Goal: Task Accomplishment & Management: Use online tool/utility

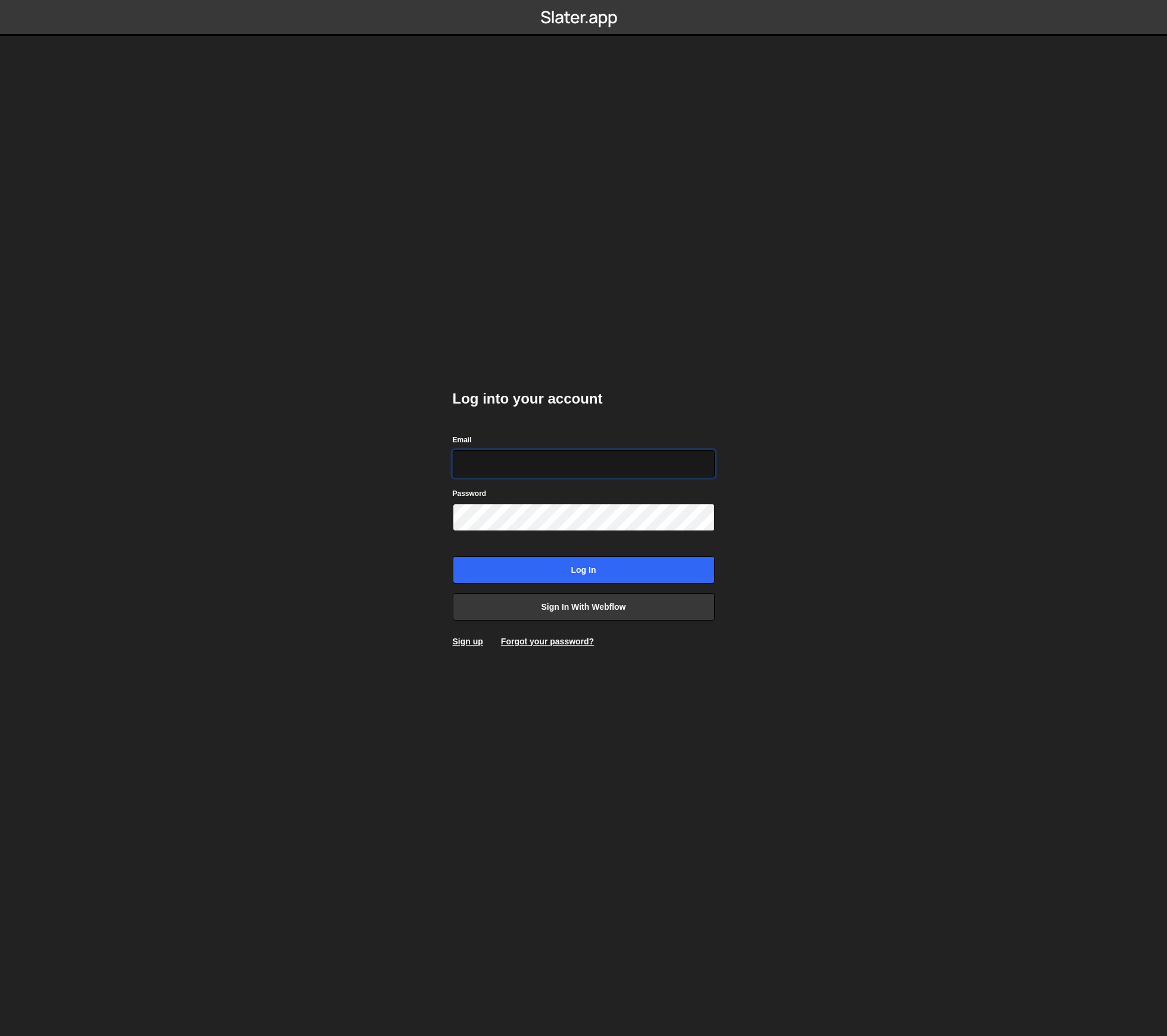
type input "hello@meetpilou.com"
click at [564, 575] on input "Log in" at bounding box center [583, 570] width 262 height 28
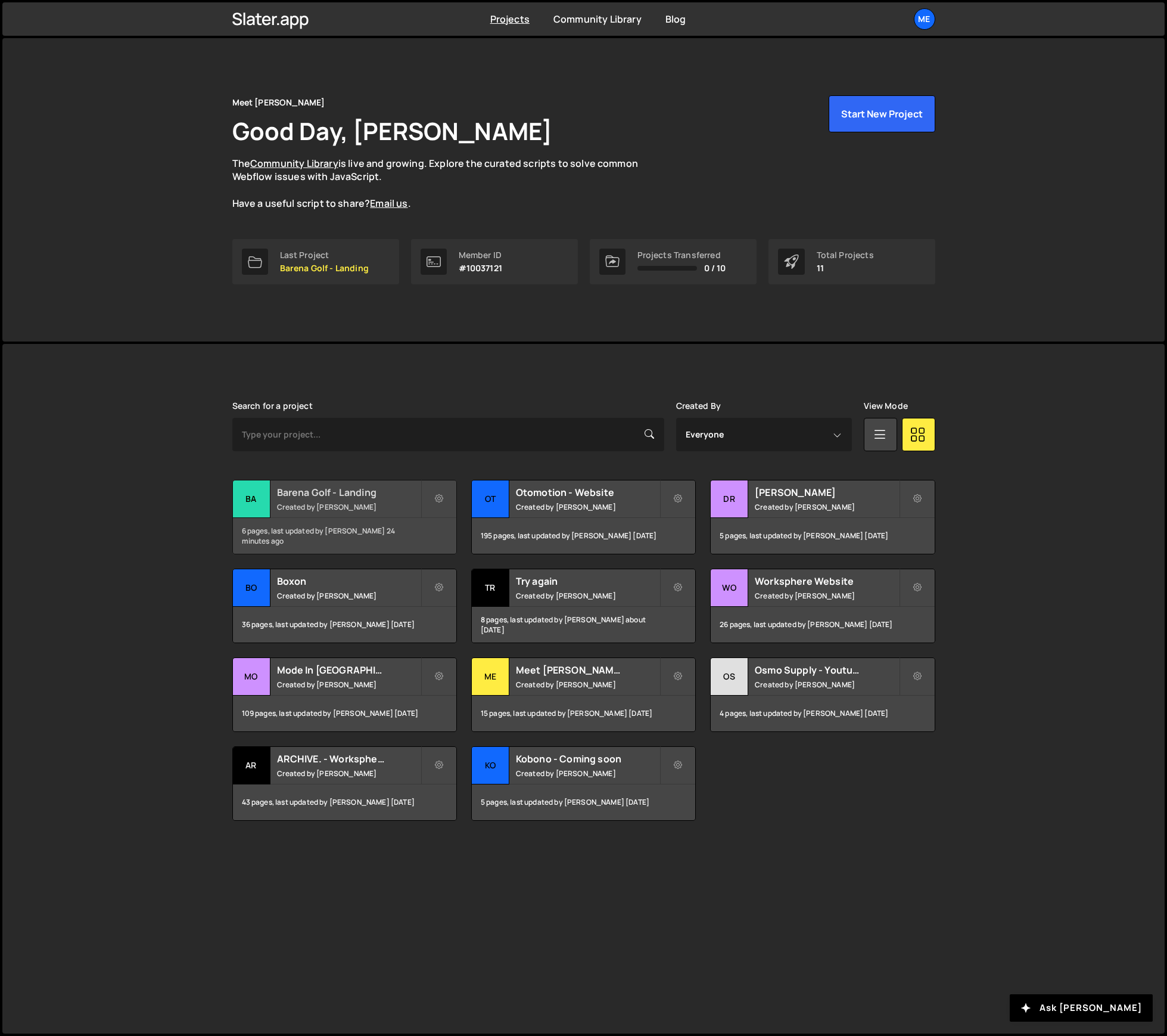
click at [358, 492] on h2 "Barena Golf - Landing" at bounding box center [349, 492] width 143 height 13
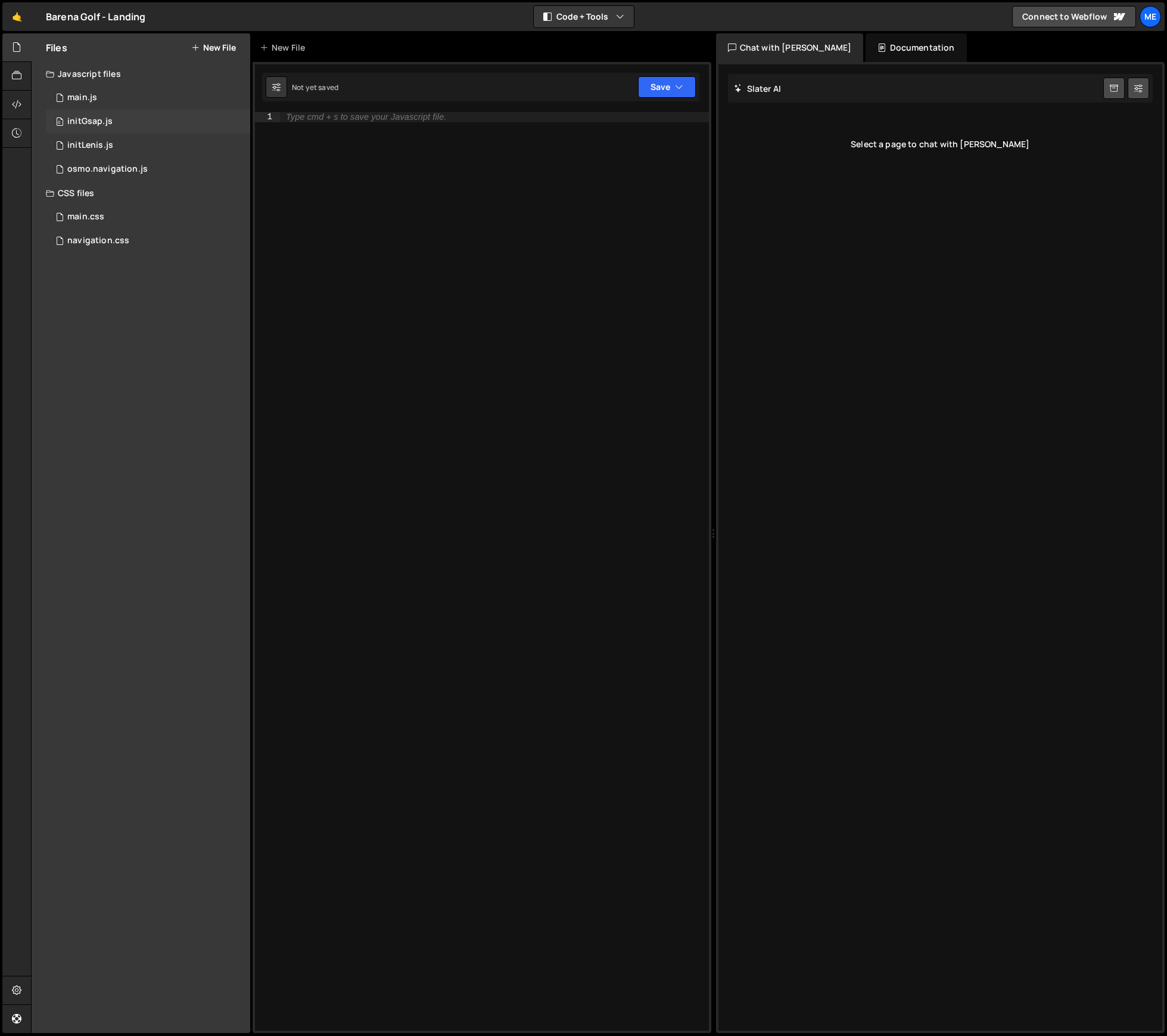
click at [103, 120] on div "initGsap.js" at bounding box center [90, 121] width 45 height 11
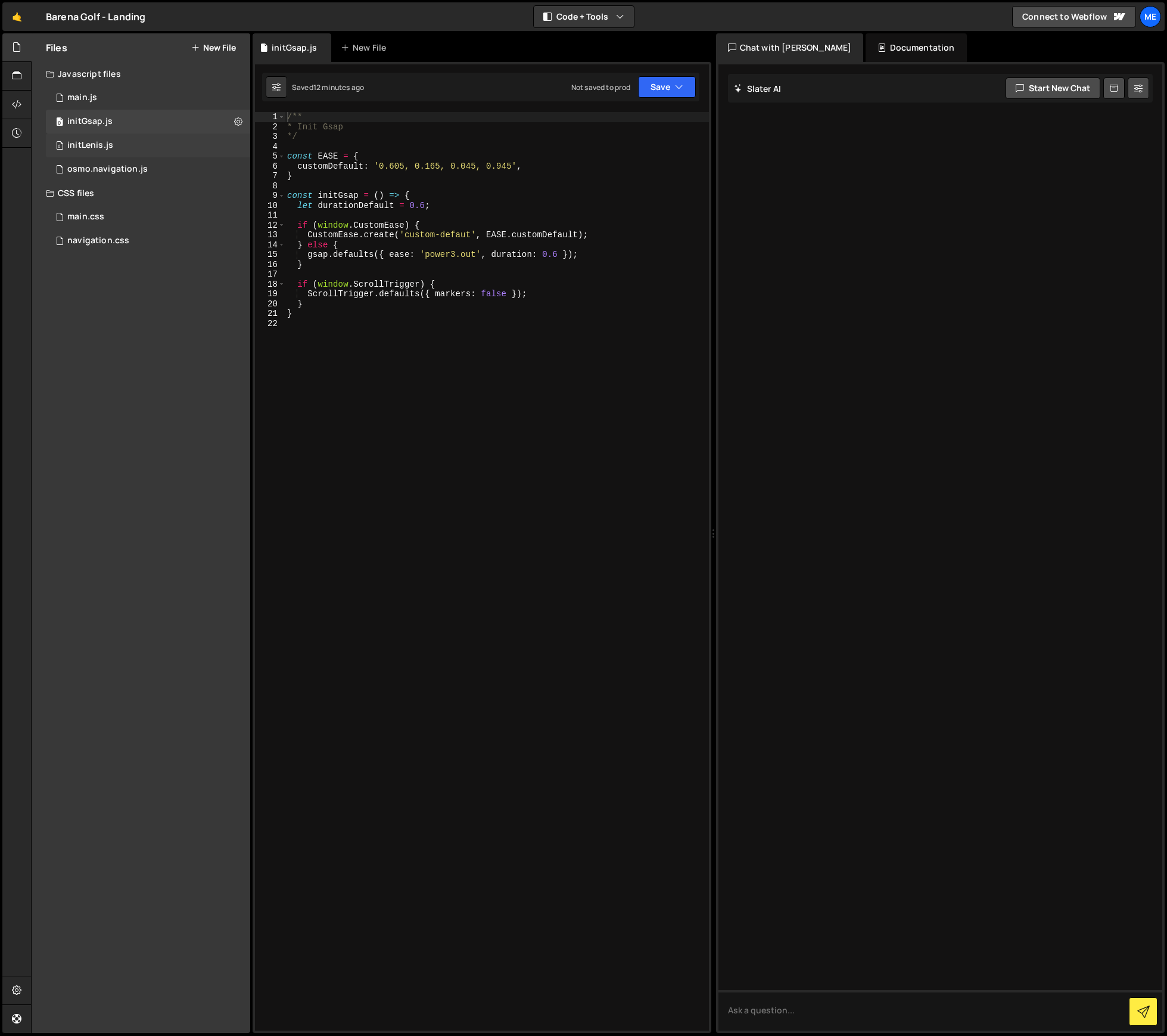
click at [97, 148] on div "initLenis.js" at bounding box center [90, 145] width 45 height 11
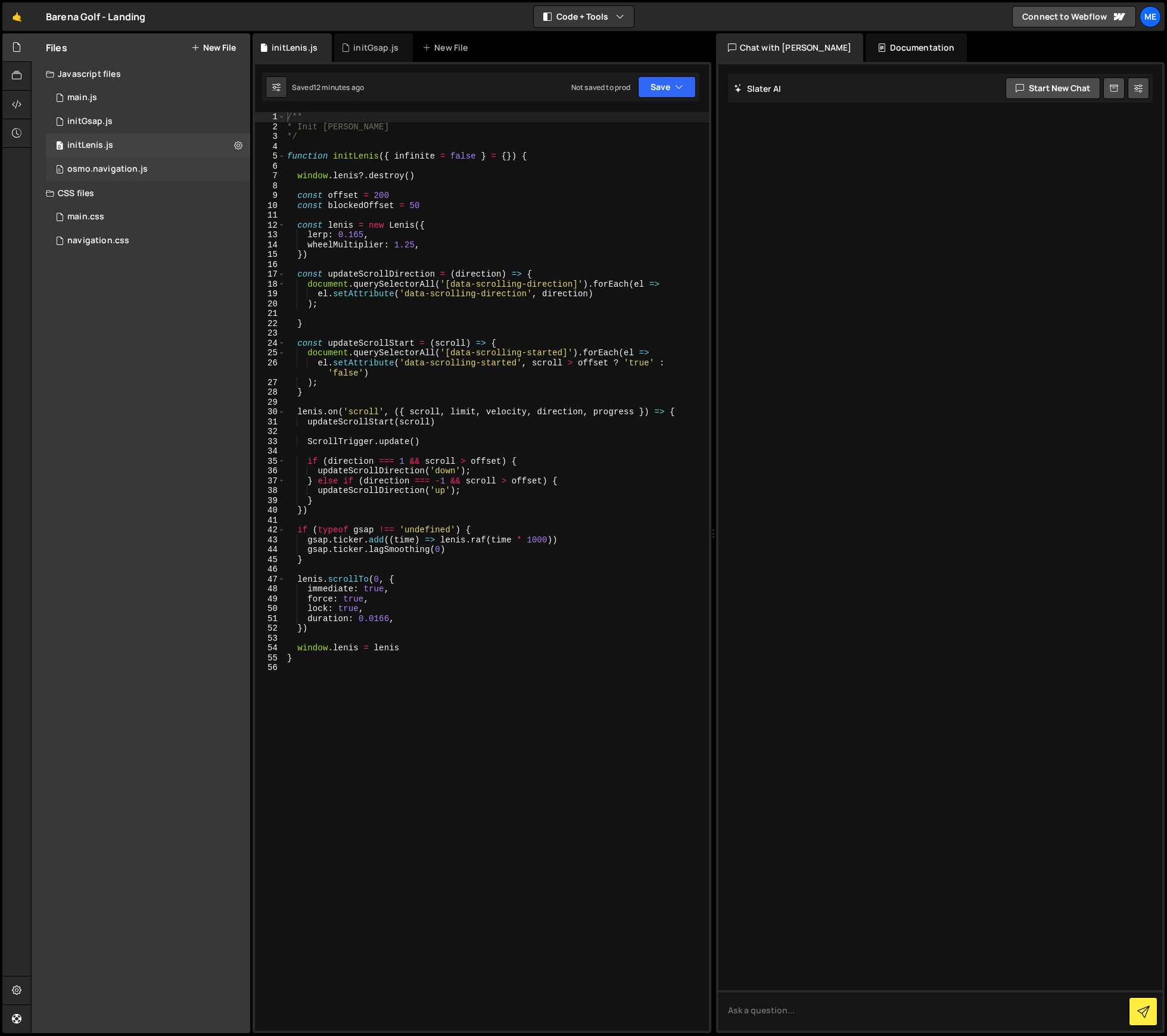
click at [99, 168] on div "osmo.navigation.js" at bounding box center [107, 169] width 80 height 11
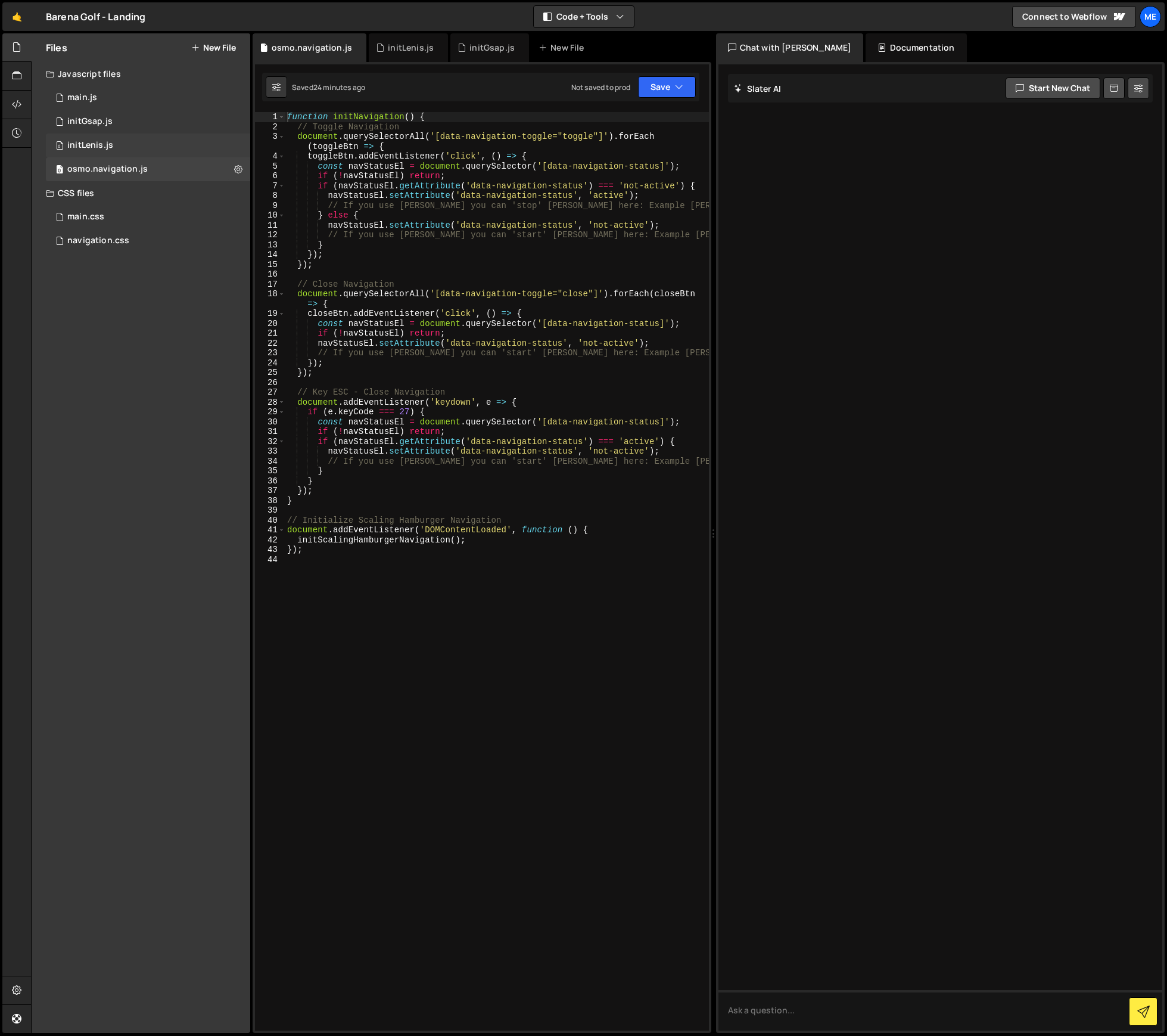
click at [115, 145] on div "0 initLenis.js 0" at bounding box center [147, 145] width 204 height 24
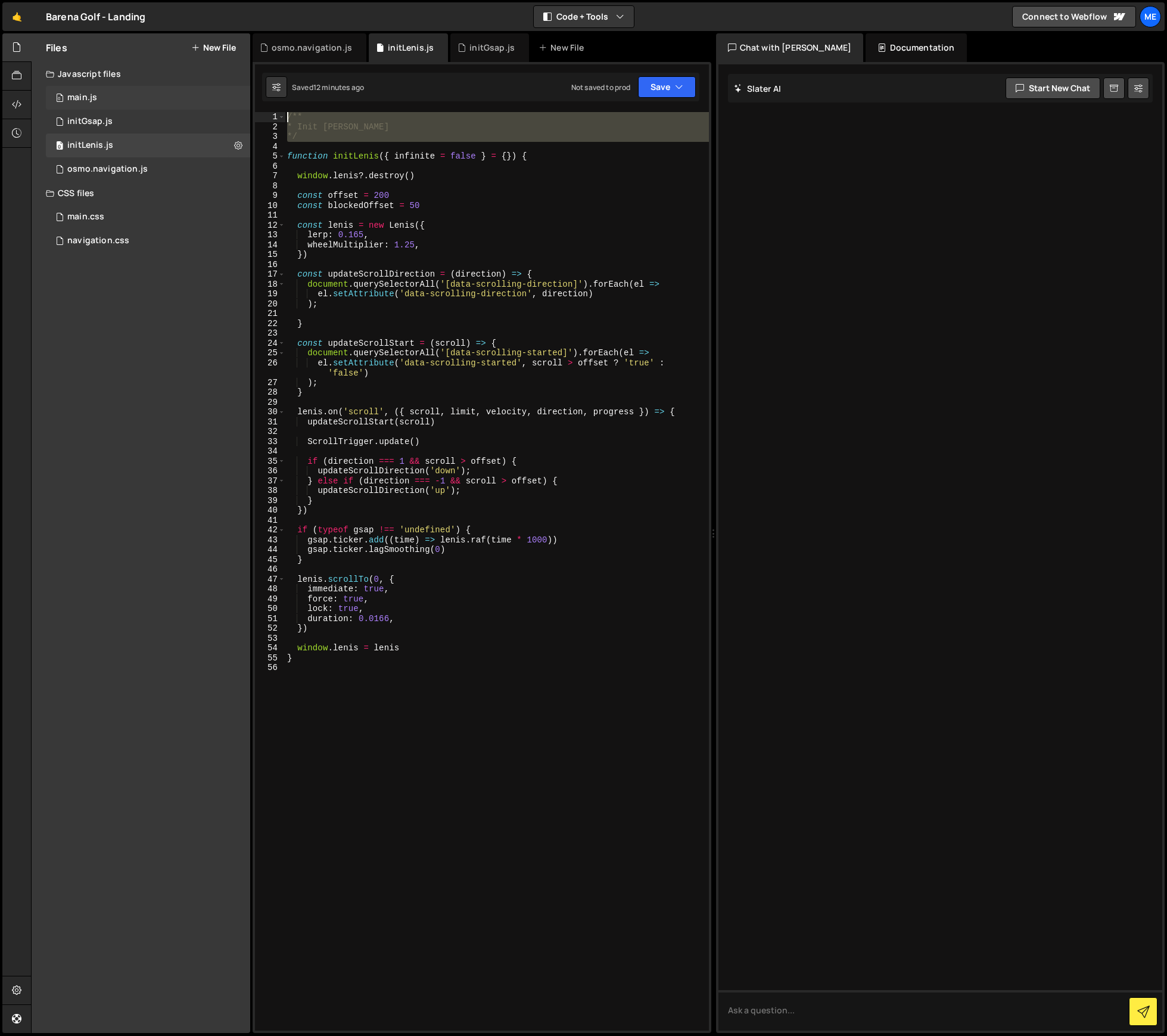
drag, startPoint x: 295, startPoint y: 134, endPoint x: 246, endPoint y: 103, distance: 58.0
click at [242, 86] on div "Files New File Javascript files 0 main.js 0 0 initGsap.js 0 0 initLenis.js 0 0" at bounding box center [598, 533] width 1135 height 999
type textarea "/** * Init [PERSON_NAME]"
click at [111, 162] on div "0 osmo.navigation.js 0" at bounding box center [147, 169] width 204 height 24
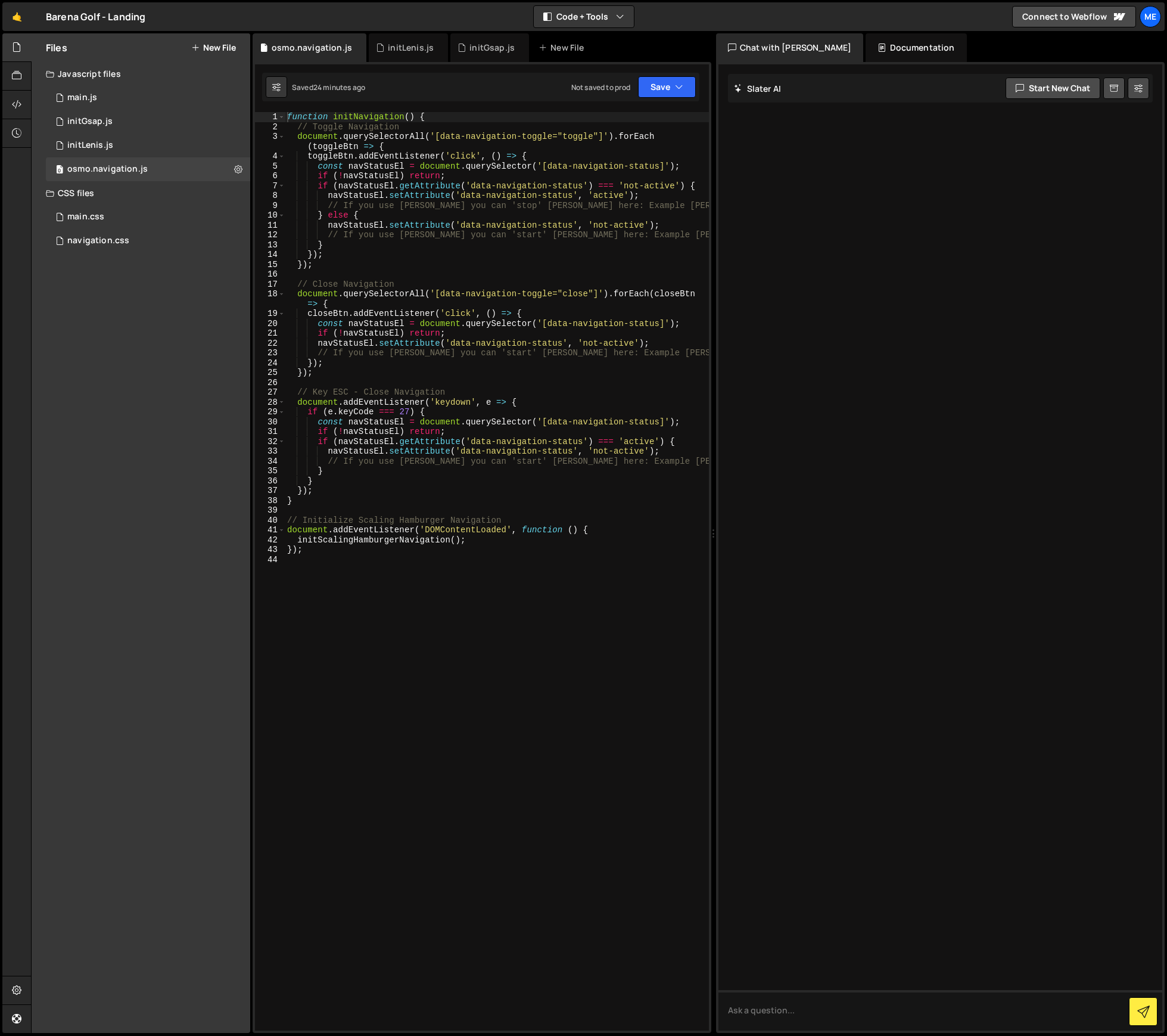
click at [355, 117] on div "function initNavigation ( ) { // Toggle Navigation document . querySelectorAll …" at bounding box center [497, 581] width 425 height 938
type textarea "function initOsmoNavigation() {"
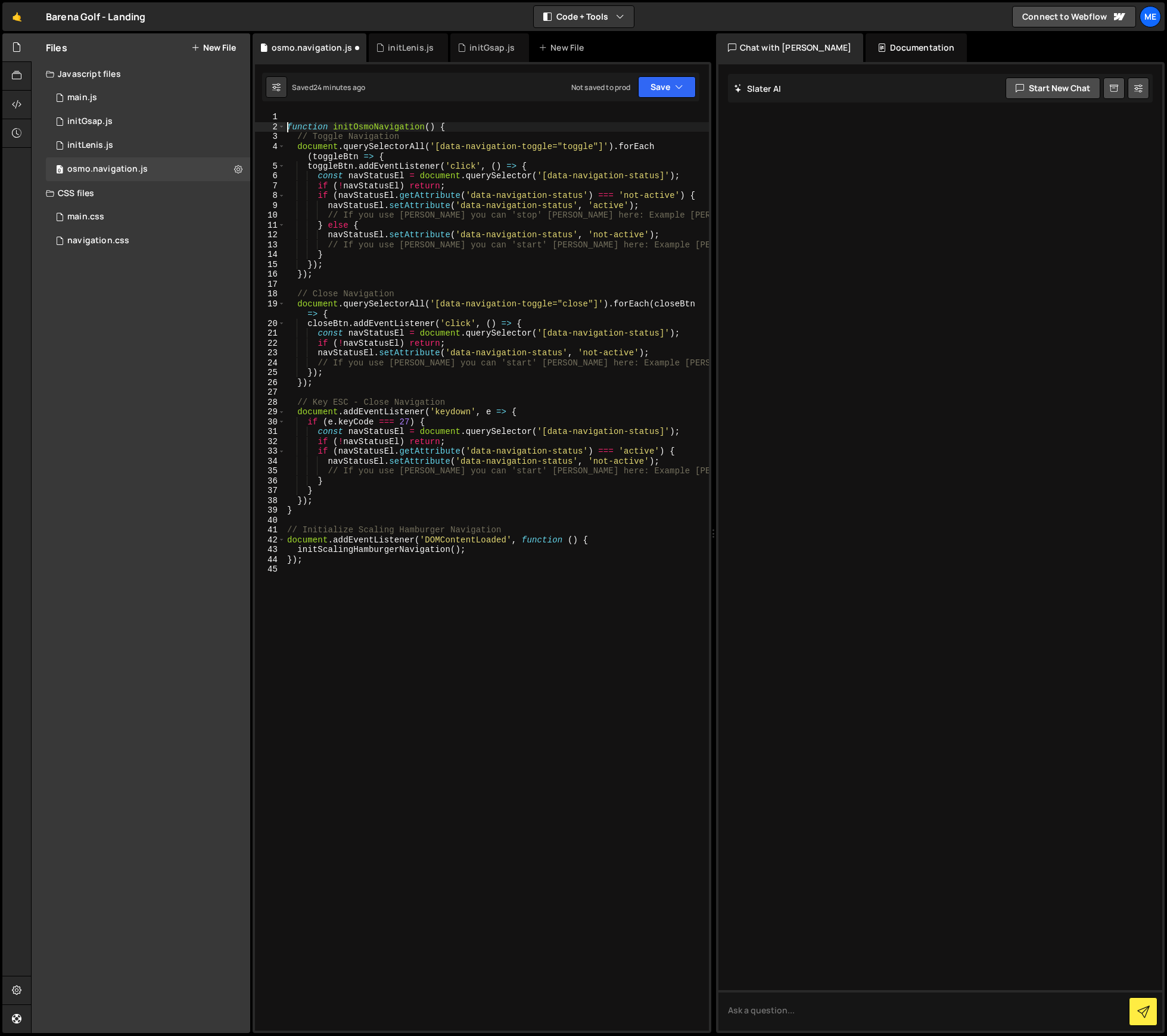
scroll to position [0, 0]
paste textarea
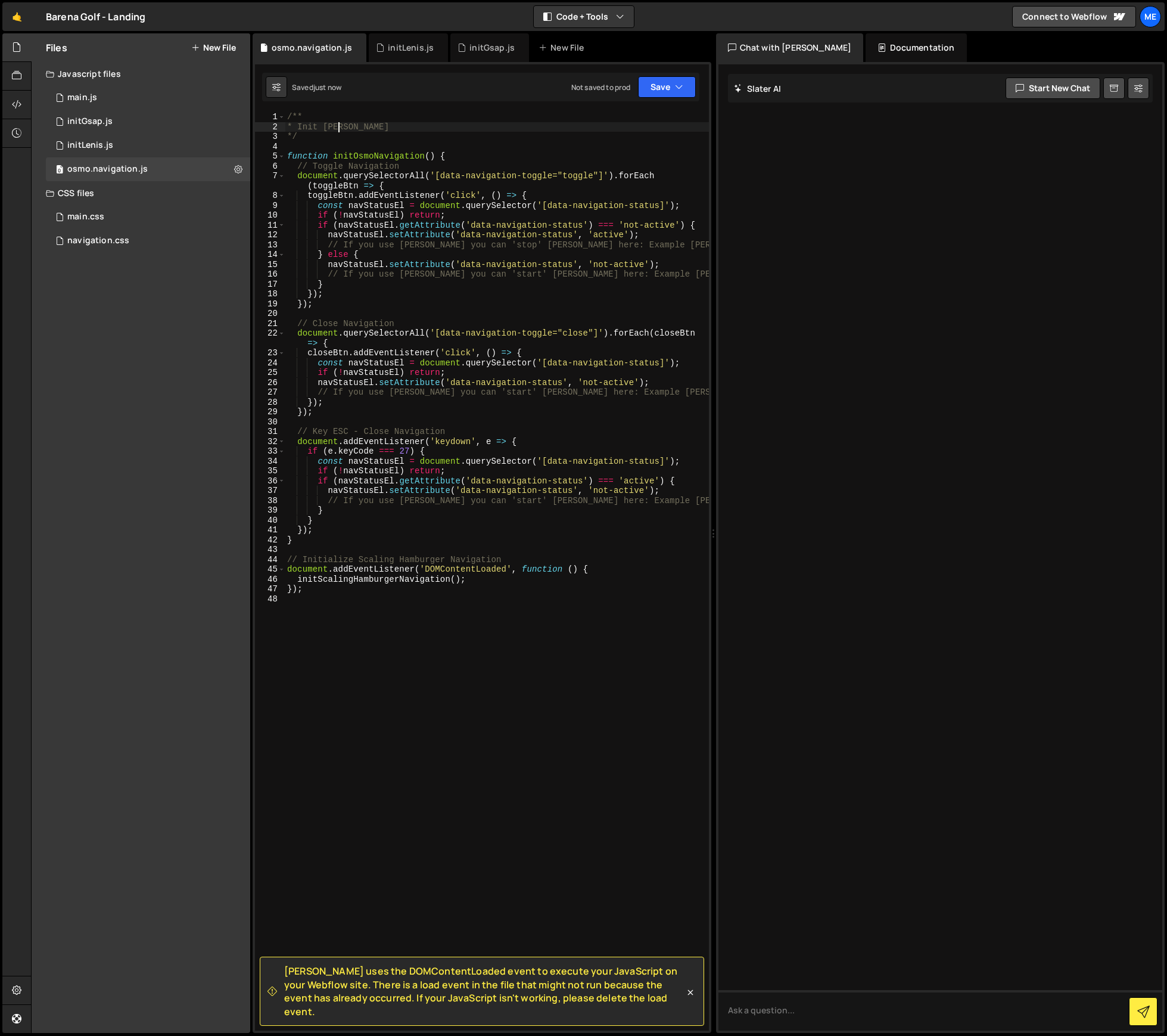
click at [337, 126] on div "/** * Init [PERSON_NAME] */ function initOsmoNavigation ( ) { // Toggle Navigat…" at bounding box center [497, 581] width 425 height 938
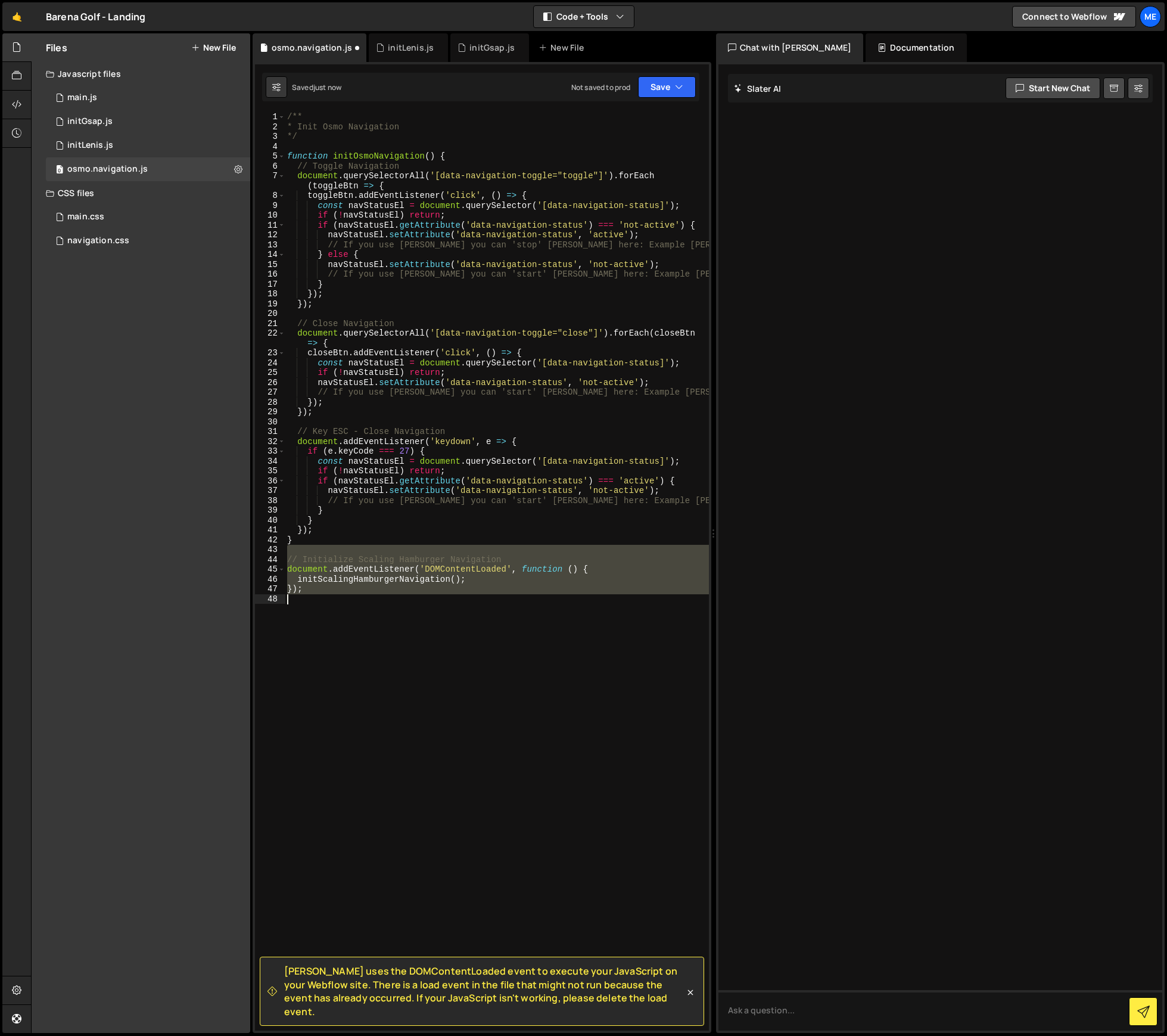
drag, startPoint x: 530, startPoint y: 632, endPoint x: 532, endPoint y: 639, distance: 7.3
click at [532, 640] on div "/** * Init Osmo Navigation */ function initOsmoNavigation ( ) { // Toggle Navig…" at bounding box center [497, 581] width 425 height 938
type textarea "});"
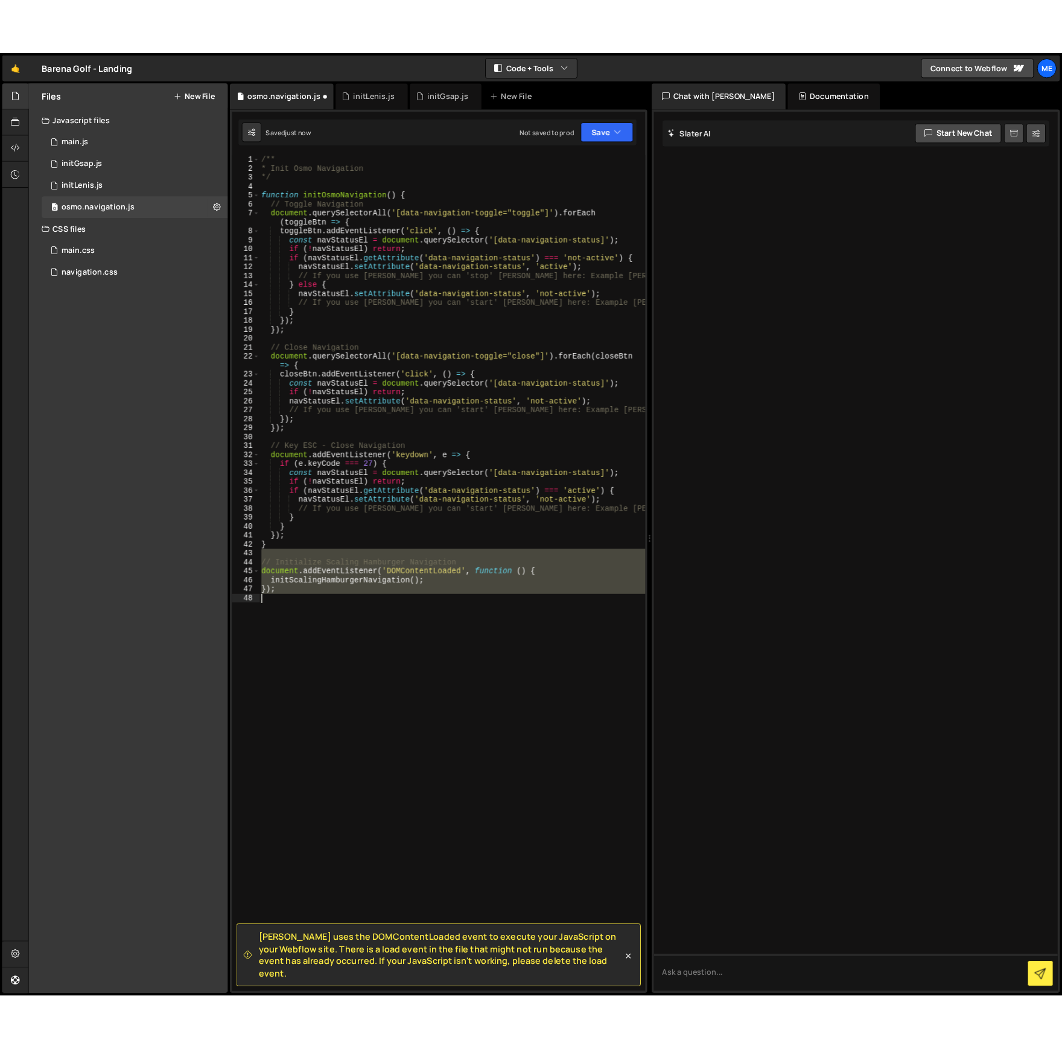
scroll to position [0, 0]
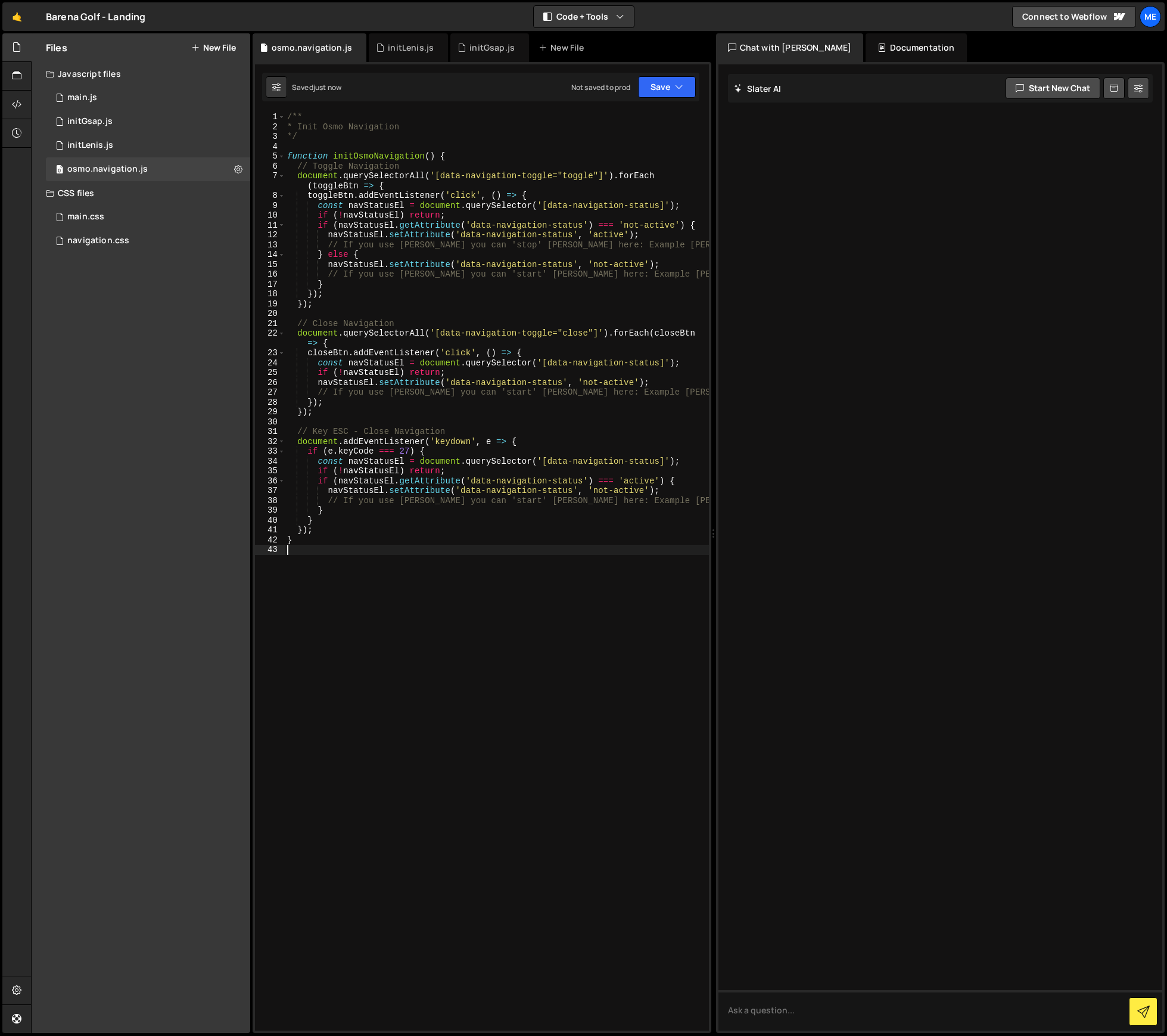
click at [400, 158] on div "/** * Init Osmo Navigation */ function initOsmoNavigation ( ) { // Toggle Navig…" at bounding box center [497, 581] width 425 height 938
type textarea "function initOsmoNavigation() {"
click at [91, 95] on div "main.js" at bounding box center [82, 98] width 30 height 11
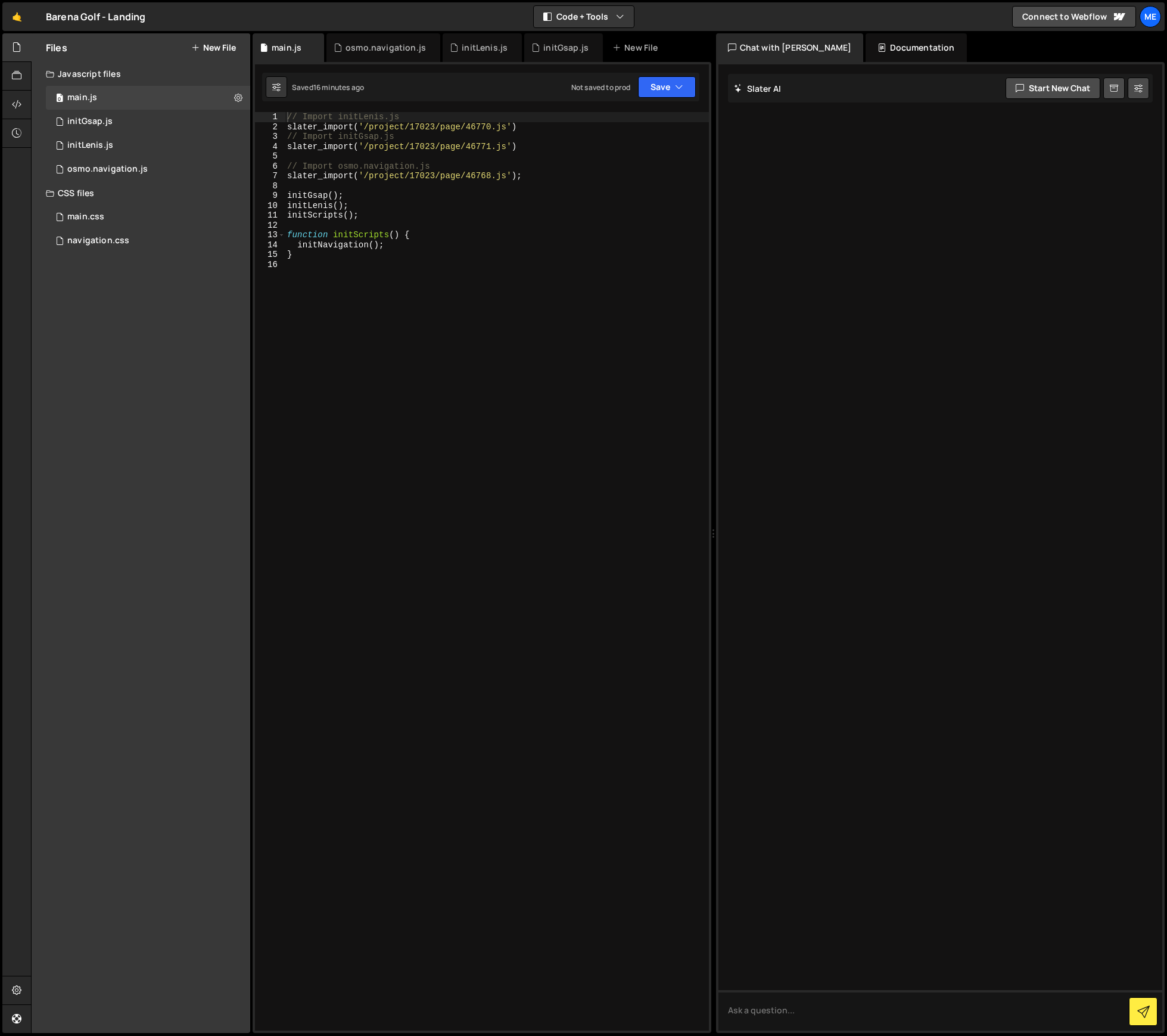
click at [335, 243] on div "// Import initLenis.js slater_import ( '/project/17023/page/46770.js' ) // Impo…" at bounding box center [497, 581] width 425 height 938
paste textarea "Osmo"
type textarea "initOsmoNavigation();"
click at [355, 275] on div "// Import initLenis.js slater_import ( '/project/17023/page/46770.js' ) // Impo…" at bounding box center [497, 581] width 425 height 938
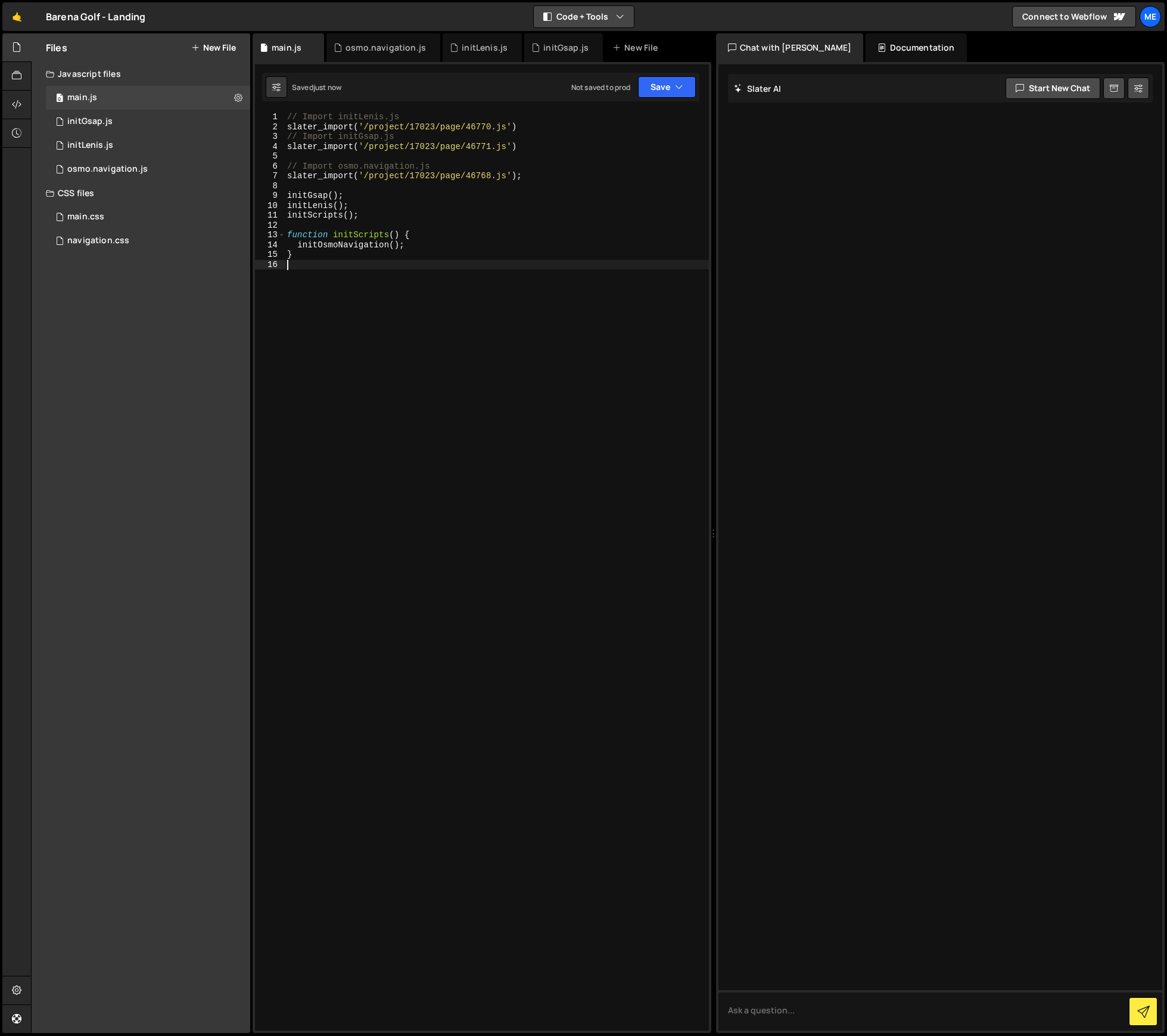
click at [604, 17] on button "Code + Tools" at bounding box center [584, 17] width 100 height 22
click at [590, 48] on button "Code Only" at bounding box center [584, 43] width 100 height 22
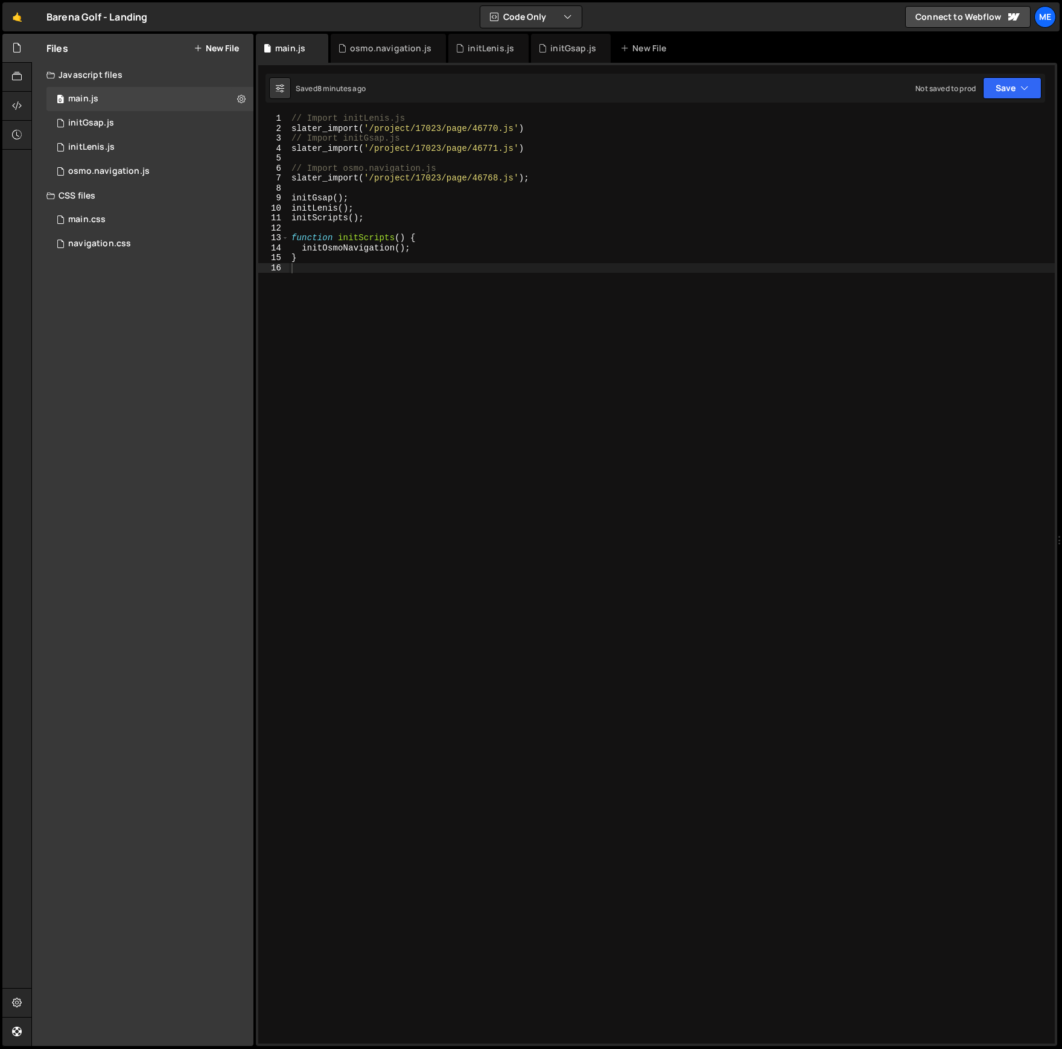
click at [382, 225] on div "// Import initLenis.js slater_import ( '/project/17023/page/46770.js' ) // Impo…" at bounding box center [672, 588] width 766 height 950
click at [140, 124] on div "0 initGsap.js 0" at bounding box center [149, 123] width 207 height 24
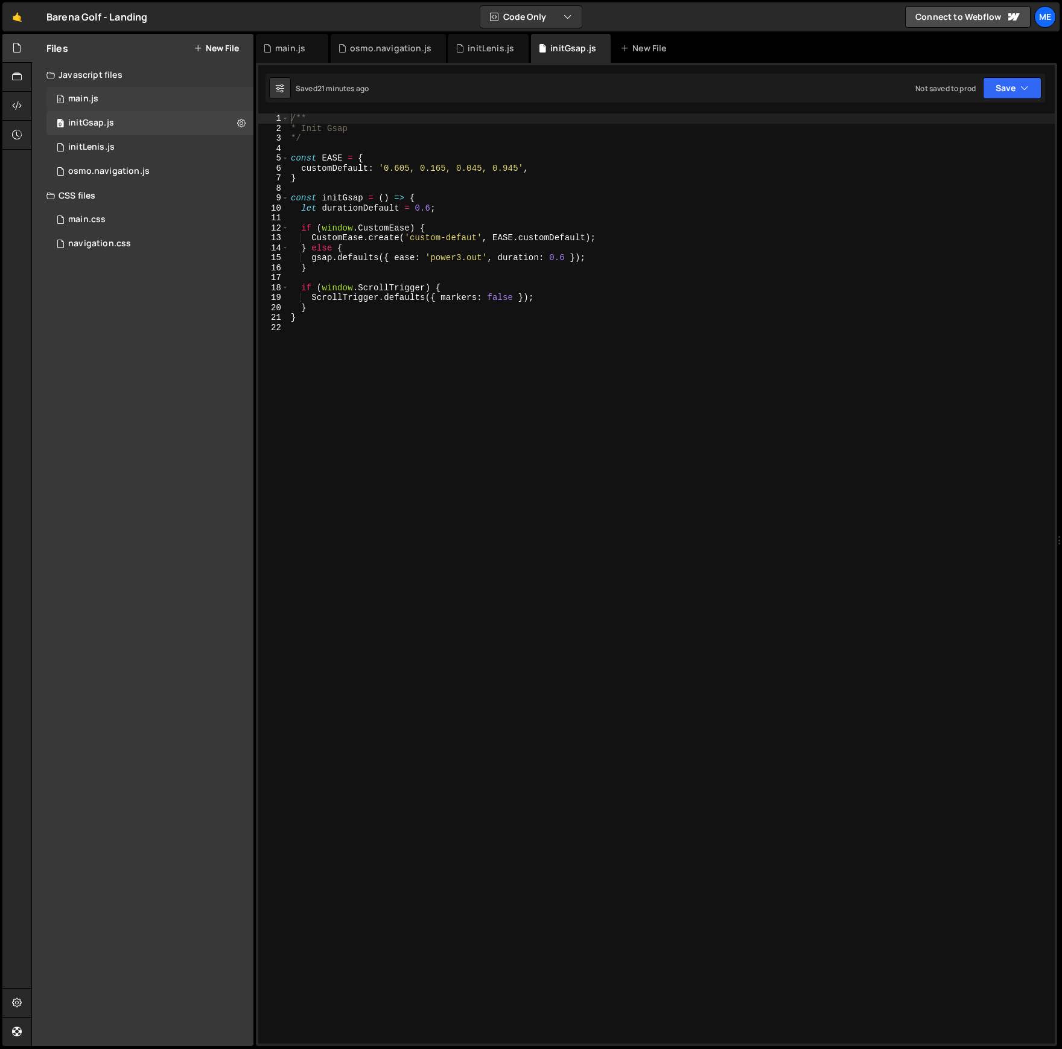
click at [137, 101] on div "0 main.js 0" at bounding box center [149, 99] width 207 height 24
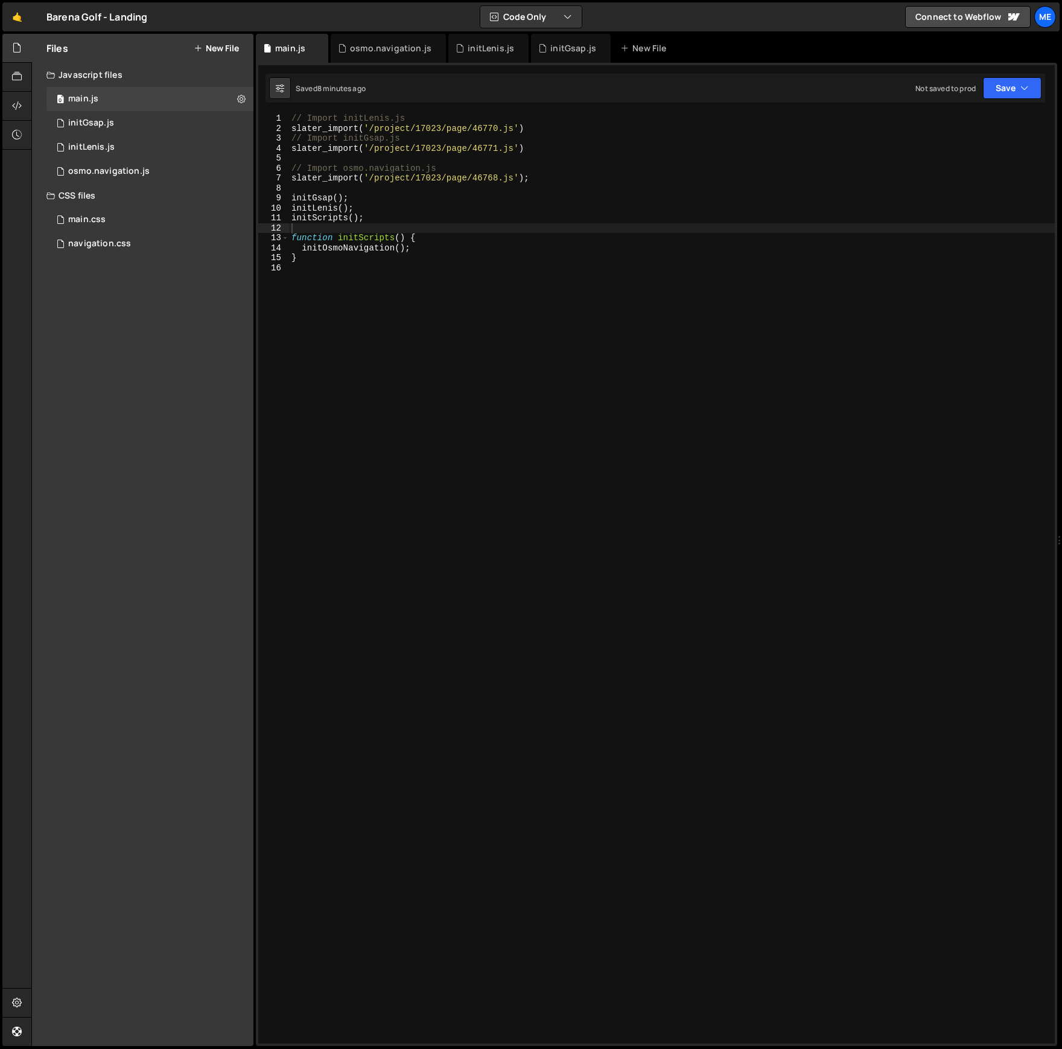
click at [381, 186] on div "// Import initLenis.js slater_import ( '/project/17023/page/46770.js' ) // Impo…" at bounding box center [672, 588] width 766 height 950
click at [470, 167] on div "// Import initLenis.js slater_import ( '/project/17023/page/46770.js' ) // Impo…" at bounding box center [672, 588] width 766 height 950
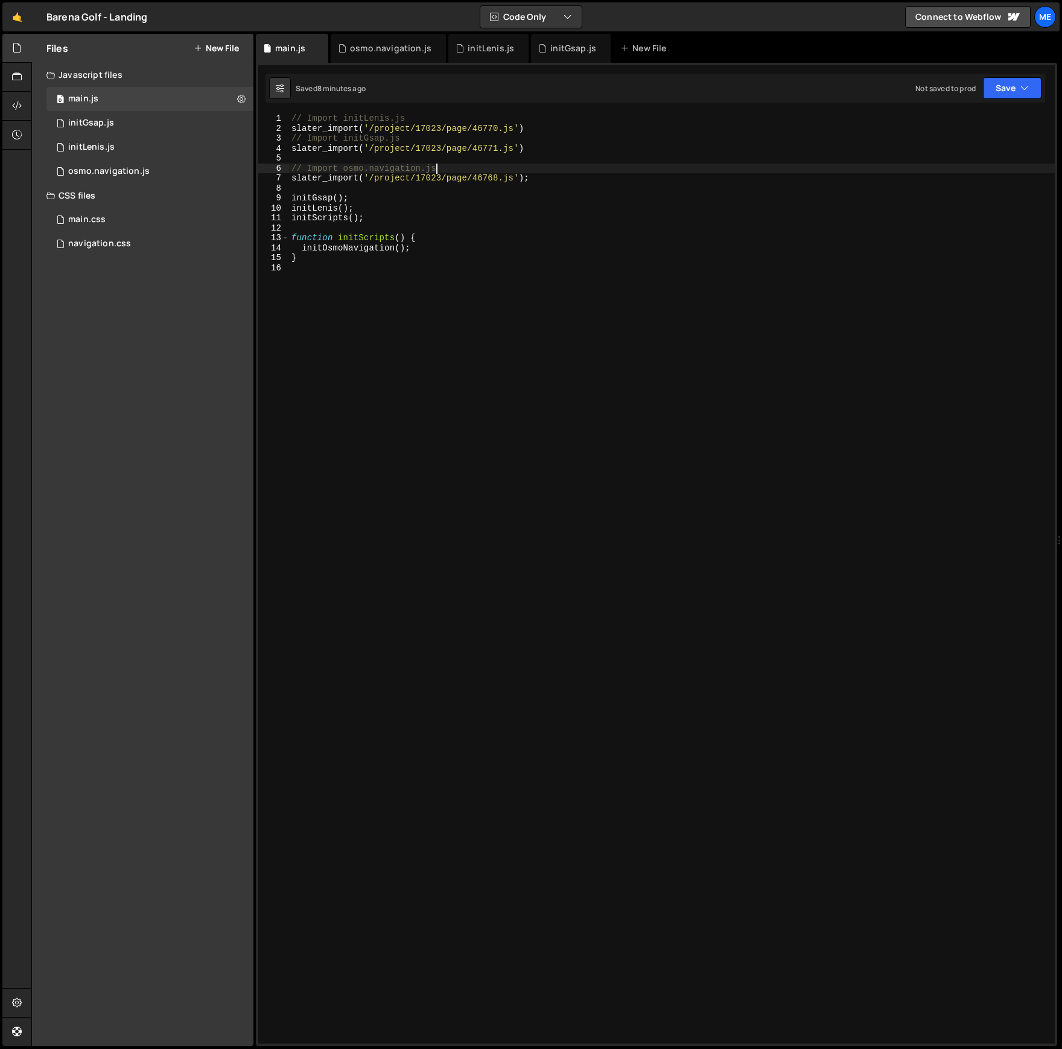
click at [414, 138] on div "// Import initLenis.js slater_import ( '/project/17023/page/46770.js' ) // Impo…" at bounding box center [672, 588] width 766 height 950
drag, startPoint x: 422, startPoint y: 115, endPoint x: 427, endPoint y: 130, distance: 15.3
click at [421, 115] on div "// Import initLenis.js slater_import ( '/project/17023/page/46770.js' ) // Impo…" at bounding box center [672, 588] width 766 height 950
type textarea "// Import initLenis.js"
click at [381, 47] on div "osmo.navigation.js" at bounding box center [390, 48] width 81 height 12
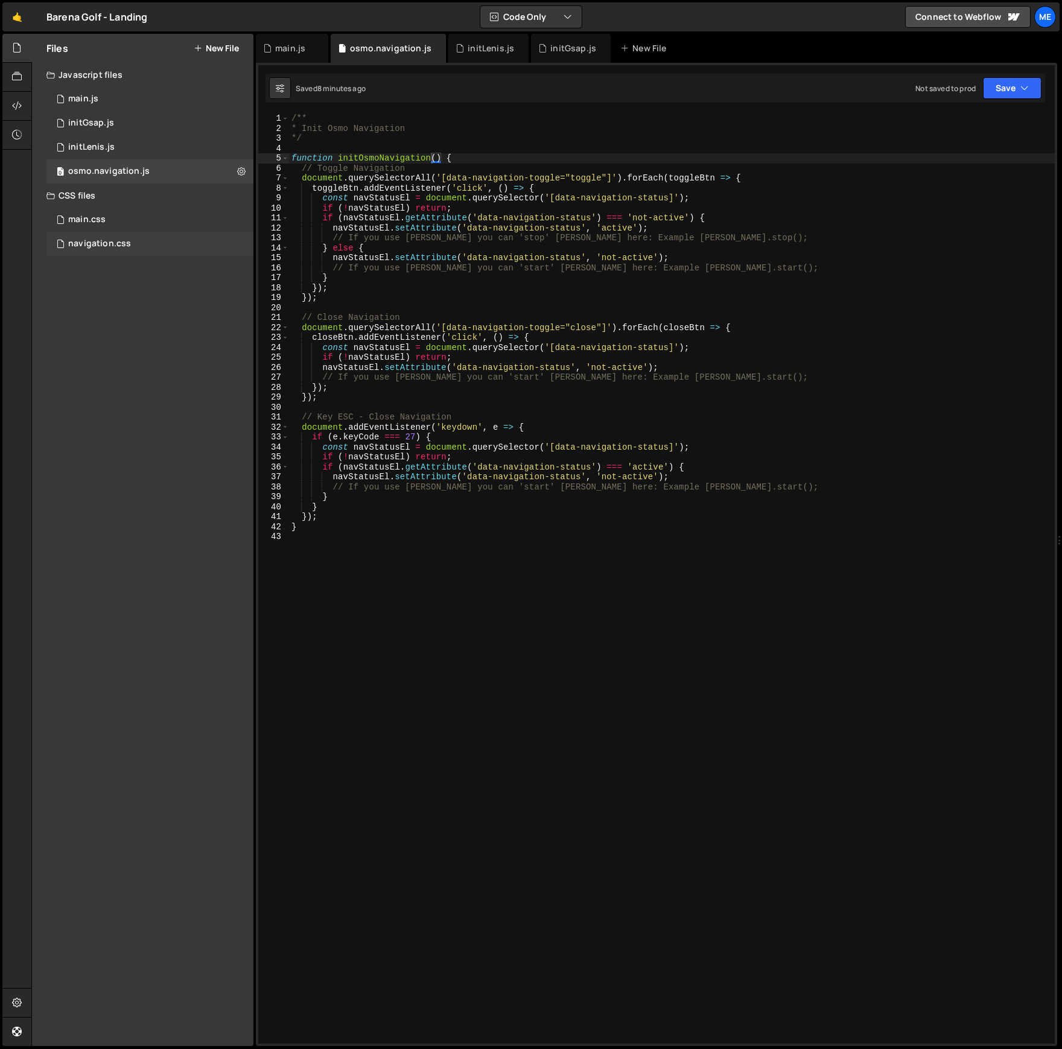
click at [126, 238] on div "navigation.css" at bounding box center [99, 243] width 63 height 11
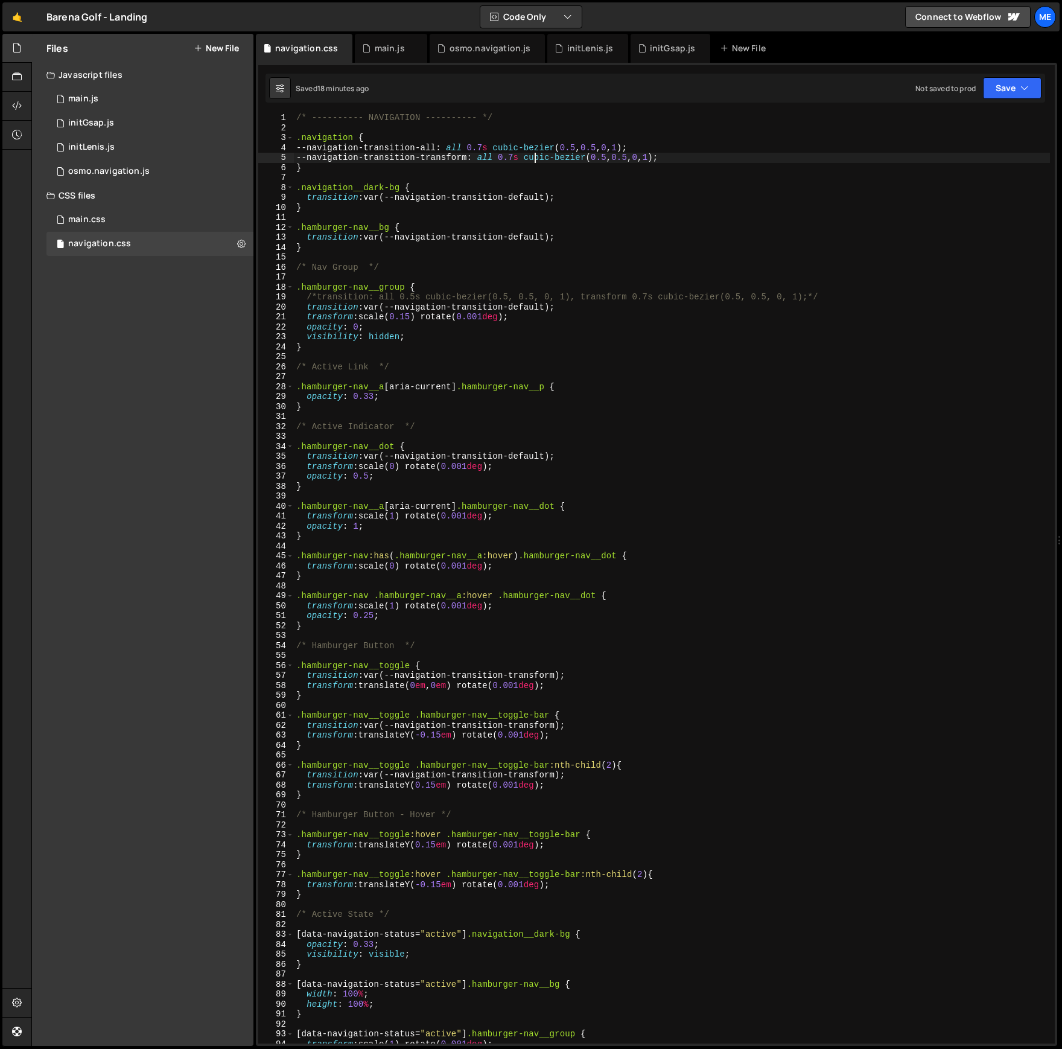
click at [533, 157] on div "/* ---------- NAVIGATION ---------- */ .navigation { --navigation-transition-al…" at bounding box center [672, 588] width 756 height 950
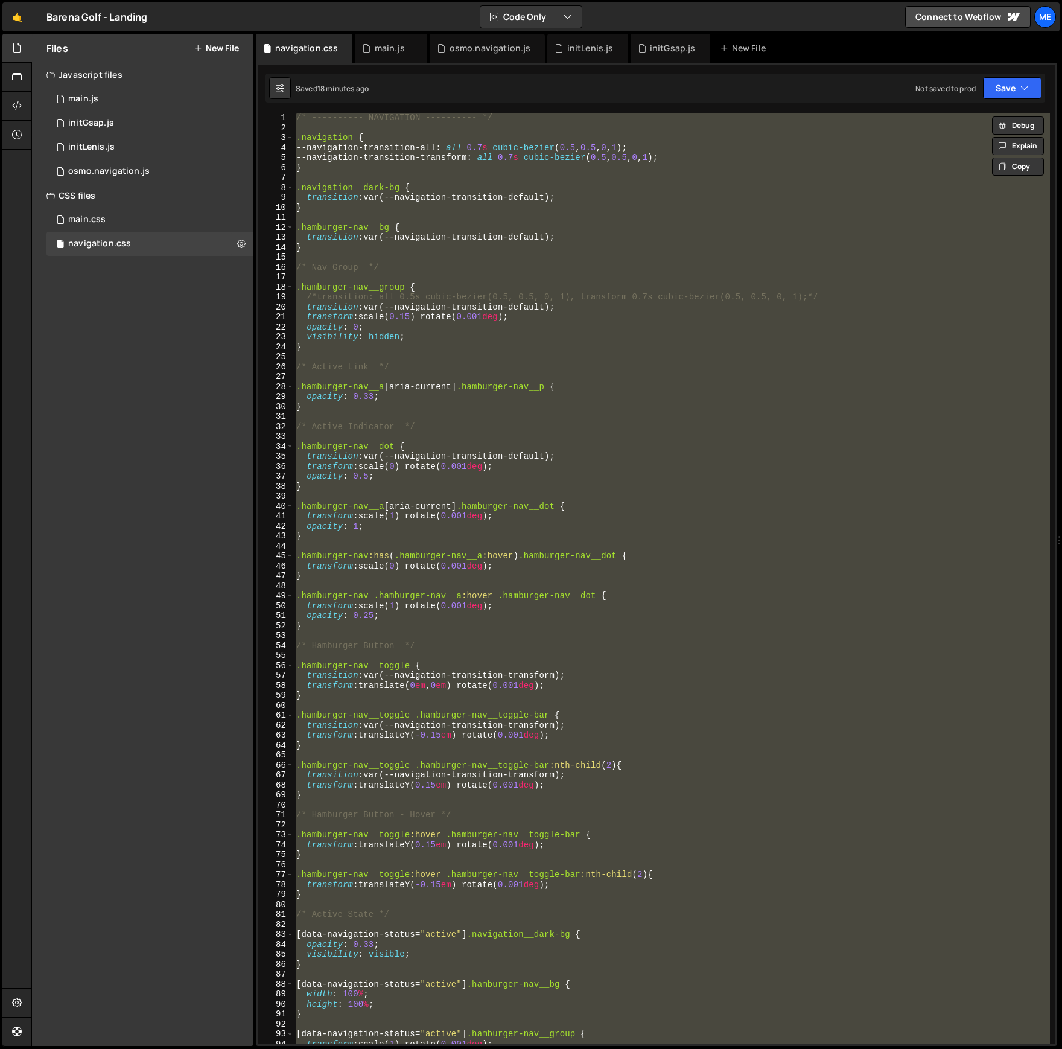
paste textarea
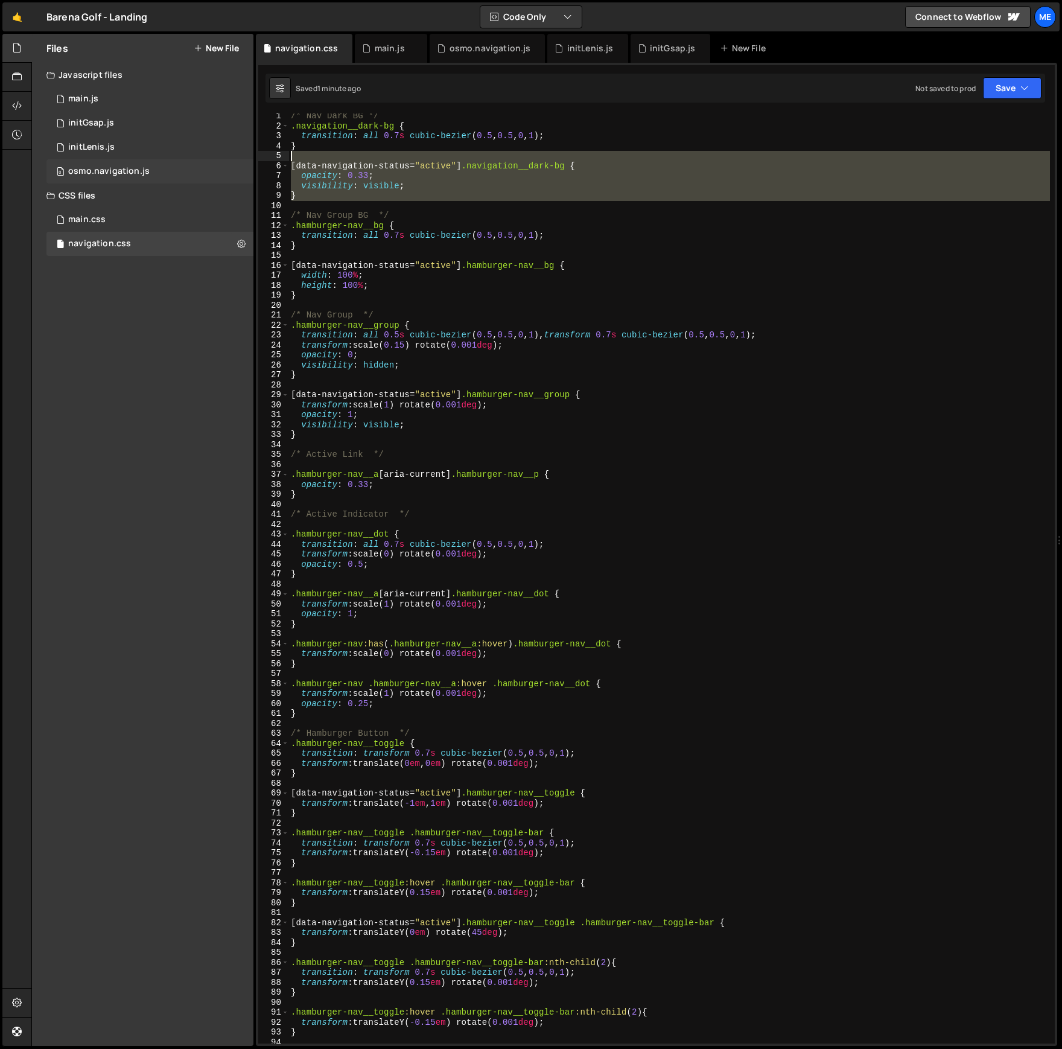
scroll to position [3, 0]
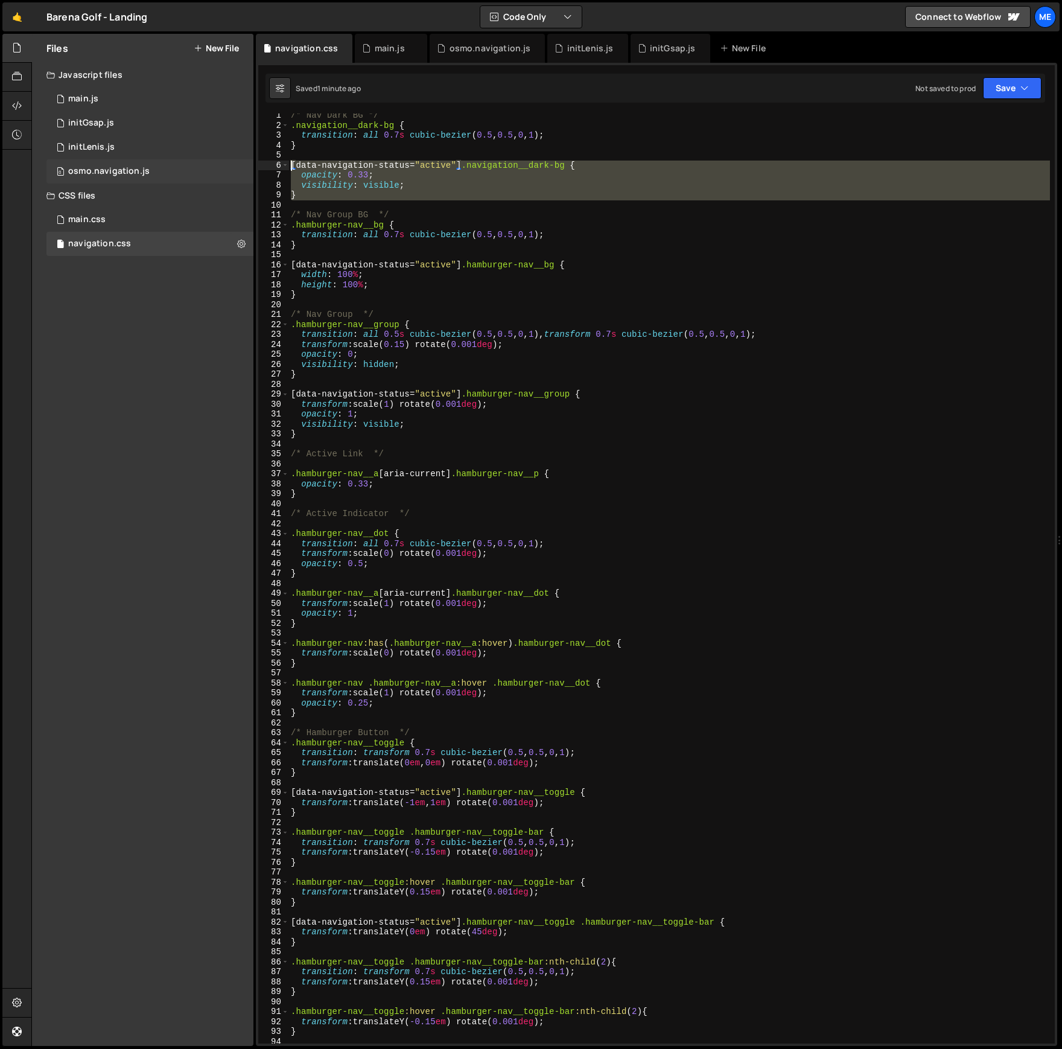
drag, startPoint x: 255, startPoint y: 182, endPoint x: 247, endPoint y: 161, distance: 21.8
click at [247, 161] on div "Files New File Javascript files 0 main.js 0 0 initGsap.js 0 0 initLenis.js 0 0" at bounding box center [546, 540] width 1030 height 1012
type textarea "[data-navigation-status="active"] .navigation__dark-bg {"
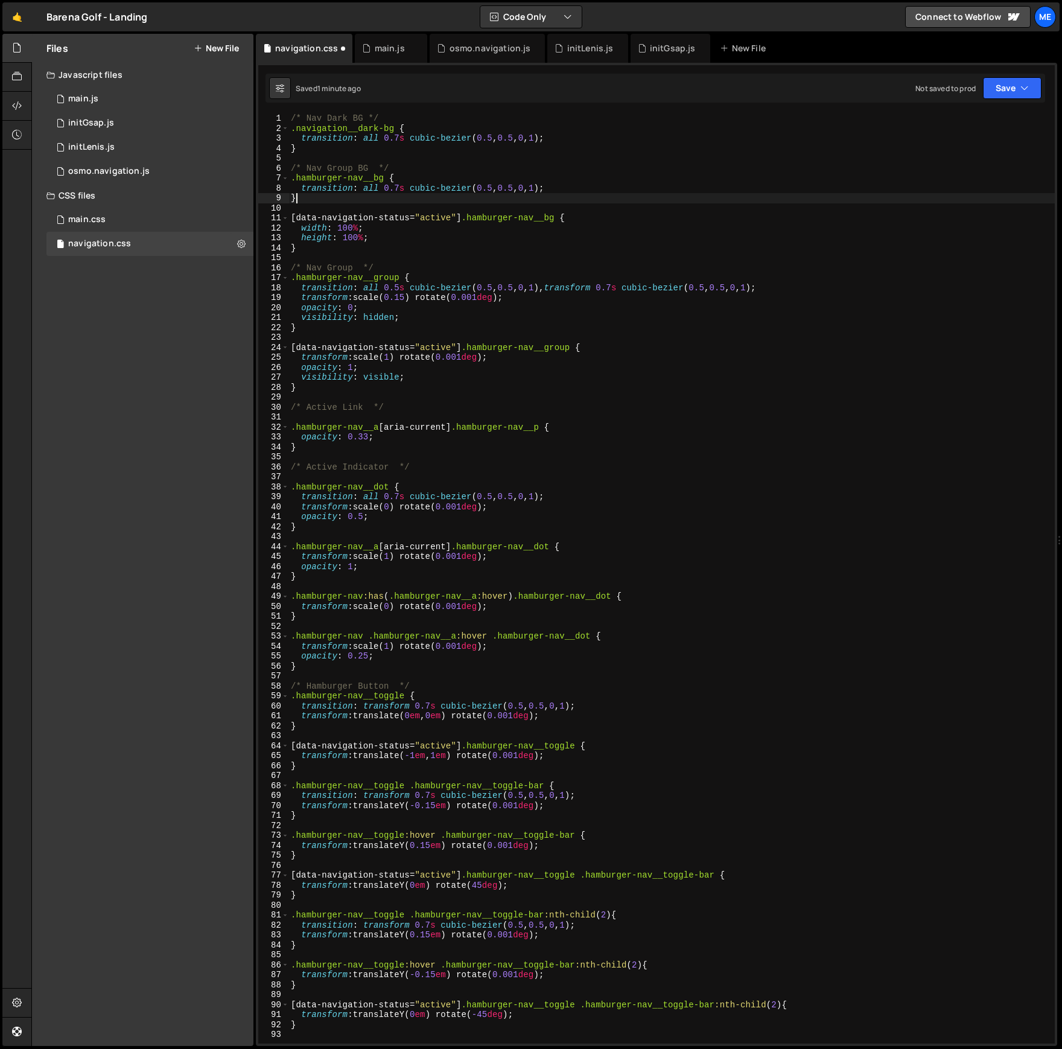
click at [319, 200] on div "/* Nav Dark BG */ .navigation__dark-bg { transition : all 0.7 s cubic-bezier ( …" at bounding box center [671, 588] width 766 height 950
type textarea "}"
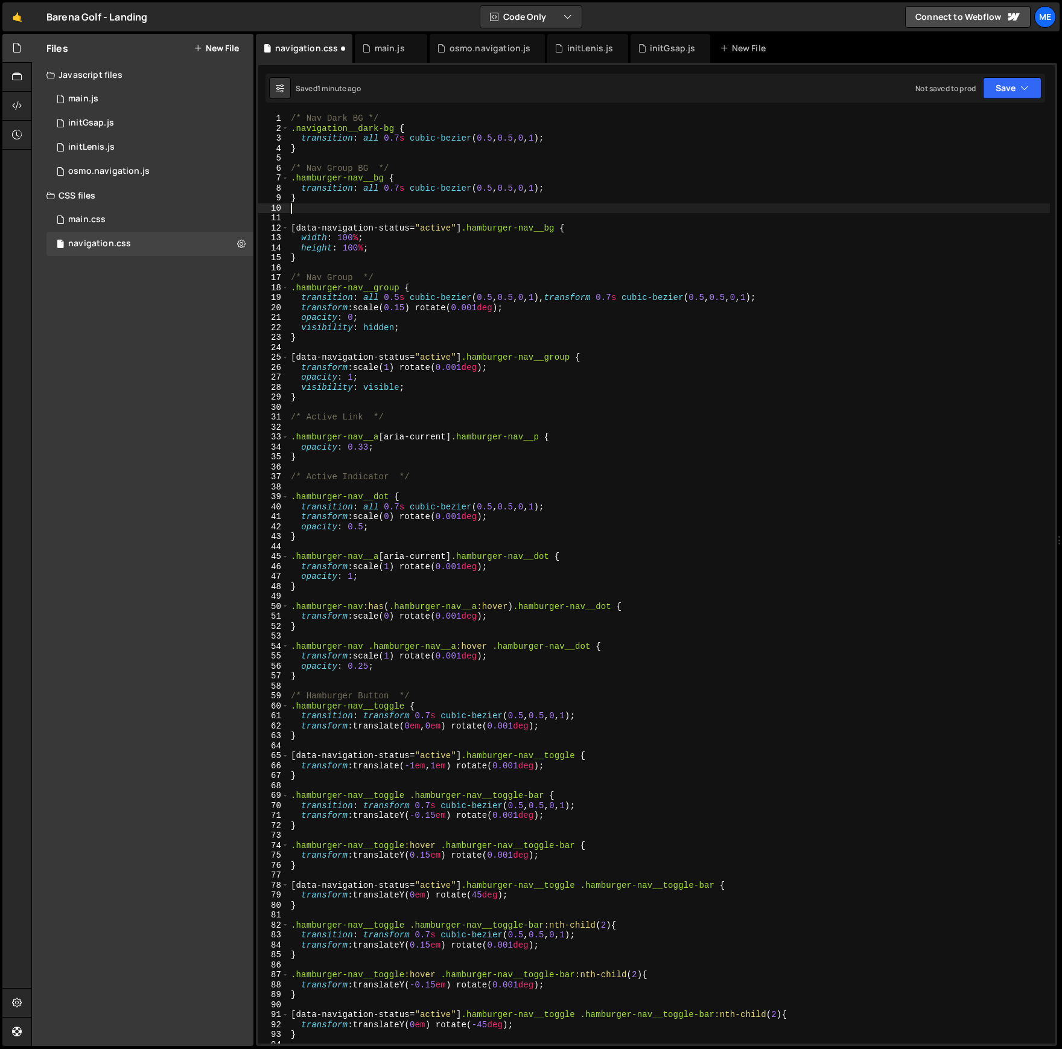
paste textarea "}"
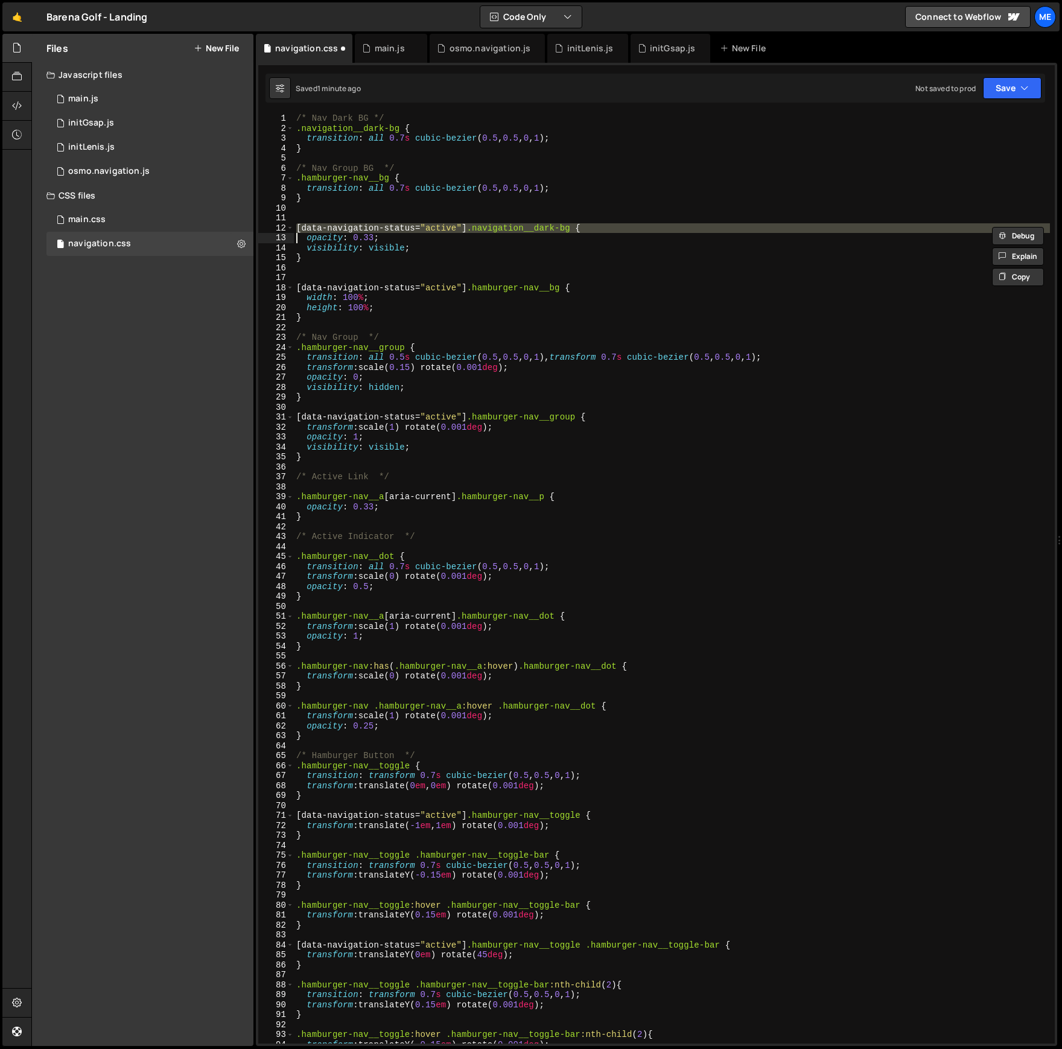
type textarea "}"
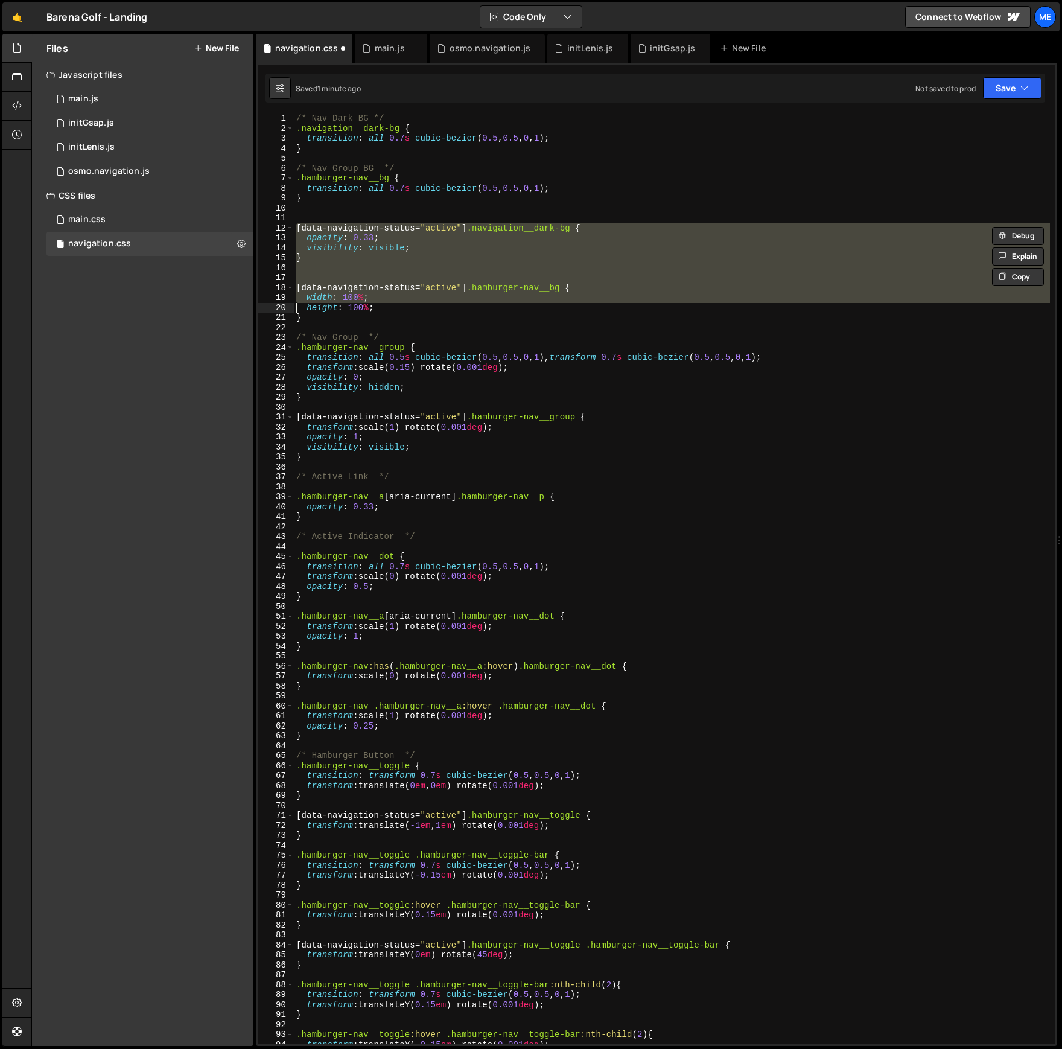
type textarea "height: 100%; }"
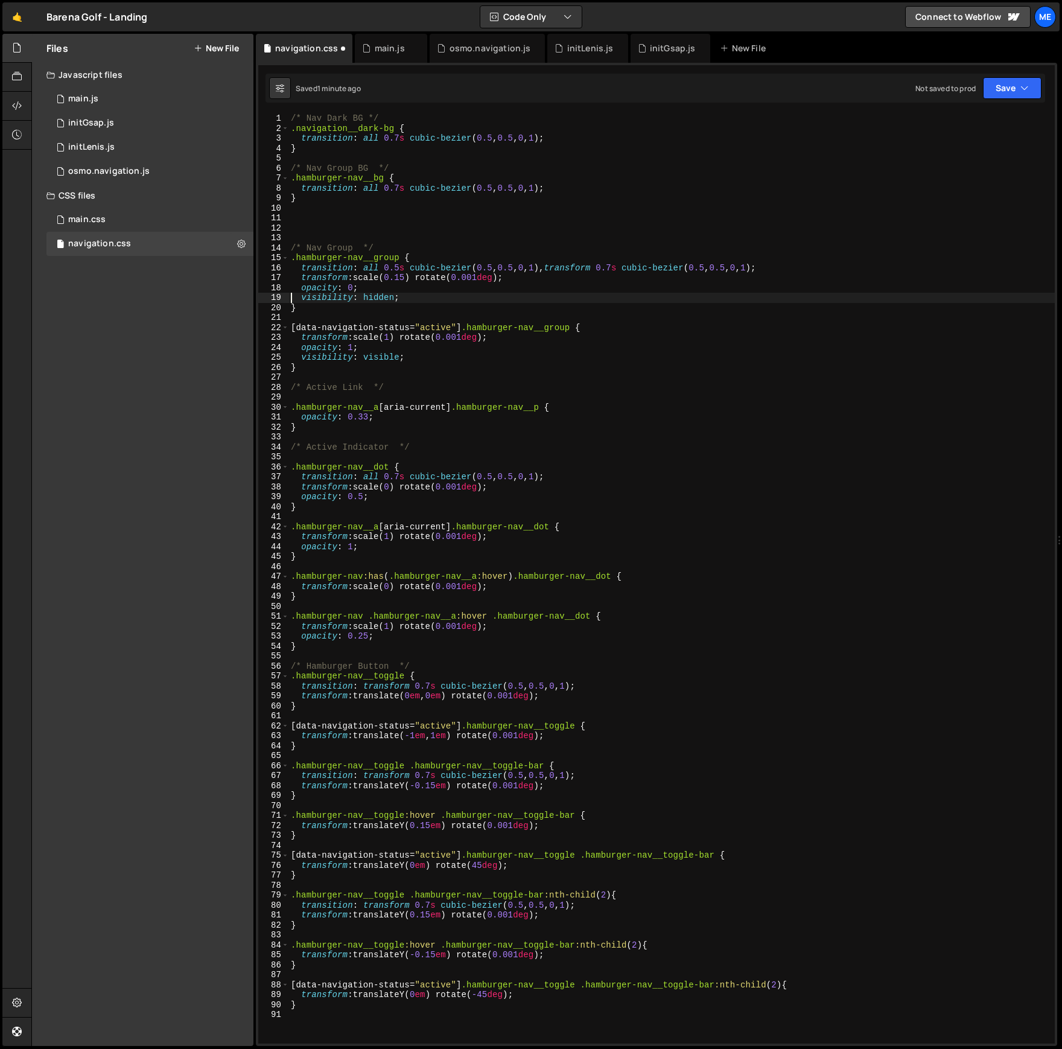
type textarea "}"
type textarea "[data-navigation-status="active"] .hamburger-nav__group {"
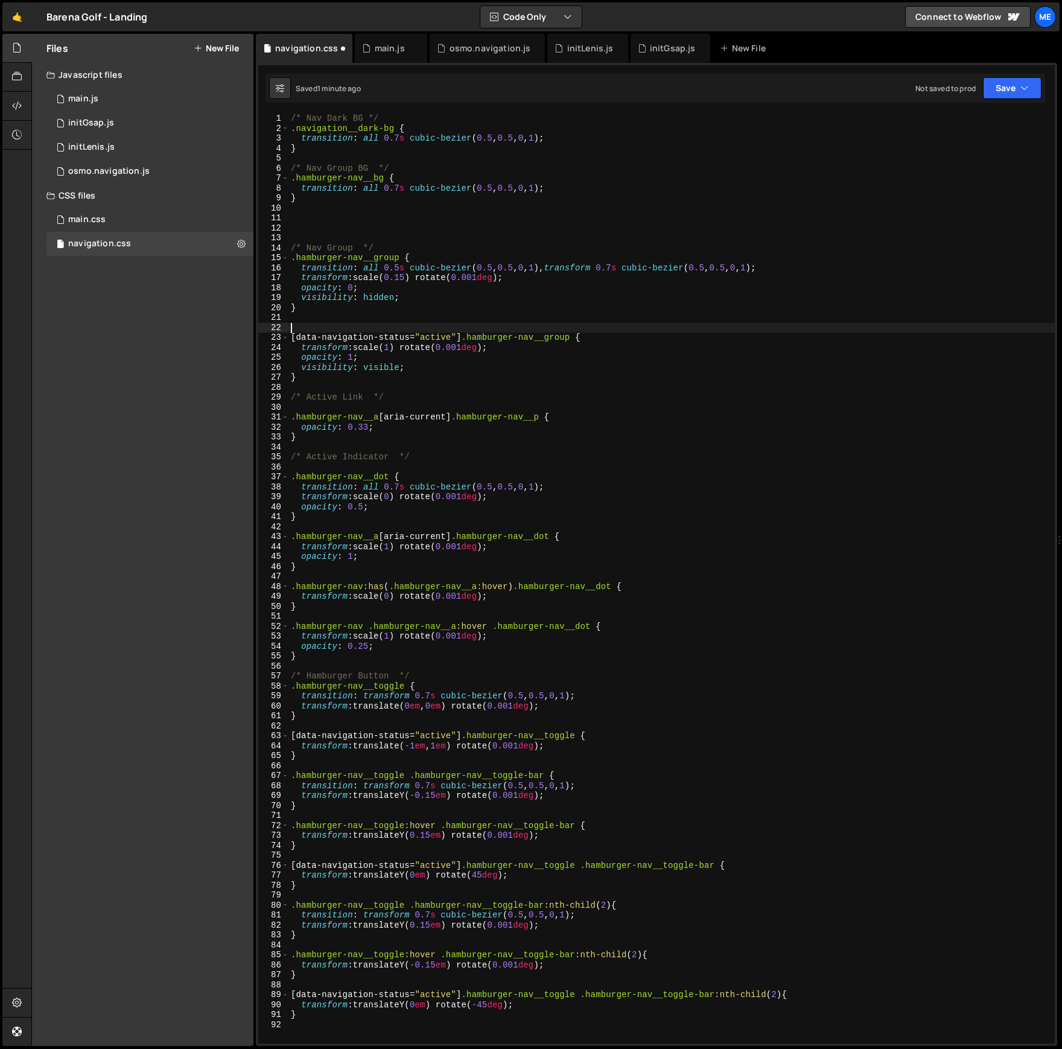
paste textarea "}"
type textarea "}"
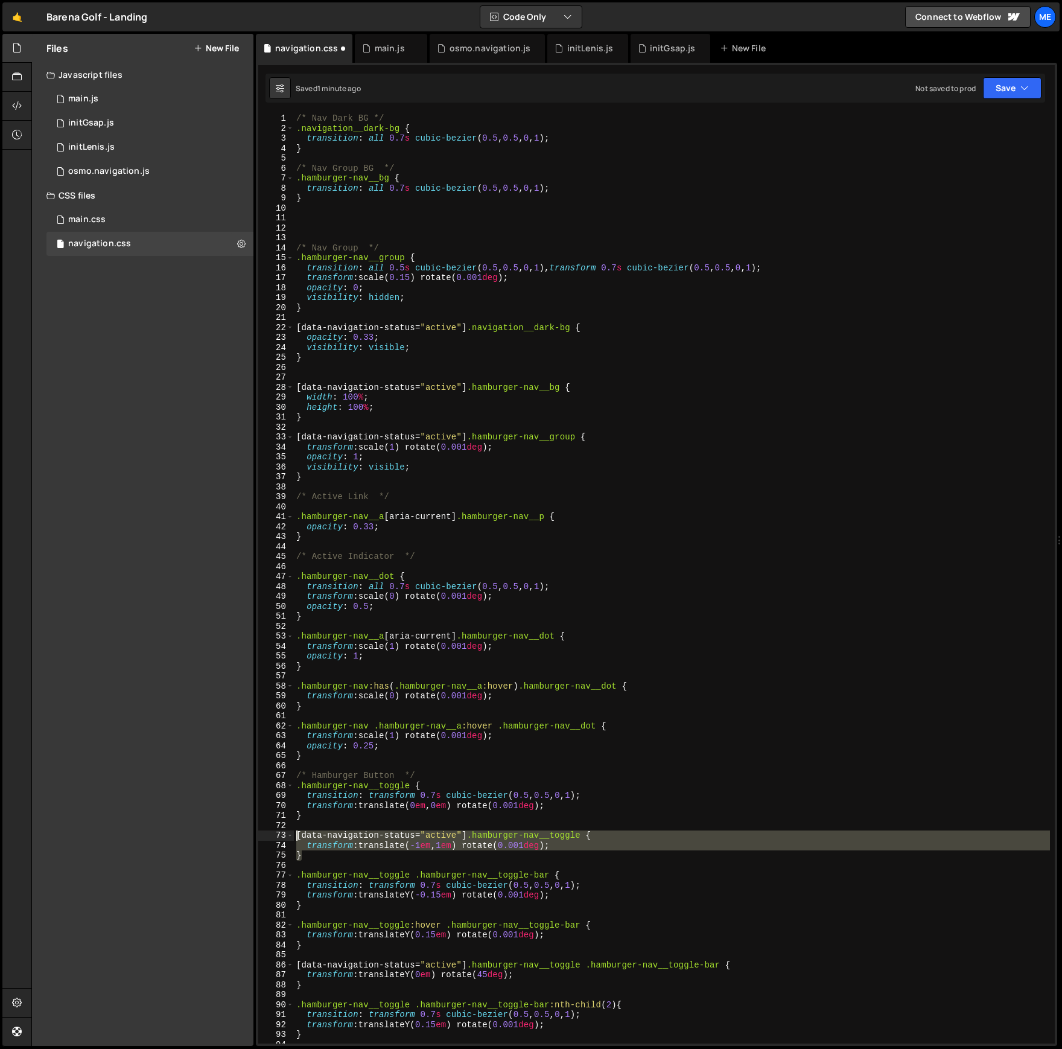
drag, startPoint x: 293, startPoint y: 848, endPoint x: 286, endPoint y: 835, distance: 15.1
click at [286, 835] on div "1 2 3 4 5 6 7 8 9 10 11 12 13 14 15 16 17 18 19 20 21 22 23 24 25 26 27 28 29 3…" at bounding box center [656, 578] width 796 height 930
type textarea "[data-navigation-status="active"] .hamburger-nav__toggle { transform: translate…"
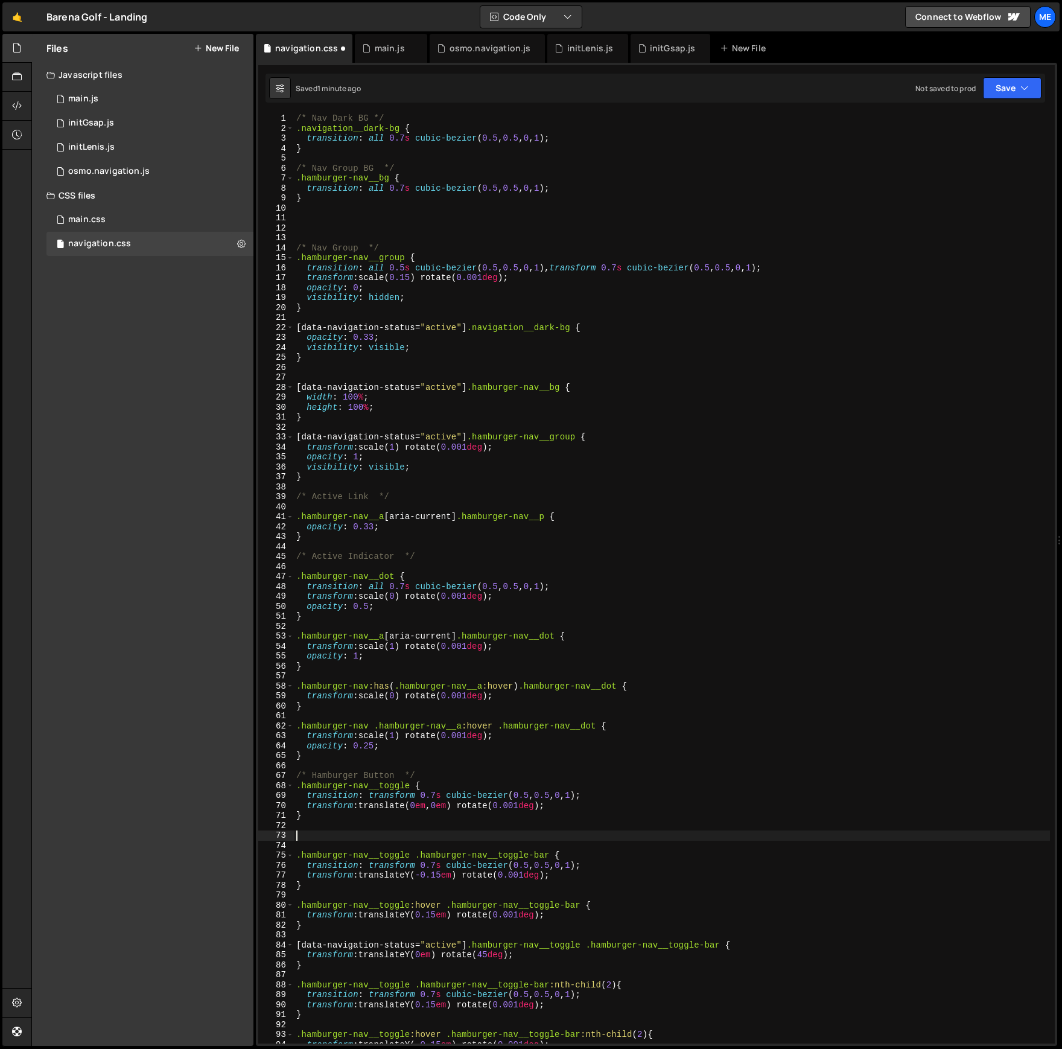
click at [316, 485] on div "/* Nav Dark BG */ .navigation__dark-bg { transition : all 0.7 s cubic-bezier ( …" at bounding box center [672, 588] width 756 height 950
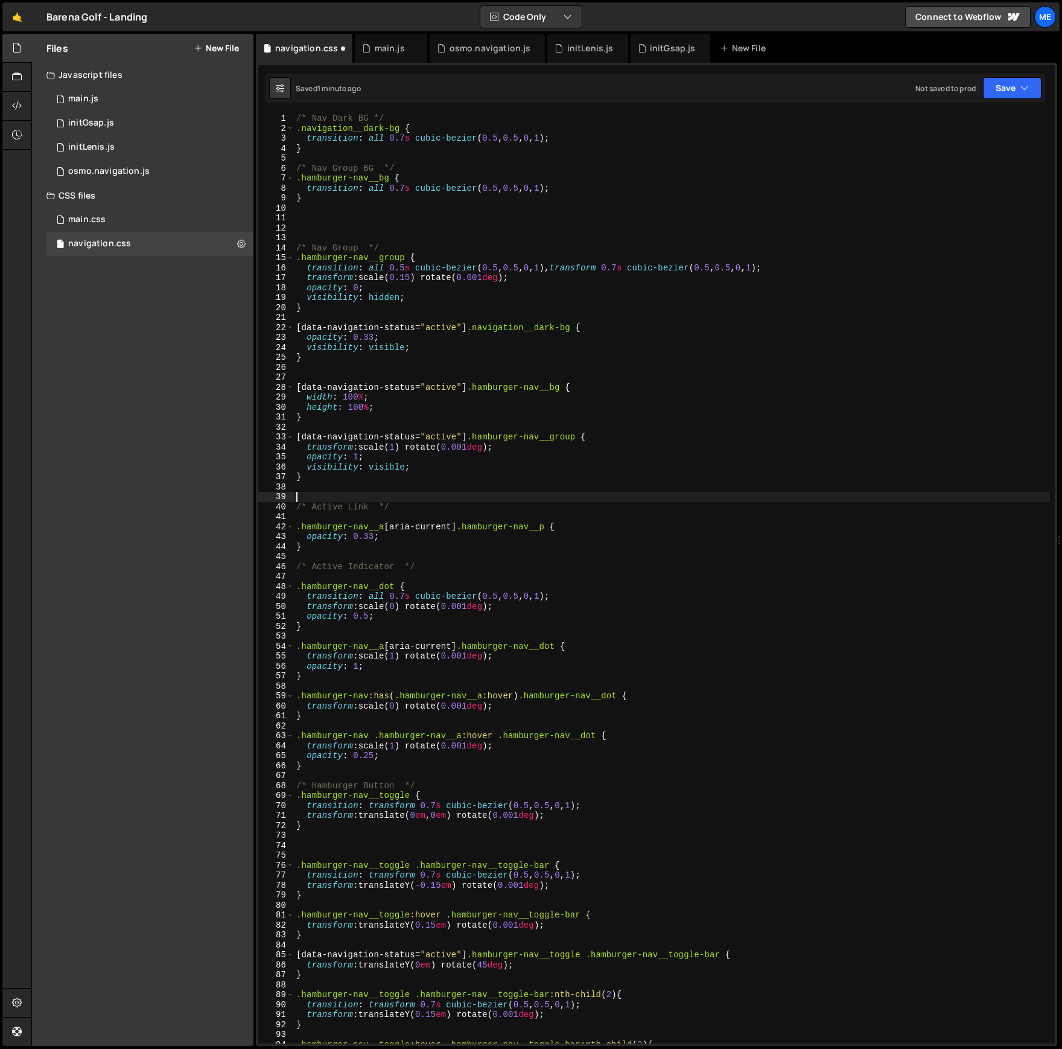
paste textarea "}"
type textarea "}"
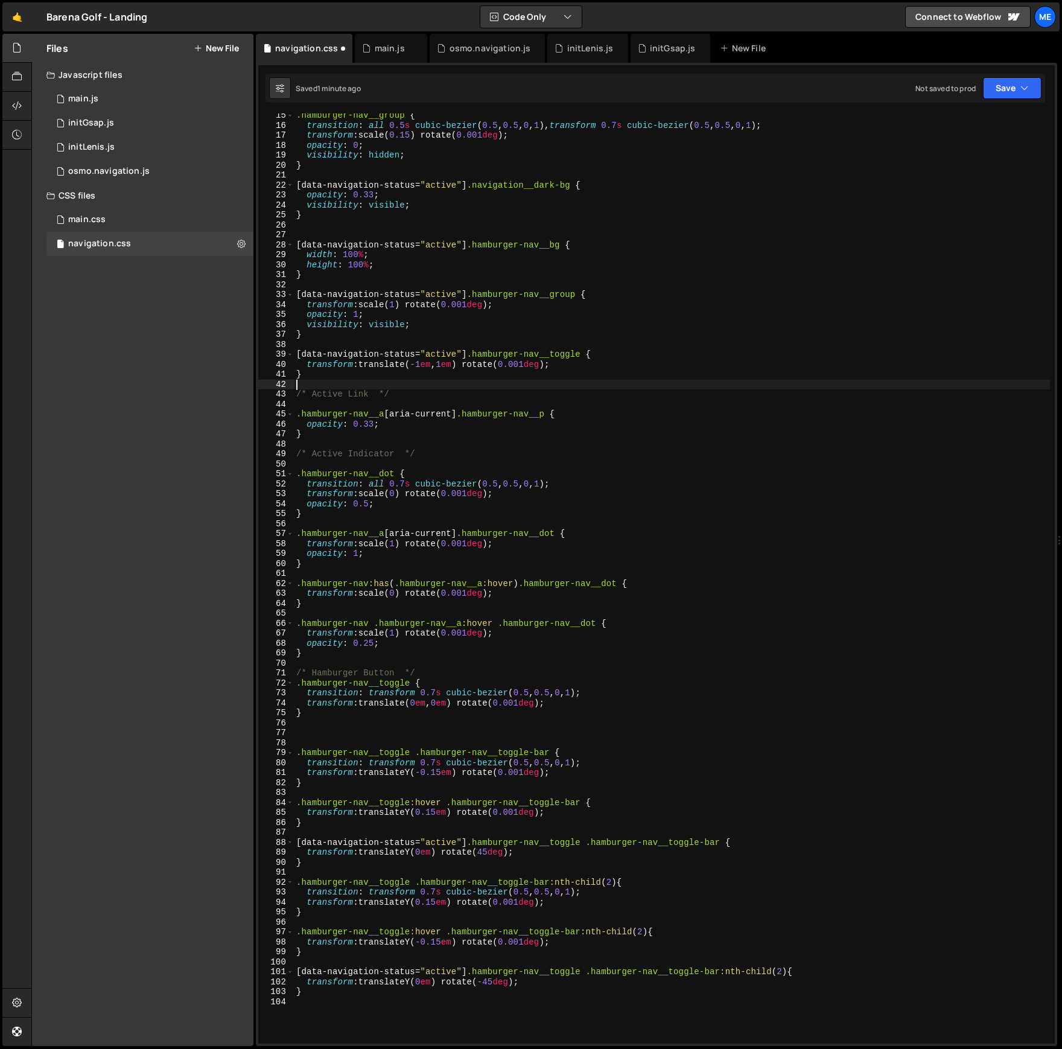
scroll to position [142, 0]
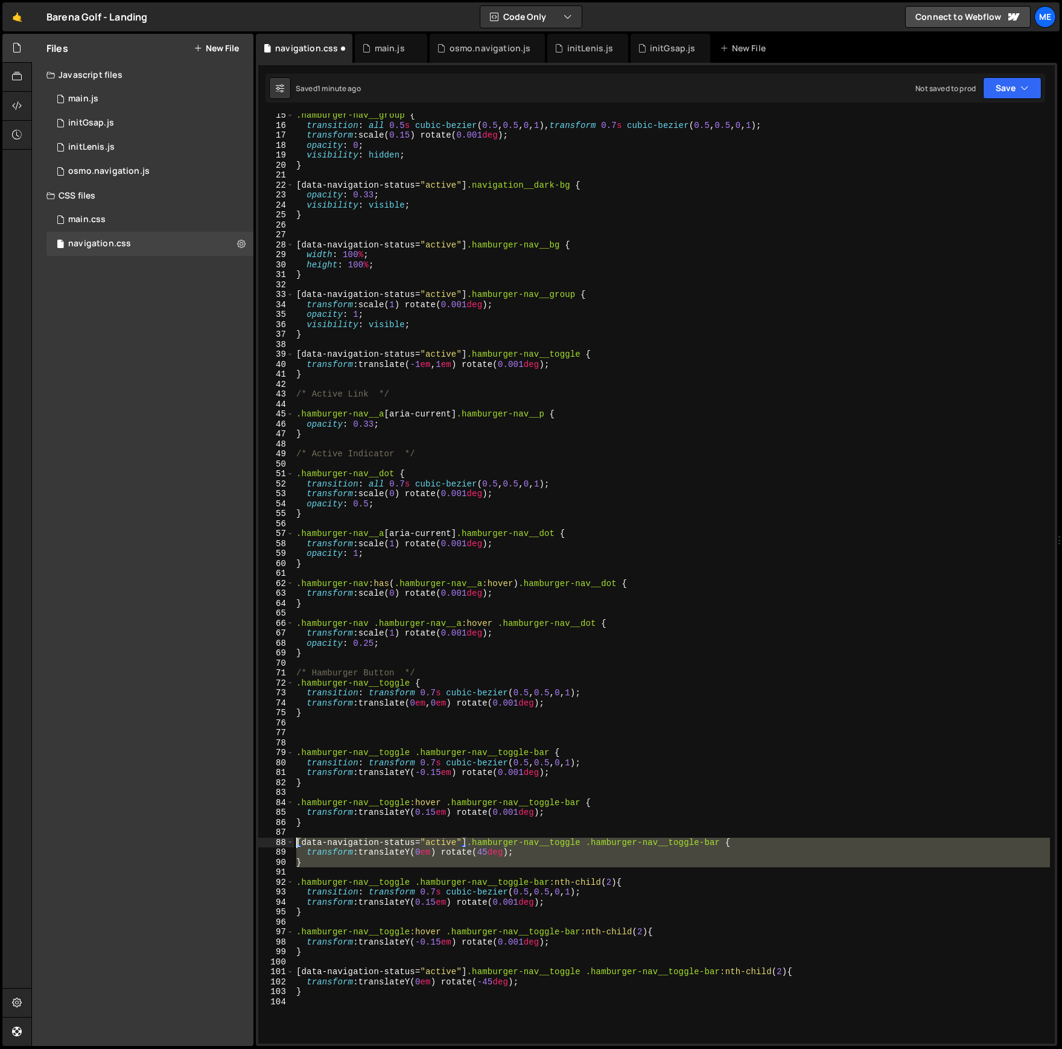
drag, startPoint x: 288, startPoint y: 861, endPoint x: 259, endPoint y: 837, distance: 37.3
click at [259, 837] on div "15 16 17 18 19 20 21 22 23 24 25 26 27 28 29 30 31 32 33 34 35 36 37 38 39 40 4…" at bounding box center [656, 578] width 796 height 930
type textarea "[data-navigation-status="active"] .hamburger-nav__toggle .hamburger-nav__toggle…"
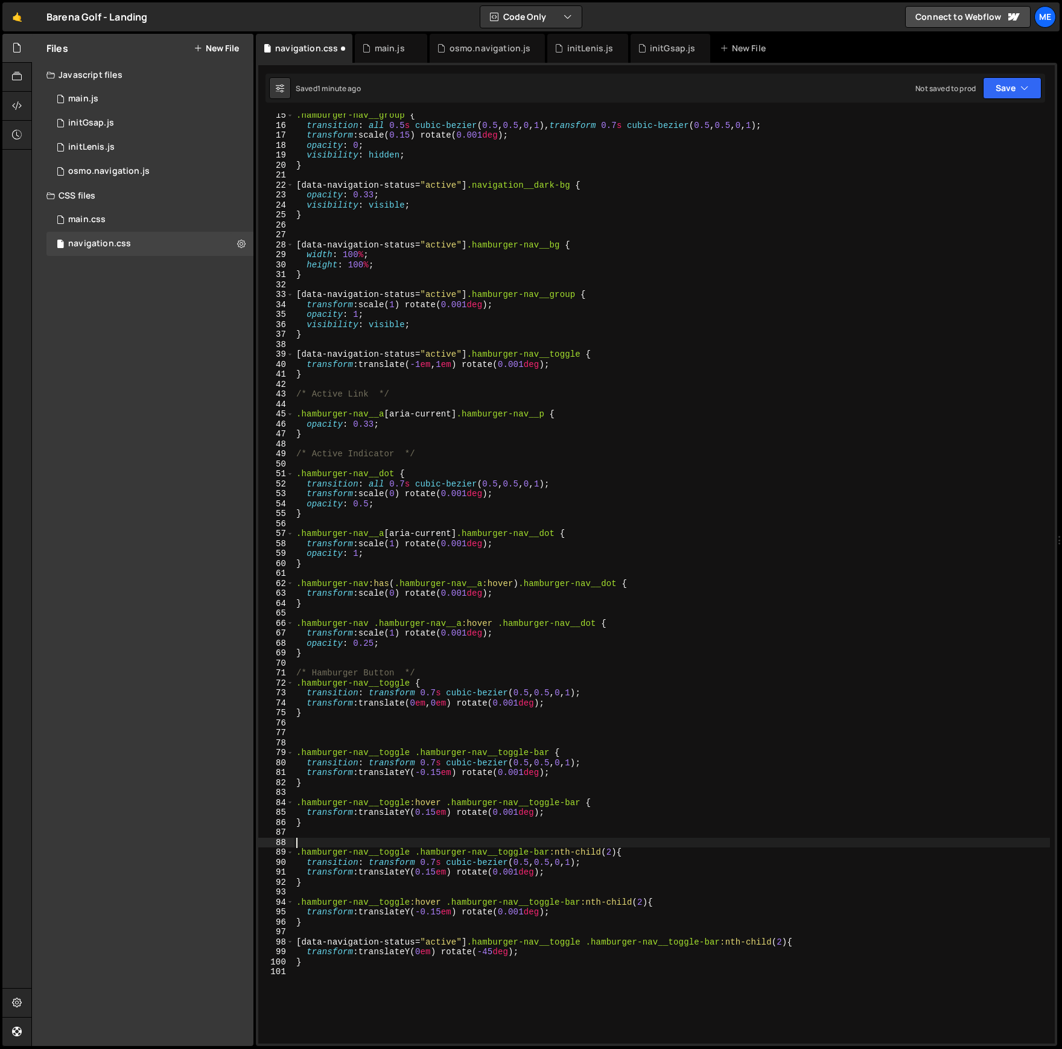
click at [314, 377] on div ".hamburger-nav__group { transition : all 0.5 s cubic-bezier ( 0.5 , 0.5 , 0 , 1…" at bounding box center [672, 585] width 756 height 950
type textarea "}"
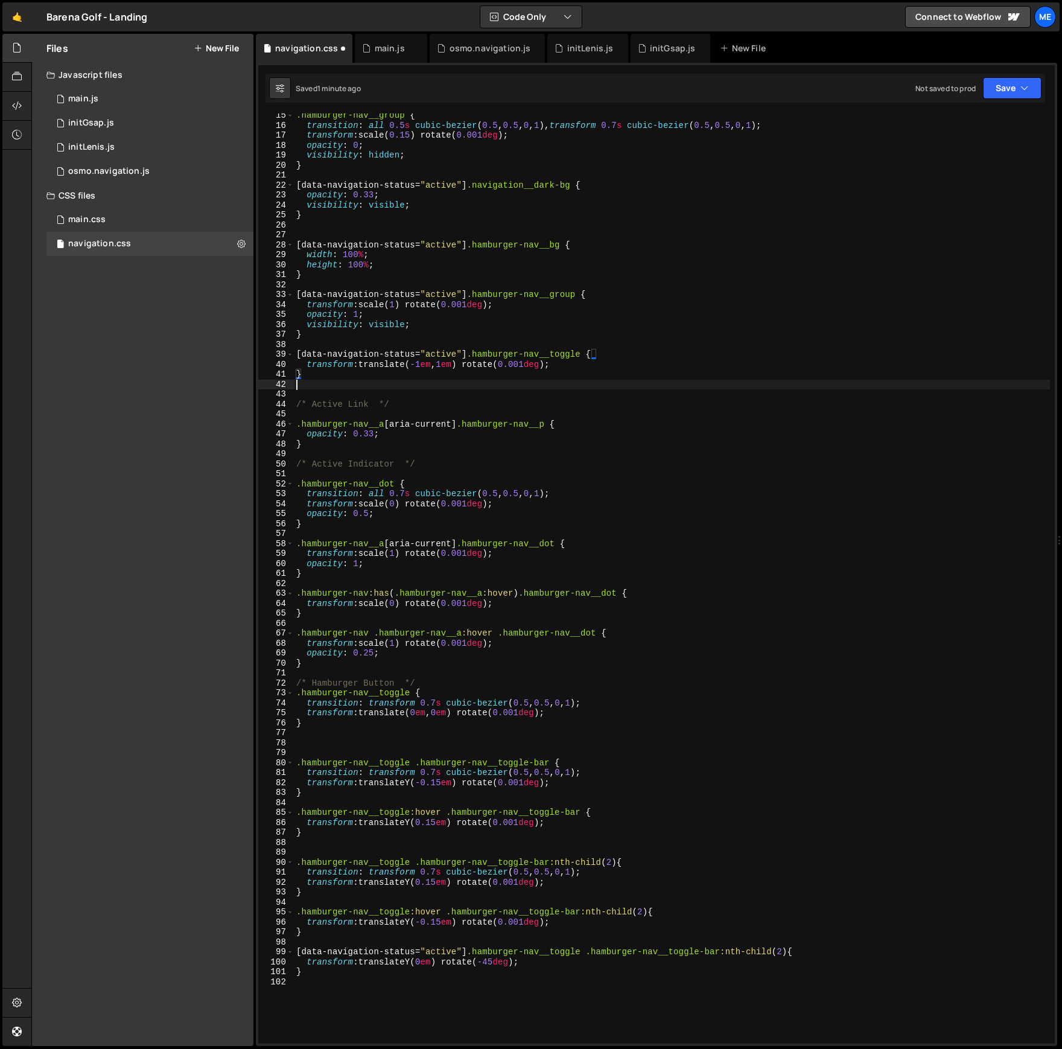
paste textarea "[data-navigation-status="active"] .hamburger-nav__toggle .hamburger-nav__toggle…"
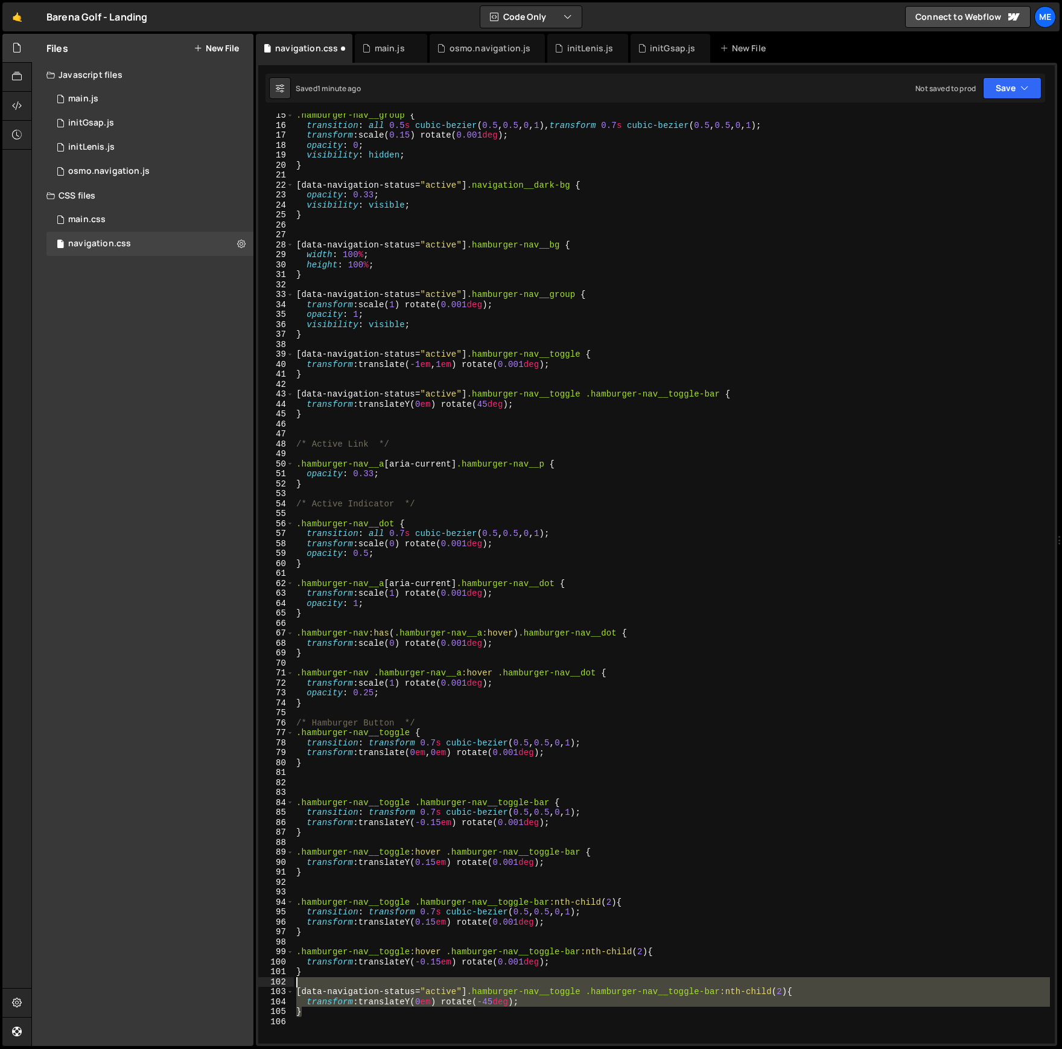
drag, startPoint x: 279, startPoint y: 999, endPoint x: 270, endPoint y: 979, distance: 22.1
click at [270, 979] on div "15 16 17 18 19 20 21 22 23 24 25 26 27 28 29 30 31 32 33 34 35 36 37 38 39 40 4…" at bounding box center [656, 578] width 796 height 930
type textarea "[data-navigation-status="active"] .hamburger-nav__toggle .hamburger-nav__toggle…"
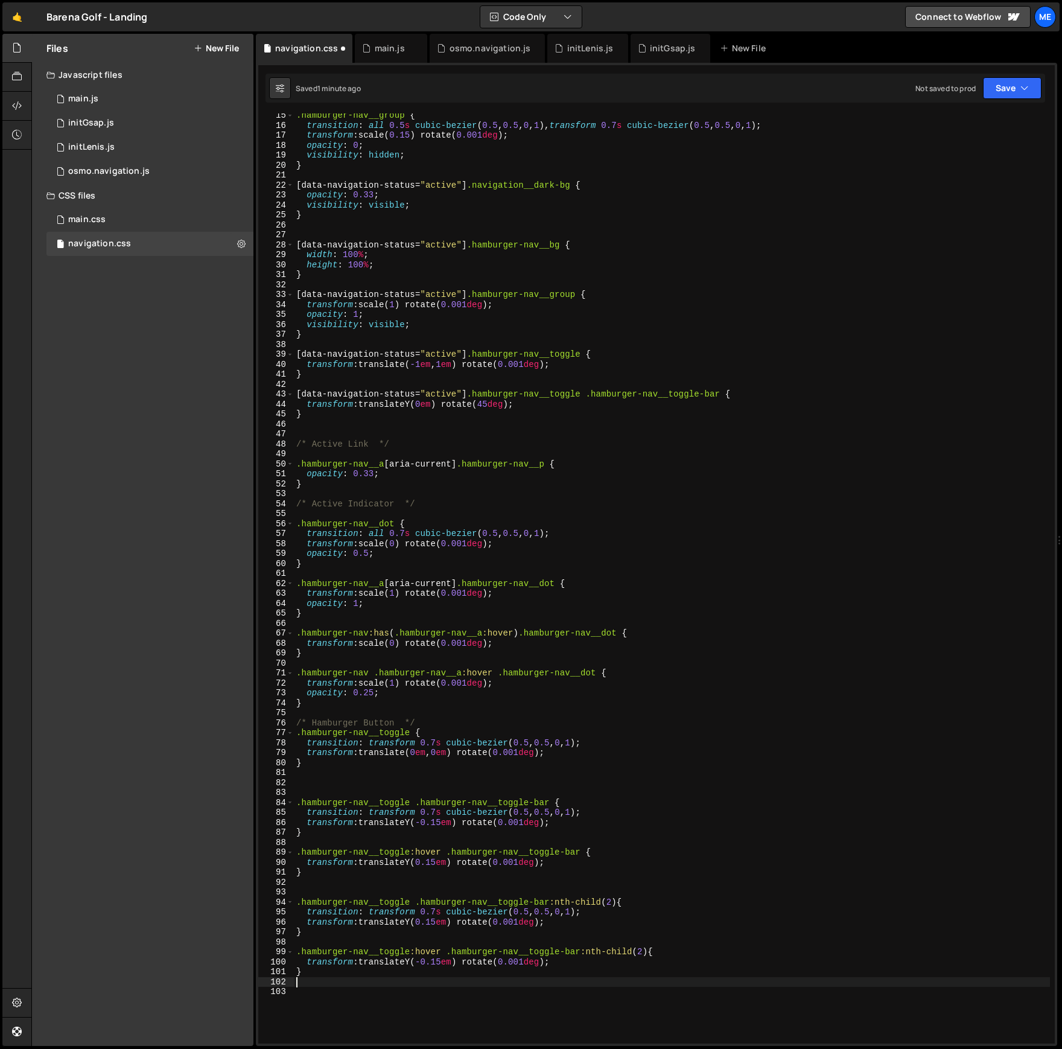
click at [346, 429] on div ".hamburger-nav__group { transition : all 0.5 s cubic-bezier ( 0.5 , 0.5 , 0 , 1…" at bounding box center [672, 585] width 756 height 950
paste textarea "}"
type textarea "}"
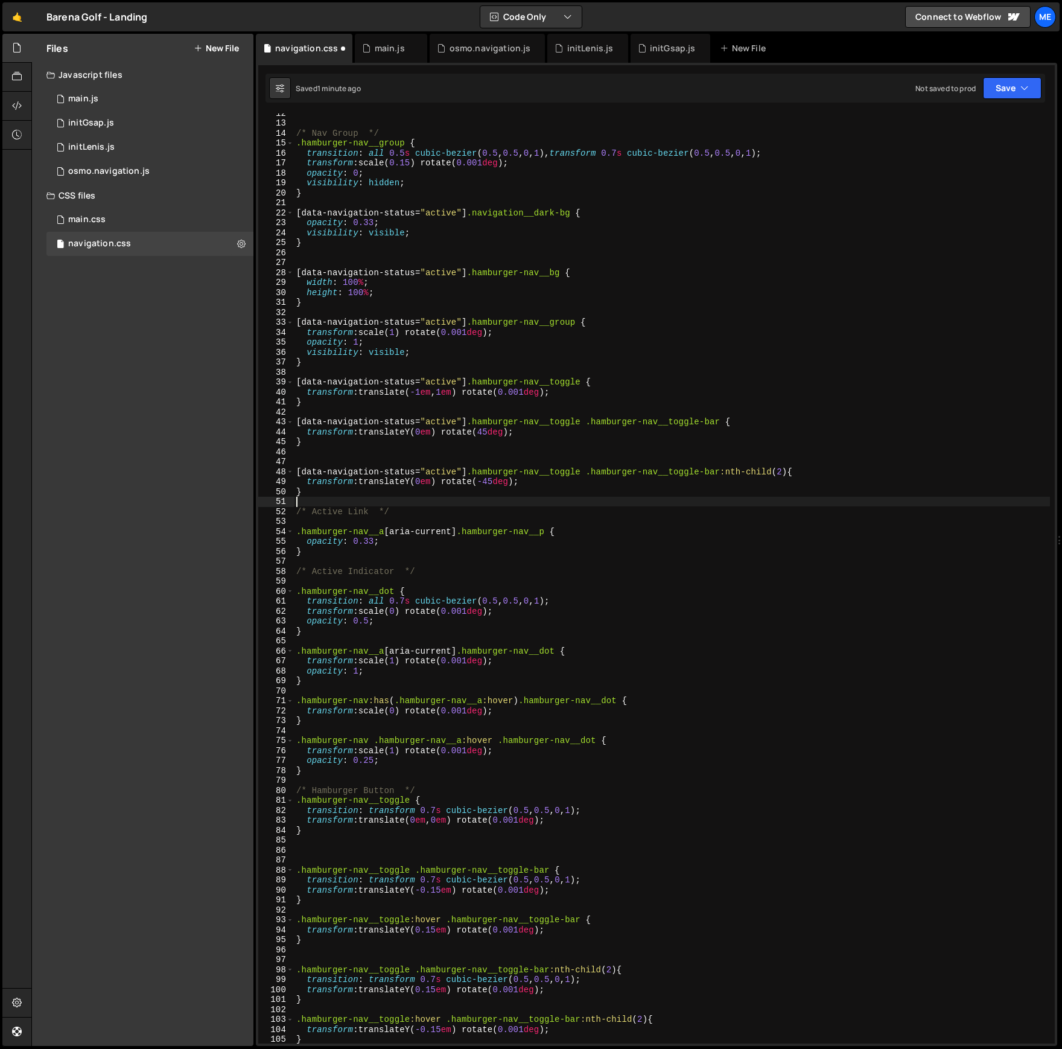
scroll to position [114, 0]
click at [309, 201] on div "/* Nav Group */ .hamburger-nav__group { transition : all 0.5 s cubic-bezier ( 0…" at bounding box center [672, 584] width 756 height 950
type textarea "[data-navigation-status="active"] .navigation__dark-bg {"
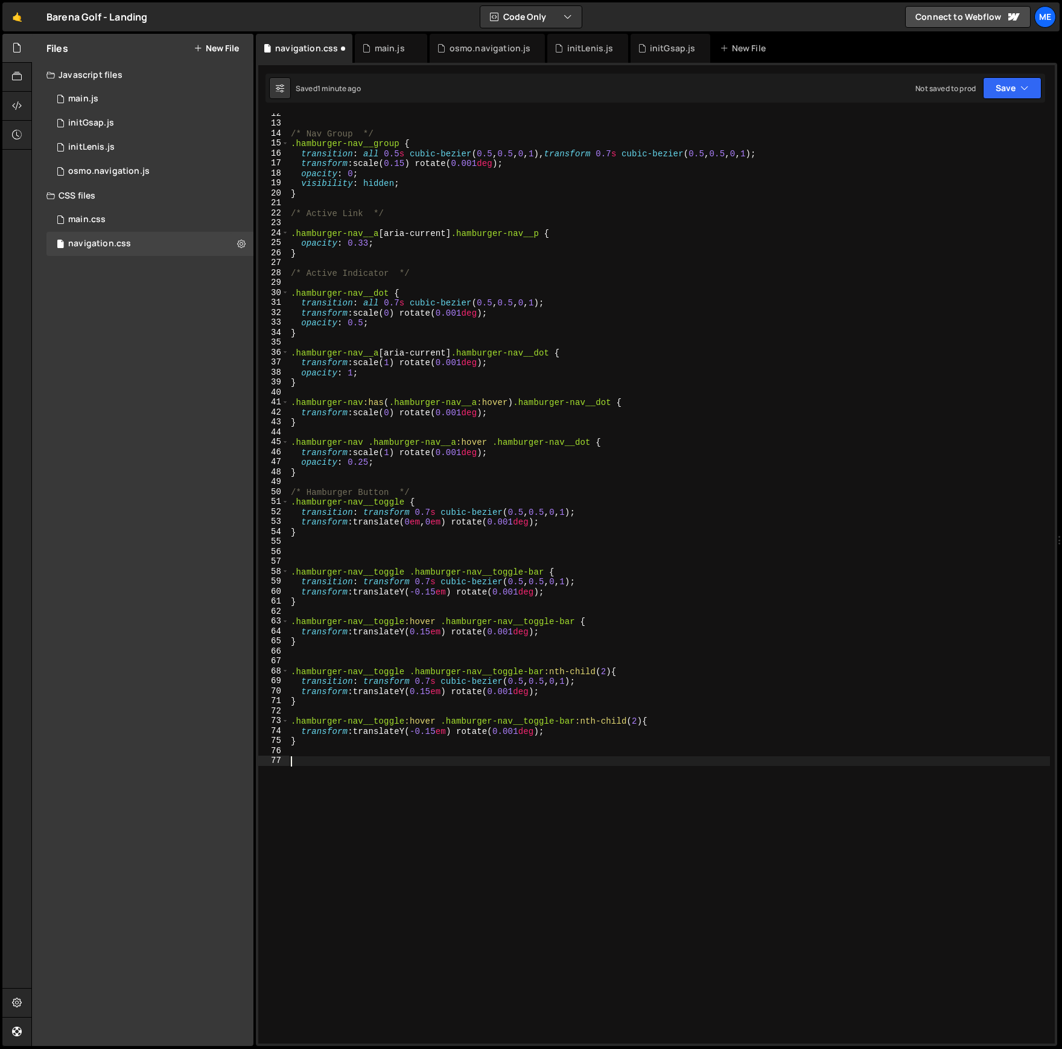
click at [382, 769] on div "/* Nav Group */ .hamburger-nav__group { transition : all 0.5 s cubic-bezier ( 0…" at bounding box center [668, 584] width 761 height 950
paste textarea "}"
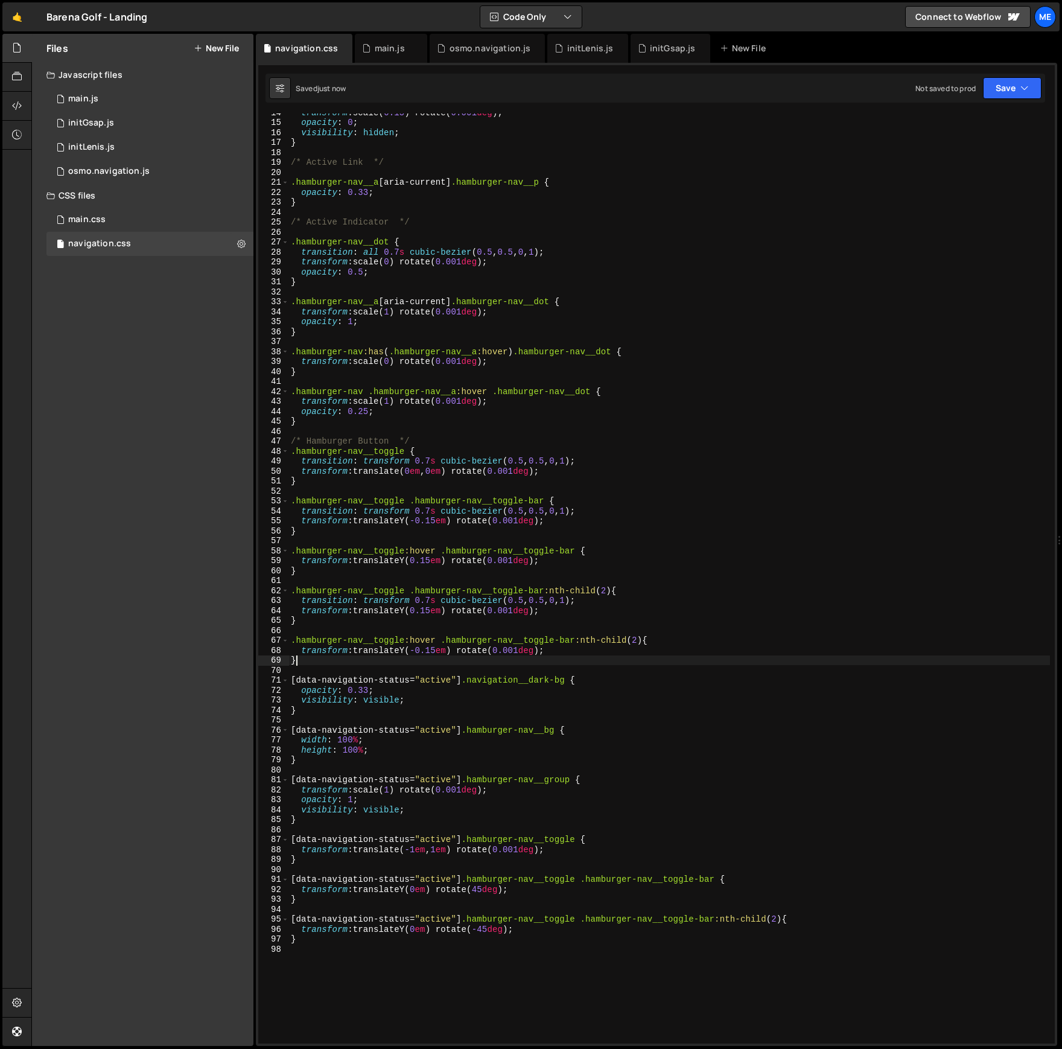
click at [341, 657] on div "transform : scale( 0.15 ) rotate( 0.001 deg ) ; opacity : 0 ; visibility : hidd…" at bounding box center [668, 582] width 761 height 950
type textarea "}"
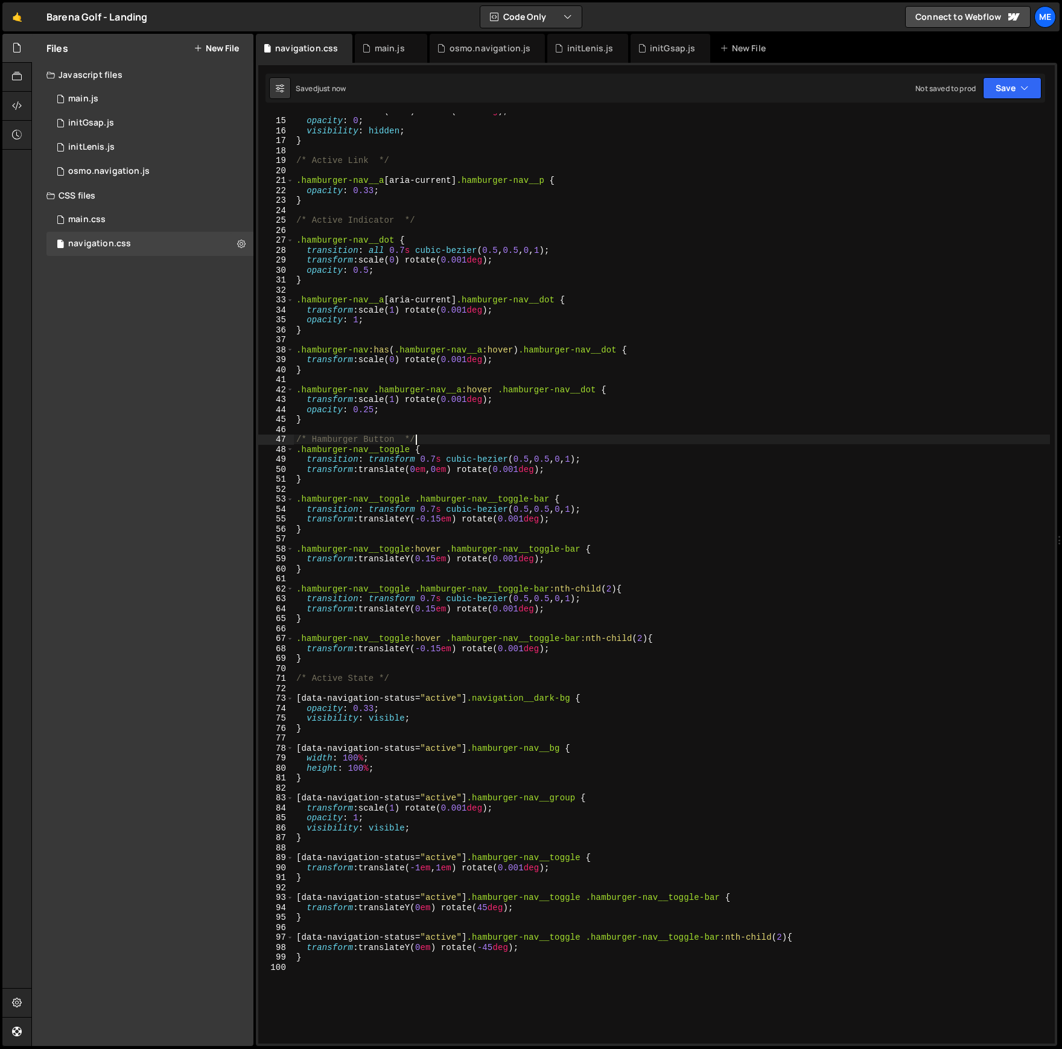
scroll to position [137, 0]
drag, startPoint x: 428, startPoint y: 439, endPoint x: 263, endPoint y: 437, distance: 165.3
click at [263, 437] on div "/* Active State */ 14 15 16 17 18 19 20 21 22 23 24 25 26 27 28 29 30 31 32 33 …" at bounding box center [656, 578] width 796 height 930
click at [441, 440] on div "transform : scale( 0.15 ) rotate( 0.001 deg ) ; opacity : 0 ; visibility : hidd…" at bounding box center [672, 578] width 756 height 930
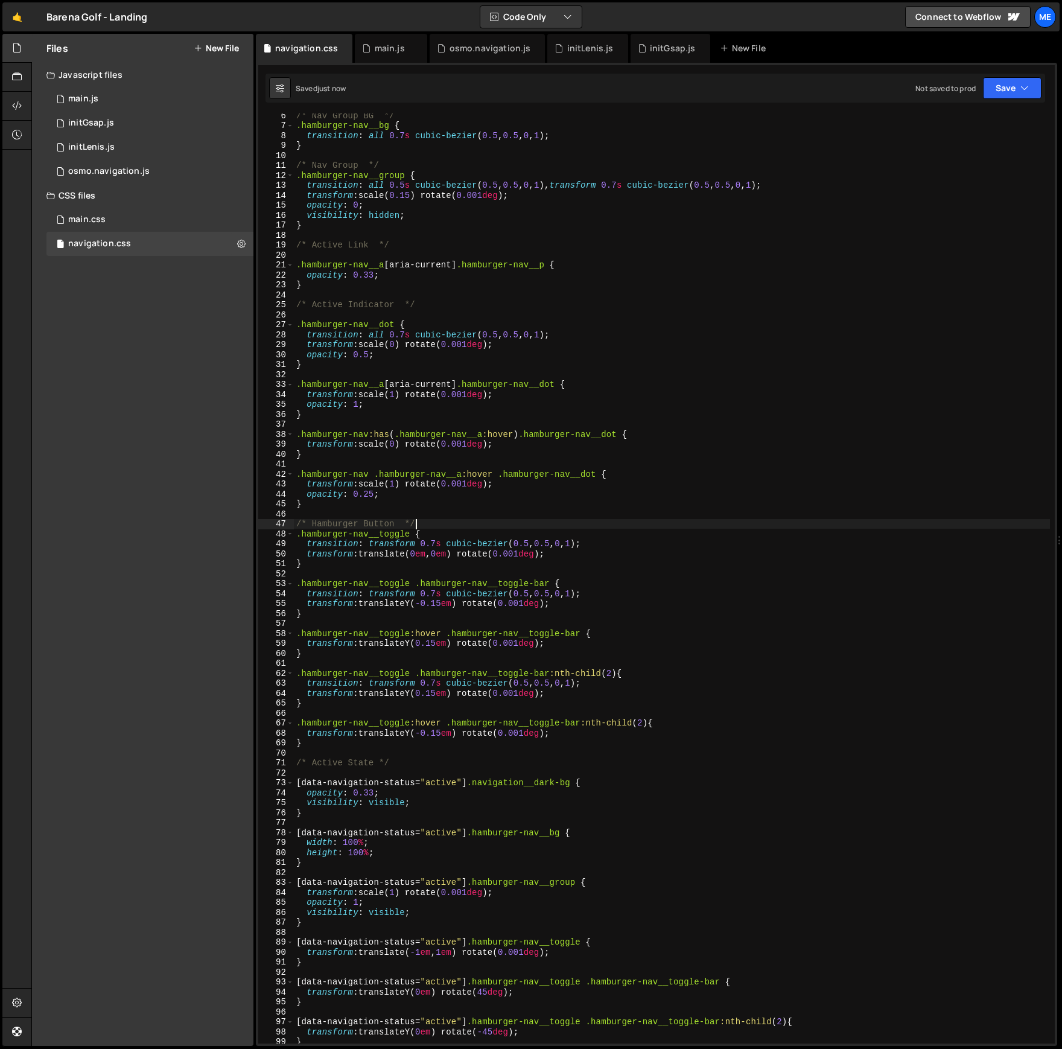
scroll to position [51, 0]
click at [392, 167] on div "/* Nav Group BG */ .hamburger-nav__bg { transition : all 0.7 s cubic-bezier ( 0…" at bounding box center [672, 587] width 756 height 950
type textarea "/* Nav Group */"
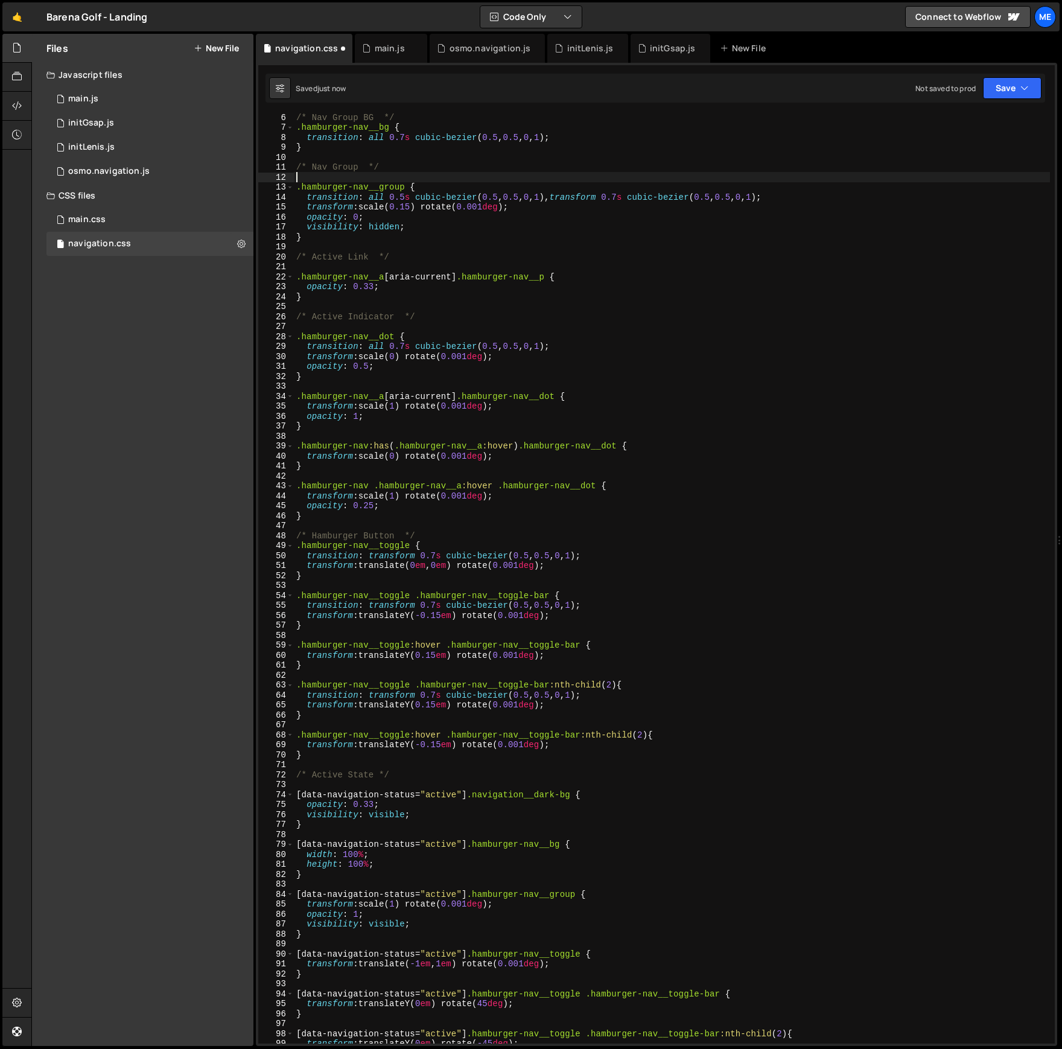
scroll to position [0, 0]
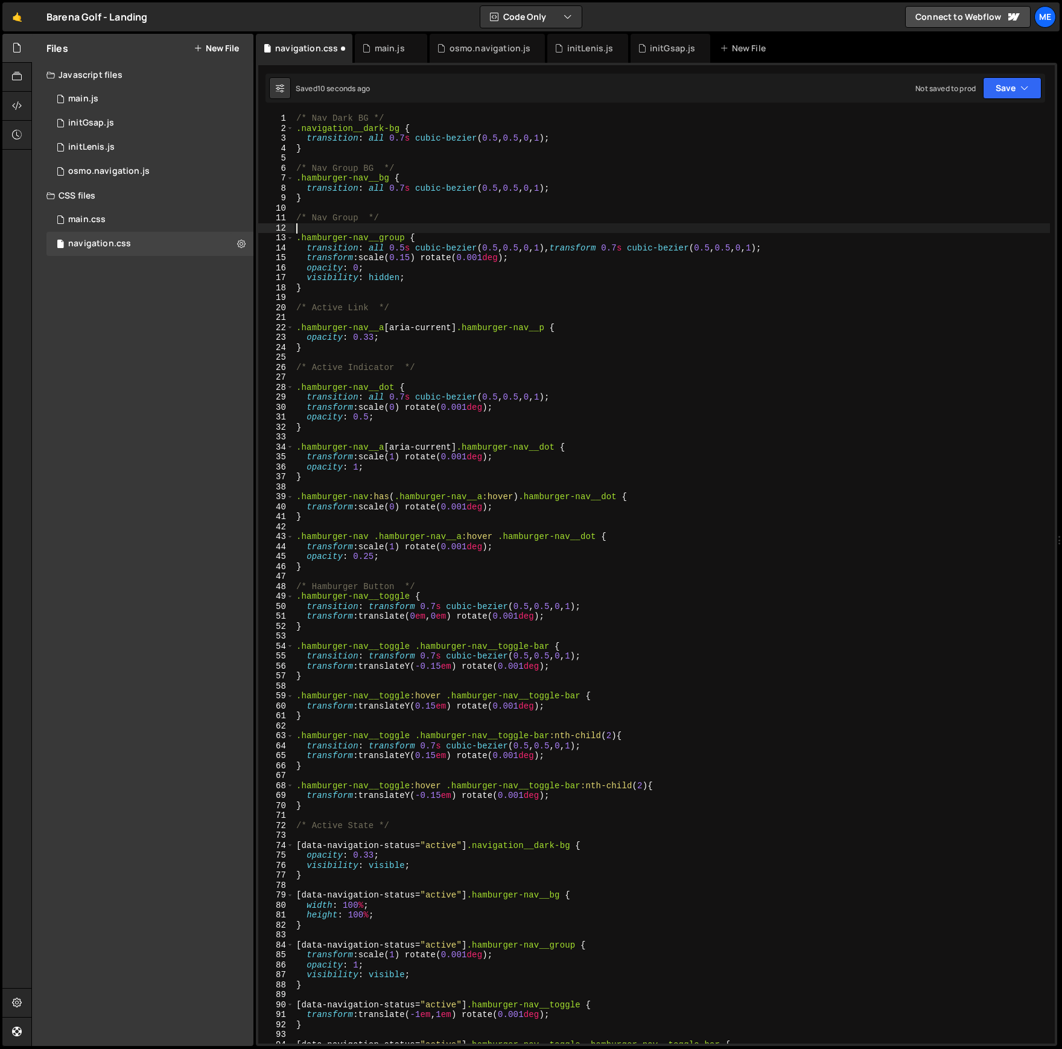
click at [413, 168] on div "/* Nav Dark BG */ .navigation__dark-bg { transition : all 0.7 s cubic-bezier ( …" at bounding box center [672, 588] width 756 height 950
type textarea "/* Nav Group BG */"
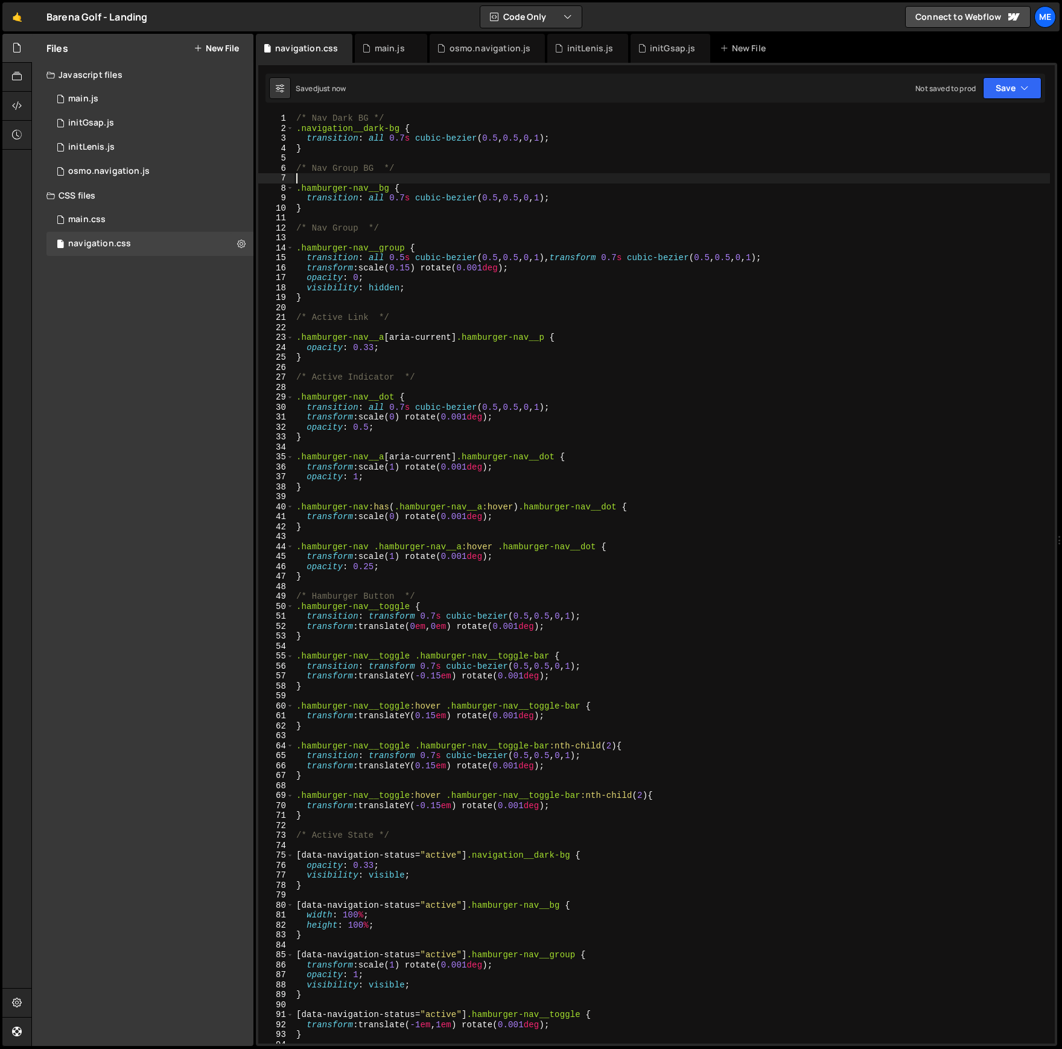
click at [395, 114] on div "/* Nav Dark BG */ .navigation__dark-bg { transition : all 0.7 s cubic-bezier ( …" at bounding box center [672, 588] width 756 height 950
type textarea "/* Nav Dark BG */"
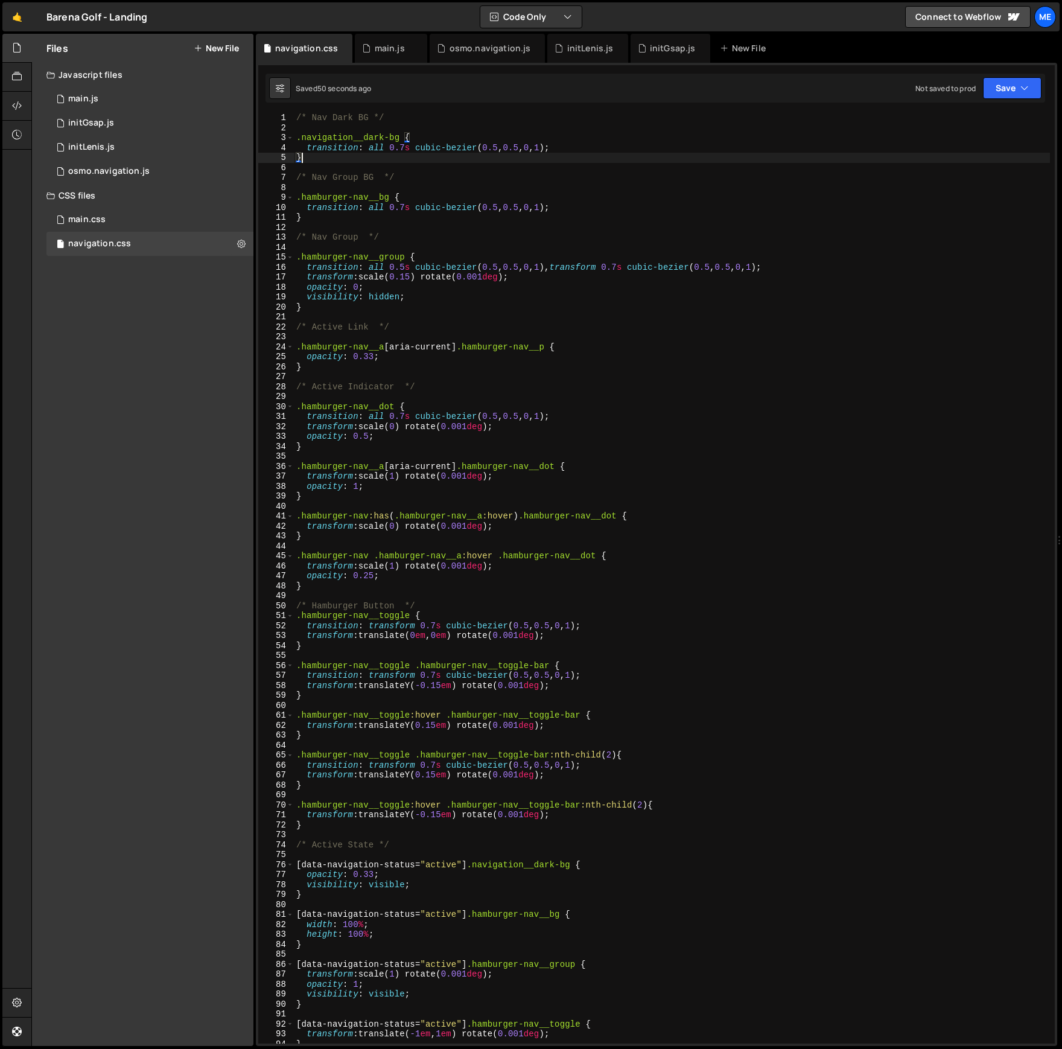
click at [441, 160] on div "/* Nav Dark BG */ .navigation__dark-bg { transition : all 0.7 s cubic-bezier ( …" at bounding box center [672, 588] width 756 height 950
click at [429, 116] on div "/* Nav Dark BG */ .navigation__dark-bg { transition : all 0.7 s cubic-bezier ( …" at bounding box center [672, 588] width 756 height 950
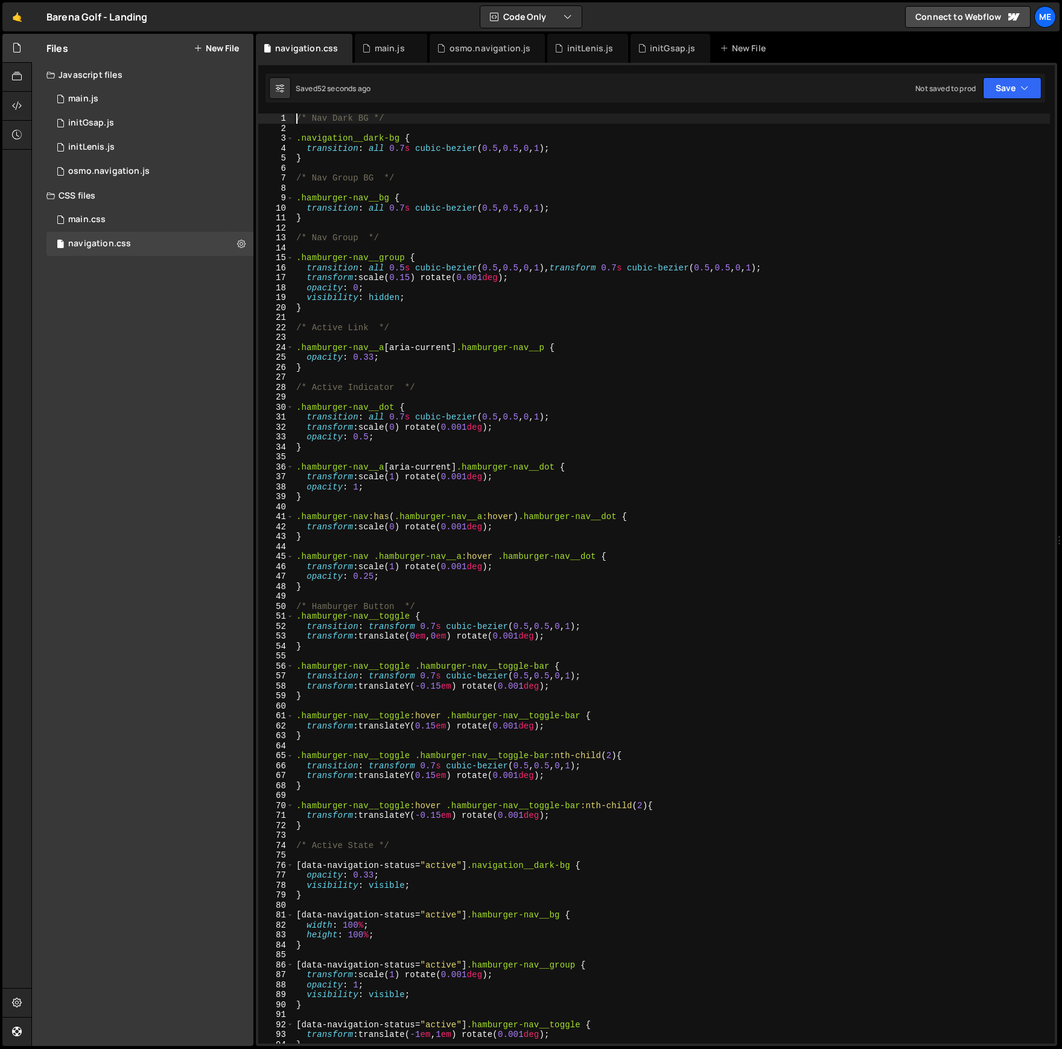
type textarea "/* Nav Dark BG */"
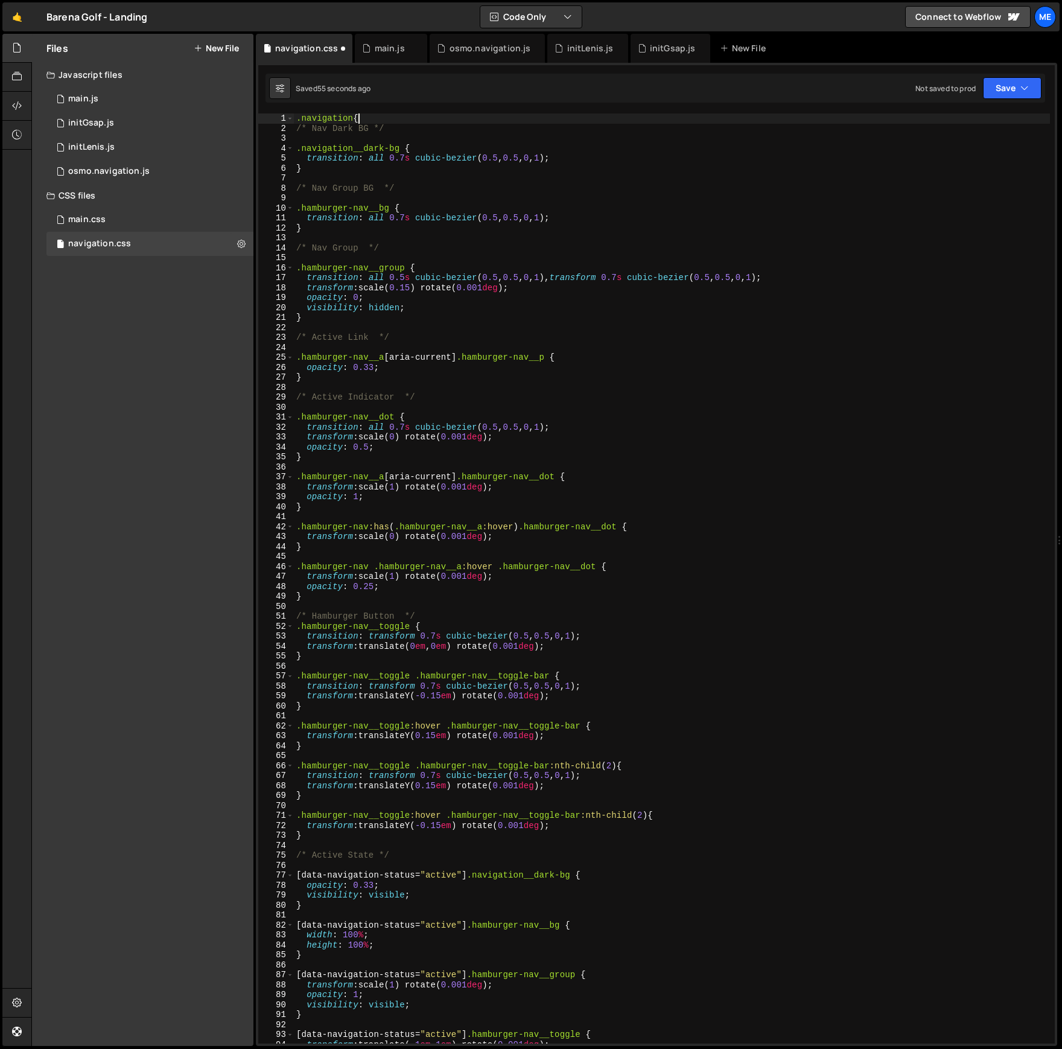
scroll to position [0, 4]
type textarea ".navigation{}"
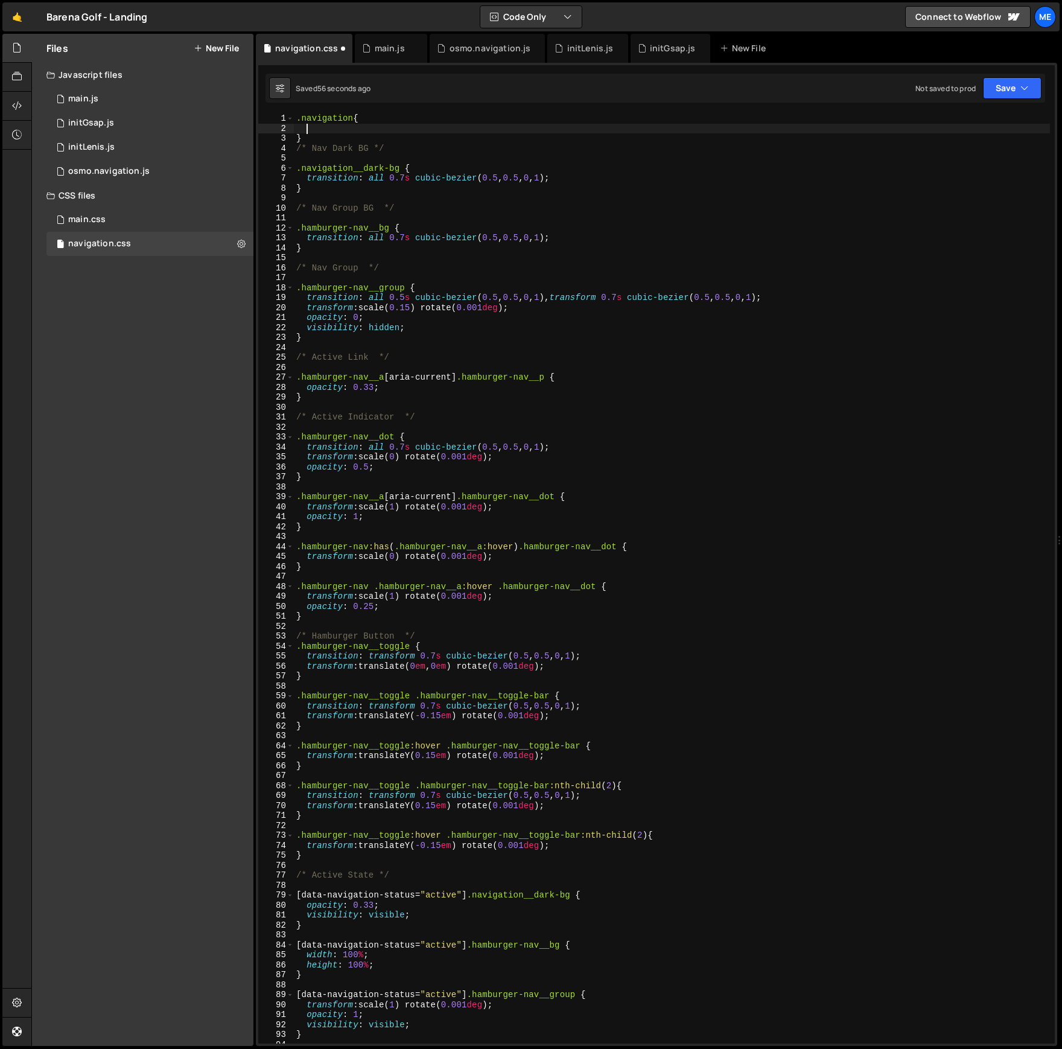
type textarea "}"
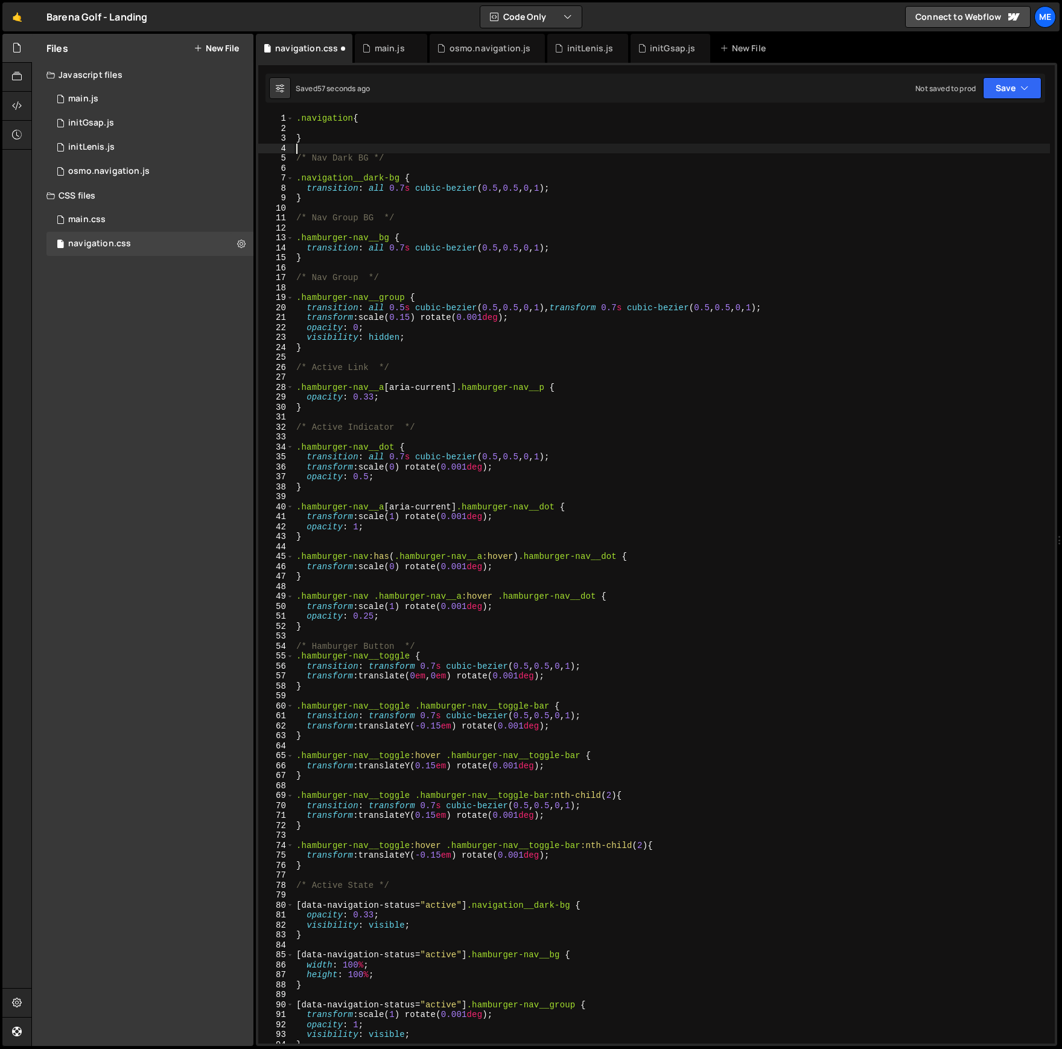
type textarea "}"
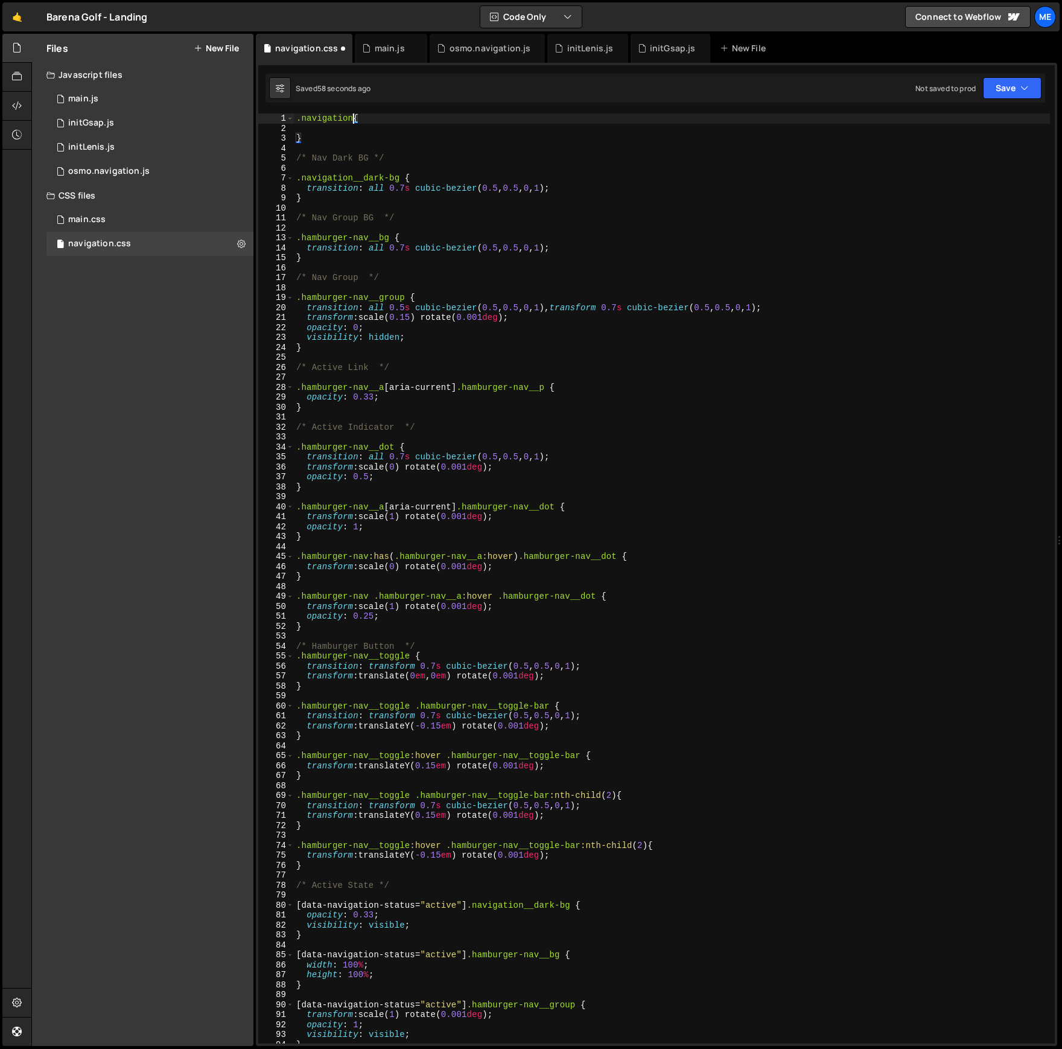
type textarea ".navigation {"
type textarea "}"
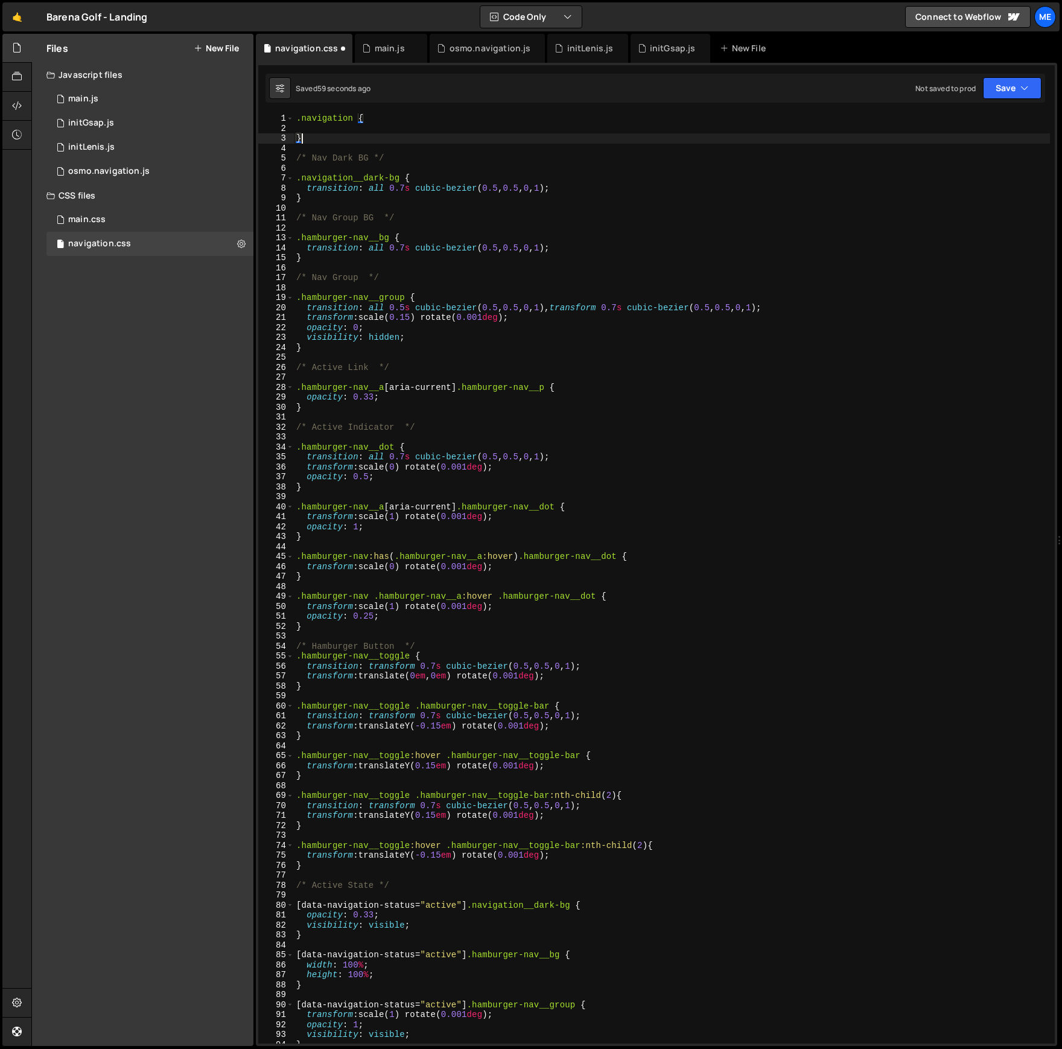
type textarea "/* Nav Dark BG */"
type textarea ".navigation__dark-bg {"
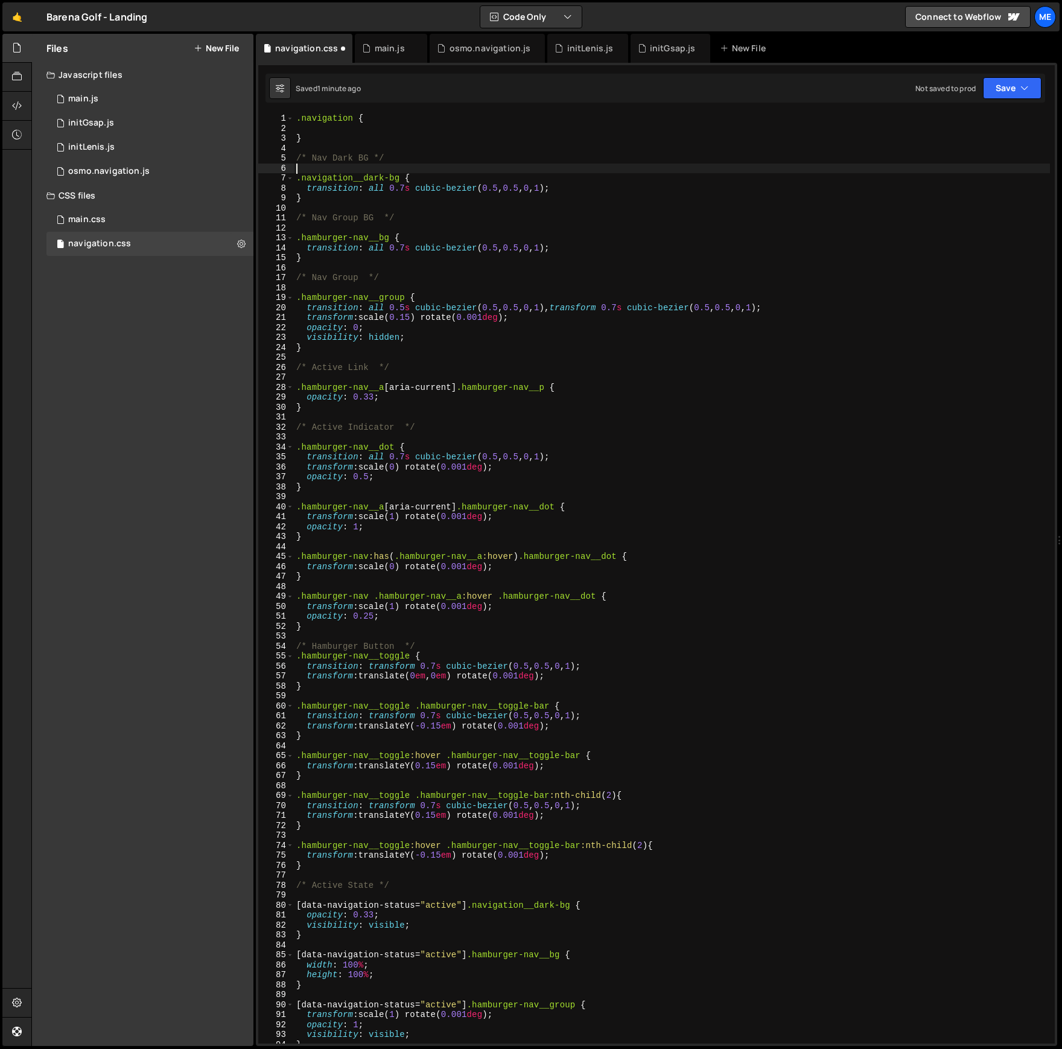
type textarea "/* Nav Dark BG */"
type textarea "}"
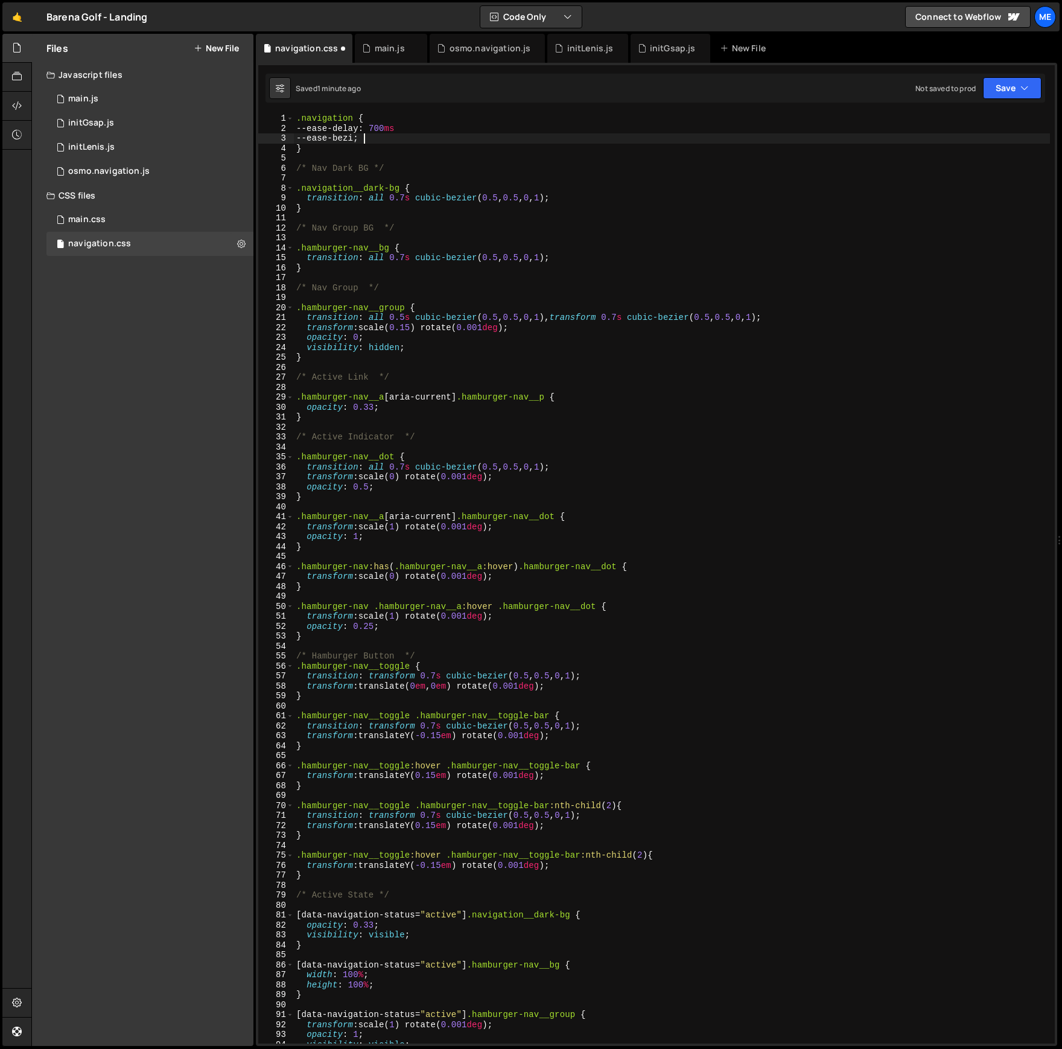
scroll to position [0, 5]
click at [337, 129] on div ".navigation { --ease-delay : 700 ms --ease-bezier ; } /* Nav Dark BG */ .naviga…" at bounding box center [672, 588] width 756 height 950
click at [337, 137] on div ".navigation { --ease-delay : 700 ms --ease-bezier ; } /* Nav Dark BG */ .naviga…" at bounding box center [672, 588] width 756 height 950
click at [319, 138] on div ".navigation { --ease-delay : 700 ms --transition-bezier ; } /* Nav Dark BG */ .…" at bounding box center [672, 588] width 756 height 950
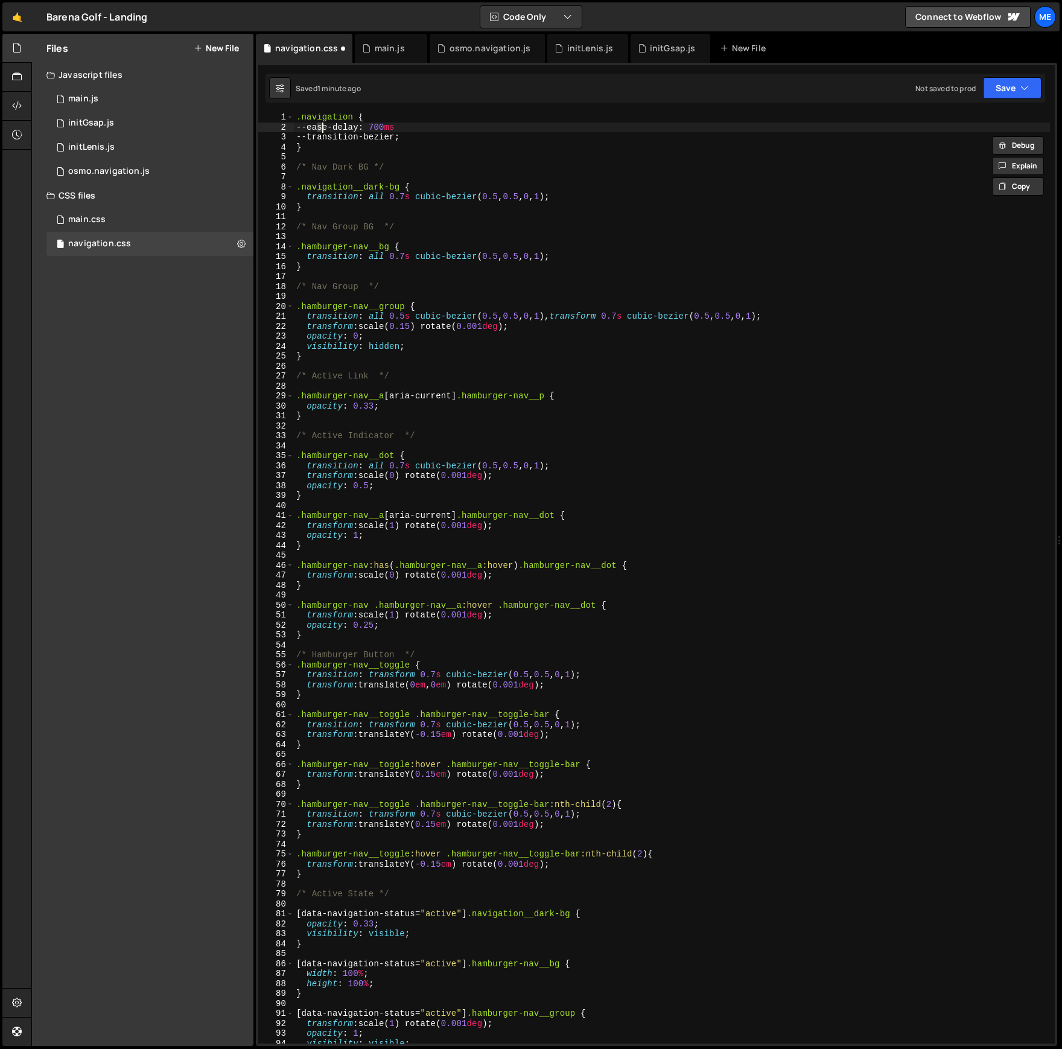
scroll to position [1, 0]
drag, startPoint x: 319, startPoint y: 125, endPoint x: 338, endPoint y: 125, distance: 19.3
click at [338, 125] on div ".navigation { --ease-delay : 700 ms --transition-bezier ; } /* Nav Dark BG */ .…" at bounding box center [672, 587] width 756 height 950
paste textarea "transition"
drag, startPoint x: 400, startPoint y: 125, endPoint x: 303, endPoint y: 125, distance: 96.5
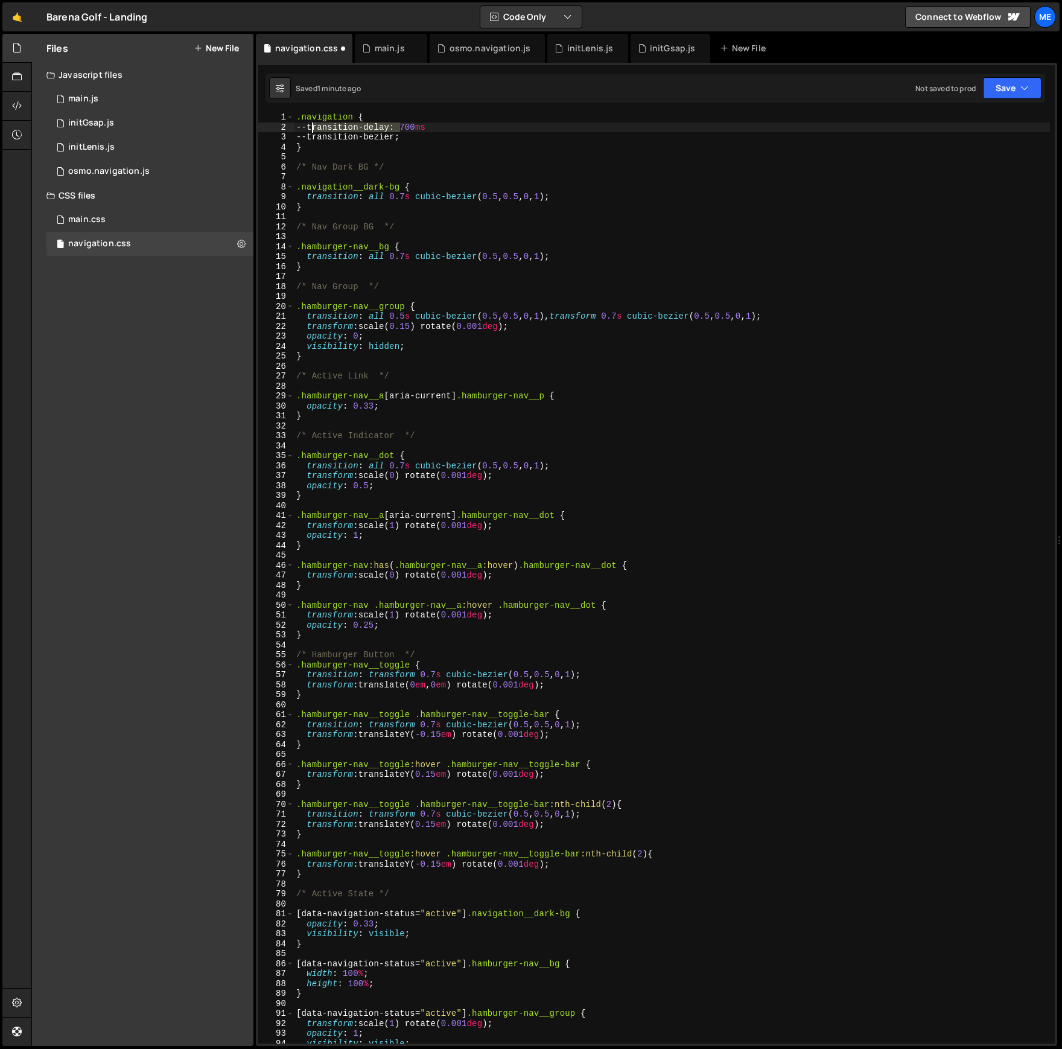
click at [303, 125] on div ".navigation { --transition-delay : 700 ms --transition-bezier ; } /* Nav Dark B…" at bounding box center [672, 587] width 756 height 950
drag, startPoint x: 389, startPoint y: 196, endPoint x: 413, endPoint y: 197, distance: 24.1
click at [413, 197] on div ".navigation { --transition-delay : 700 ms --transition-bezier ; } /* Nav Dark B…" at bounding box center [672, 587] width 756 height 950
paste textarea "--transition-delay"
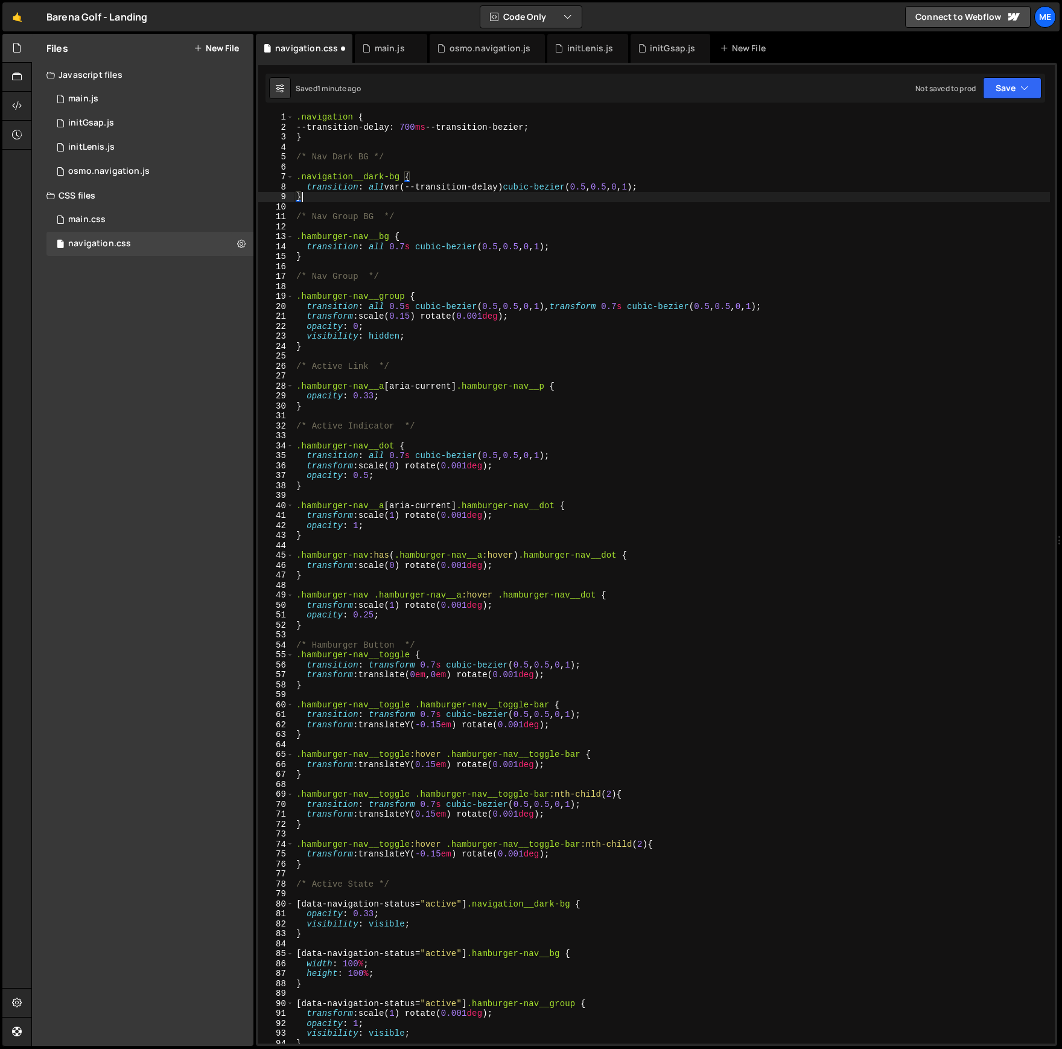
scroll to position [0, 0]
drag, startPoint x: 390, startPoint y: 187, endPoint x: 506, endPoint y: 186, distance: 115.8
click at [506, 186] on div ".navigation { --transition-delay : 700 ms --transition-bezier ; } /* Nav Dark B…" at bounding box center [672, 587] width 756 height 950
click at [515, 186] on div ".navigation { --transition-delay : 700 ms --transition-bezier ; } /* Nav Dark B…" at bounding box center [672, 587] width 756 height 950
paste textarea "var(--transition-delay)"
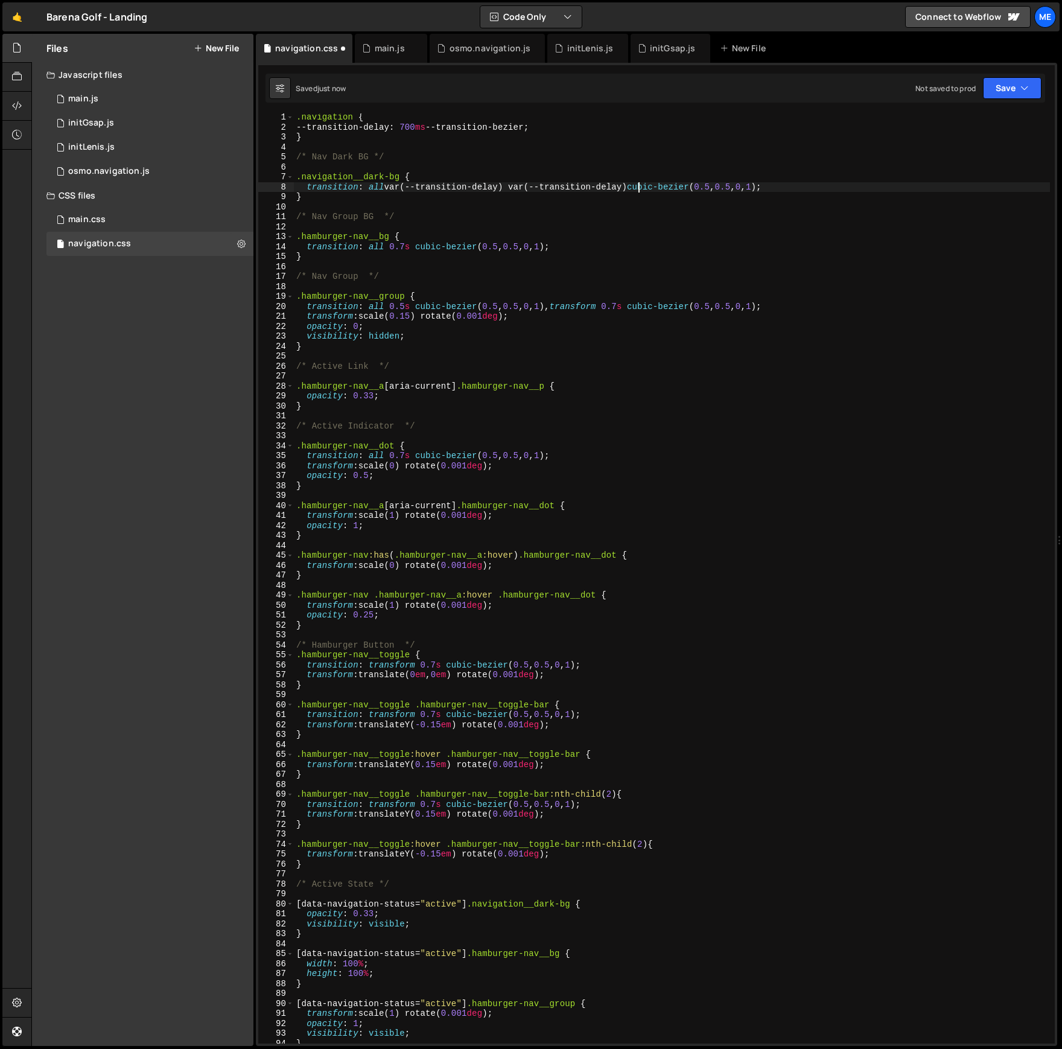
scroll to position [1, 0]
click at [659, 186] on div ".navigation { --transition-delay : 700 ms --transition-bezier ; } /* Nav Dark B…" at bounding box center [672, 587] width 756 height 950
click at [541, 128] on div ".navigation { --transition-delay : 700 ms --transition-bezier ; } /* Nav Dark B…" at bounding box center [672, 587] width 756 height 950
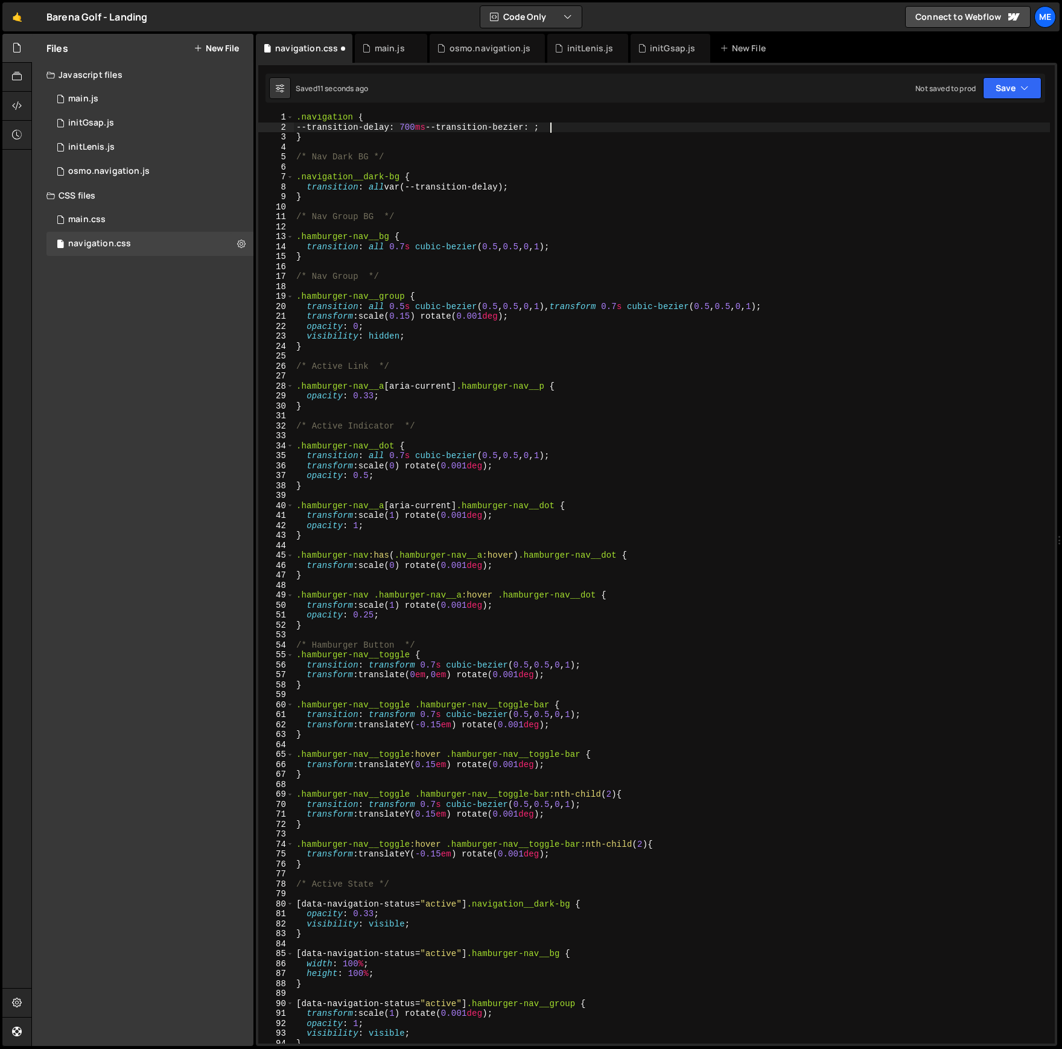
paste textarea "cubic-bezier(0.5, 0.5, 0, 1)"
click at [542, 128] on div ".navigation { --transition-delay : 700 ms --transition-bezier : cubic-bezier ( …" at bounding box center [672, 588] width 756 height 950
click at [439, 127] on div ".navigation { --transition-delay : 700 ms --transition-bezier : cubic-bezier ( …" at bounding box center [672, 588] width 756 height 950
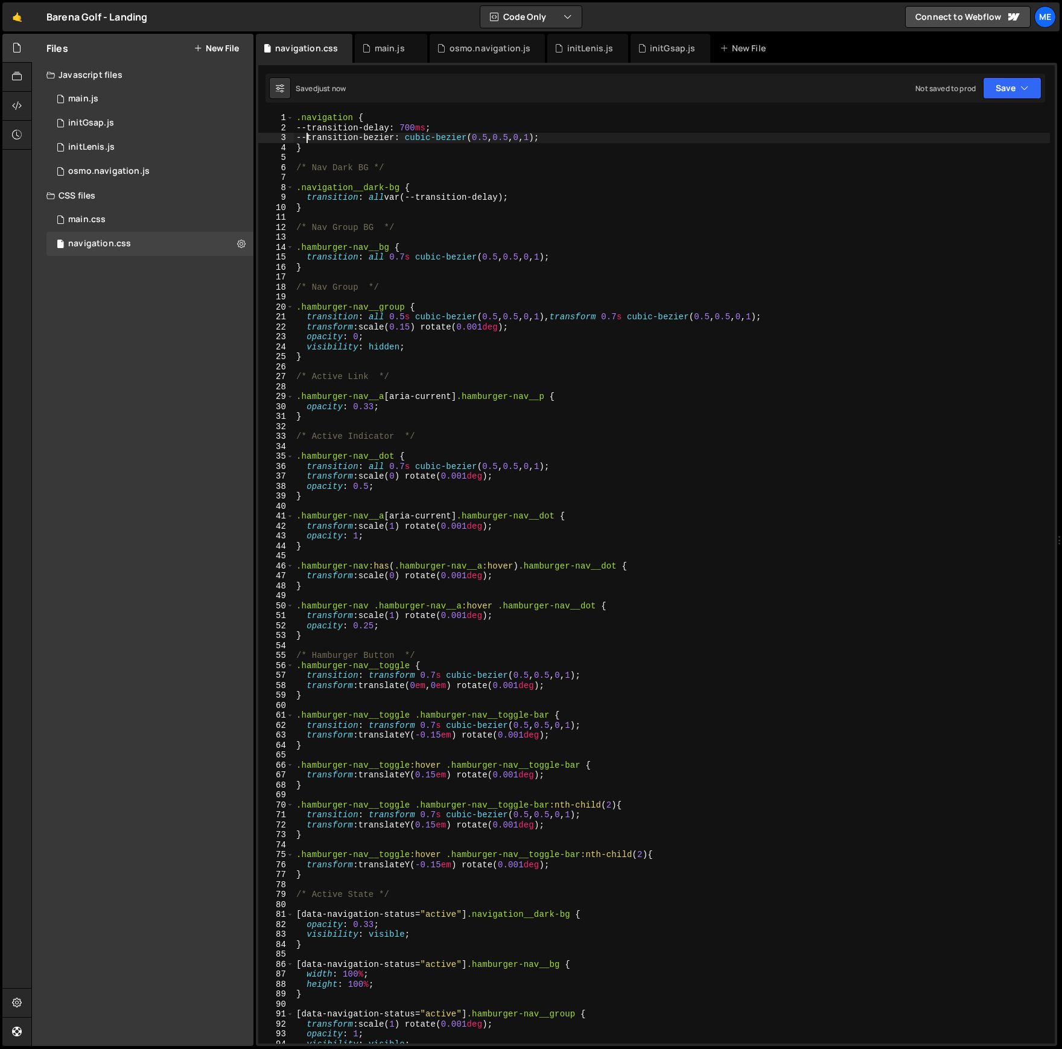
scroll to position [0, 0]
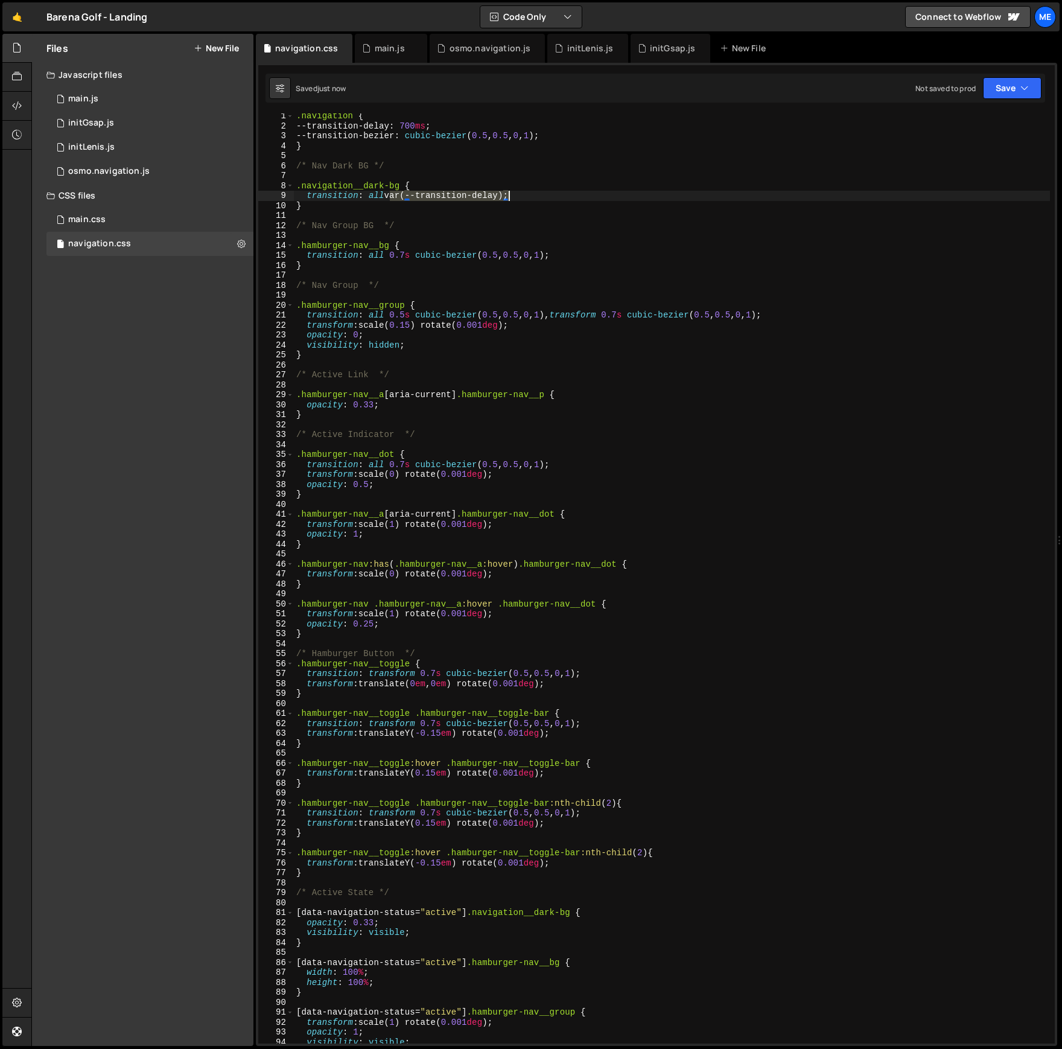
drag, startPoint x: 396, startPoint y: 197, endPoint x: 509, endPoint y: 198, distance: 112.8
click at [509, 198] on div ".navigation { --transition-delay : 700 ms ; --transition-bezier : cubic-bezier …" at bounding box center [672, 586] width 756 height 950
click at [521, 191] on div ".navigation { --transition-delay : 700 ms ; --transition-bezier : cubic-bezier …" at bounding box center [672, 587] width 756 height 950
click at [510, 197] on div ".navigation { --transition-delay : 700 ms ; --transition-bezier : cubic-bezier …" at bounding box center [672, 587] width 756 height 950
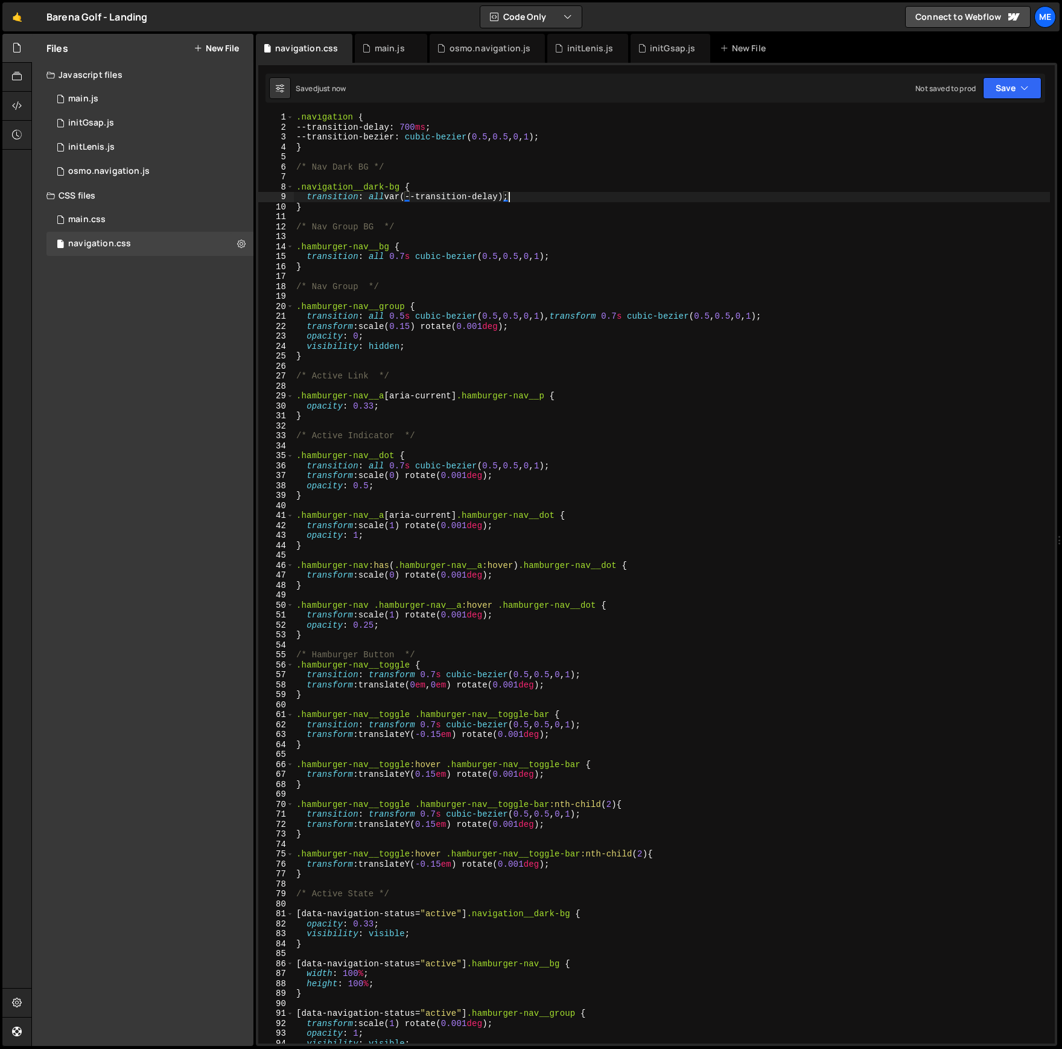
scroll to position [0, 14]
paste textarea "var(--transition-delay)"
click at [380, 135] on div ".navigation { --transition-delay : 700 ms ; --transition-bezier : cubic-bezier …" at bounding box center [672, 587] width 756 height 950
click at [615, 196] on div ".navigation { --transition-delay : 700 ms ; --transition-bezier : cubic-bezier …" at bounding box center [672, 587] width 756 height 950
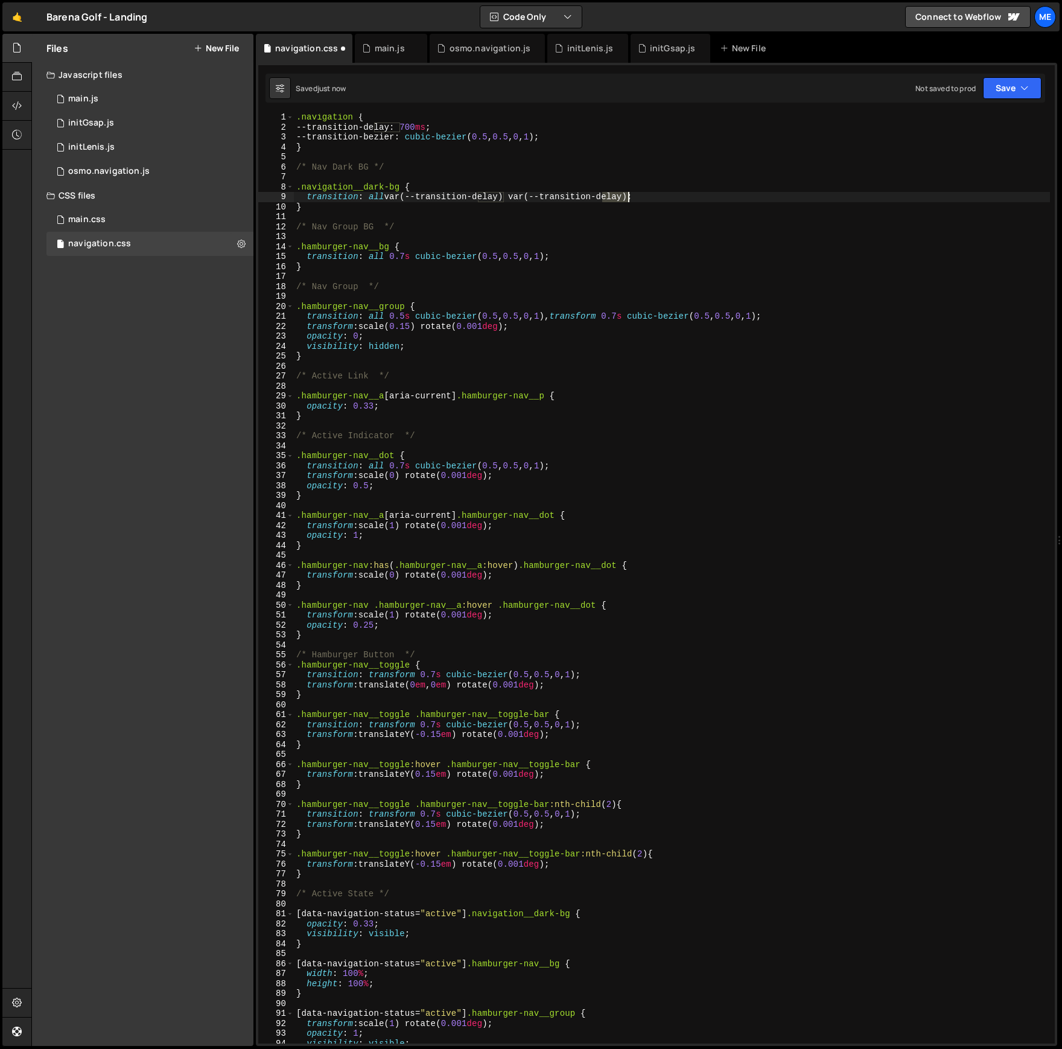
click at [615, 196] on div ".navigation { --transition-delay : 700 ms ; --transition-bezier : cubic-bezier …" at bounding box center [672, 587] width 756 height 950
paste textarea "bezier"
click at [693, 171] on div ".navigation { --transition-delay : 700 ms ; --transition-bezier : cubic-bezier …" at bounding box center [672, 588] width 756 height 950
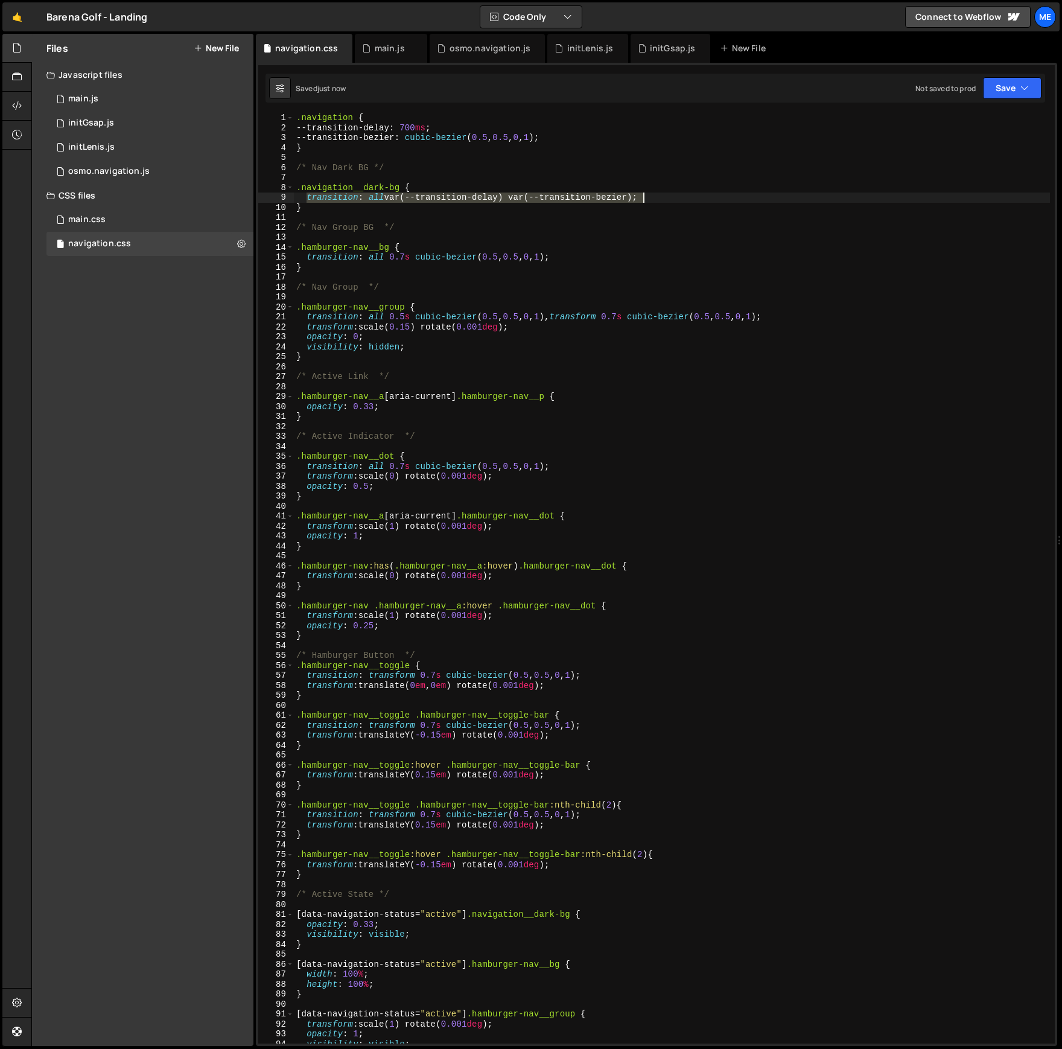
drag, startPoint x: 305, startPoint y: 197, endPoint x: 653, endPoint y: 195, distance: 348.7
click at [653, 195] on div ".navigation { --transition-delay : 700 ms ; --transition-bezier : cubic-bezier …" at bounding box center [672, 588] width 756 height 950
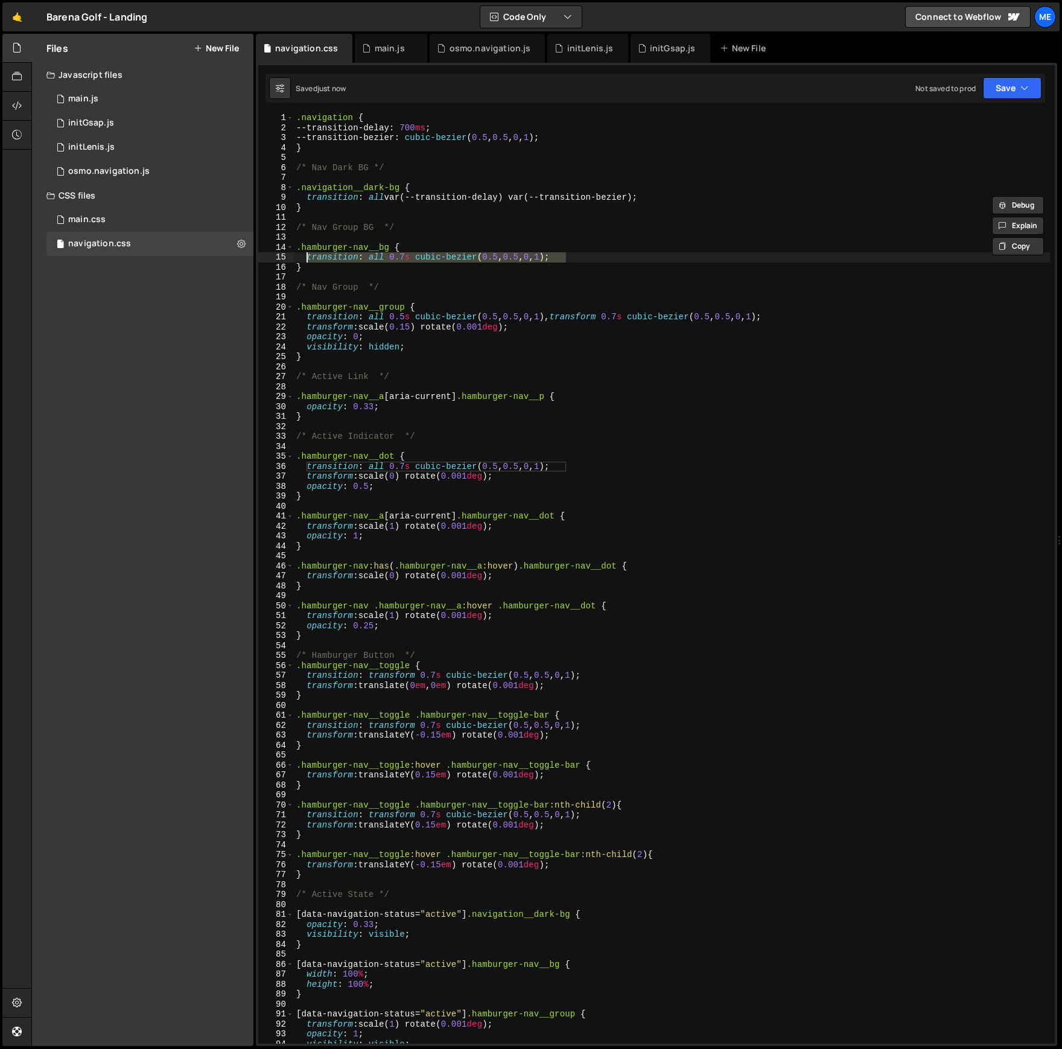
drag, startPoint x: 592, startPoint y: 256, endPoint x: 304, endPoint y: 260, distance: 287.8
click at [305, 260] on div ".navigation { --transition-delay : 700 ms ; --transition-bezier : cubic-bezier …" at bounding box center [672, 588] width 756 height 950
paste textarea "var(--transition-delay) var(--transition-bezier"
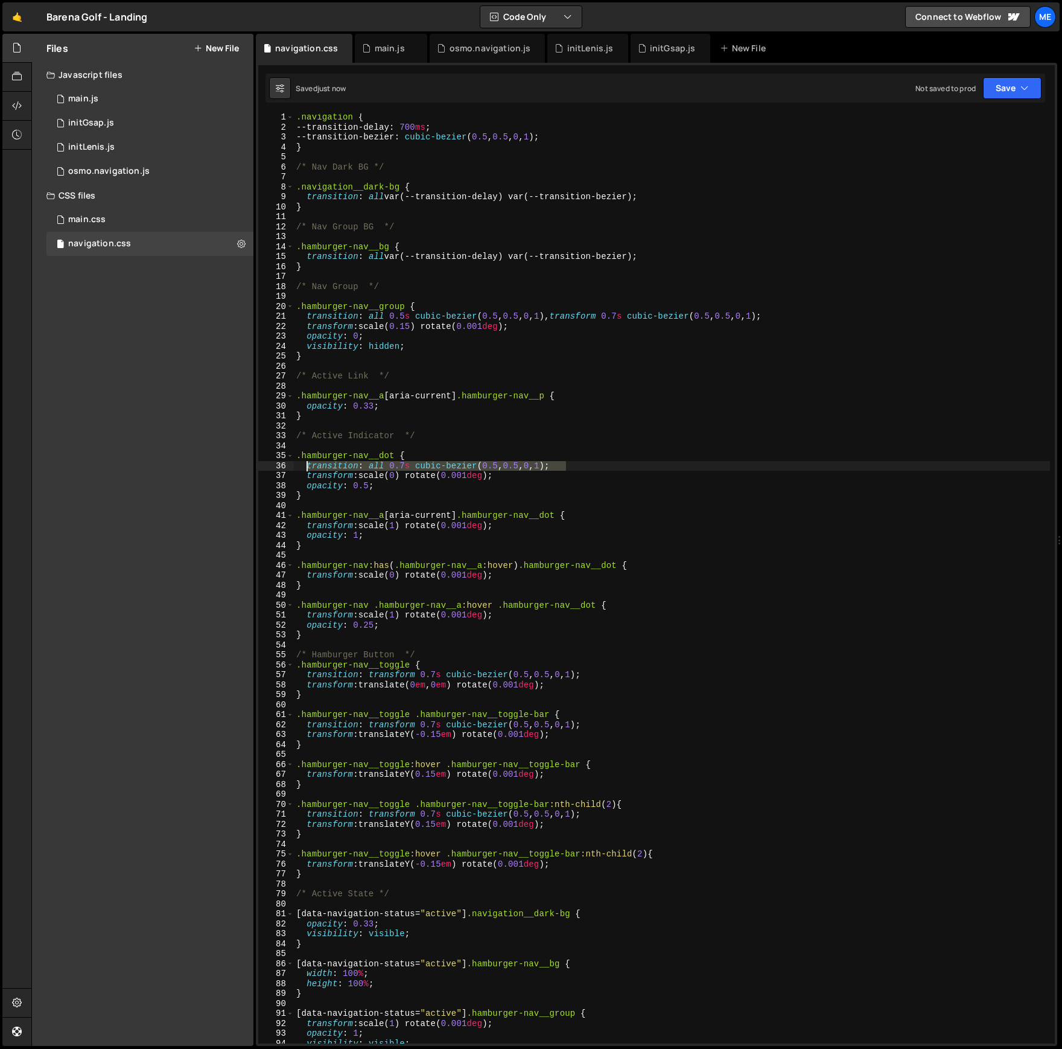
drag, startPoint x: 600, startPoint y: 466, endPoint x: 306, endPoint y: 471, distance: 293.8
click at [306, 470] on div ".navigation { --transition-delay : 700 ms ; --transition-bezier : cubic-bezier …" at bounding box center [672, 587] width 756 height 950
paste textarea "var(--transition-delay) var(--transition-bezier"
click at [400, 130] on div ".navigation { --transition-delay : 700 ms ; --transition-bezier : cubic-bezier …" at bounding box center [672, 587] width 756 height 950
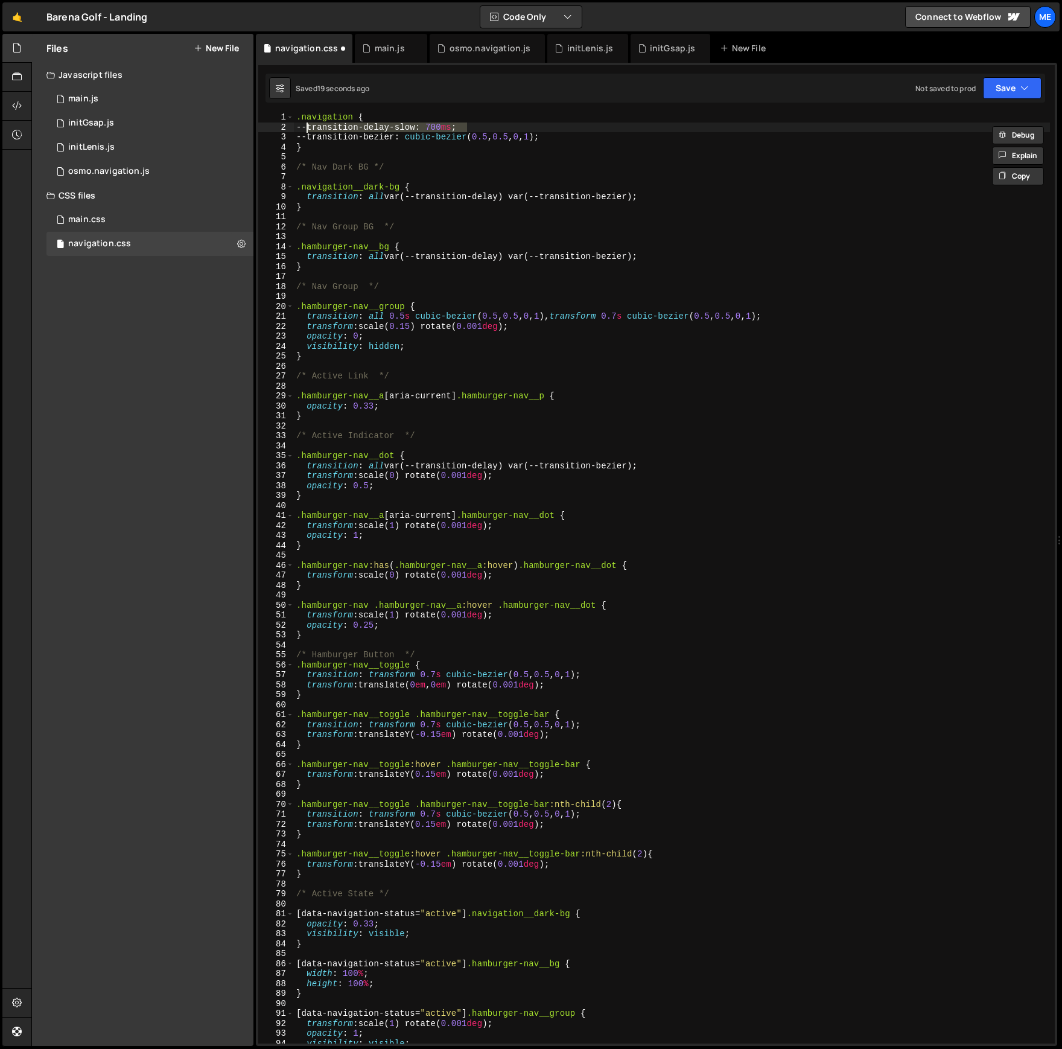
type textarea ".navigation {"
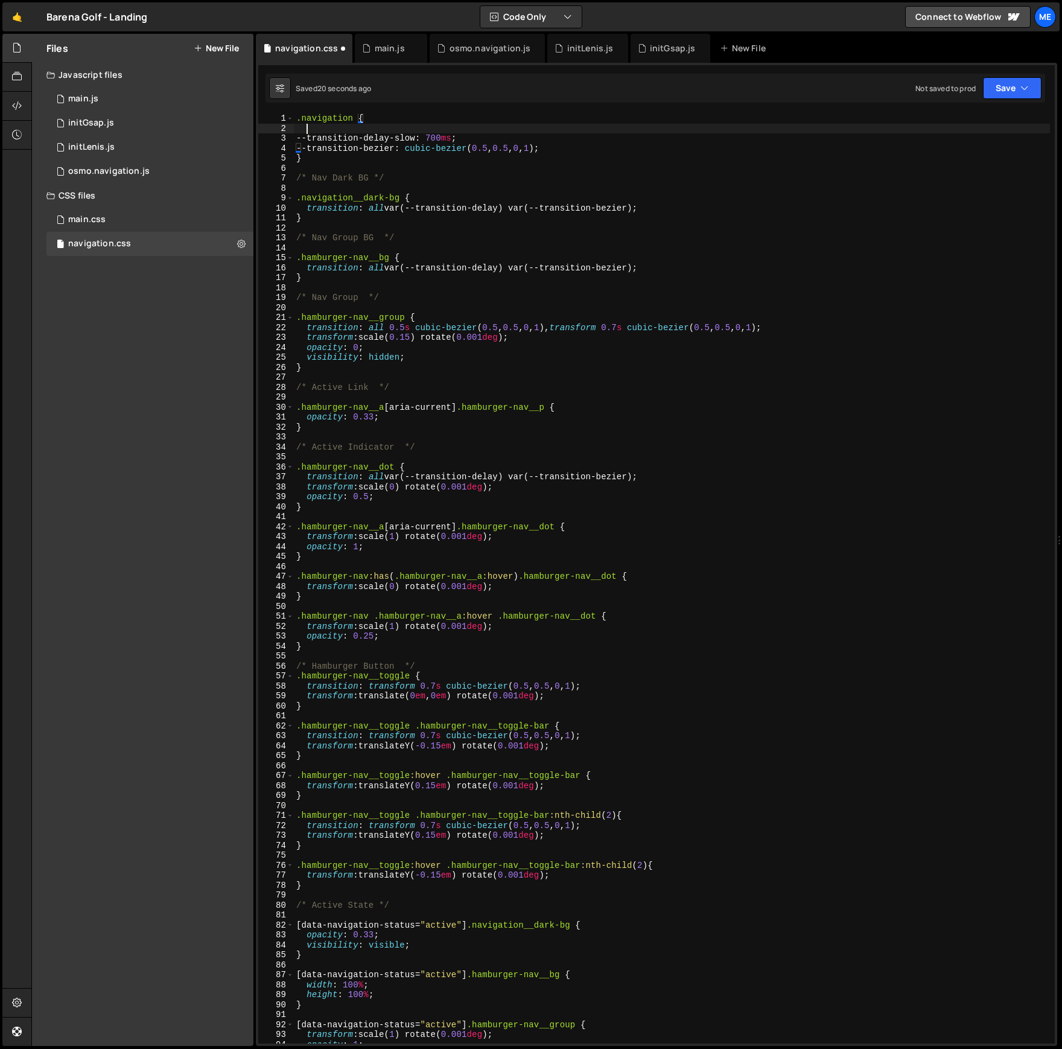
scroll to position [0, 0]
paste textarea "--transition-delay-slow: 700ms;"
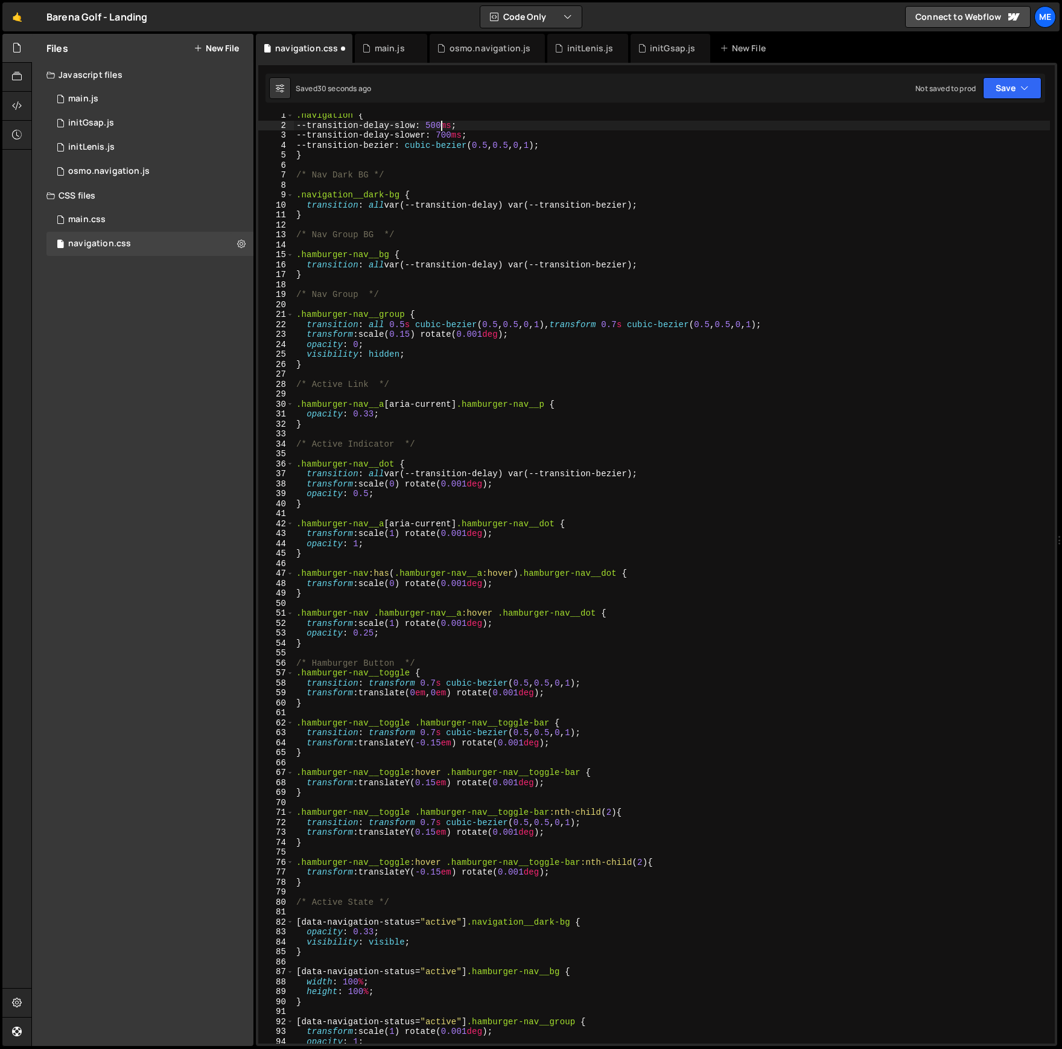
click at [383, 125] on div ".navigation { --transition-delay-slow : 500 ms ; --transition-delay-slower : 70…" at bounding box center [672, 585] width 756 height 950
drag, startPoint x: 306, startPoint y: 127, endPoint x: 421, endPoint y: 126, distance: 115.2
click at [421, 126] on div ".navigation { --transition-delay-slow : 500 ms ; --transition-delay-slower : 70…" at bounding box center [672, 585] width 756 height 950
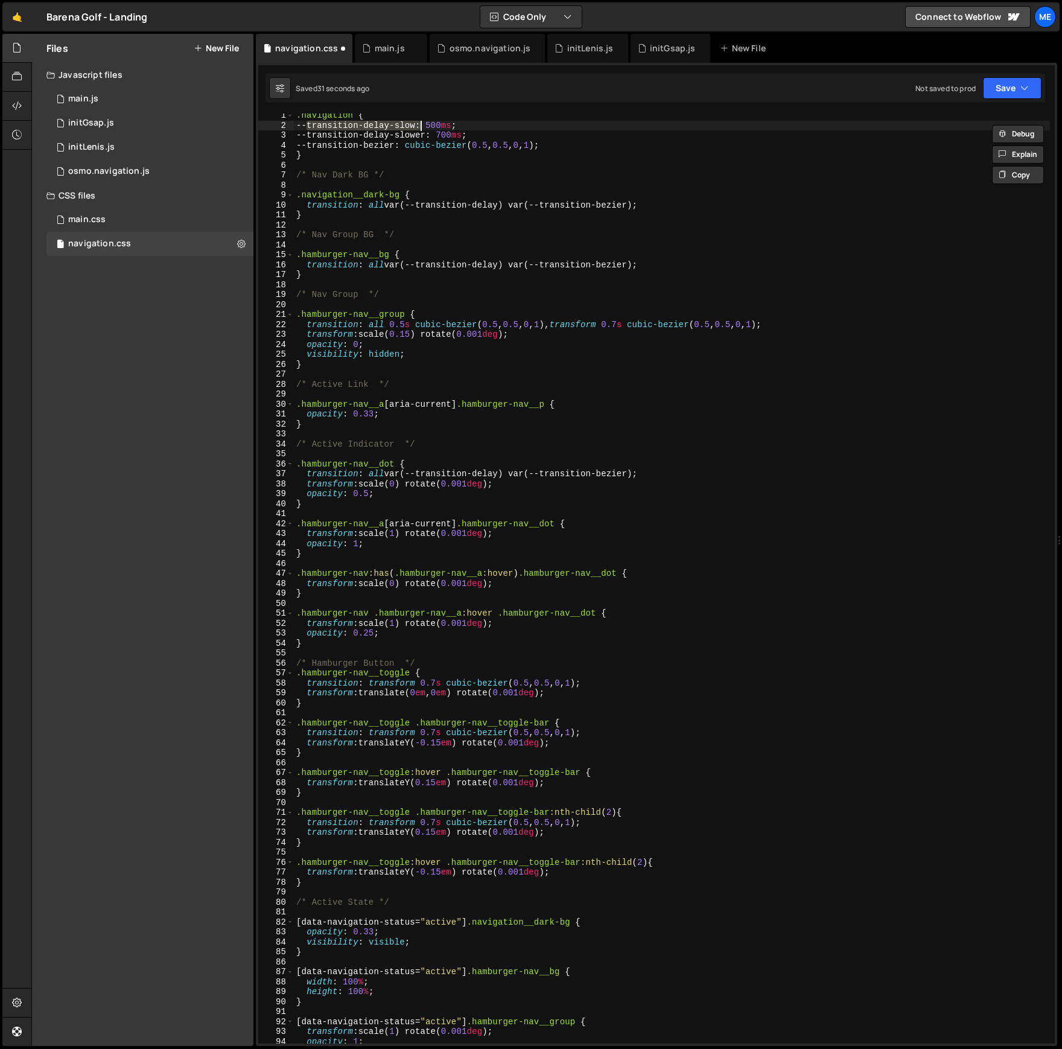
scroll to position [0, 0]
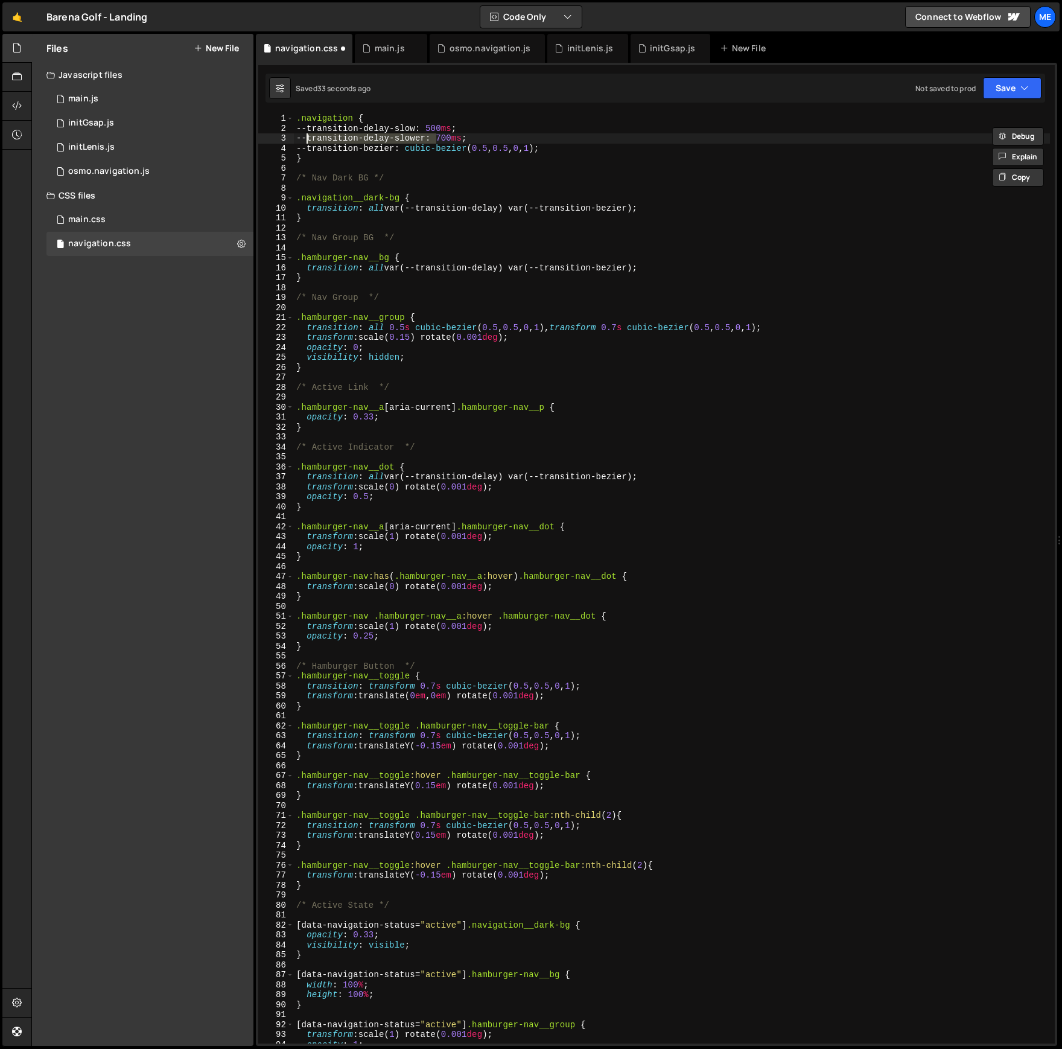
drag, startPoint x: 437, startPoint y: 137, endPoint x: 313, endPoint y: 138, distance: 124.3
click at [307, 134] on div ".navigation { --transition-delay-slow : 500 ms ; --transition-delay-slower : 70…" at bounding box center [672, 588] width 756 height 950
drag, startPoint x: 503, startPoint y: 207, endPoint x: 411, endPoint y: 209, distance: 92.3
click at [410, 210] on div ".navigation { --transition-delay-slow : 500 ms ; --transition-delay-slower : 70…" at bounding box center [672, 588] width 756 height 950
paste textarea "-slower"
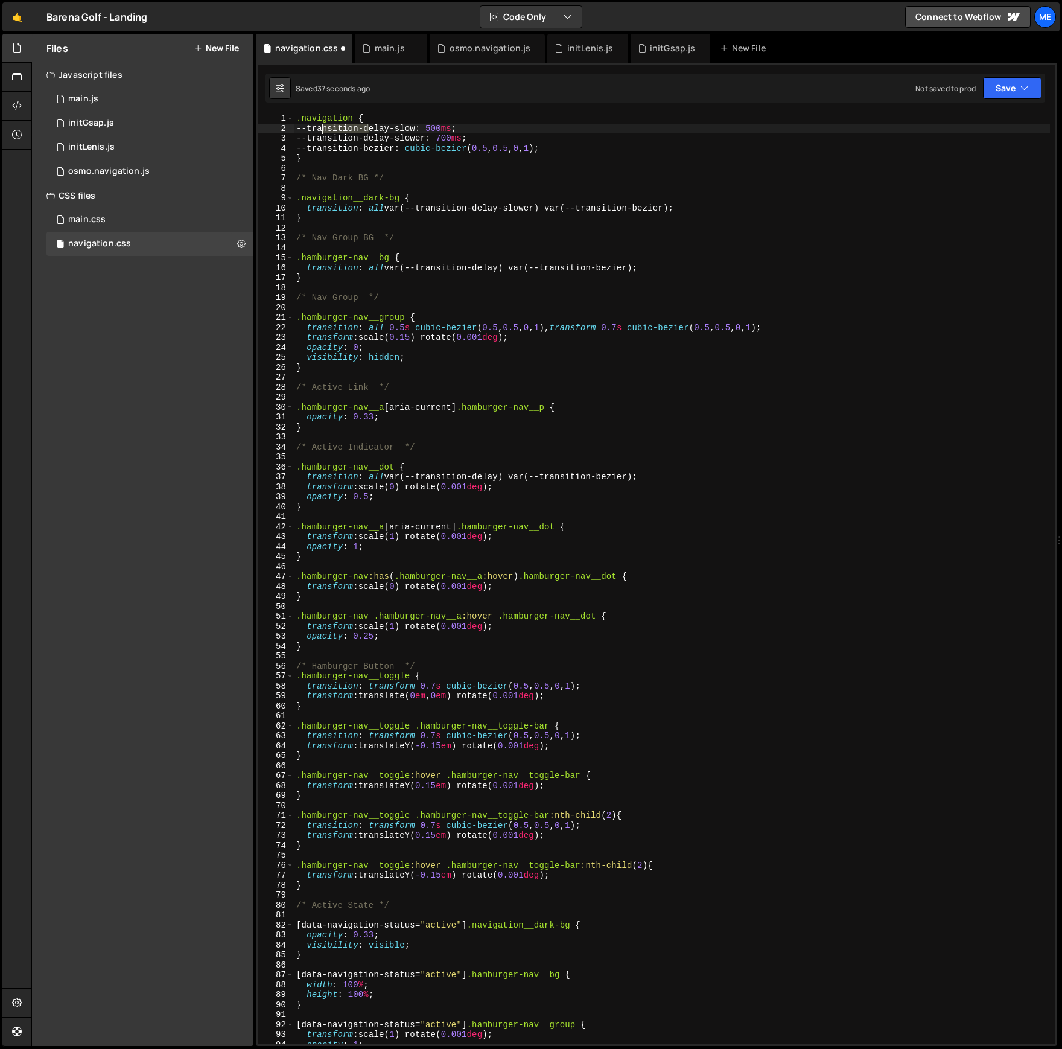
drag, startPoint x: 369, startPoint y: 127, endPoint x: 328, endPoint y: 130, distance: 41.2
click at [322, 128] on div ".navigation { --transition-delay-slow : 500 ms ; --transition-delay-slower : 70…" at bounding box center [672, 588] width 756 height 950
drag, startPoint x: 322, startPoint y: 136, endPoint x: 368, endPoint y: 142, distance: 46.8
click at [367, 137] on div ".navigation { --t-delay-slow : 500 ms ; --transition-delay-slower : 700 ms ; --…" at bounding box center [672, 588] width 756 height 950
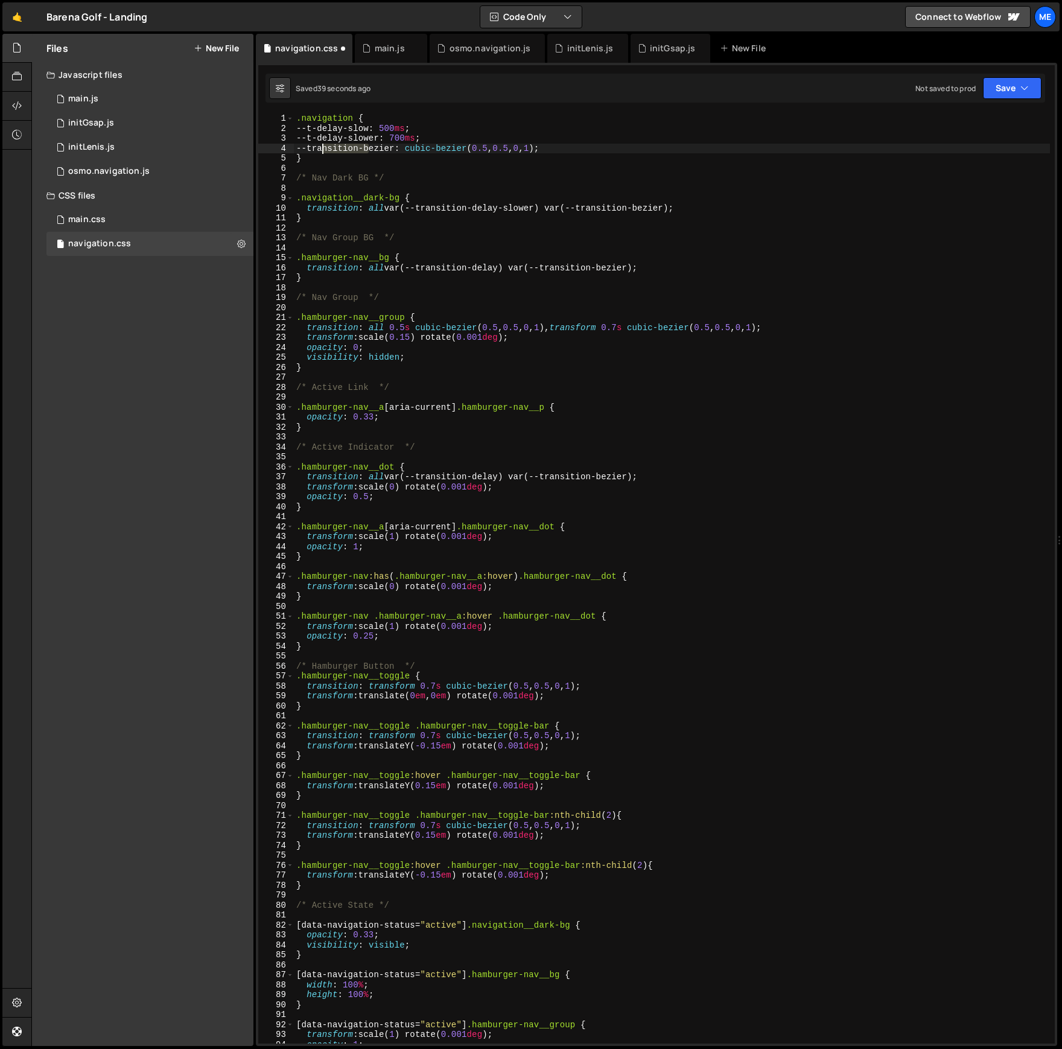
drag, startPoint x: 368, startPoint y: 147, endPoint x: 335, endPoint y: 156, distance: 33.7
click at [322, 147] on div ".navigation { --t-delay-slow : 500 ms ; --t-delay-slower : 700 ms ; --transitio…" at bounding box center [672, 588] width 756 height 950
drag, startPoint x: 425, startPoint y: 205, endPoint x: 473, endPoint y: 206, distance: 47.7
click at [473, 206] on div ".navigation { --t-delay-slow : 500 ms ; --t-delay-slower : 700 ms ; --t-bezier …" at bounding box center [672, 588] width 756 height 950
drag, startPoint x: 494, startPoint y: 206, endPoint x: 409, endPoint y: 206, distance: 85.1
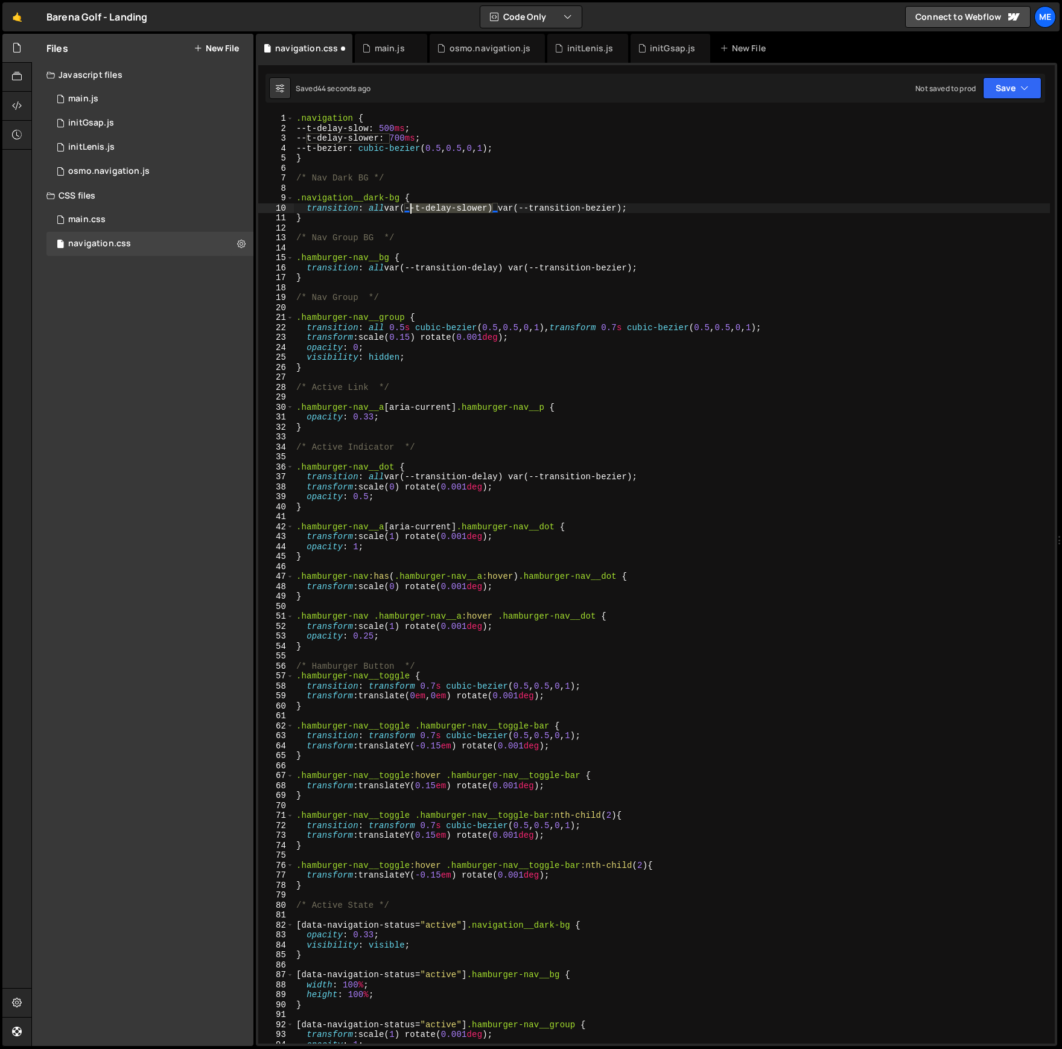
click at [408, 205] on div ".navigation { --t-delay-slow : 500 ms ; --t-delay-slower : 700 ms ; --t-bezier …" at bounding box center [672, 588] width 756 height 950
drag, startPoint x: 504, startPoint y: 267, endPoint x: 422, endPoint y: 270, distance: 82.7
click at [409, 264] on div ".navigation { --t-delay-slow : 500 ms ; --t-delay-slower : 700 ms ; --t-bezier …" at bounding box center [672, 588] width 756 height 950
paste textarea "-delay-slower"
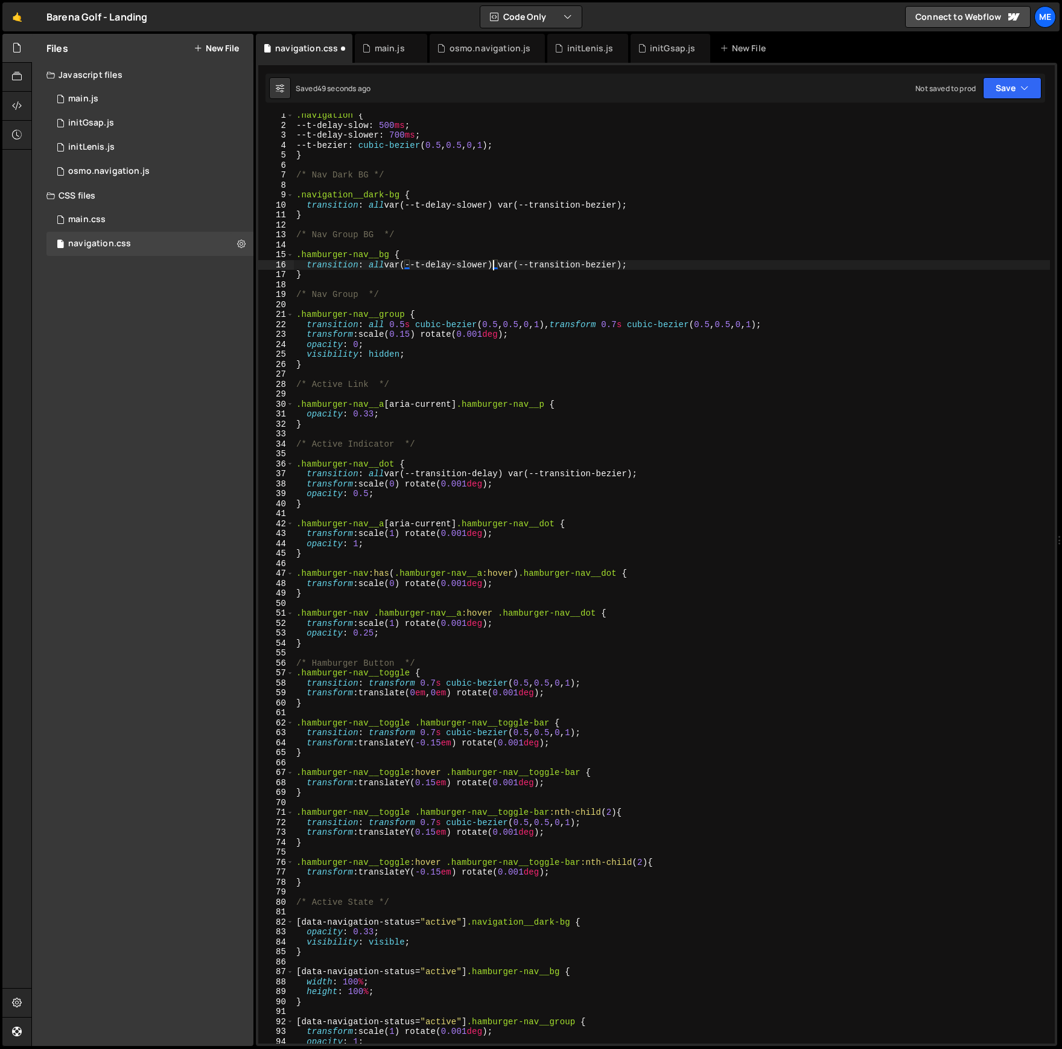
scroll to position [7, 0]
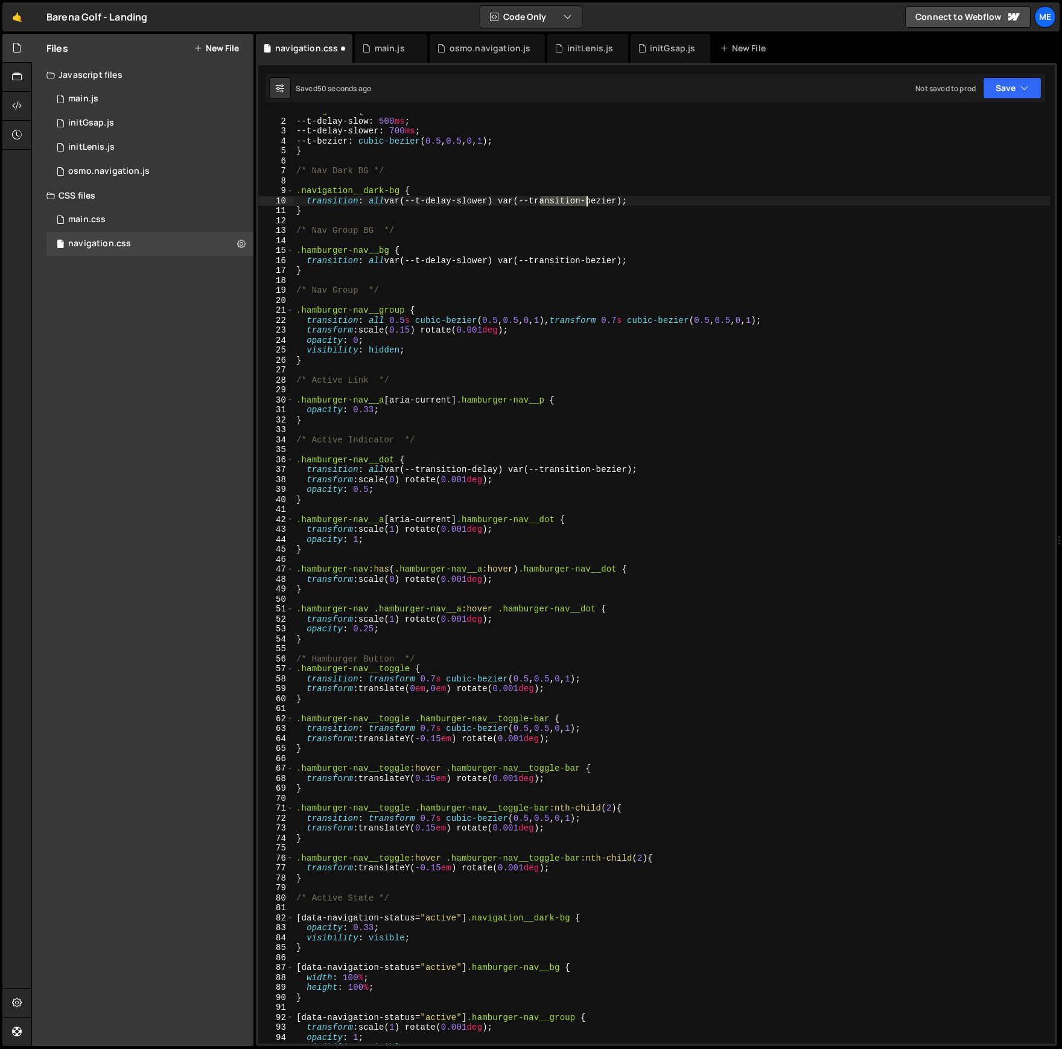
drag, startPoint x: 556, startPoint y: 203, endPoint x: 585, endPoint y: 205, distance: 29.6
click at [585, 201] on div ".navigation { --t-delay-slow : 500 ms ; --t-delay-slower : 700 ms ; --t-bezier …" at bounding box center [672, 581] width 756 height 950
drag, startPoint x: 577, startPoint y: 262, endPoint x: 541, endPoint y: 261, distance: 36.2
click at [541, 261] on div ".navigation { --t-delay-slow : 500 ms ; --t-delay-slower : 700 ms ; --t-bezier …" at bounding box center [672, 581] width 756 height 950
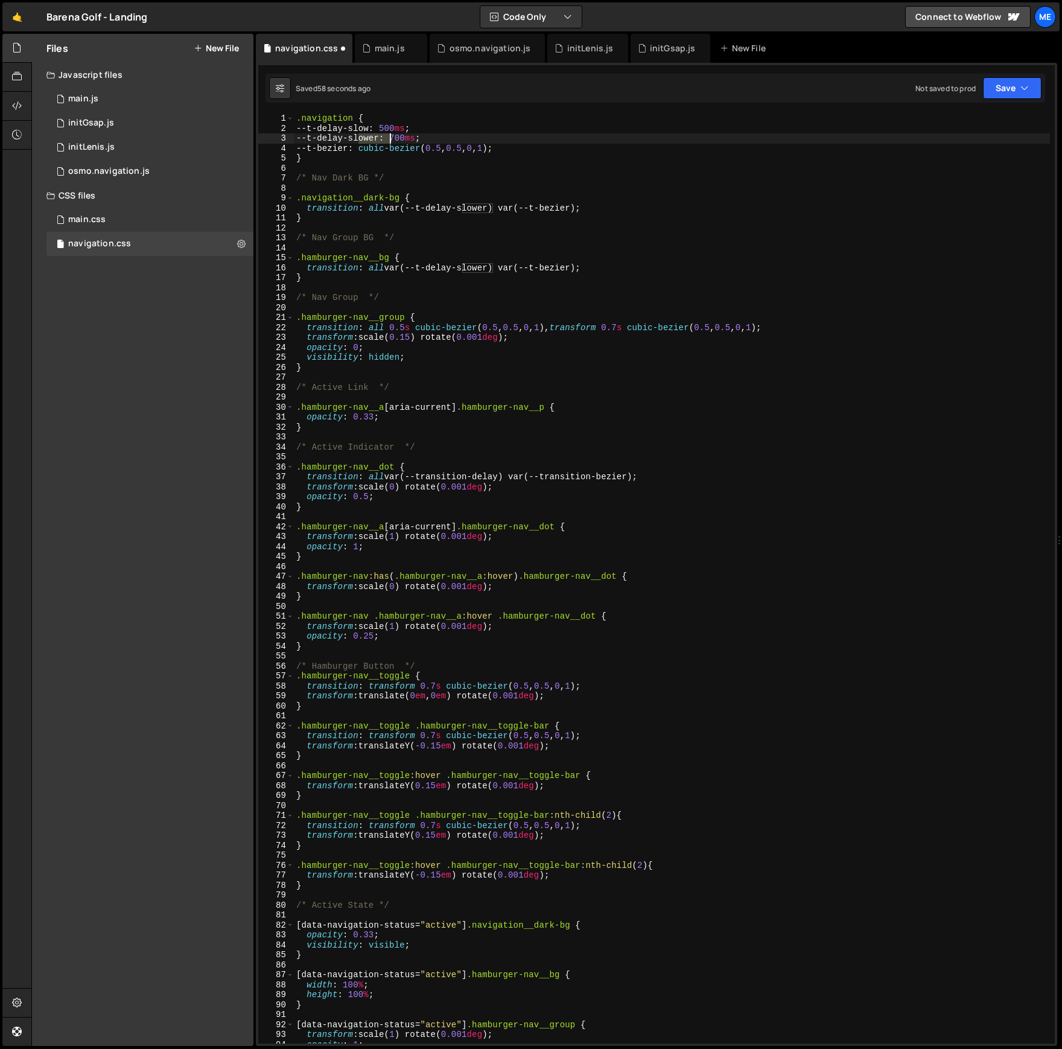
drag, startPoint x: 360, startPoint y: 140, endPoint x: 390, endPoint y: 139, distance: 30.2
click at [390, 139] on div ".navigation { --t-delay-slow : 500 ms ; --t-delay-slower : 700 ms ; --t-bezier …" at bounding box center [672, 588] width 756 height 950
click at [471, 131] on div ".navigation { --t-delay-slow : 500 ms ; --t-delay-slower : 700 ms ; --t-bezier …" at bounding box center [672, 588] width 756 height 950
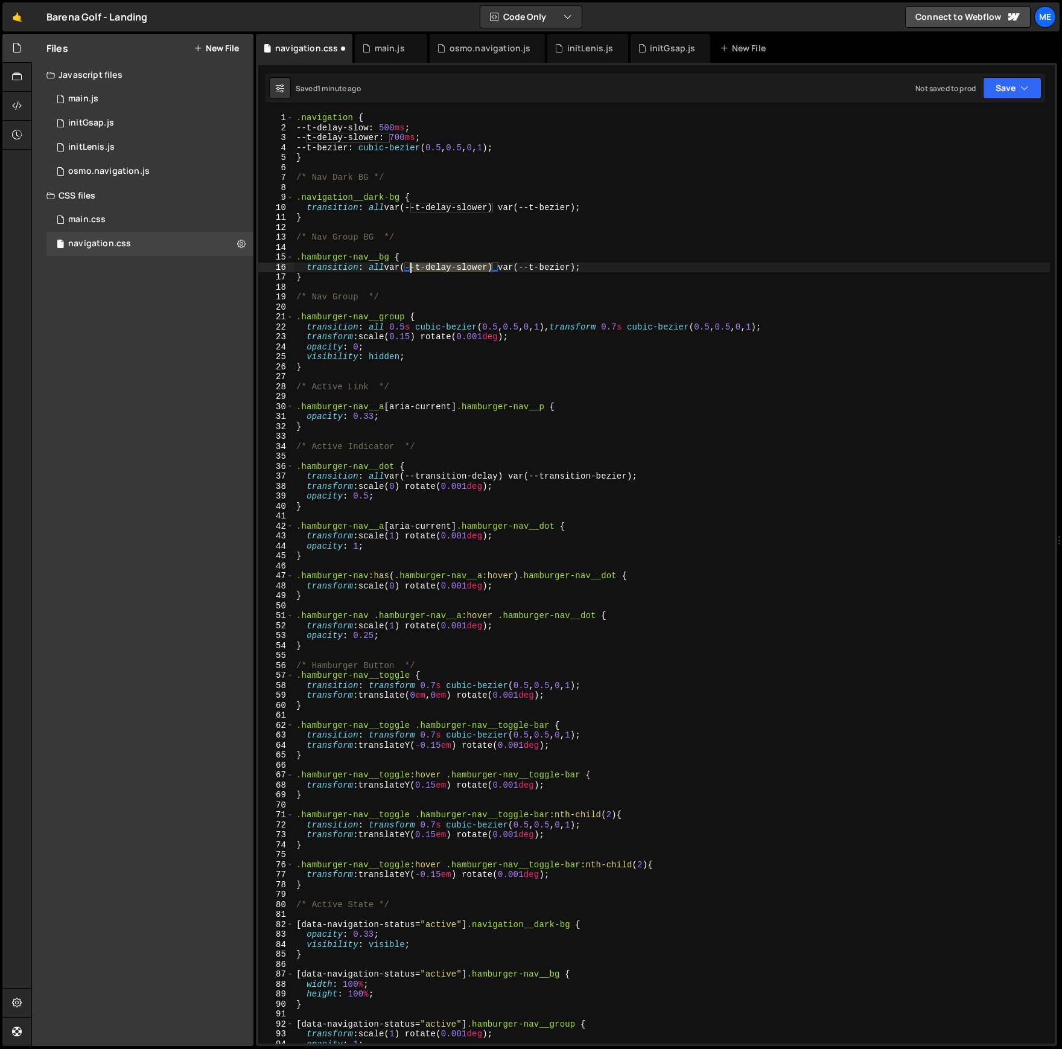
drag, startPoint x: 493, startPoint y: 268, endPoint x: 411, endPoint y: 268, distance: 81.4
click at [411, 268] on div ".navigation { --t-delay-slow : 500 ms ; --t-delay-slower : 700 ms ; --t-bezier …" at bounding box center [672, 588] width 756 height 950
drag, startPoint x: 392, startPoint y: 267, endPoint x: 497, endPoint y: 271, distance: 105.0
click at [497, 271] on div ".navigation { --t-delay-slow : 500 ms ; --t-delay-slower : 700 ms ; --t-bezier …" at bounding box center [672, 588] width 756 height 950
drag, startPoint x: 391, startPoint y: 326, endPoint x: 408, endPoint y: 325, distance: 16.9
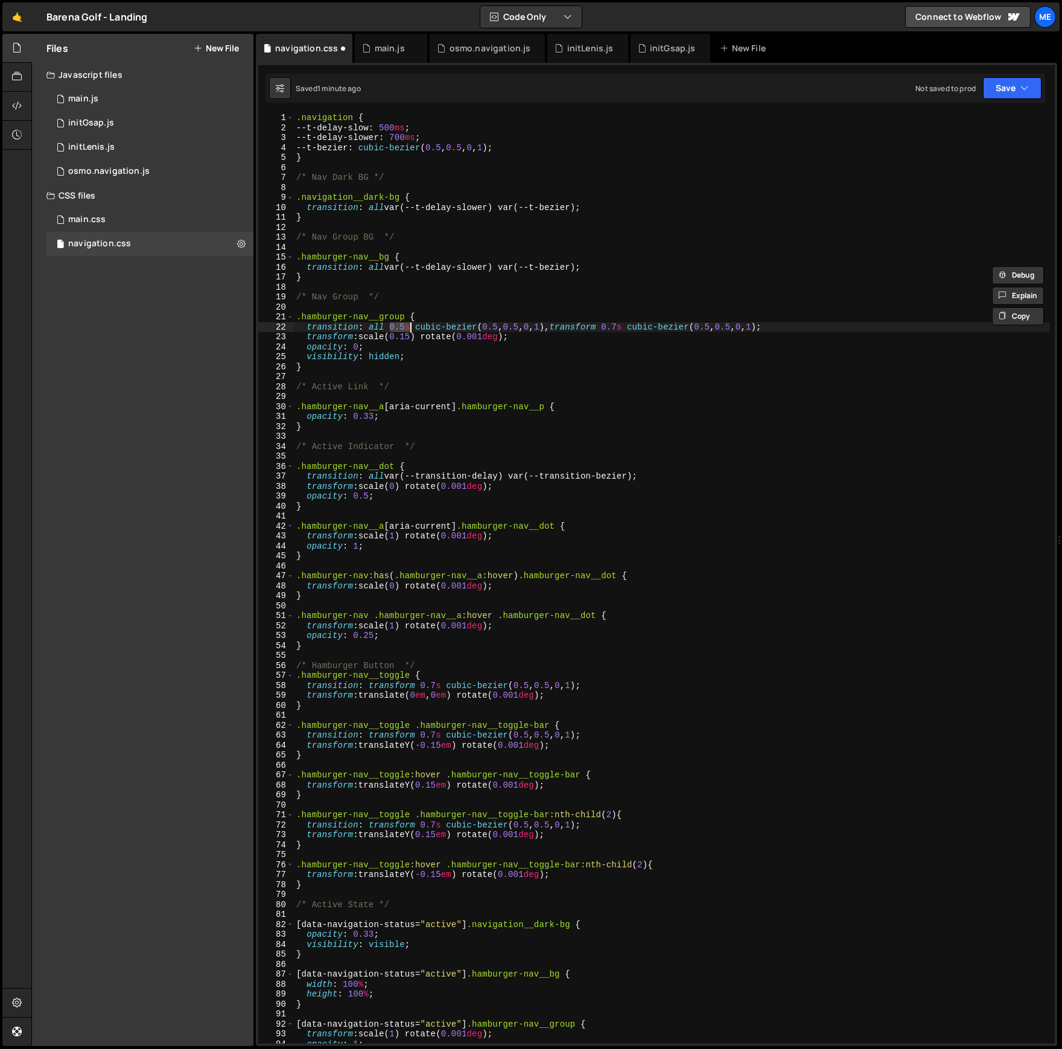
click at [408, 325] on div ".navigation { --t-delay-slow : 500 ms ; --t-delay-slower : 700 ms ; --t-bezier …" at bounding box center [672, 588] width 756 height 950
paste textarea "var(--t-delay-slower)"
drag, startPoint x: 723, startPoint y: 328, endPoint x: 700, endPoint y: 325, distance: 23.1
click at [700, 325] on div ".navigation { --t-delay-slow : 500 ms ; --t-delay-slower : 700 ms ; --t-bezier …" at bounding box center [672, 585] width 756 height 950
paste textarea "var(--t-delay-slower)"
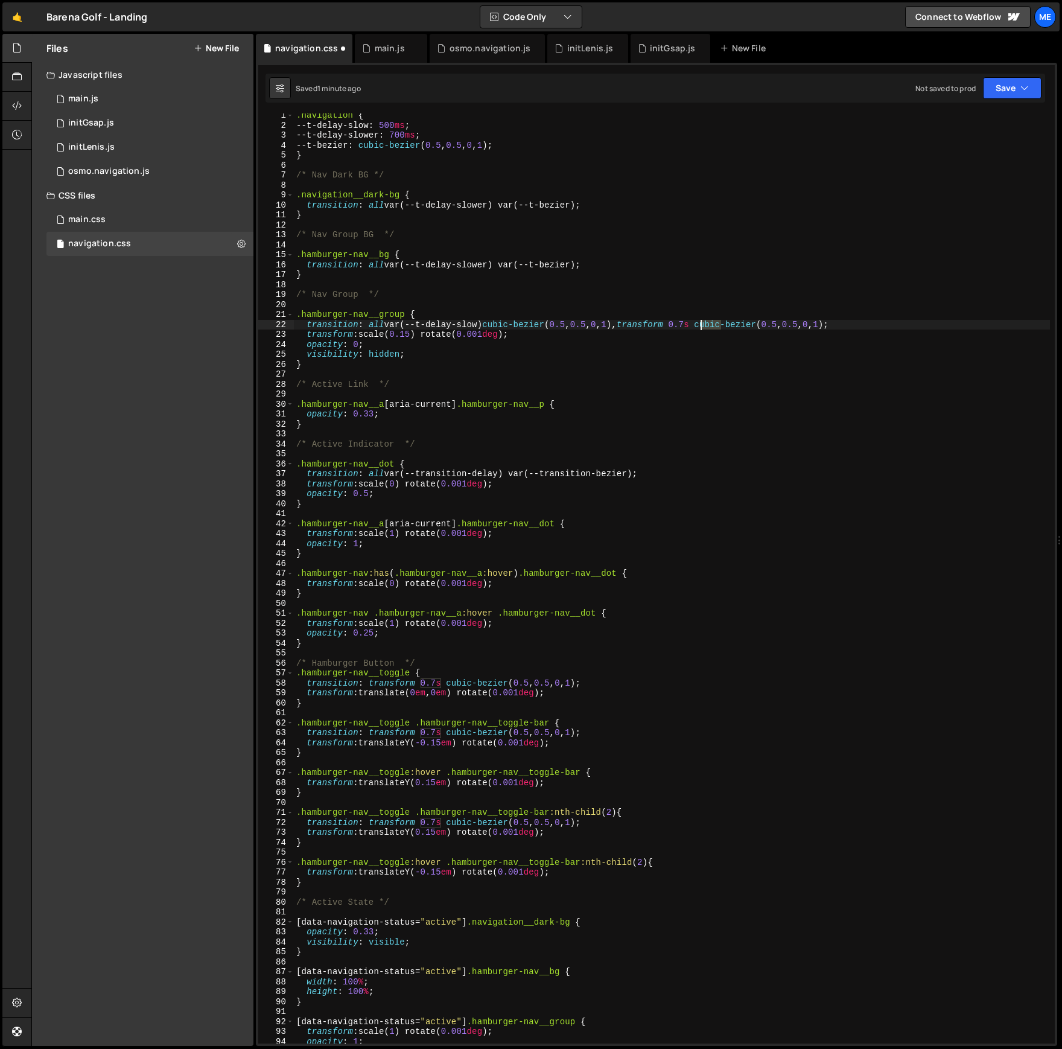
scroll to position [2, 0]
drag, startPoint x: 581, startPoint y: 208, endPoint x: 507, endPoint y: 207, distance: 74.2
click at [504, 206] on div ".navigation { --t-delay-slow : 500 ms ; --t-delay-slower : 700 ms ; --t-bezier …" at bounding box center [672, 586] width 756 height 950
drag, startPoint x: 638, startPoint y: 326, endPoint x: 522, endPoint y: 328, distance: 115.8
click at [493, 325] on div ".navigation { --t-delay-slow : 500 ms ; --t-delay-slower : 700 ms ; --t-bezier …" at bounding box center [672, 586] width 756 height 950
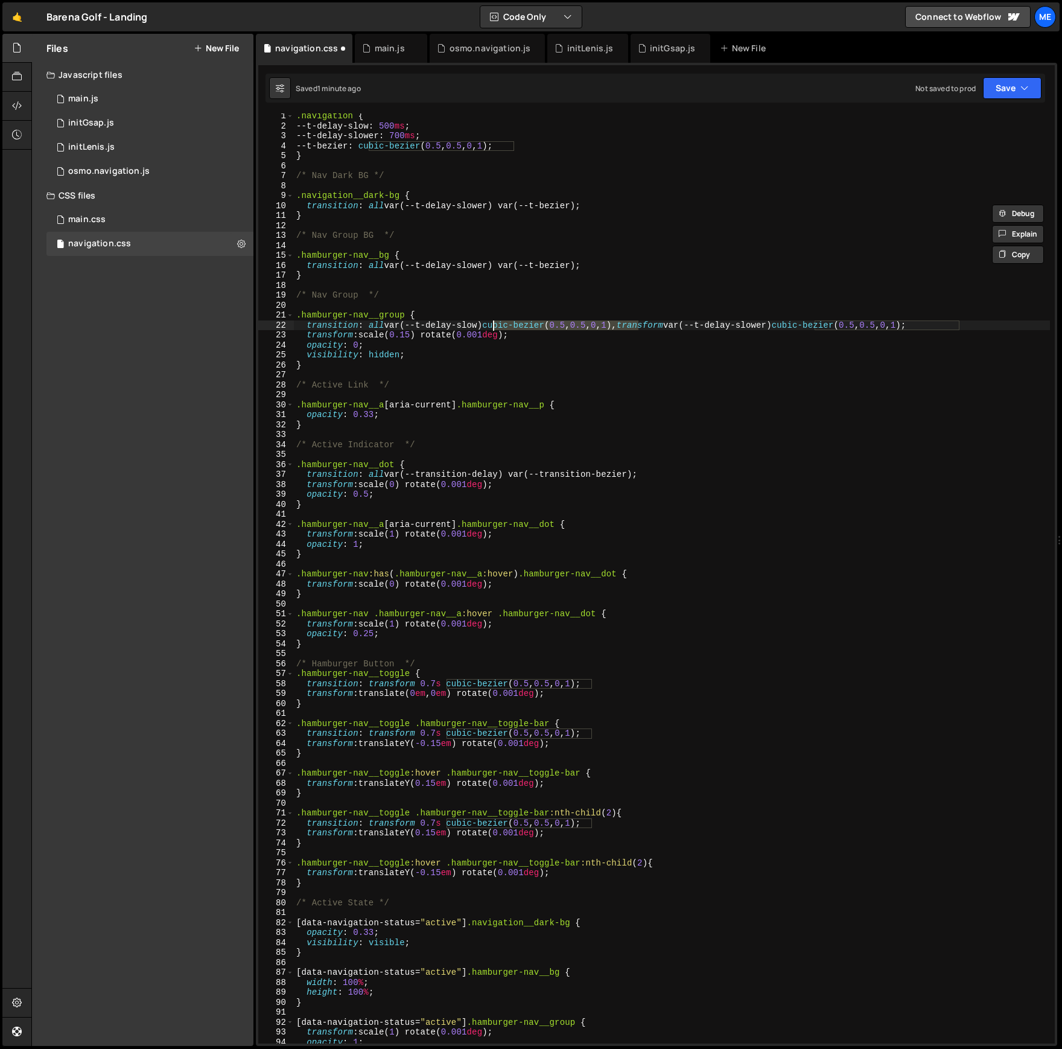
paste textarea "var(--t-bezier"
drag, startPoint x: 890, startPoint y: 325, endPoint x: 744, endPoint y: 329, distance: 146.1
click at [744, 328] on div ".navigation { --t-delay-slow : 500 ms ; --t-delay-slower : 700 ms ; --t-bezier …" at bounding box center [672, 586] width 756 height 950
paste textarea "var(--t-bezier"
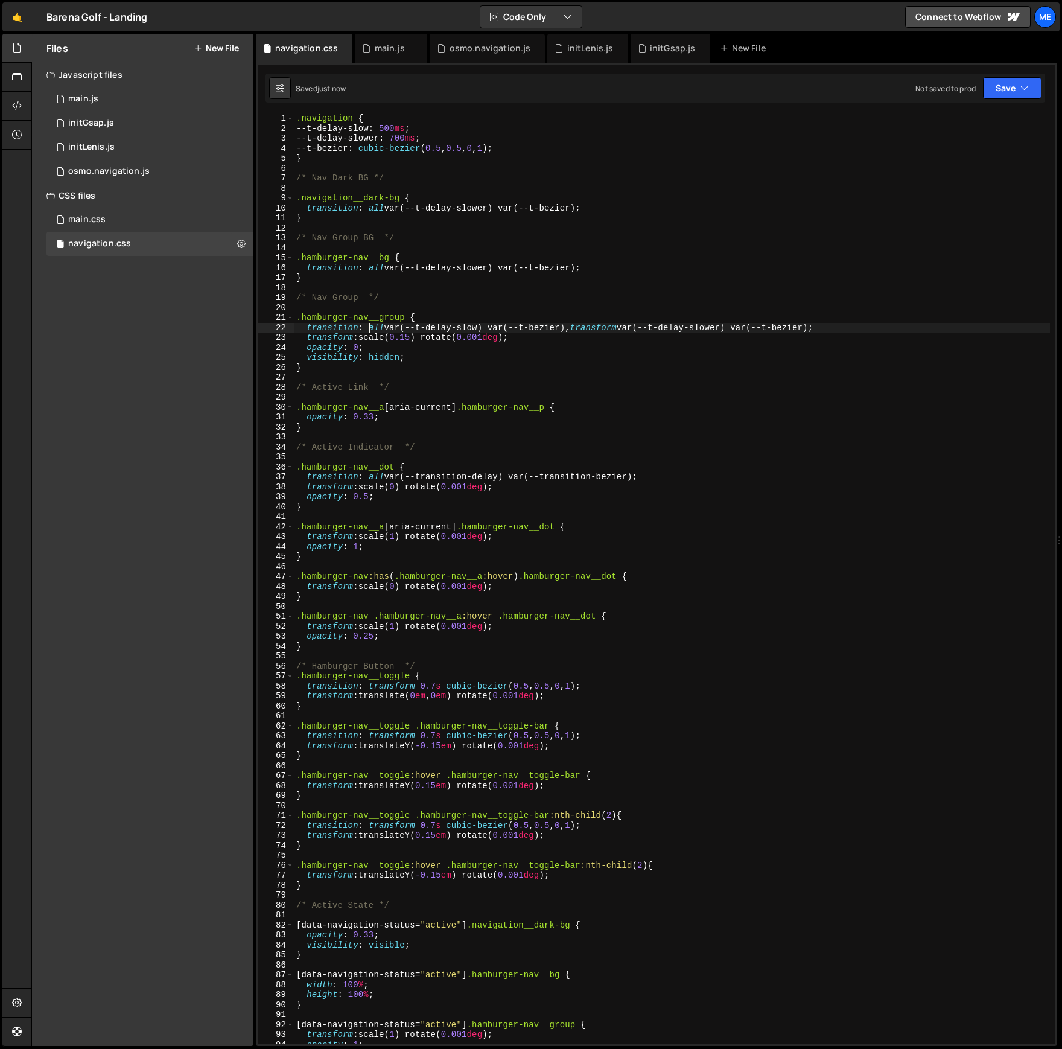
click at [369, 328] on div ".navigation { --t-delay-slow : 500 ms ; --t-delay-slower : 700 ms ; --t-bezier …" at bounding box center [672, 588] width 756 height 950
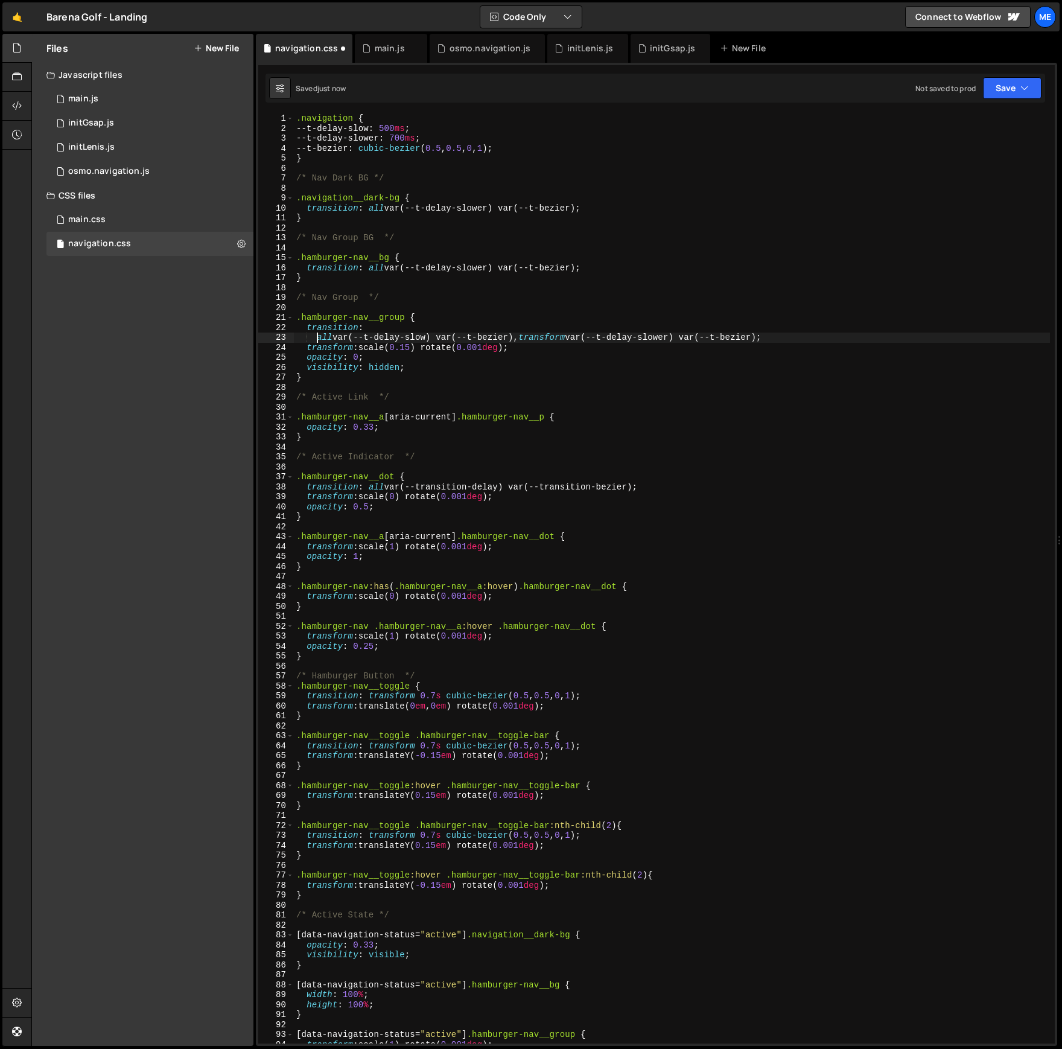
click at [530, 335] on div ".navigation { --t-delay-slow : 500 ms ; --t-delay-slower : 700 ms ; --t-bezier …" at bounding box center [672, 588] width 756 height 950
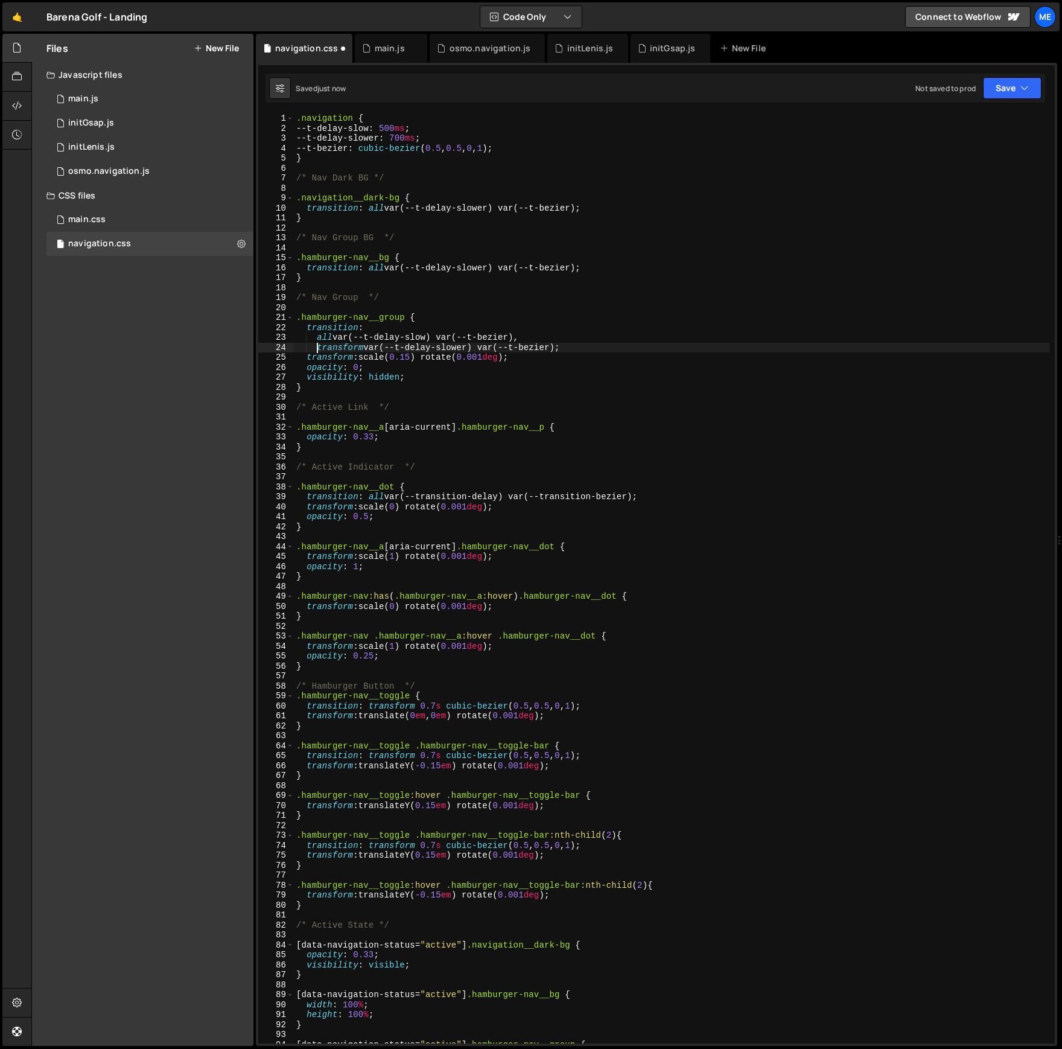
scroll to position [0, 1]
click at [612, 346] on div ".navigation { --t-delay-slow : 500 ms ; --t-delay-slower : 700 ms ; --t-bezier …" at bounding box center [672, 588] width 756 height 950
click at [597, 360] on div ".navigation { --t-delay-slow : 500 ms ; --t-delay-slower : 700 ms ; --t-bezier …" at bounding box center [672, 588] width 756 height 950
type textarea "opacity: 0;"
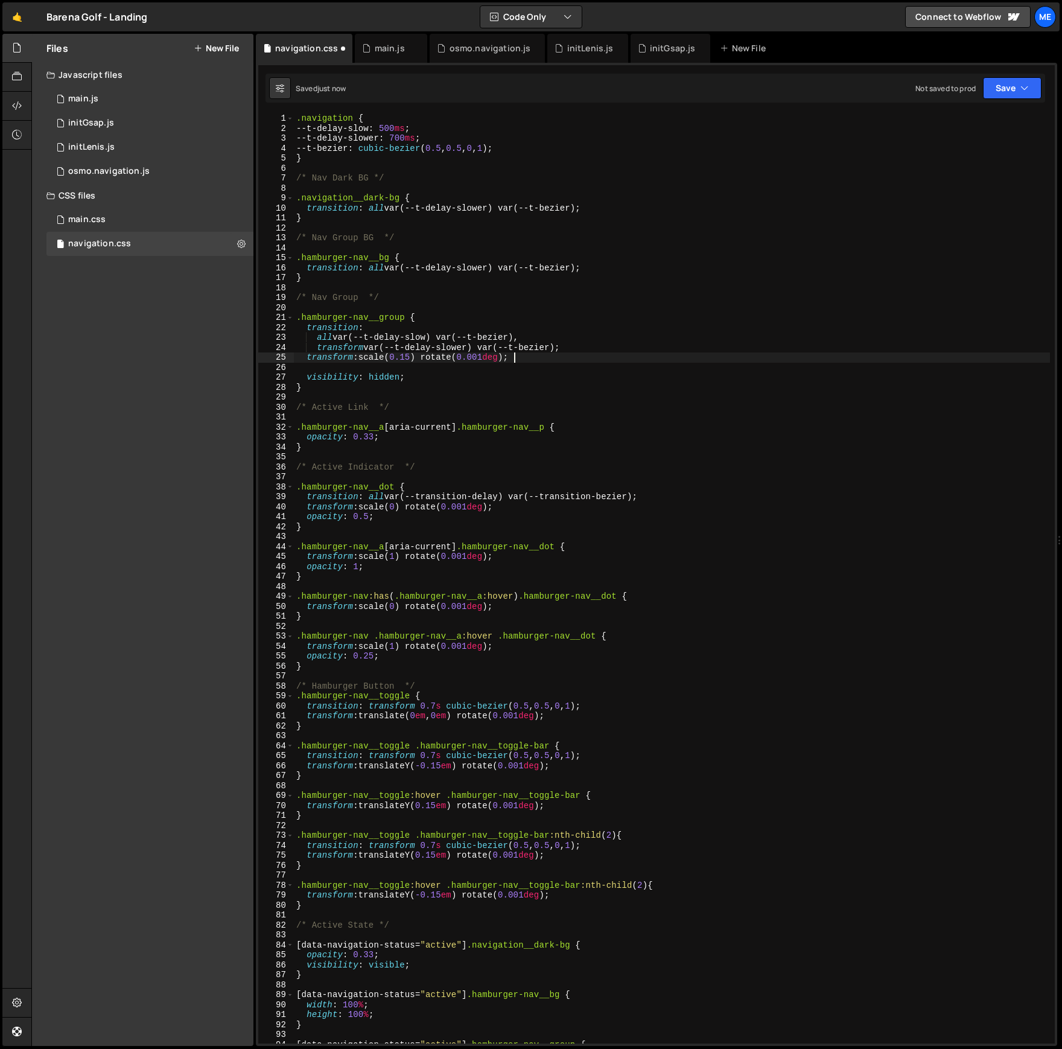
type textarea "transform var(--t-delay-slower) var(--t-bezier);"
paste textarea "opacity: 0;"
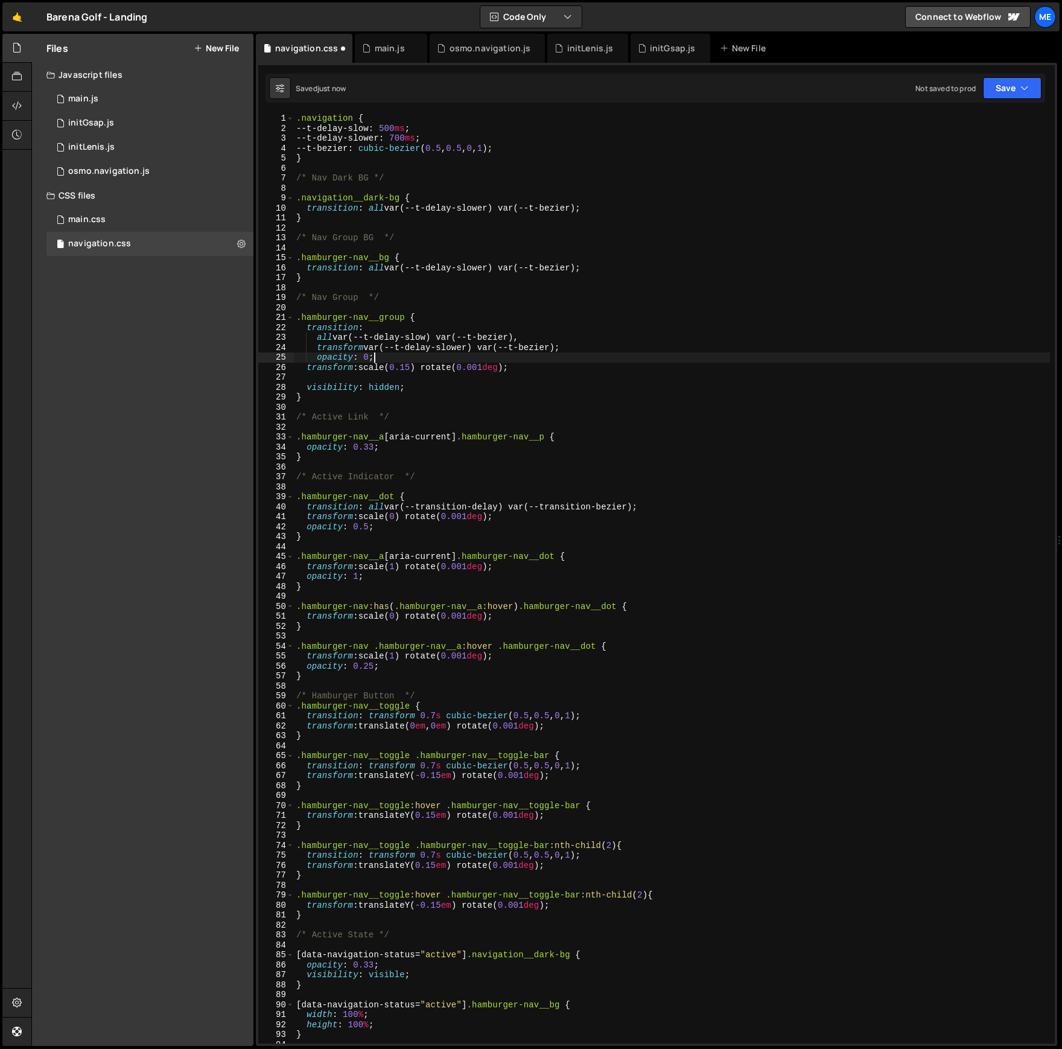
type textarea "transform: scale(0.15) rotate(0.001deg);"
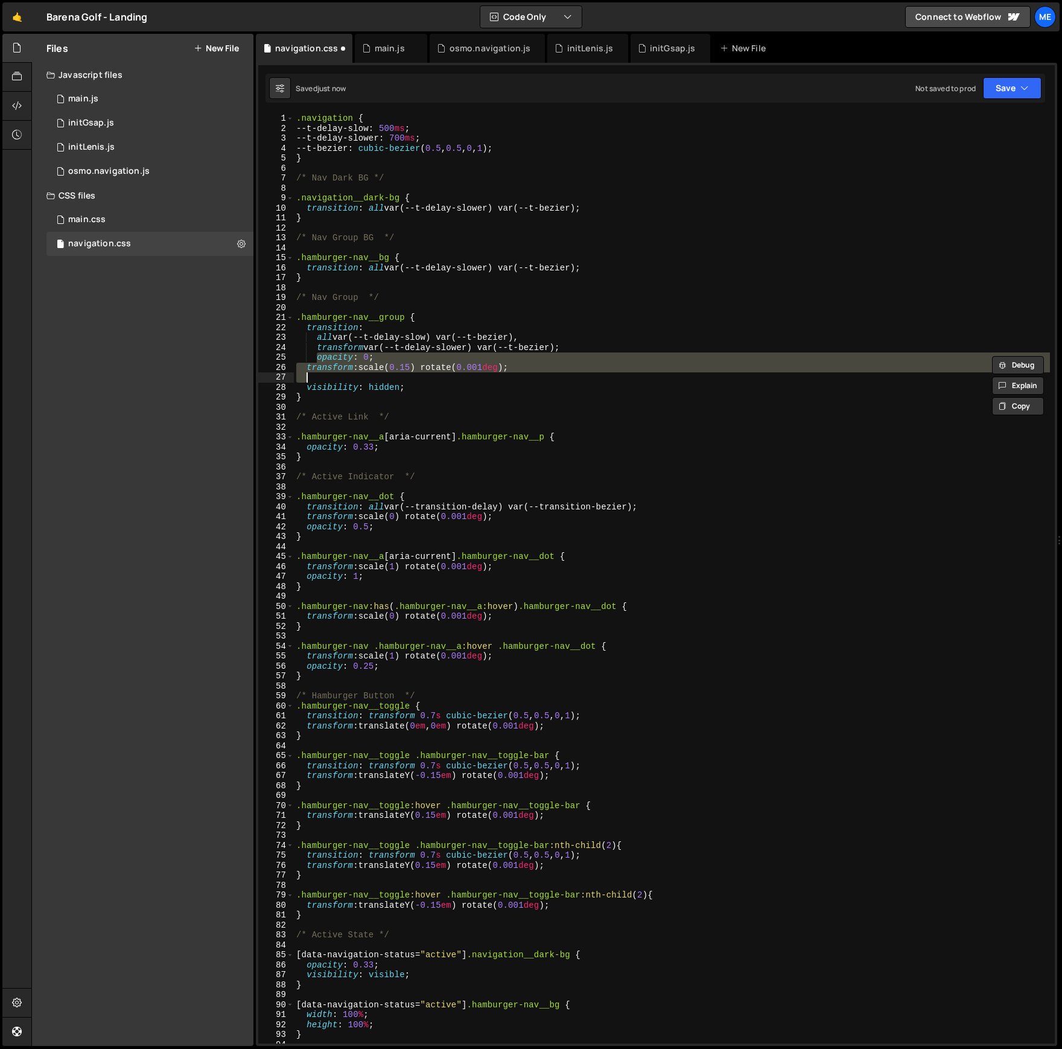
type textarea "visibility: hidden;"
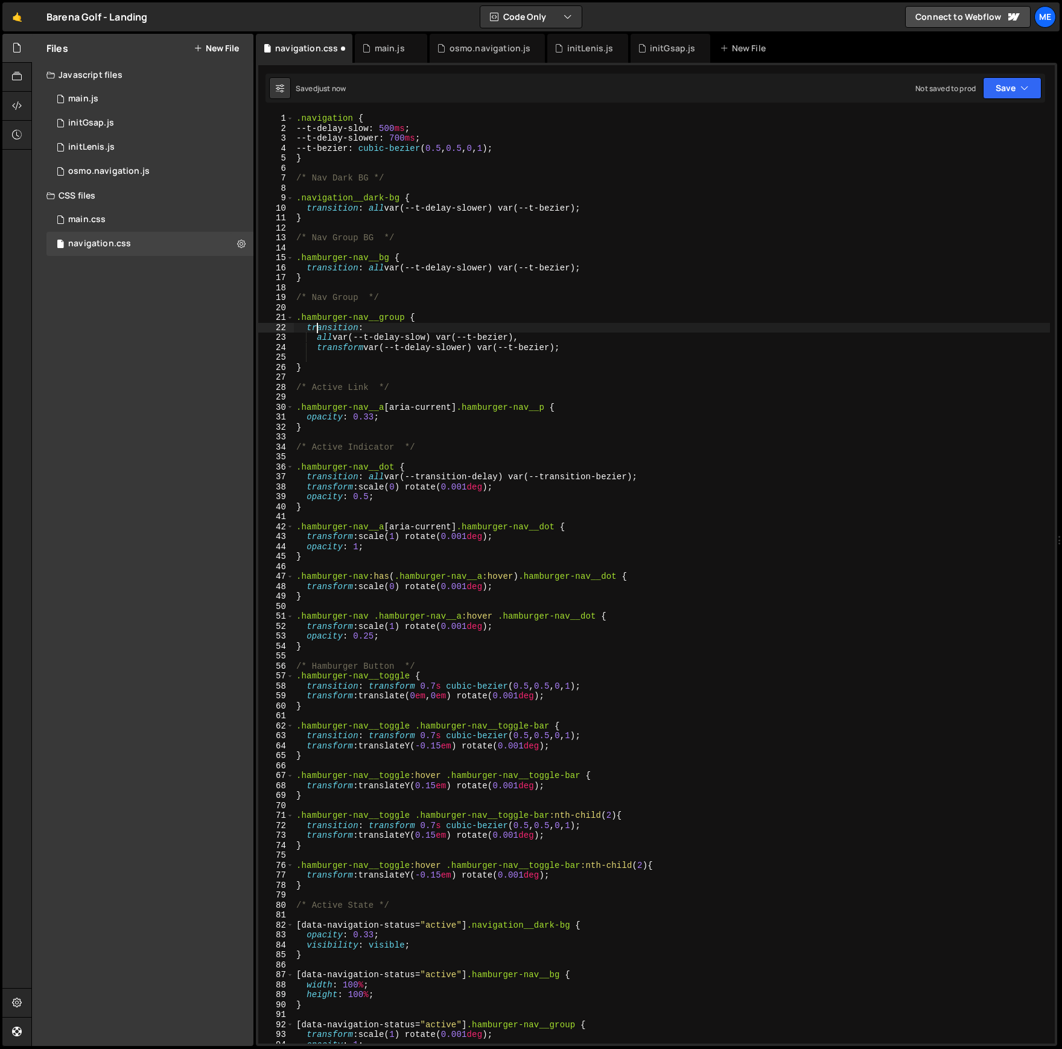
type textarea ".hamburger-nav__group {"
paste textarea "visibility: hidden;"
type textarea "visibility: hidden;"
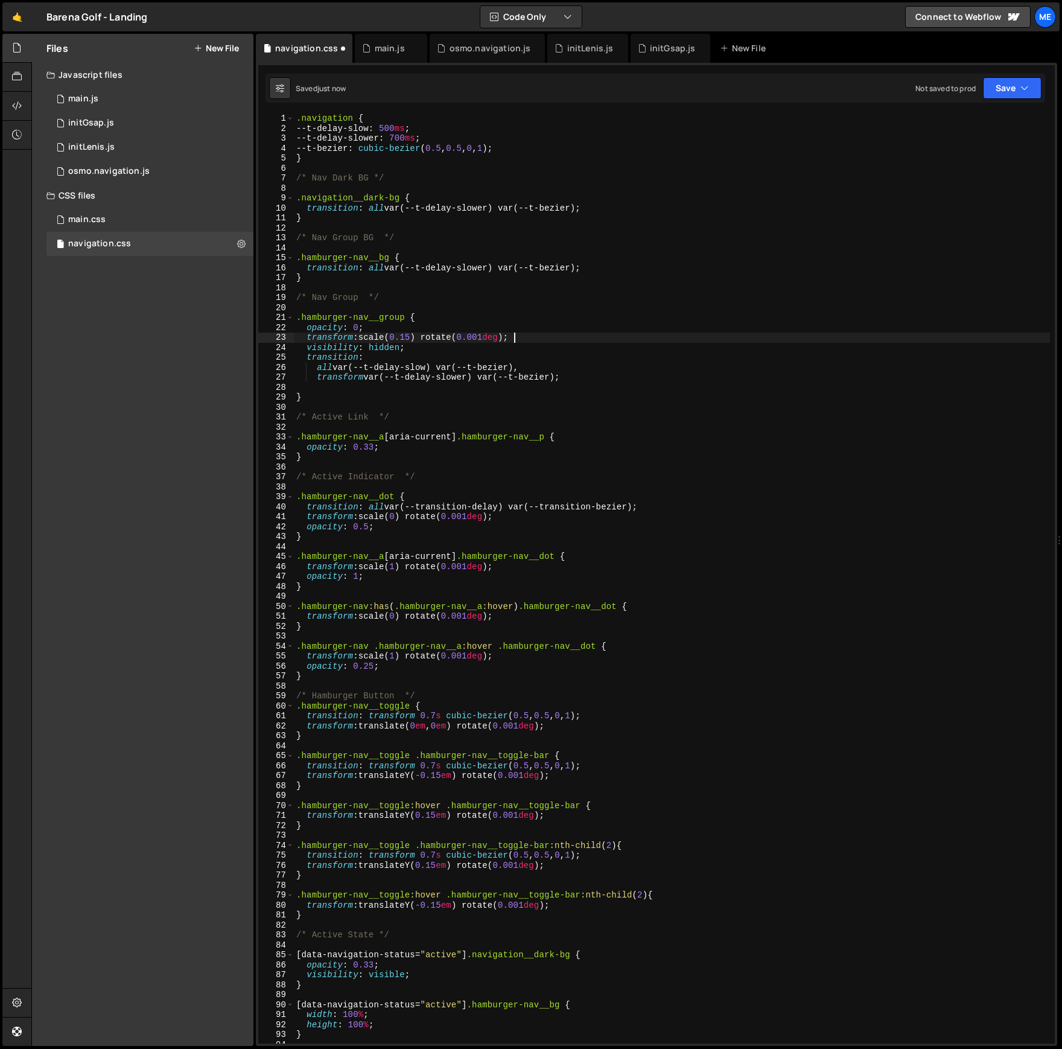
type textarea "visibility: hidden;"
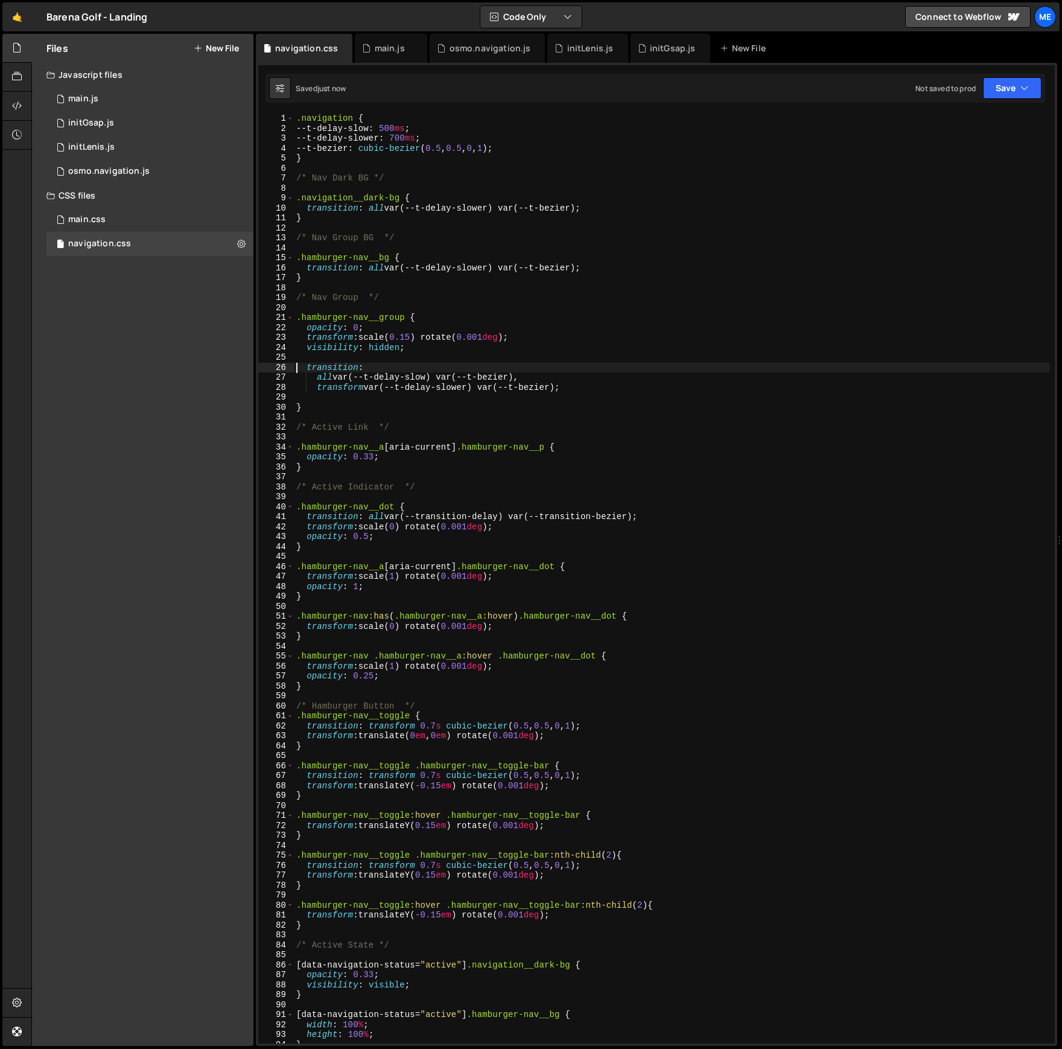
type textarea "transform var(--t-delay-slower) var(--t-bezier);"
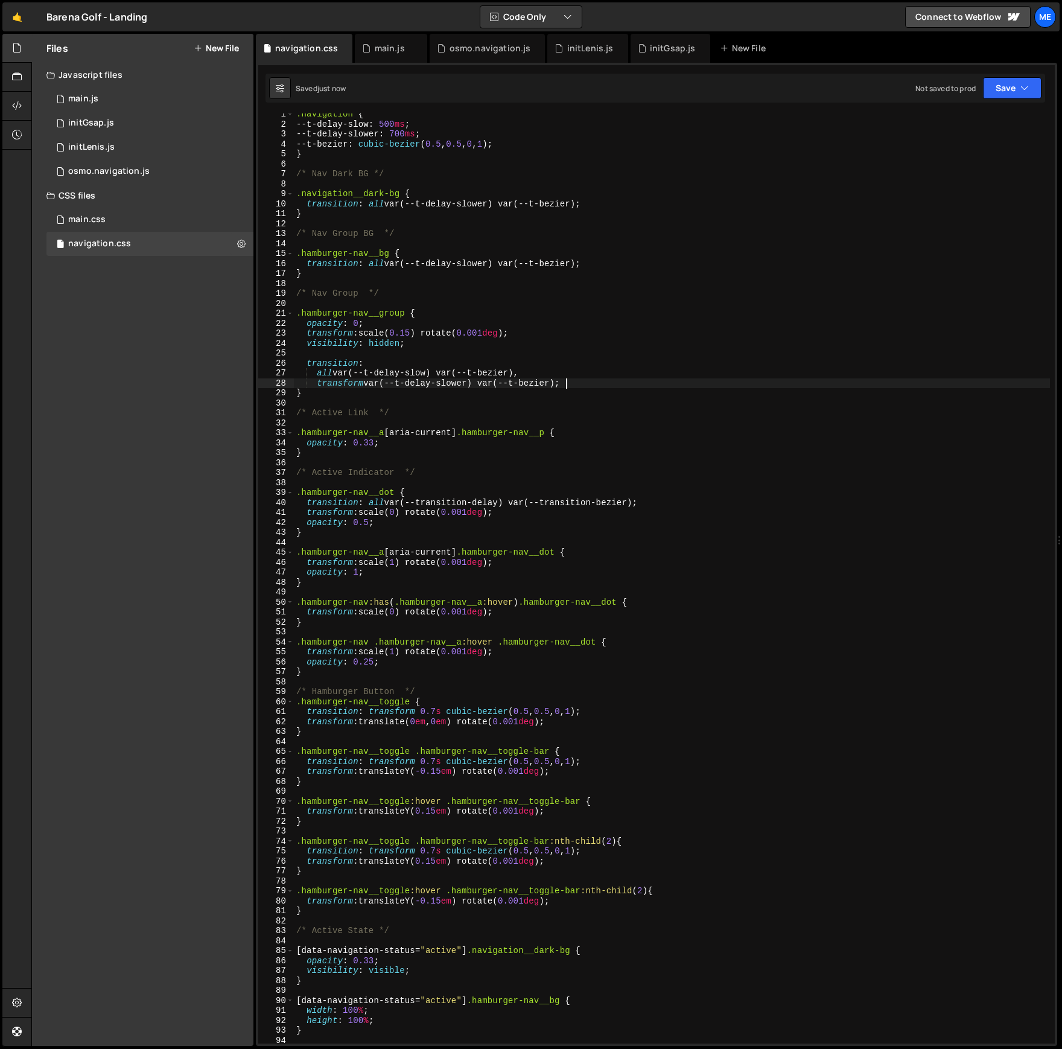
scroll to position [3, 0]
drag, startPoint x: 621, startPoint y: 265, endPoint x: 361, endPoint y: 265, distance: 260.0
click at [361, 265] on div ".navigation { --t-delay-slow : 500 ms ; --t-delay-slower : 700 ms ; --t-bezier …" at bounding box center [672, 585] width 756 height 950
drag, startPoint x: 361, startPoint y: 136, endPoint x: 389, endPoint y: 136, distance: 28.4
click at [389, 136] on div ".navigation { --t-delay-slow : 500 ms ; --t-delay-slower : 700 ms ; --t-bezier …" at bounding box center [672, 585] width 756 height 950
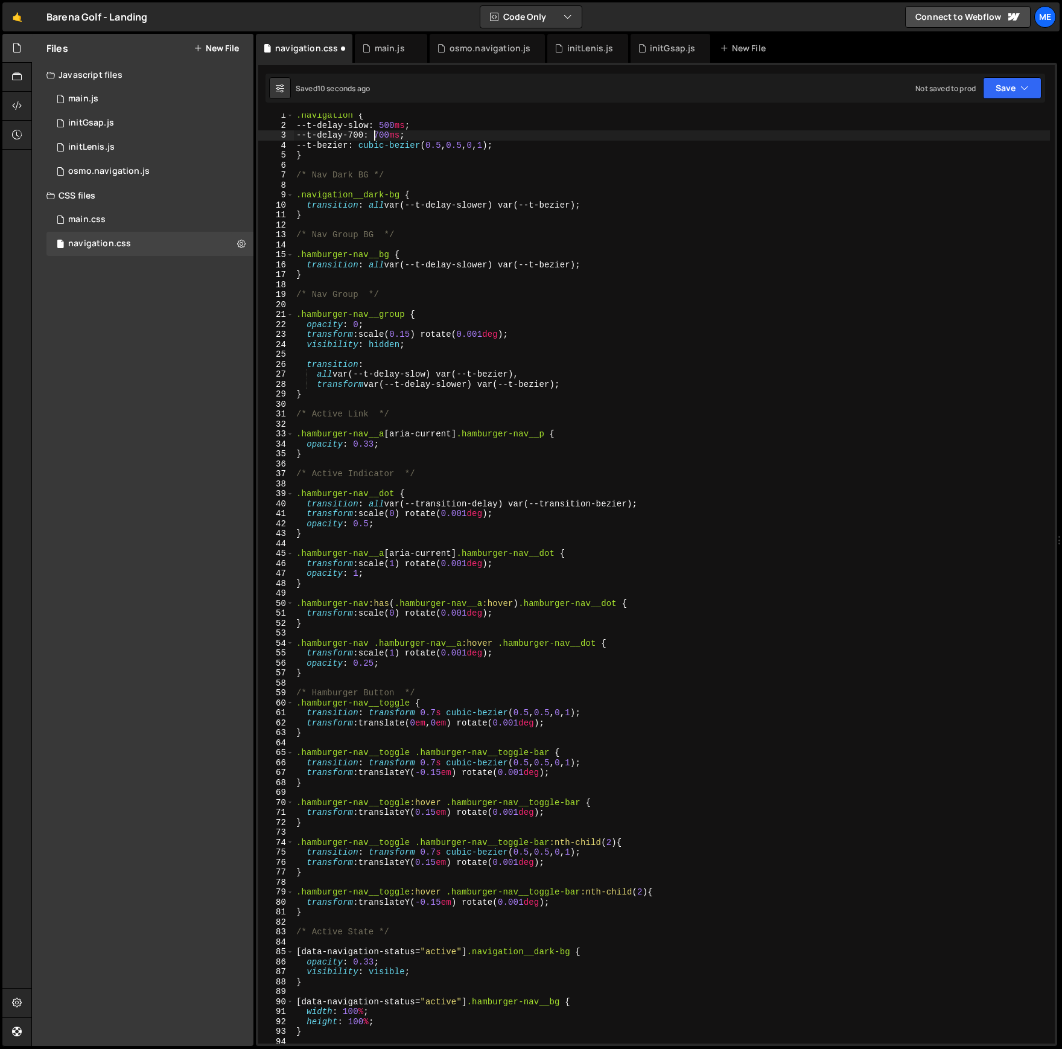
scroll to position [0, 5]
drag, startPoint x: 362, startPoint y: 125, endPoint x: 381, endPoint y: 125, distance: 18.7
click at [381, 125] on div ".navigation { --t-delay-slow : 500 ms ; --t-delay-700 : 700 ms ; --t-bezier : c…" at bounding box center [672, 585] width 756 height 950
drag, startPoint x: 335, startPoint y: 138, endPoint x: 457, endPoint y: 138, distance: 121.3
click at [457, 138] on div ".navigation { --t-delay-500 : 500 ms ; --t-delay-700 : 700 ms ; --t-bezier : cu…" at bounding box center [672, 585] width 756 height 950
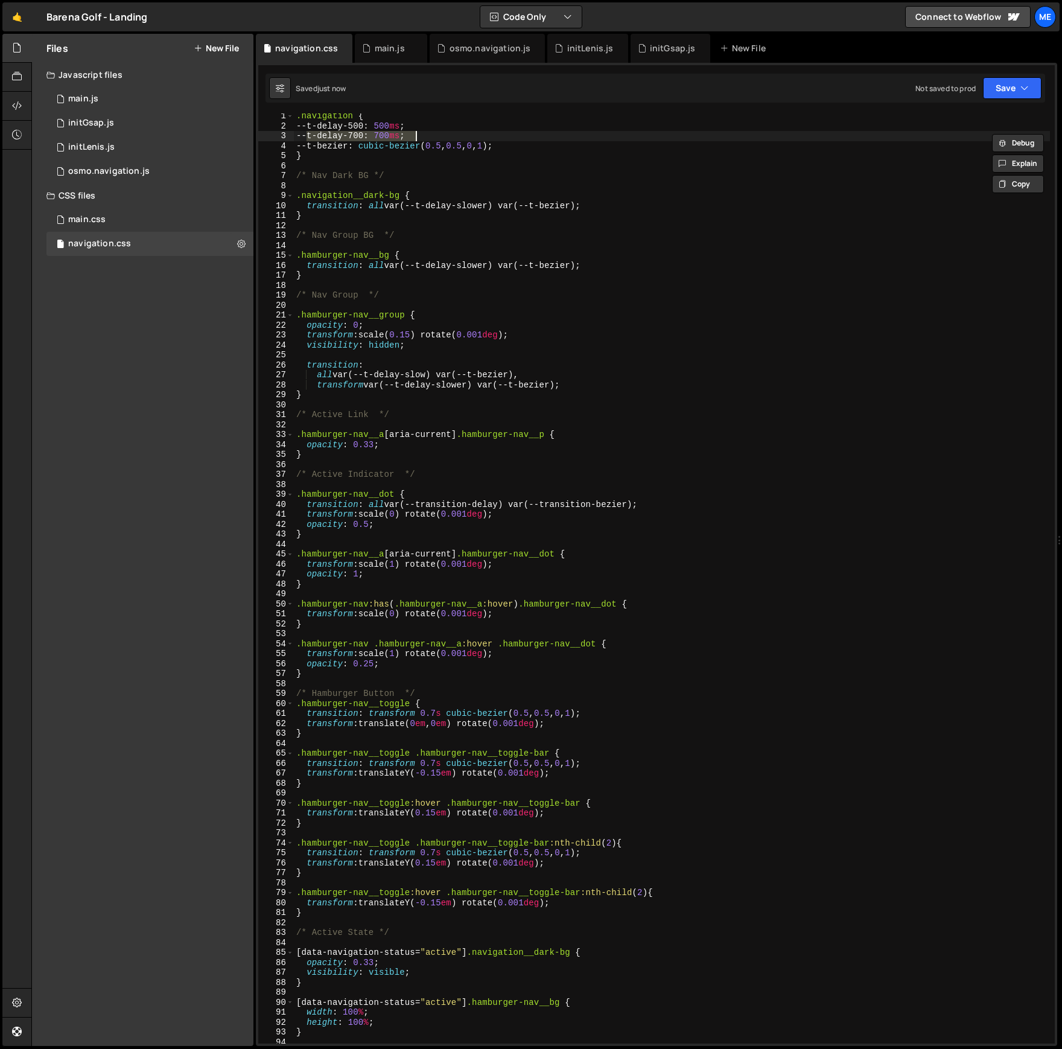
click at [373, 135] on div ".navigation { --t-delay-500 : 500 ms ; --t-delay-700 : 700 ms ; --t-bezier : cu…" at bounding box center [672, 578] width 756 height 930
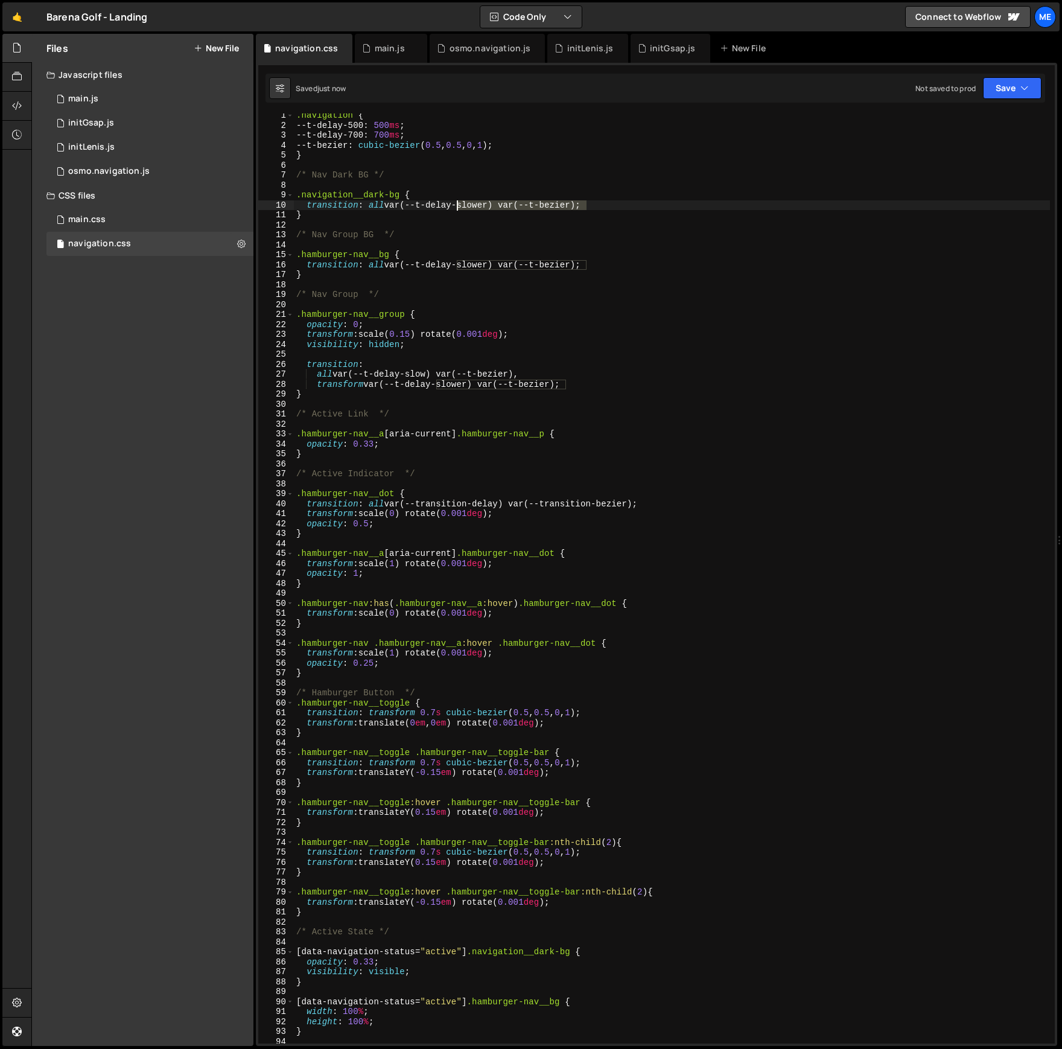
drag, startPoint x: 611, startPoint y: 206, endPoint x: 417, endPoint y: 205, distance: 193.7
click at [417, 205] on div ".navigation { --t-delay-500 : 500 ms ; --t-delay-700 : 700 ms ; --t-bezier : cu…" at bounding box center [672, 585] width 756 height 950
type textarea "transition: all var(--t-delay-slower) var(--t-bezier);"
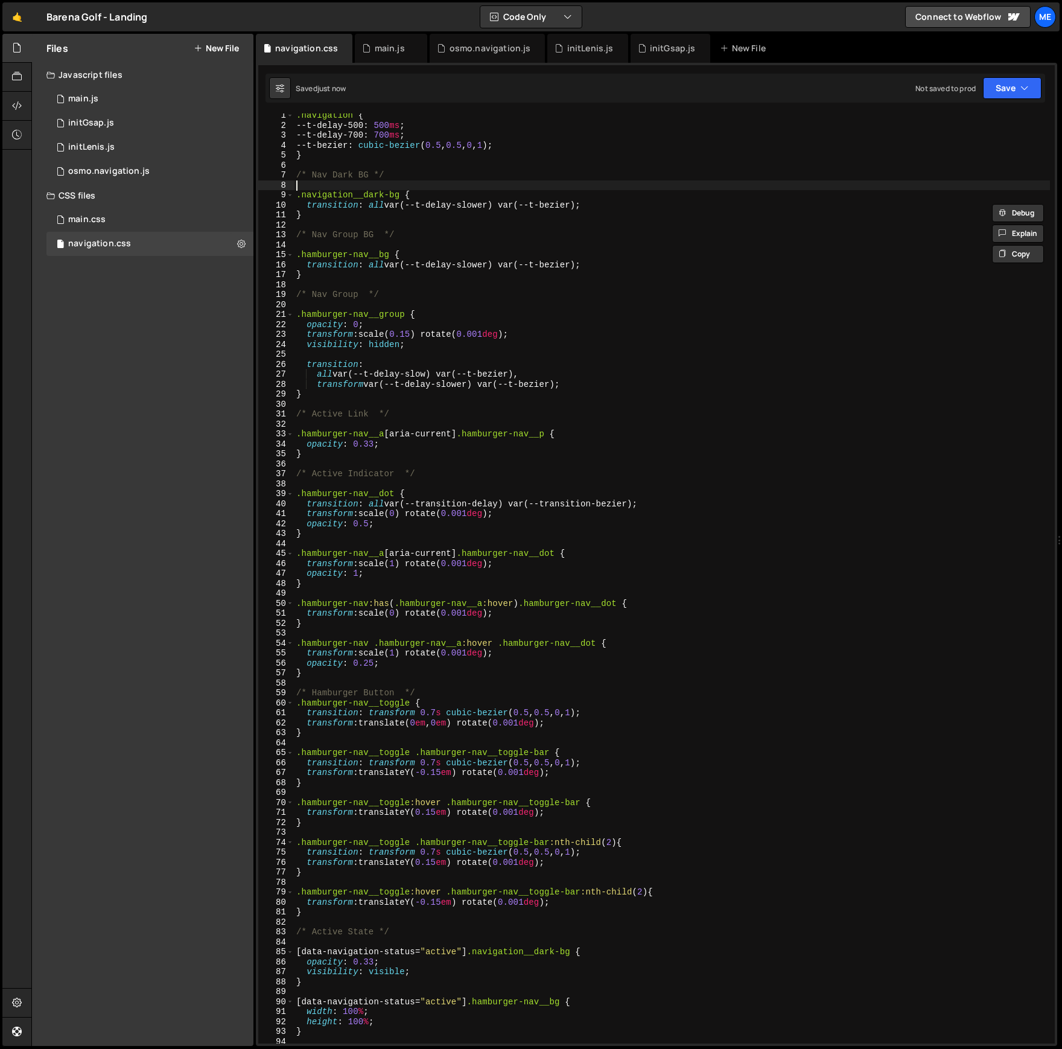
drag, startPoint x: 469, startPoint y: 182, endPoint x: 375, endPoint y: 133, distance: 106.3
click at [469, 182] on div ".navigation { --t-delay-500 : 500 ms ; --t-delay-700 : 700 ms ; --t-bezier : cu…" at bounding box center [672, 585] width 756 height 950
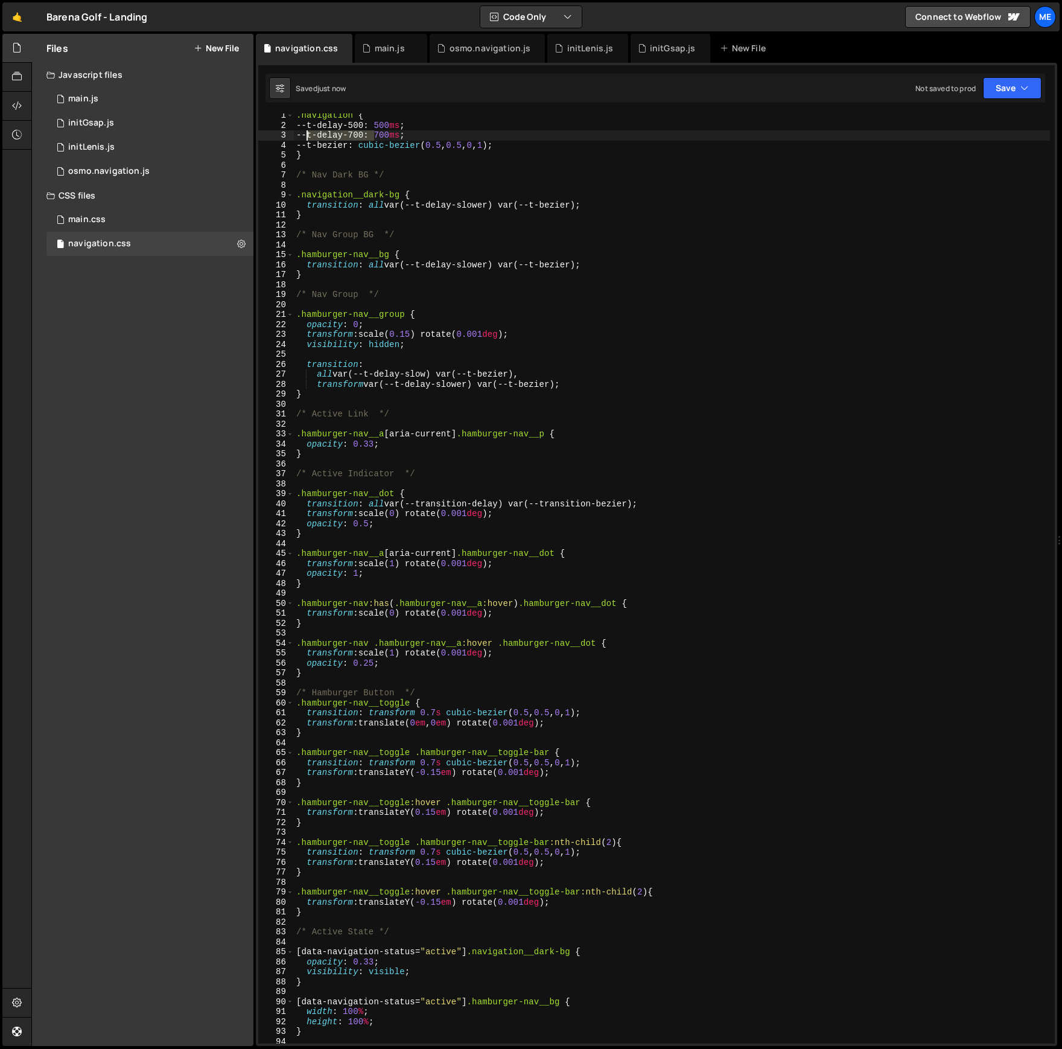
drag, startPoint x: 373, startPoint y: 135, endPoint x: 337, endPoint y: 150, distance: 38.7
click at [306, 136] on div ".navigation { --t-delay-500 : 500 ms ; --t-delay-700 : 700 ms ; --t-bezier : cu…" at bounding box center [672, 585] width 756 height 950
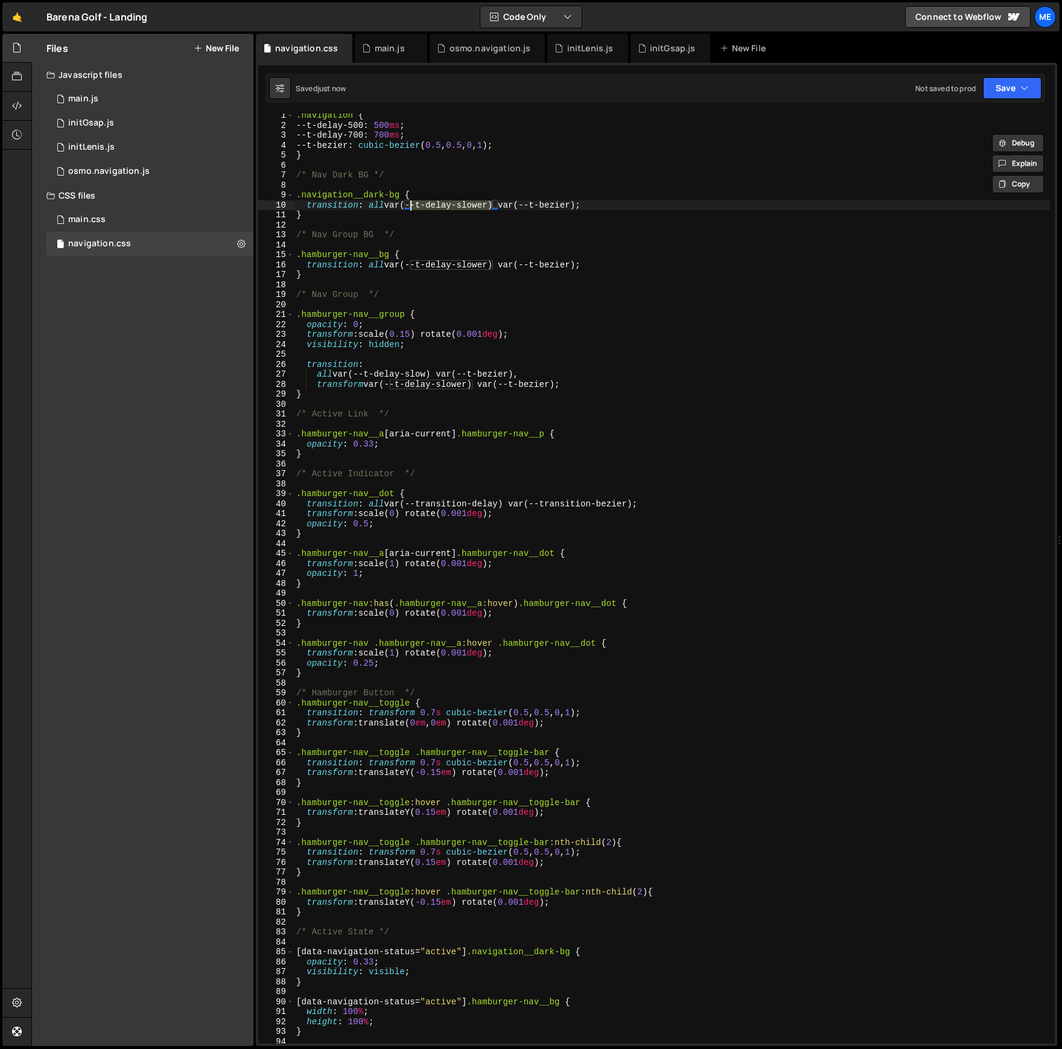
drag, startPoint x: 495, startPoint y: 203, endPoint x: 455, endPoint y: 237, distance: 51.8
click at [410, 205] on div ".navigation { --t-delay-500 : 500 ms ; --t-delay-700 : 700 ms ; --t-bezier : cu…" at bounding box center [672, 585] width 756 height 950
paste textarea "700"
drag, startPoint x: 494, startPoint y: 264, endPoint x: 431, endPoint y: 271, distance: 63.8
click at [411, 262] on div ".navigation { --t-delay-500 : 500 ms ; --t-delay-700 : 700 ms ; --t-bezier : cu…" at bounding box center [672, 585] width 756 height 950
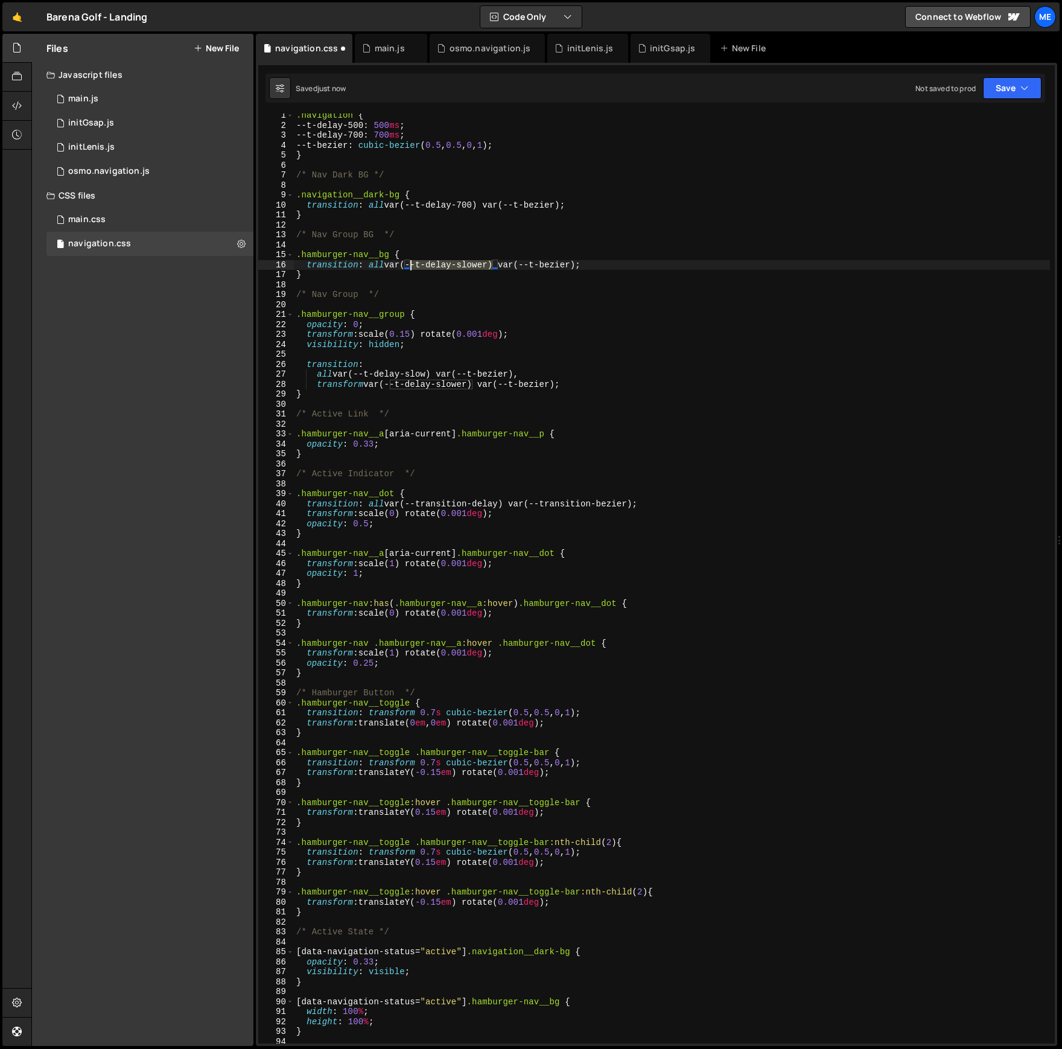
paste textarea "700"
drag, startPoint x: 432, startPoint y: 375, endPoint x: 359, endPoint y: 374, distance: 73.0
click at [359, 374] on div ".navigation { --t-delay-500 : 500 ms ; --t-delay-700 : 700 ms ; --t-bezier : cu…" at bounding box center [672, 585] width 756 height 950
paste textarea "700"
click at [412, 373] on div ".navigation { --t-delay-500 : 500 ms ; --t-delay-700 : 700 ms ; --t-bezier : cu…" at bounding box center [672, 585] width 756 height 950
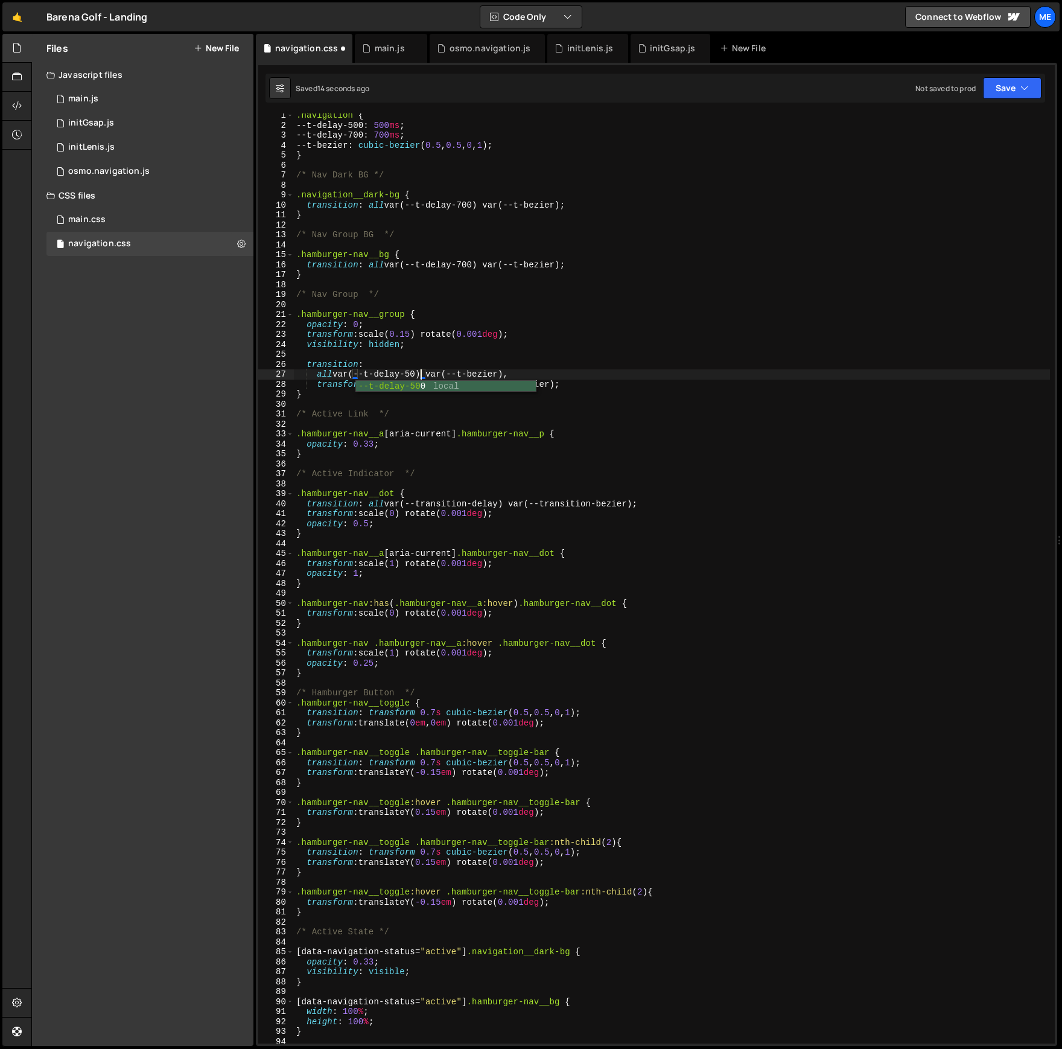
scroll to position [0, 8]
drag, startPoint x: 473, startPoint y: 384, endPoint x: 405, endPoint y: 390, distance: 68.5
click at [389, 384] on div ".navigation { --t-delay-500 : 500 ms ; --t-delay-700 : 700 ms ; --t-bezier : cu…" at bounding box center [672, 585] width 756 height 950
paste textarea "transform var(--t-delay-700) var(--t-bezier);"
drag, startPoint x: 504, startPoint y: 503, endPoint x: 412, endPoint y: 502, distance: 91.7
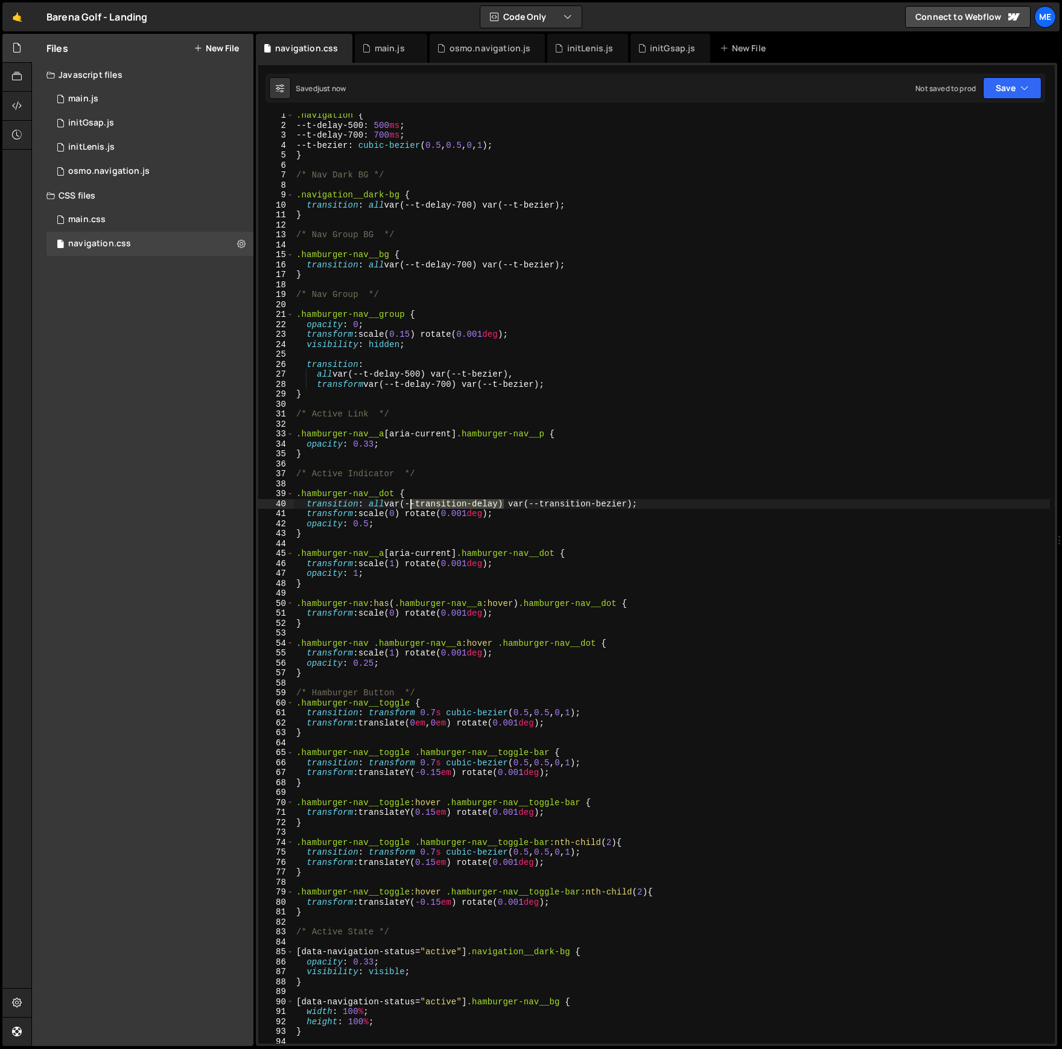
click at [412, 502] on div ".navigation { --t-delay-500 : 500 ms ; --t-delay-700 : 700 ms ; --t-bezier : cu…" at bounding box center [672, 585] width 756 height 950
paste textarea "-delay-700"
drag, startPoint x: 573, startPoint y: 501, endPoint x: 525, endPoint y: 504, distance: 47.2
click at [525, 504] on div ".navigation { --t-delay-500 : 500 ms ; --t-delay-700 : 700 ms ; --t-bezier : cu…" at bounding box center [672, 585] width 756 height 950
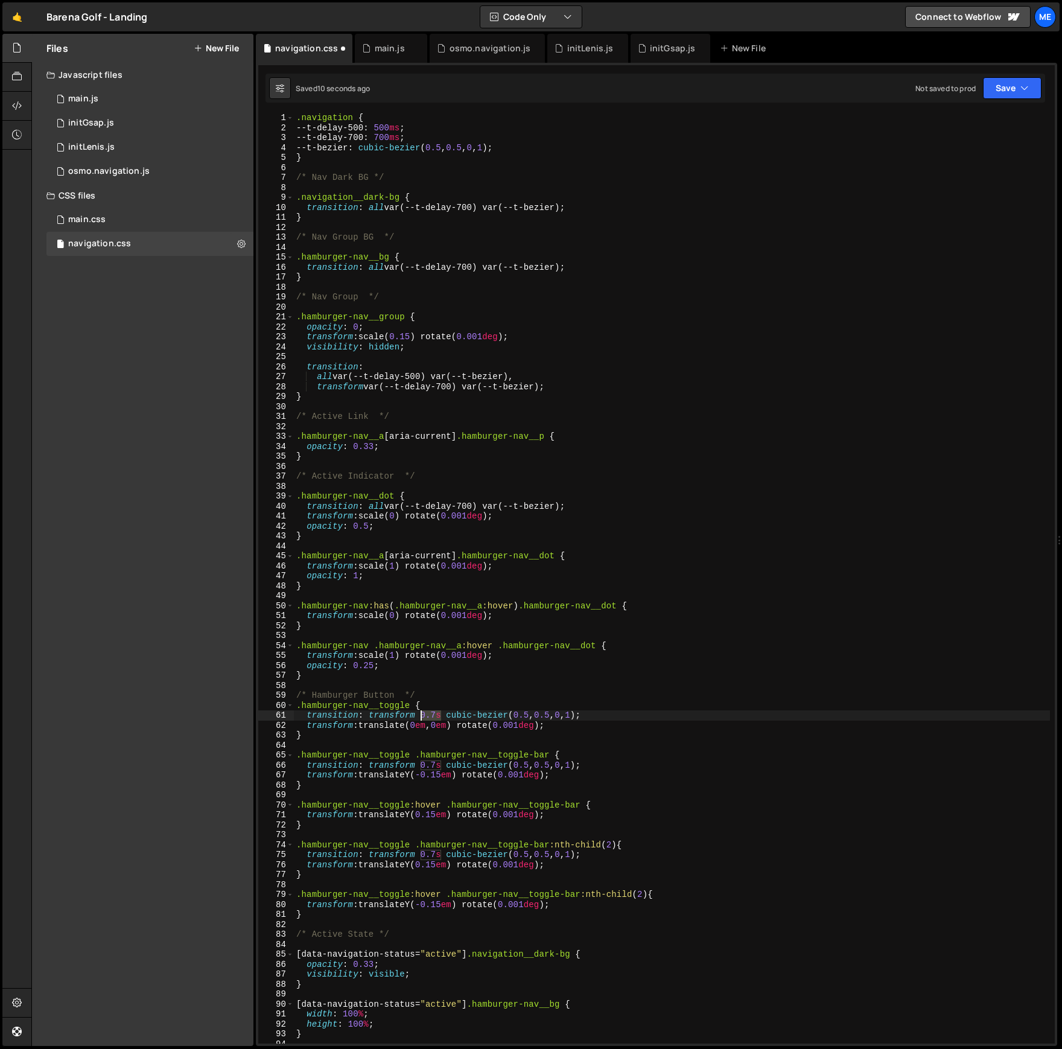
drag, startPoint x: 442, startPoint y: 714, endPoint x: 419, endPoint y: 713, distance: 22.9
click at [419, 713] on div ".navigation { --t-delay-500 : 500 ms ; --t-delay-700 : 700 ms ; --t-bezier : cu…" at bounding box center [672, 588] width 756 height 950
paste textarea "--t-delay-700"
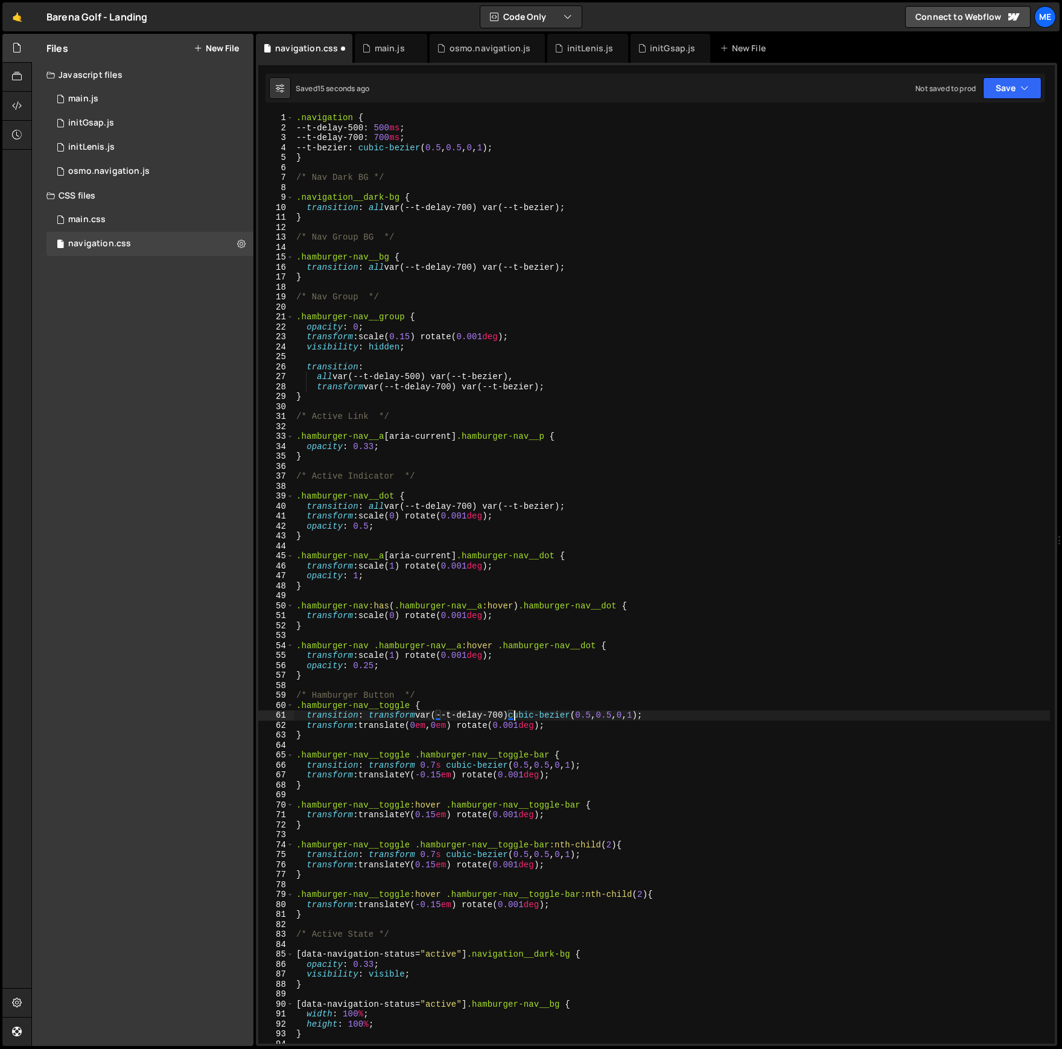
click at [421, 717] on div ".navigation { --t-delay-500 : 500 ms ; --t-delay-700 : 700 ms ; --t-bezier : cu…" at bounding box center [672, 588] width 756 height 950
drag, startPoint x: 420, startPoint y: 764, endPoint x: 441, endPoint y: 763, distance: 20.5
click at [441, 763] on div ".navigation { --t-delay-500 : 500 ms ; --t-delay-700 : 700 ms ; --t-bezier : cu…" at bounding box center [672, 588] width 756 height 950
paste textarea "var(--t-delay-700)"
drag, startPoint x: 422, startPoint y: 849, endPoint x: 445, endPoint y: 851, distance: 22.4
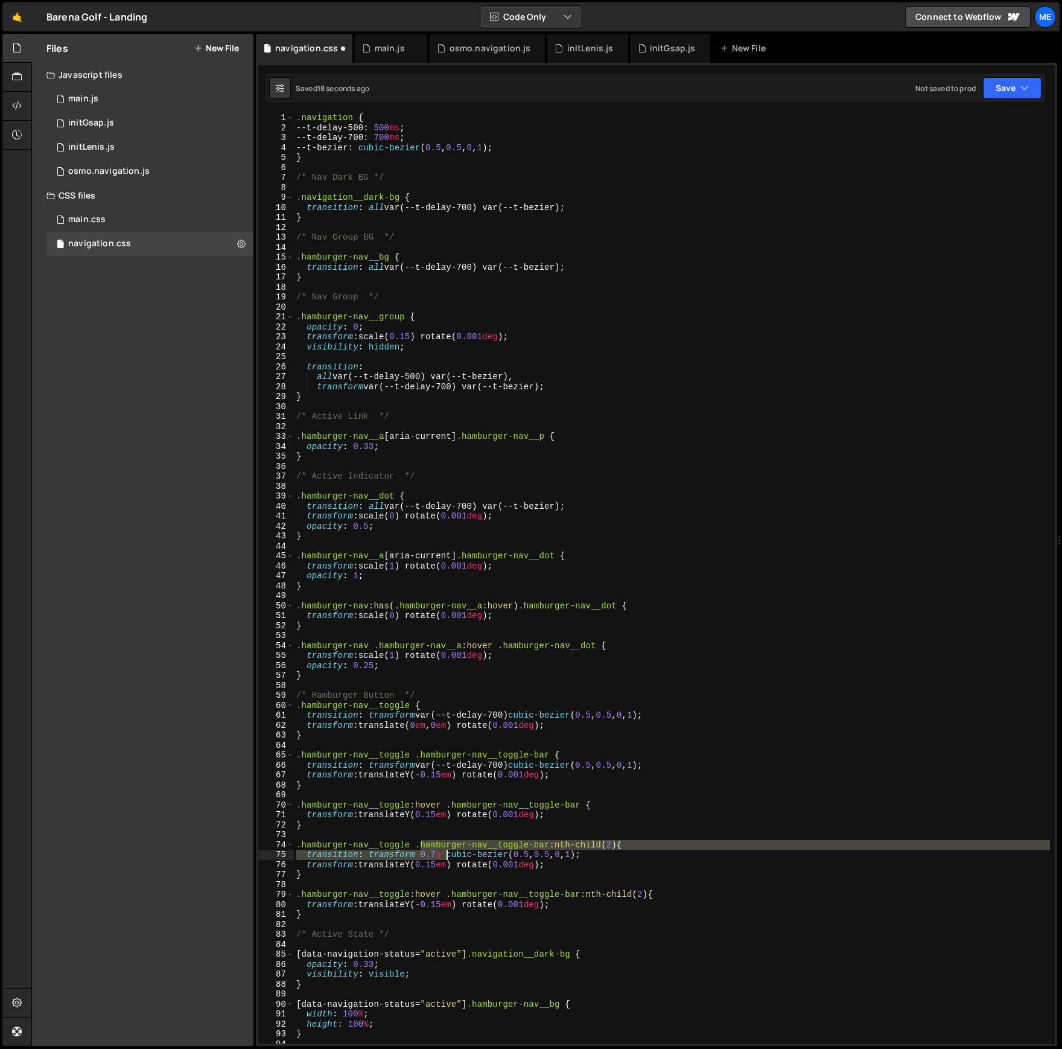
click at [445, 851] on div ".navigation { --t-delay-500 : 500 ms ; --t-delay-700 : 700 ms ; --t-bezier : cu…" at bounding box center [672, 588] width 756 height 950
click at [449, 851] on div ".navigation { --t-delay-500 : 500 ms ; --t-delay-700 : 700 ms ; --t-bezier : cu…" at bounding box center [672, 588] width 756 height 950
drag, startPoint x: 441, startPoint y: 855, endPoint x: 420, endPoint y: 855, distance: 20.5
click at [419, 855] on div ".navigation { --t-delay-500 : 500 ms ; --t-delay-700 : 700 ms ; --t-bezier : cu…" at bounding box center [672, 588] width 756 height 950
paste textarea "var(--t-delay-700)"
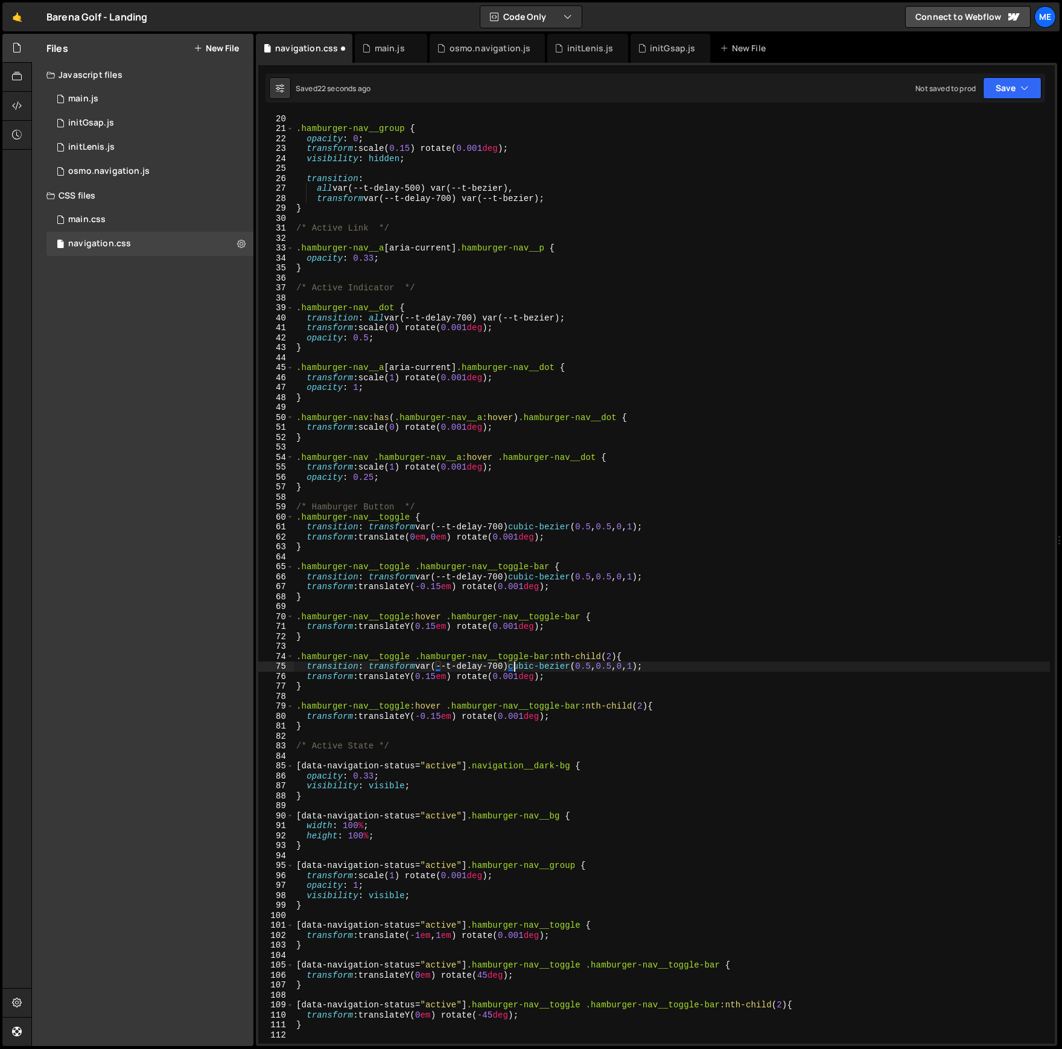
scroll to position [138, 0]
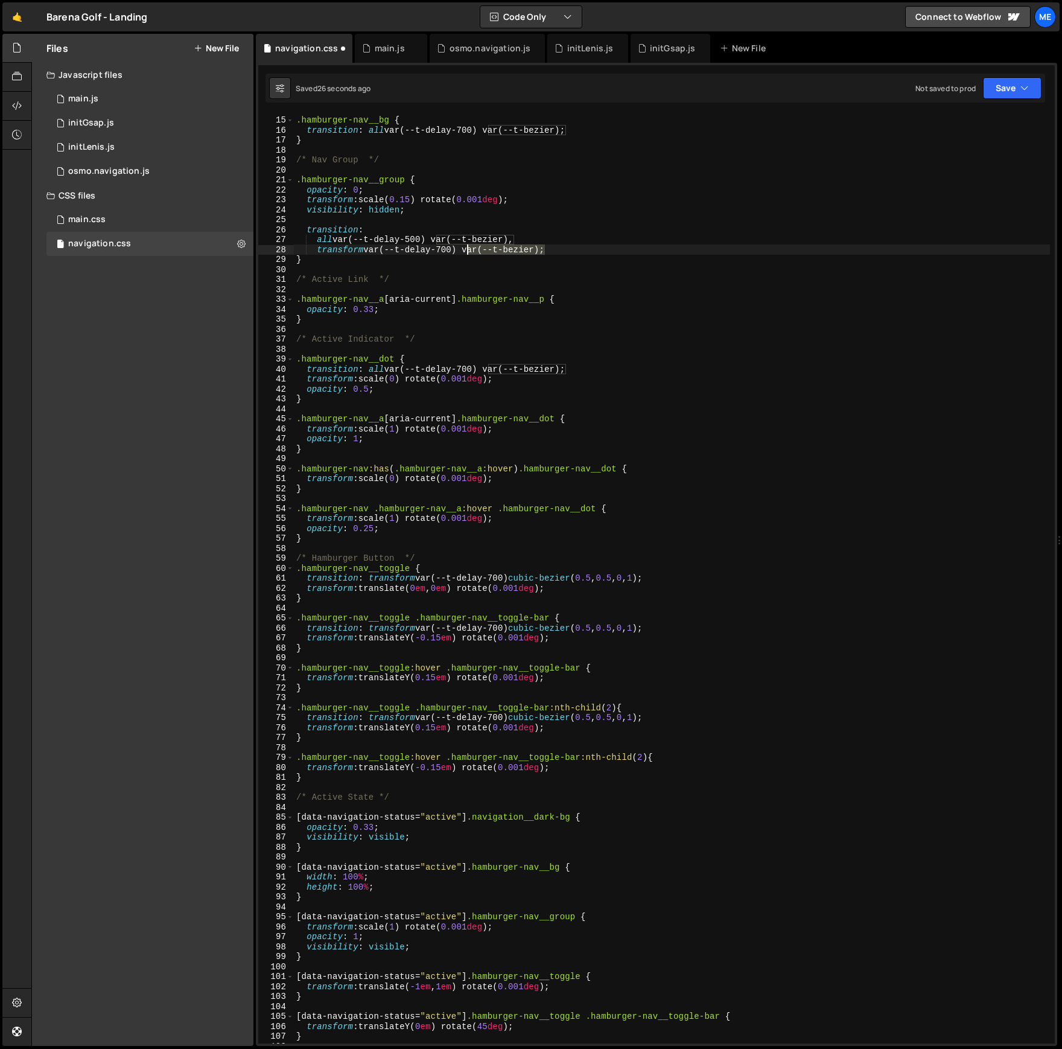
drag, startPoint x: 546, startPoint y: 247, endPoint x: 469, endPoint y: 252, distance: 77.3
click at [467, 247] on div ".hamburger-nav__bg { transition : all var(--t-delay-700) var(--t-bezier) ; } /*…" at bounding box center [672, 580] width 756 height 950
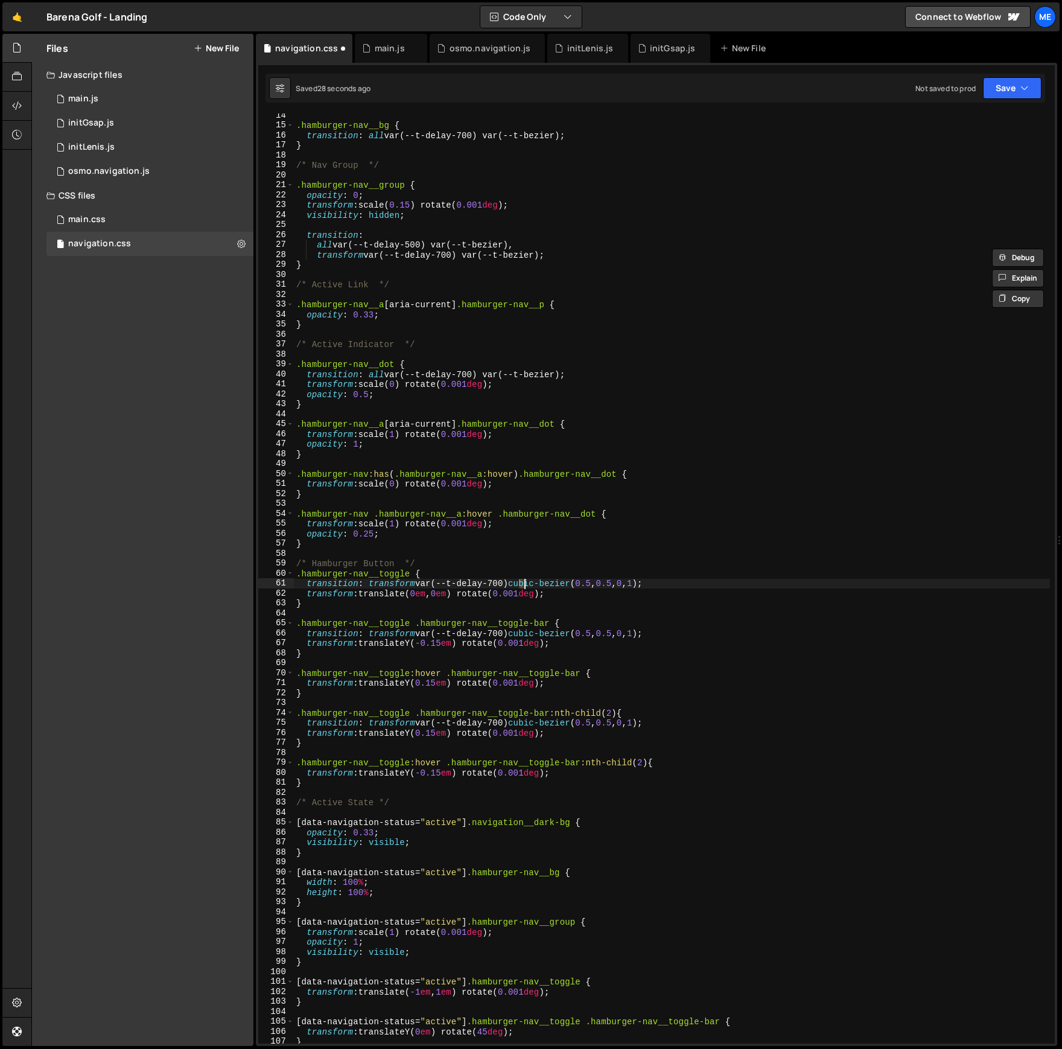
scroll to position [132, 0]
drag, startPoint x: 521, startPoint y: 583, endPoint x: 662, endPoint y: 582, distance: 141.8
click at [662, 582] on div ".hamburger-nav__bg { transition : all var(--t-delay-700) var(--t-bezier) ; } /*…" at bounding box center [672, 585] width 756 height 950
paste textarea "var(--t-bezier"
drag, startPoint x: 665, startPoint y: 633, endPoint x: 519, endPoint y: 633, distance: 146.6
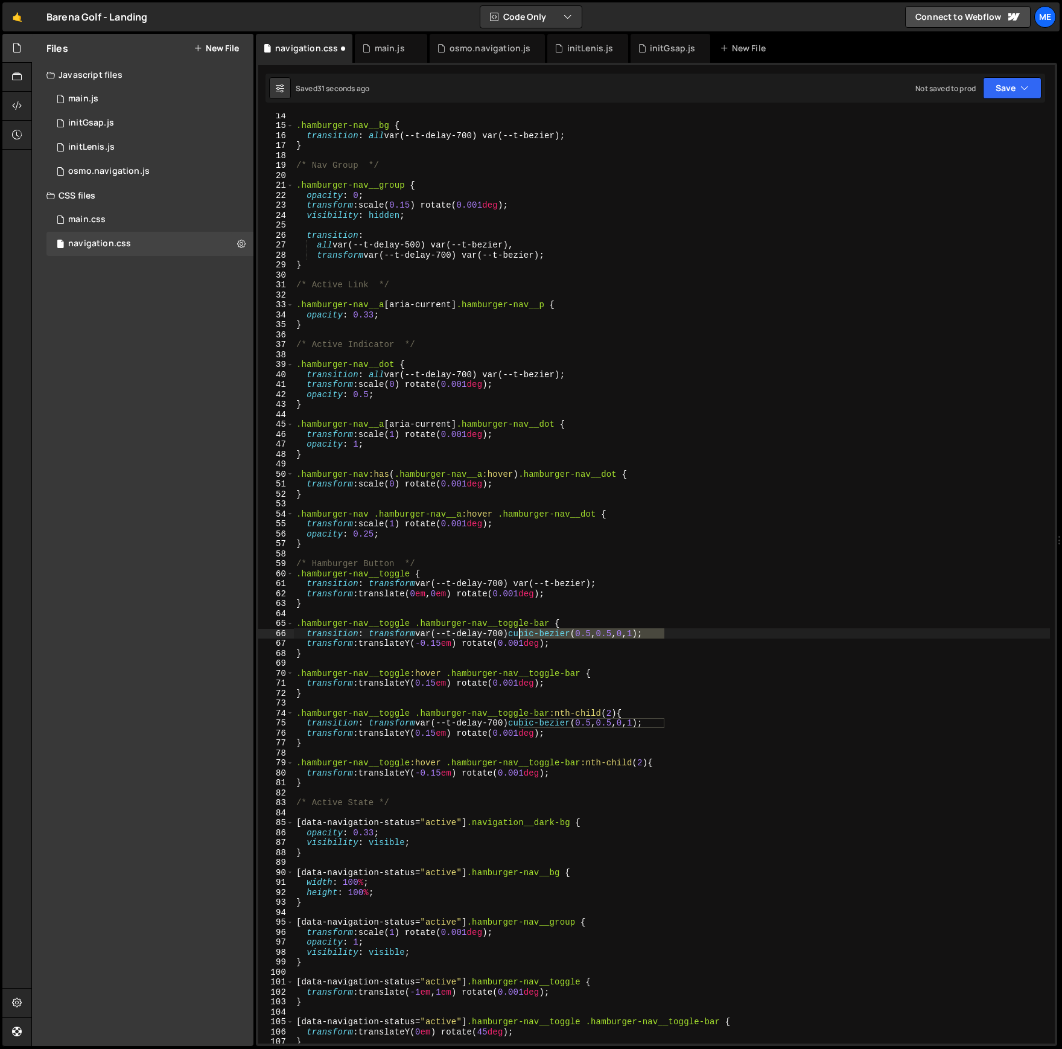
click at [519, 633] on div ".hamburger-nav__bg { transition : all var(--t-delay-700) var(--t-bezier) ; } /*…" at bounding box center [672, 585] width 756 height 950
paste textarea "var(--t-bezier"
drag, startPoint x: 519, startPoint y: 723, endPoint x: 662, endPoint y: 725, distance: 142.4
click at [663, 725] on div ".hamburger-nav__bg { transition : all var(--t-delay-700) var(--t-bezier) ; } /*…" at bounding box center [672, 585] width 756 height 950
paste textarea "var(--t-bezier"
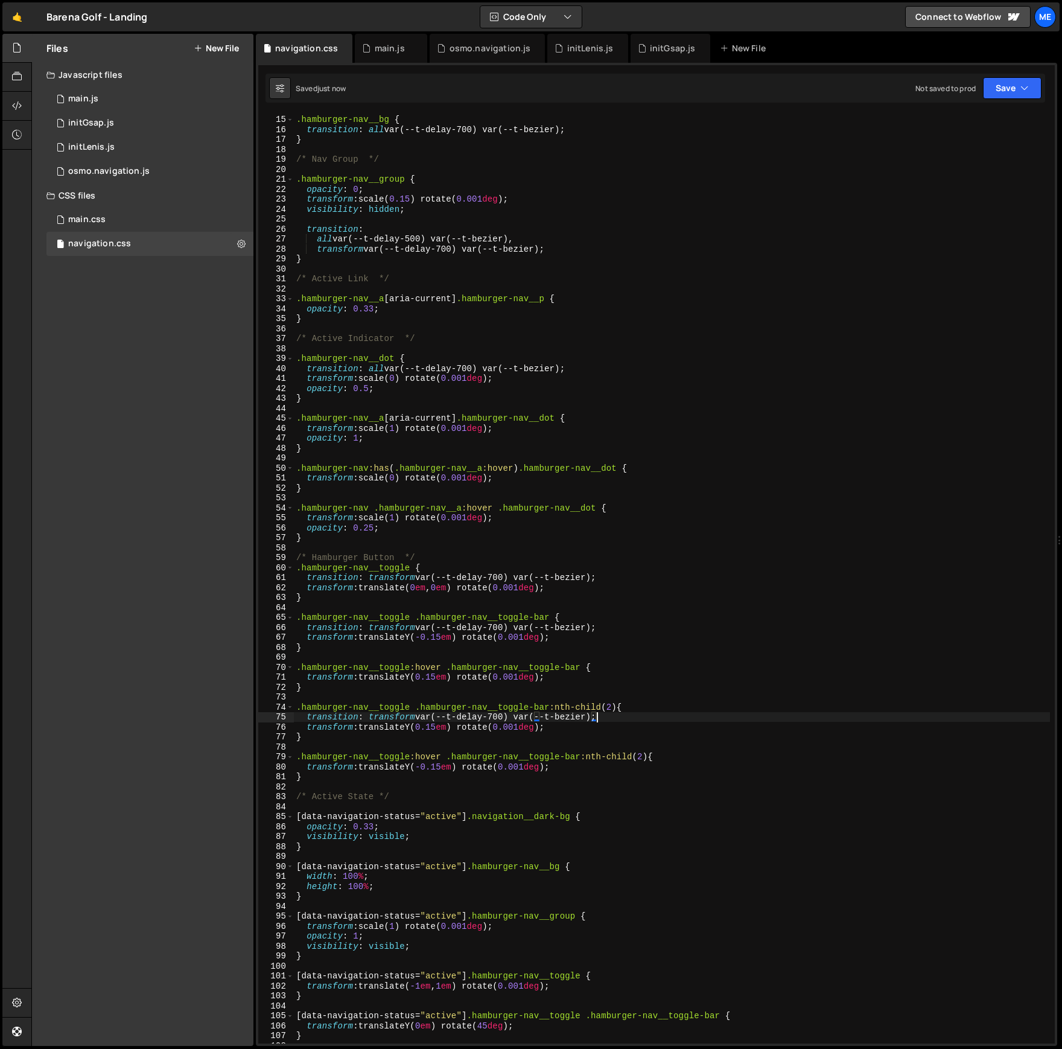
scroll to position [136, 0]
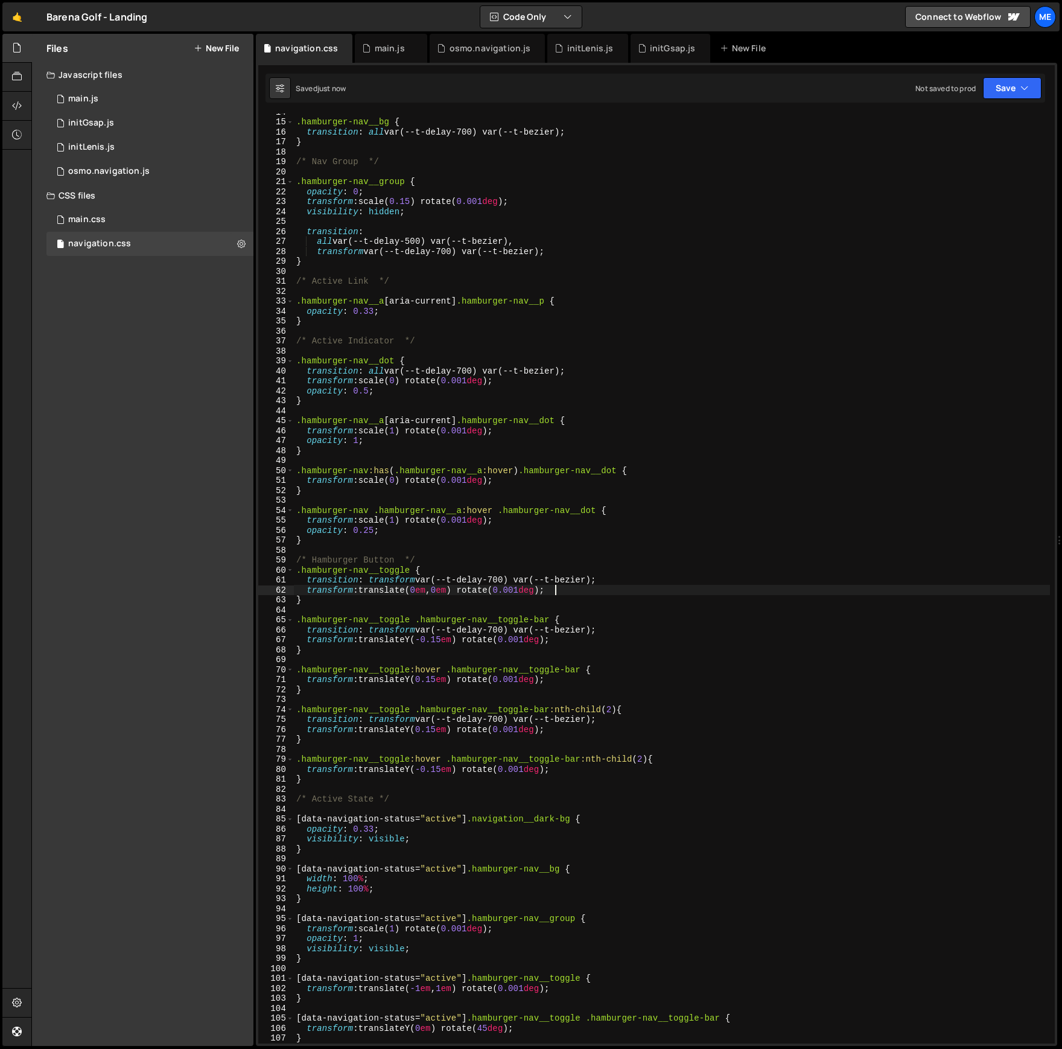
click at [565, 591] on div ".hamburger-nav__bg { transition : all var(--t-delay-700) var(--t-bezier) ; } /*…" at bounding box center [672, 582] width 756 height 950
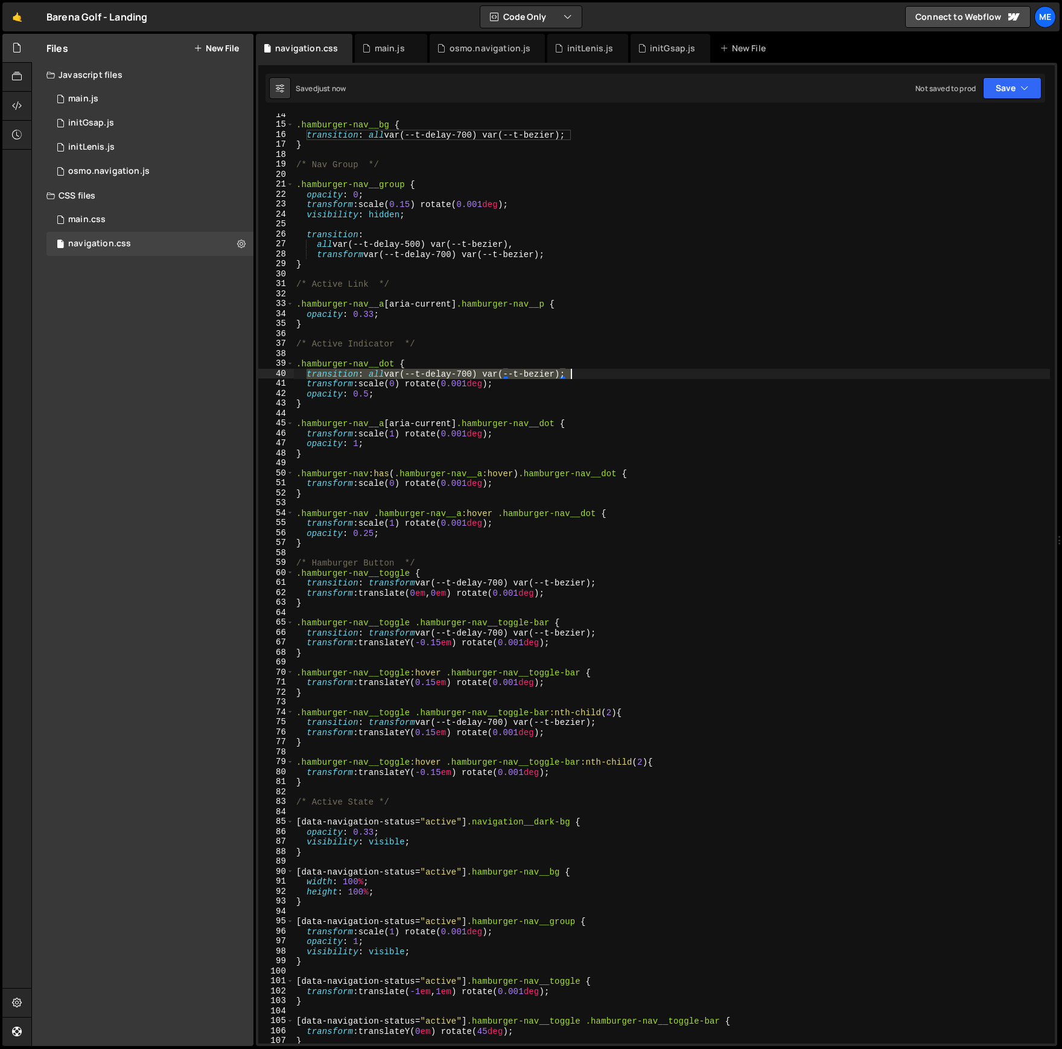
drag, startPoint x: 306, startPoint y: 372, endPoint x: 535, endPoint y: 378, distance: 228.7
click at [594, 373] on div ".hamburger-nav__bg { transition : all var(--t-delay-700) var(--t-bezier) ; } /*…" at bounding box center [672, 585] width 756 height 950
type textarea "transition: all var(--t-delay-700) var(--t-bezier);"
click at [381, 392] on div ".hamburger-nav__bg { transition : all var(--t-delay-700) var(--t-bezier) ; } /*…" at bounding box center [672, 585] width 756 height 950
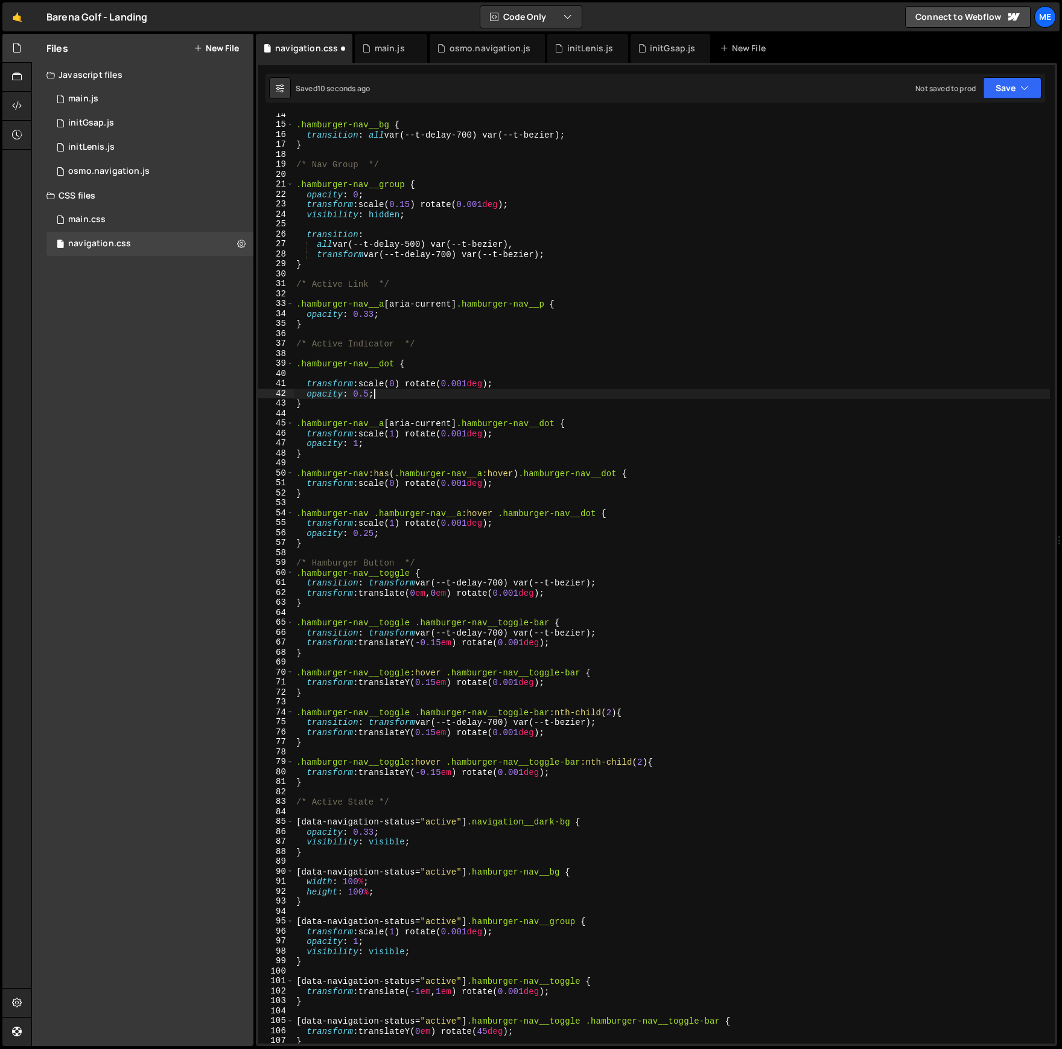
type textarea "opacity: 0.5;"
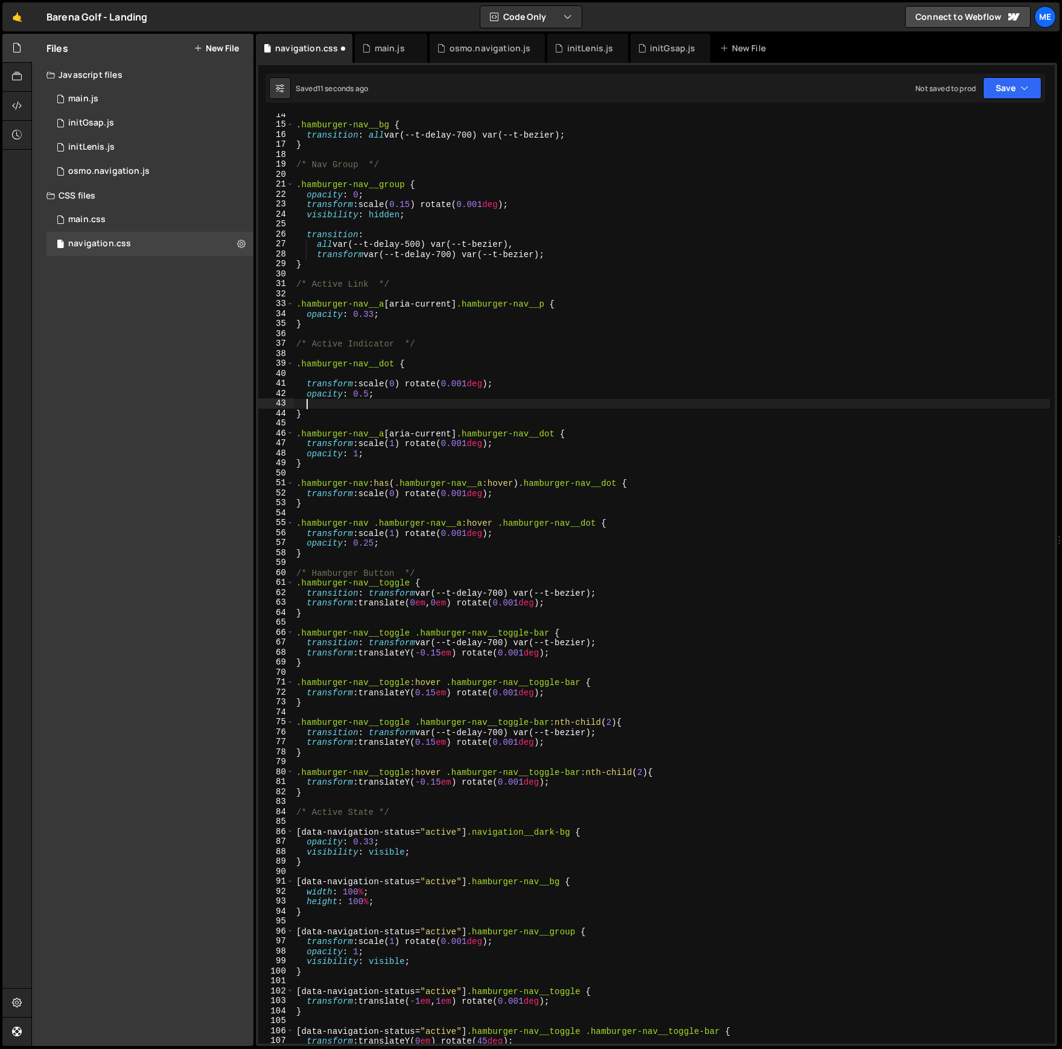
paste textarea "transition: all var(--t-delay-700) var(--t-bezier);"
type textarea "transition: all var(--t-delay-700) var(--t-bezier);"
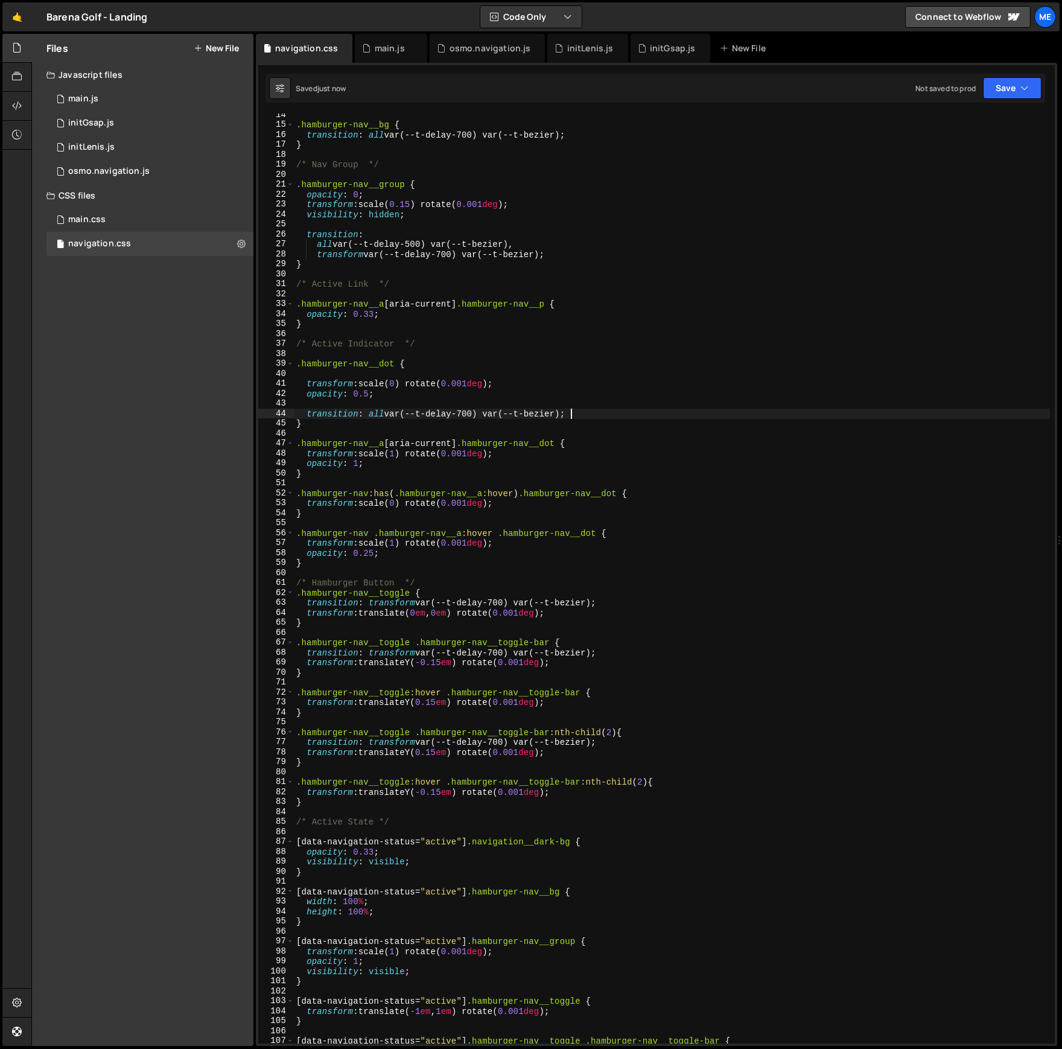
click at [362, 375] on div ".hamburger-nav__bg { transition : all var(--t-delay-700) var(--t-bezier) ; } /*…" at bounding box center [672, 585] width 756 height 950
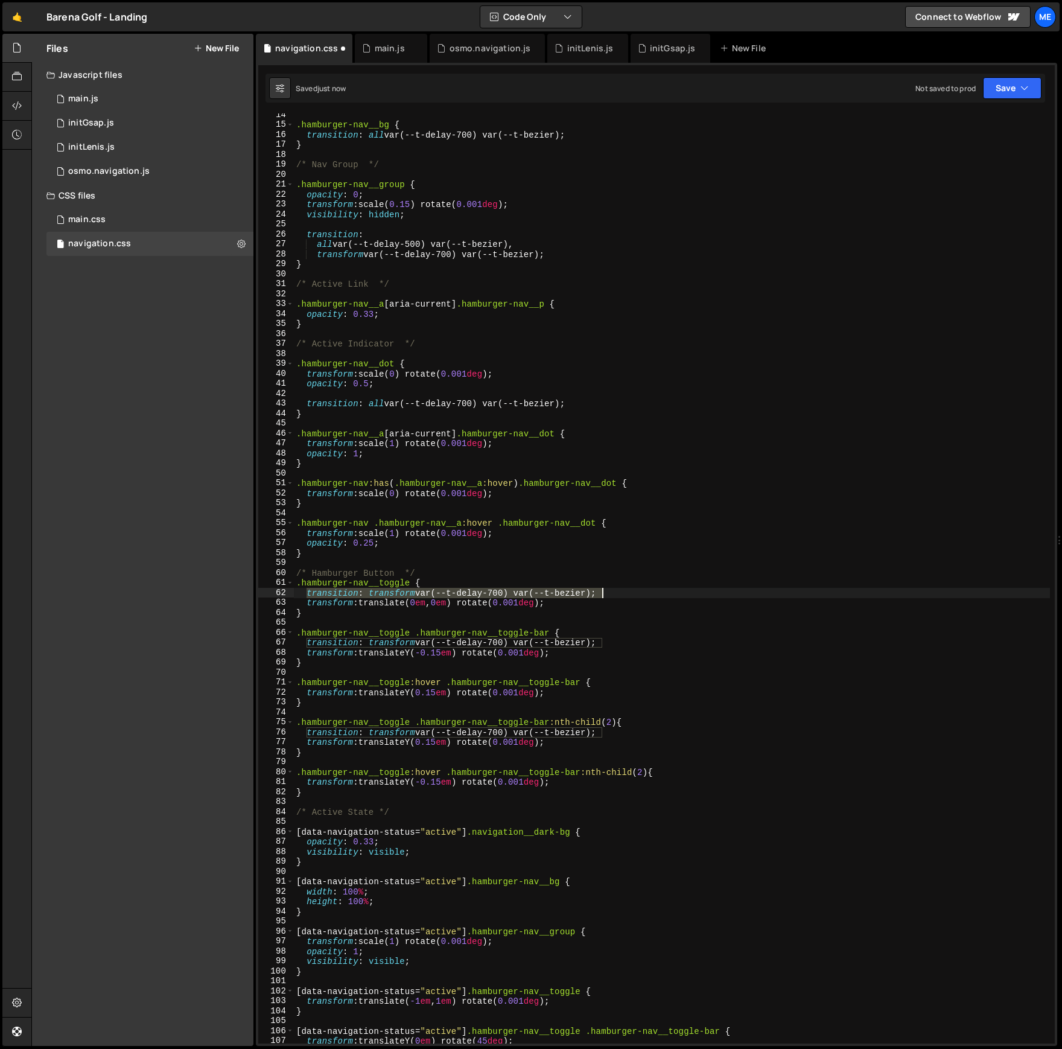
drag, startPoint x: 307, startPoint y: 594, endPoint x: 616, endPoint y: 593, distance: 308.9
click at [616, 593] on div ".hamburger-nav__bg { transition : all var(--t-delay-700) var(--t-bezier) ; } /*…" at bounding box center [672, 585] width 756 height 950
type textarea "transition: transform var(--t-delay-700) var(--t-bezier);"
click at [571, 601] on div ".hamburger-nav__bg { transition : all var(--t-delay-700) var(--t-bezier) ; } /*…" at bounding box center [672, 585] width 756 height 950
type textarea "transform: translate(0em, 0em) rotate(0.001deg);"
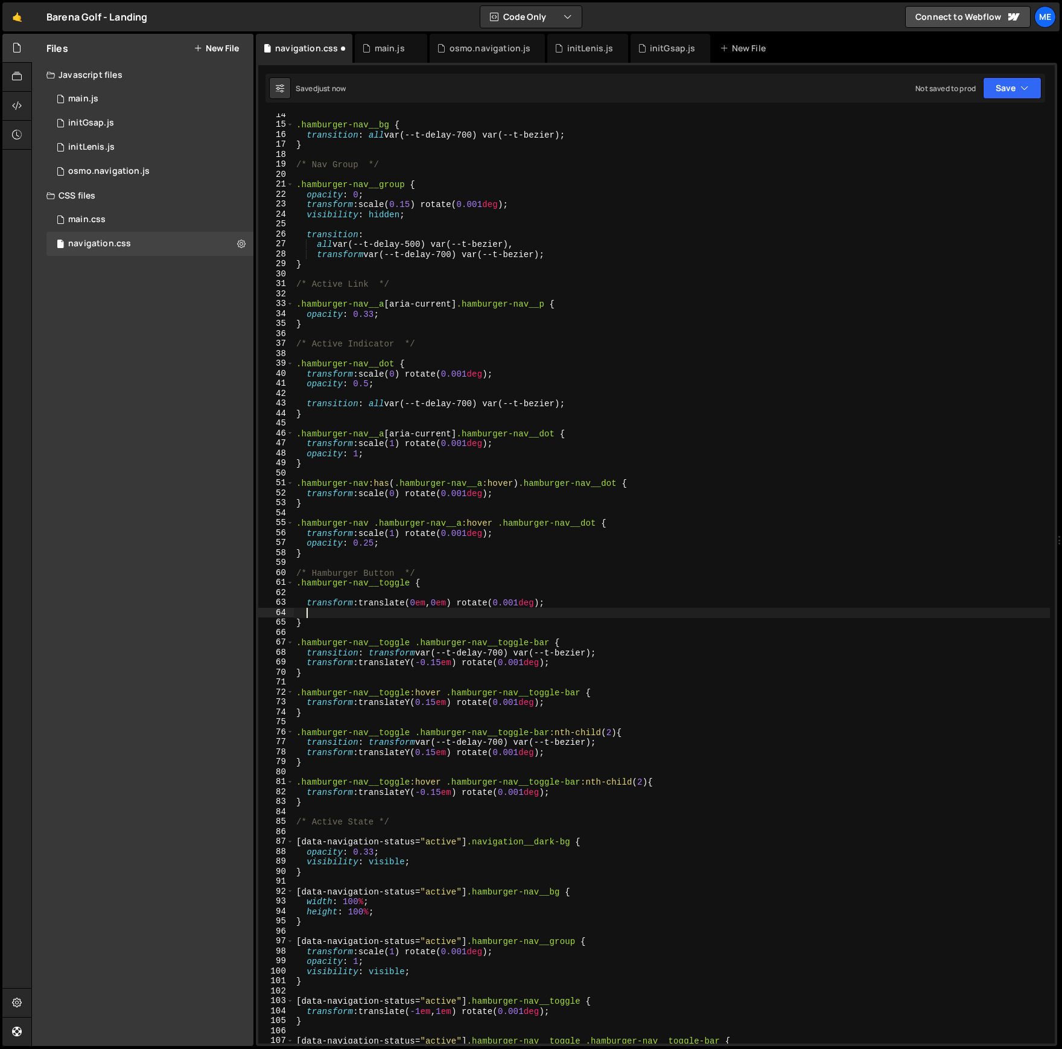
paste textarea "transition: transform var(--t-delay-700) var(--t-bezier);"
type textarea "transition: transform var(--t-delay-700) var(--t-bezier);"
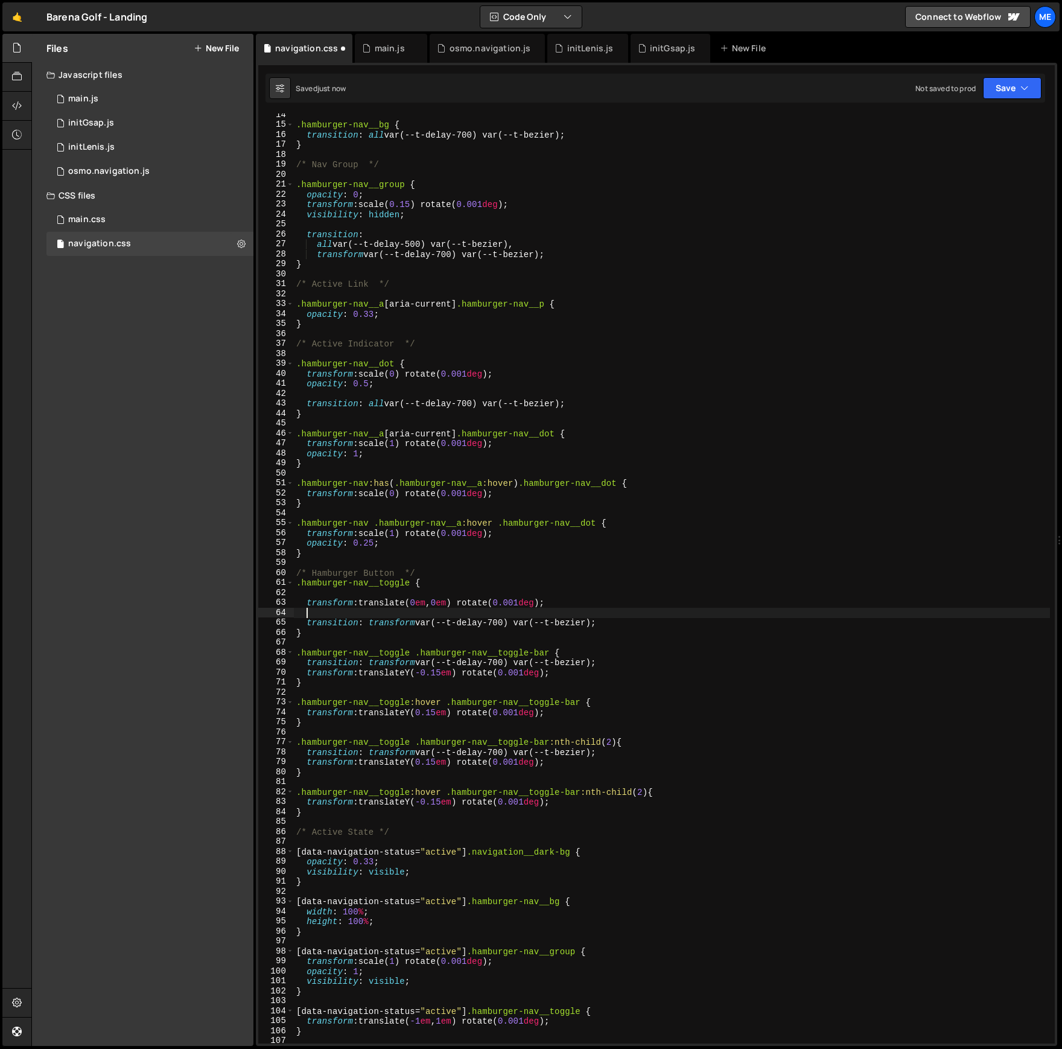
type textarea "transform: translate(0em, 0em) rotate(0.001deg);"
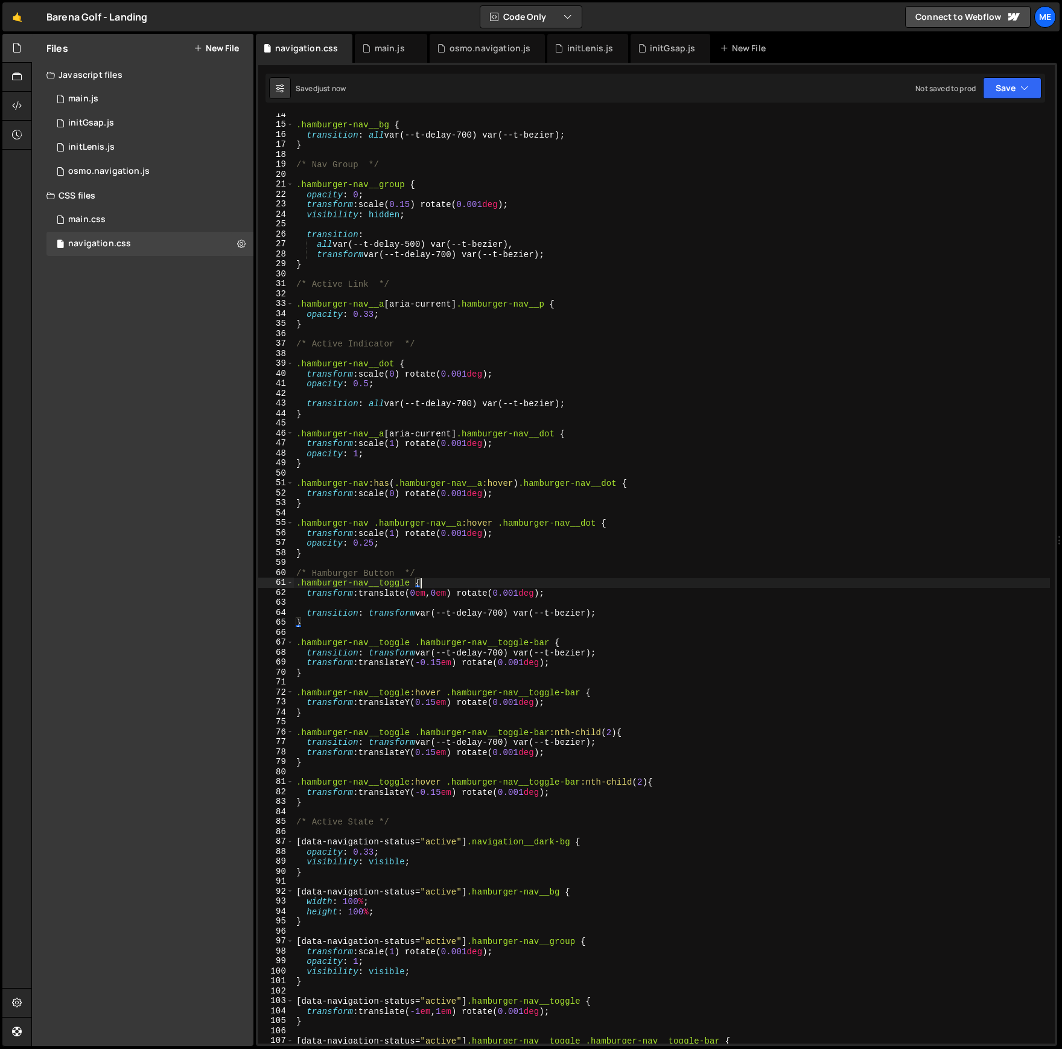
type textarea "transform: translate(0em, 0em) rotate(0.001deg);"
type textarea "}"
type textarea "transition: transform var(--t-delay-700) var(--t-bezier);"
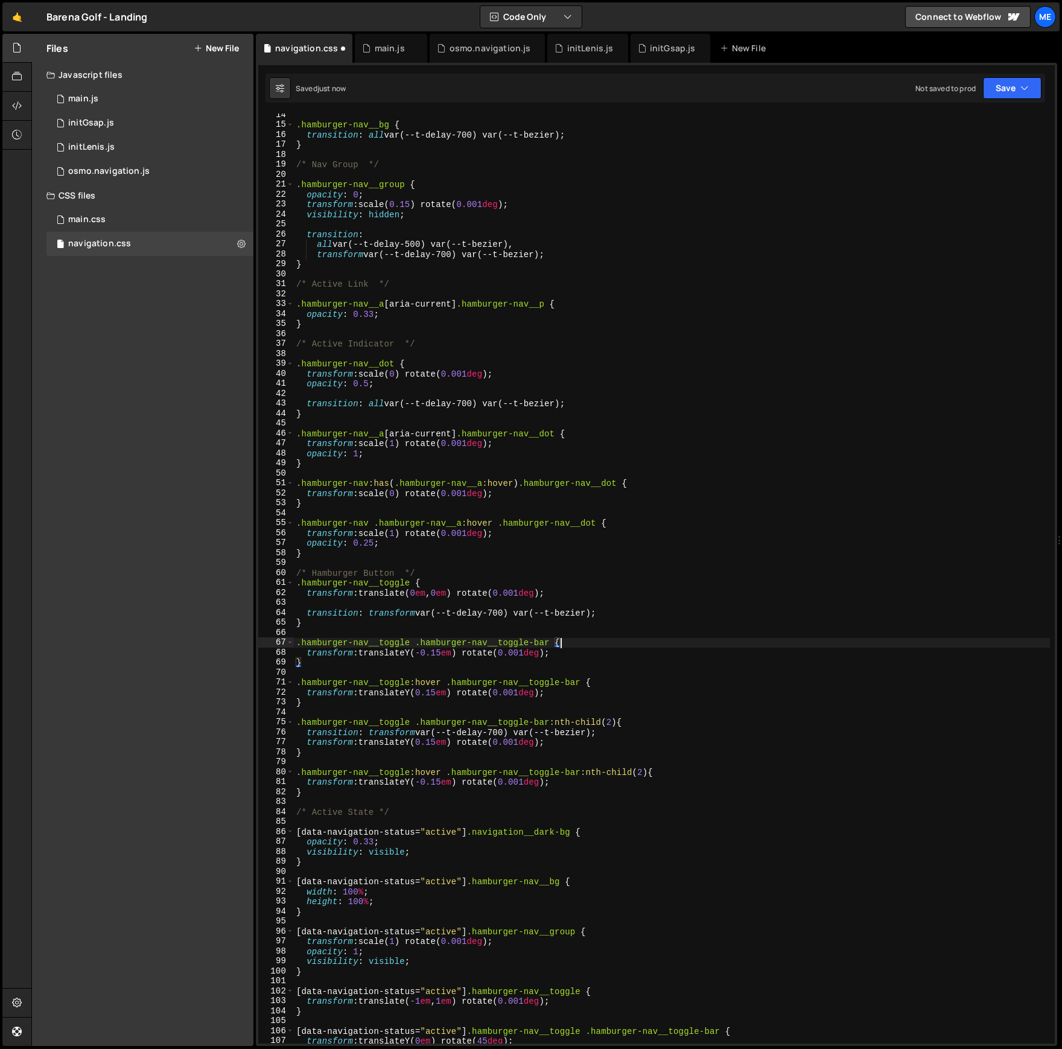
type textarea "transform: translateY(-0.15em) rotate(0.001deg);"
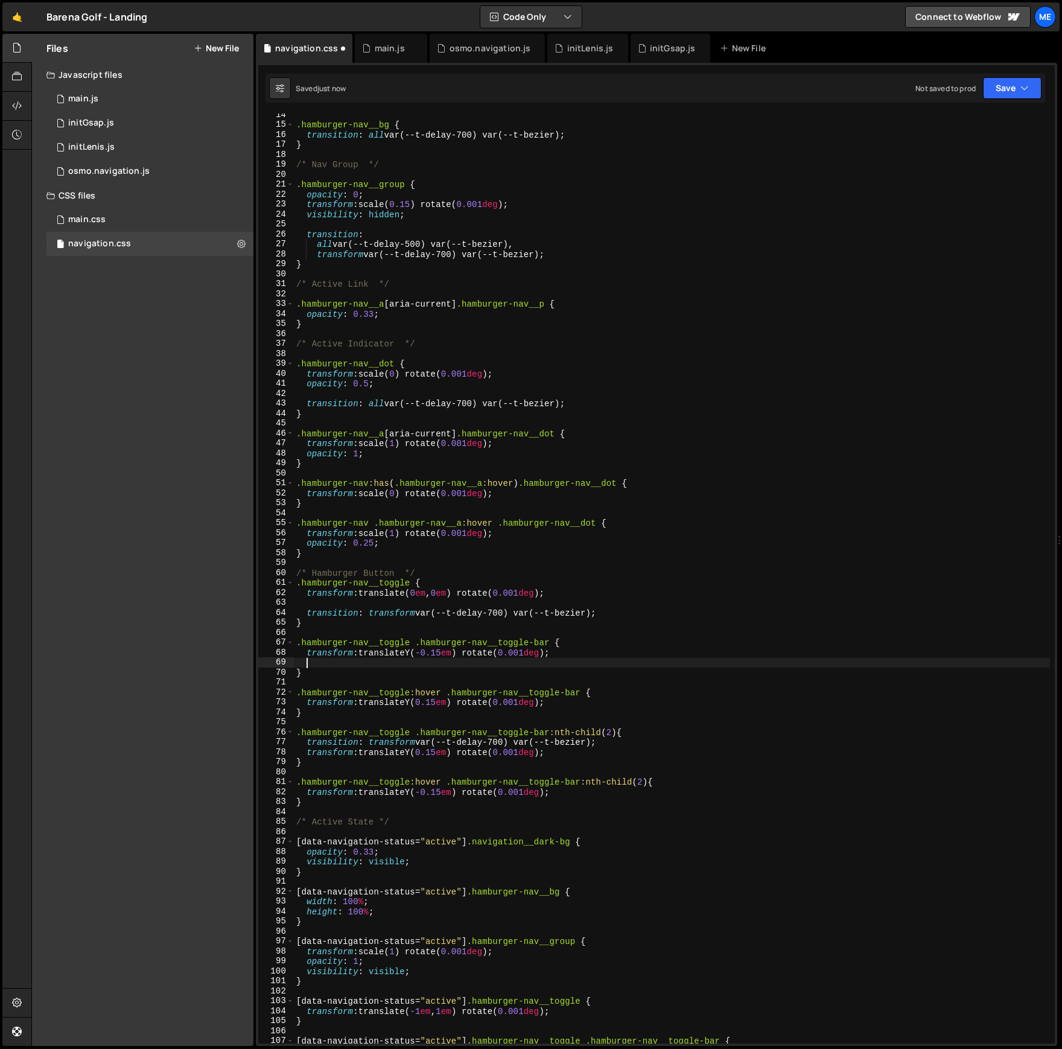
paste textarea "transition: transform var(--t-delay-700) var(--t-bezier);"
type textarea ".hamburger-nav__toggle .hamburger-nav__toggle-bar {"
type textarea "transition: transform var(--t-delay-700) var(--t-bezier);"
type textarea "transform: translate(0em, 0em) rotate(0.001deg);"
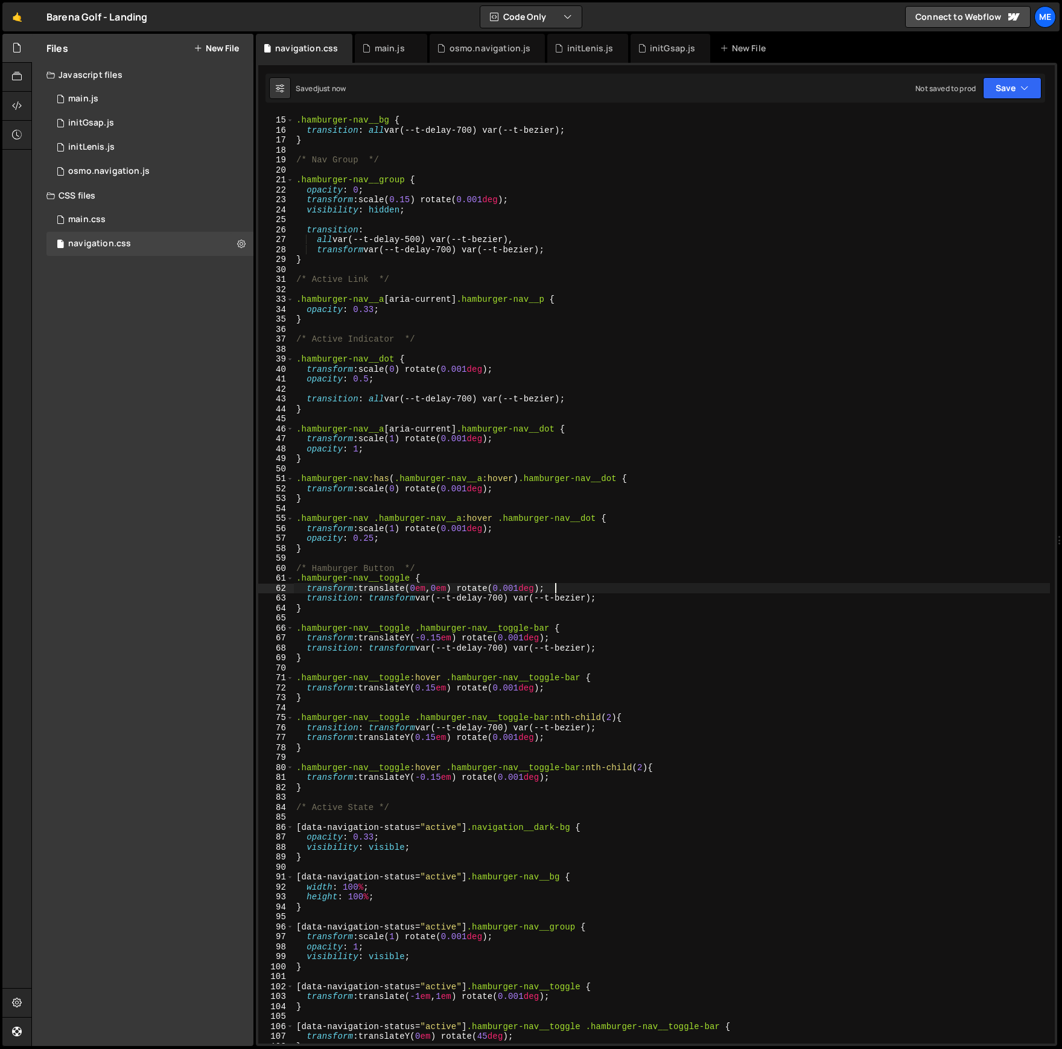
scroll to position [157, 0]
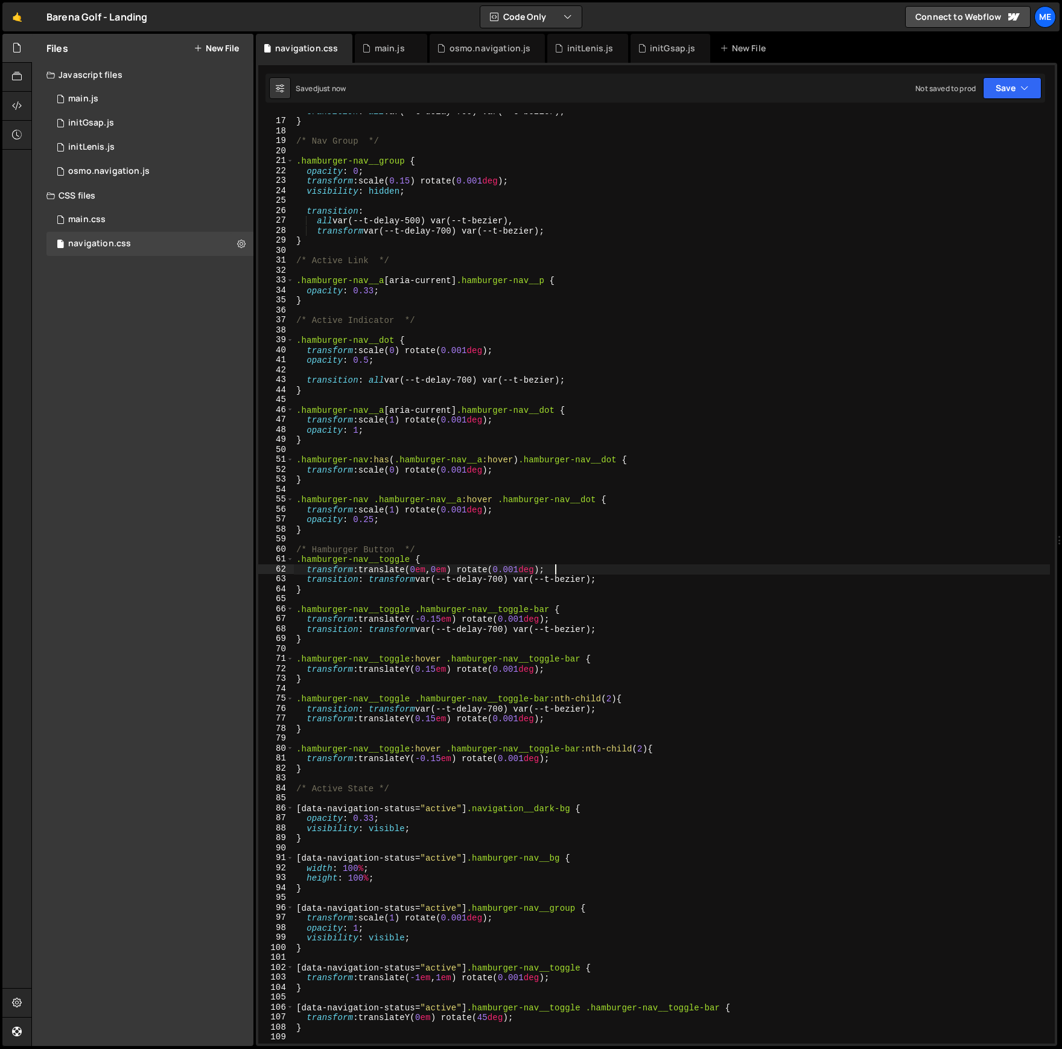
click at [381, 369] on div "transition : all var(--t-delay-700) var(--t-bezier) ; } /* Nav Group */ .hambur…" at bounding box center [672, 581] width 756 height 950
type textarea "opacity: 0.5;"
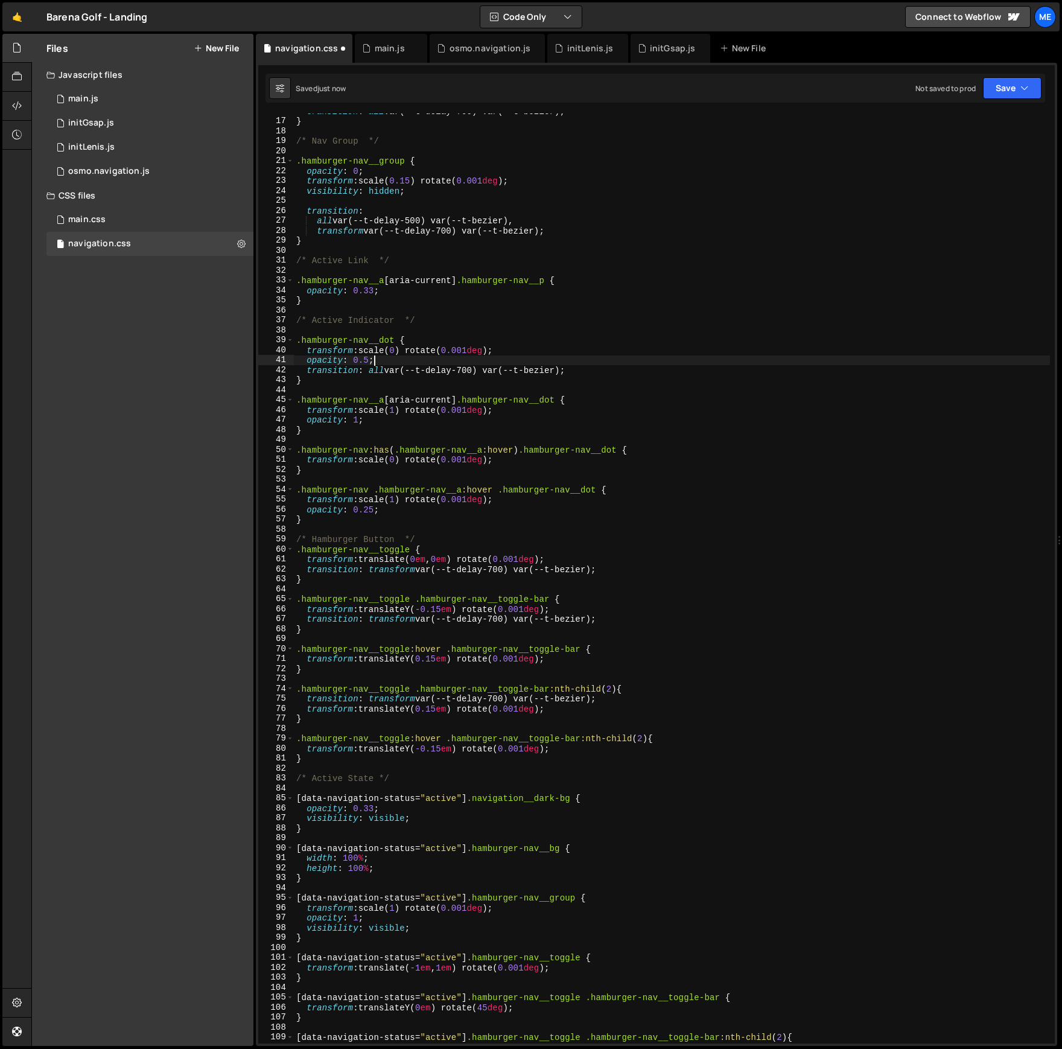
scroll to position [158, 0]
type textarea ".hamburger-nav__dot {"
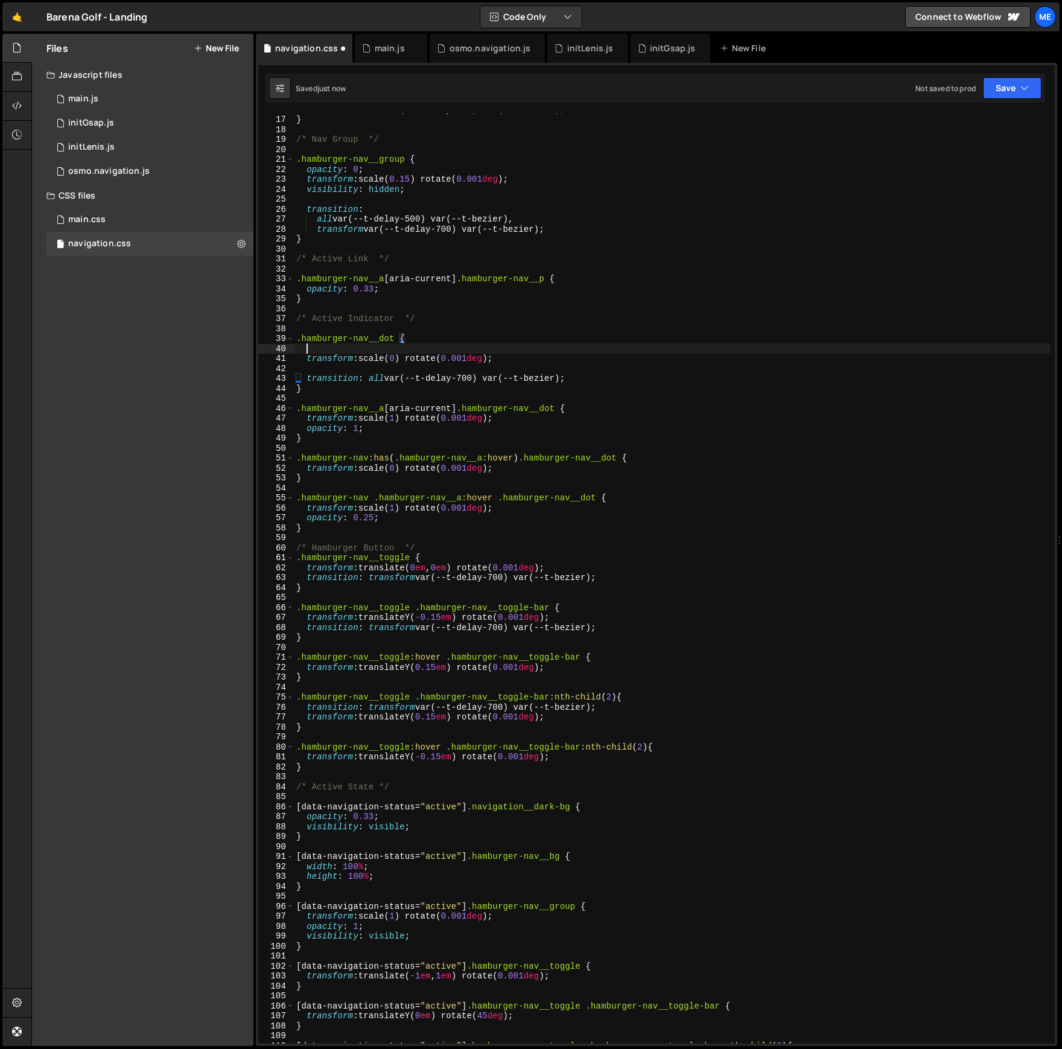
paste textarea "opacity: 0.5;"
type textarea "transform: scale(0) rotate(0.001deg);"
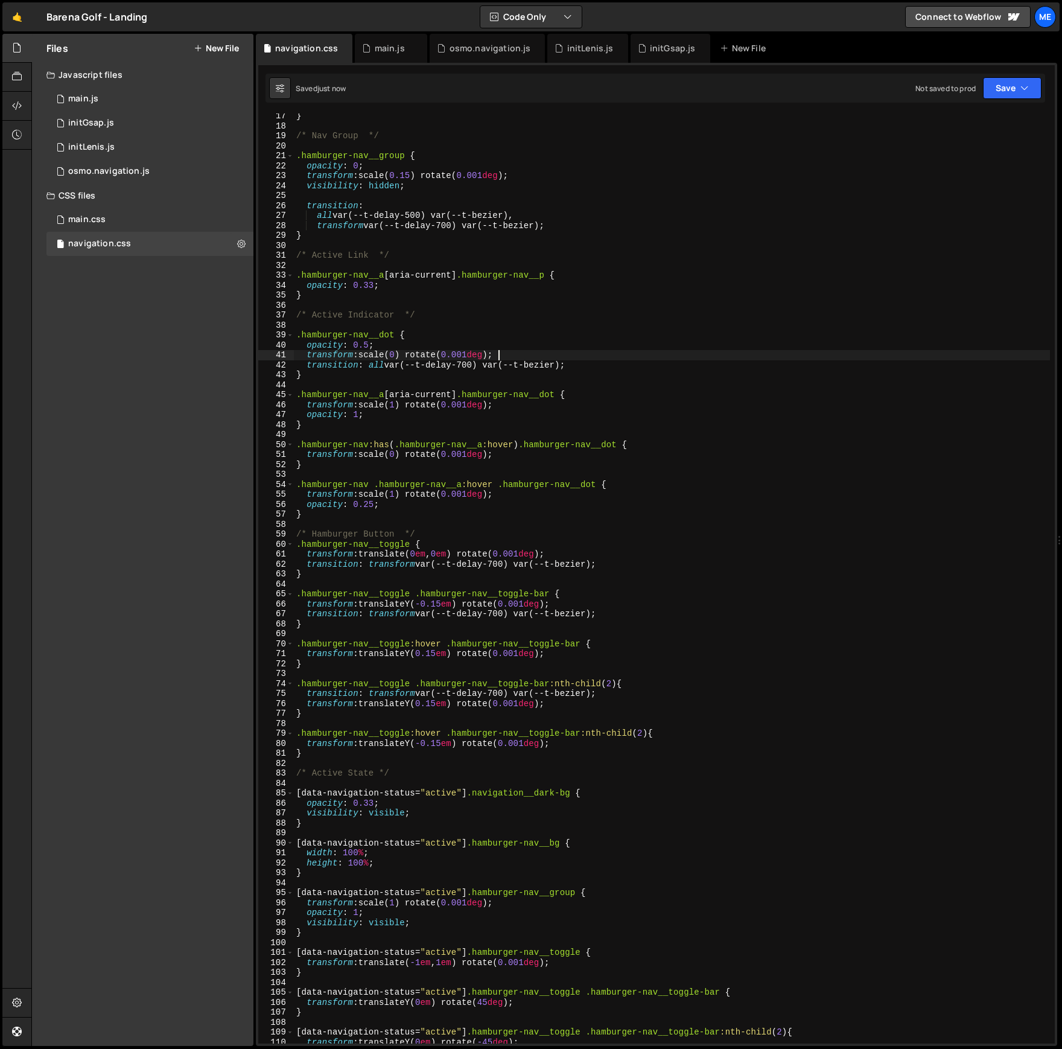
scroll to position [162, 0]
drag, startPoint x: 306, startPoint y: 693, endPoint x: 588, endPoint y: 701, distance: 281.9
click at [643, 696] on div "} /* Nav Group */ .hamburger-nav__group { opacity : 0 ; transform : scale( 0.15…" at bounding box center [672, 585] width 756 height 950
type textarea "transition: transform var(--t-delay-700) var(--t-bezier);"
click at [574, 702] on div "} /* Nav Group */ .hamburger-nav__group { opacity : 0 ; transform : scale( 0.15…" at bounding box center [672, 585] width 756 height 950
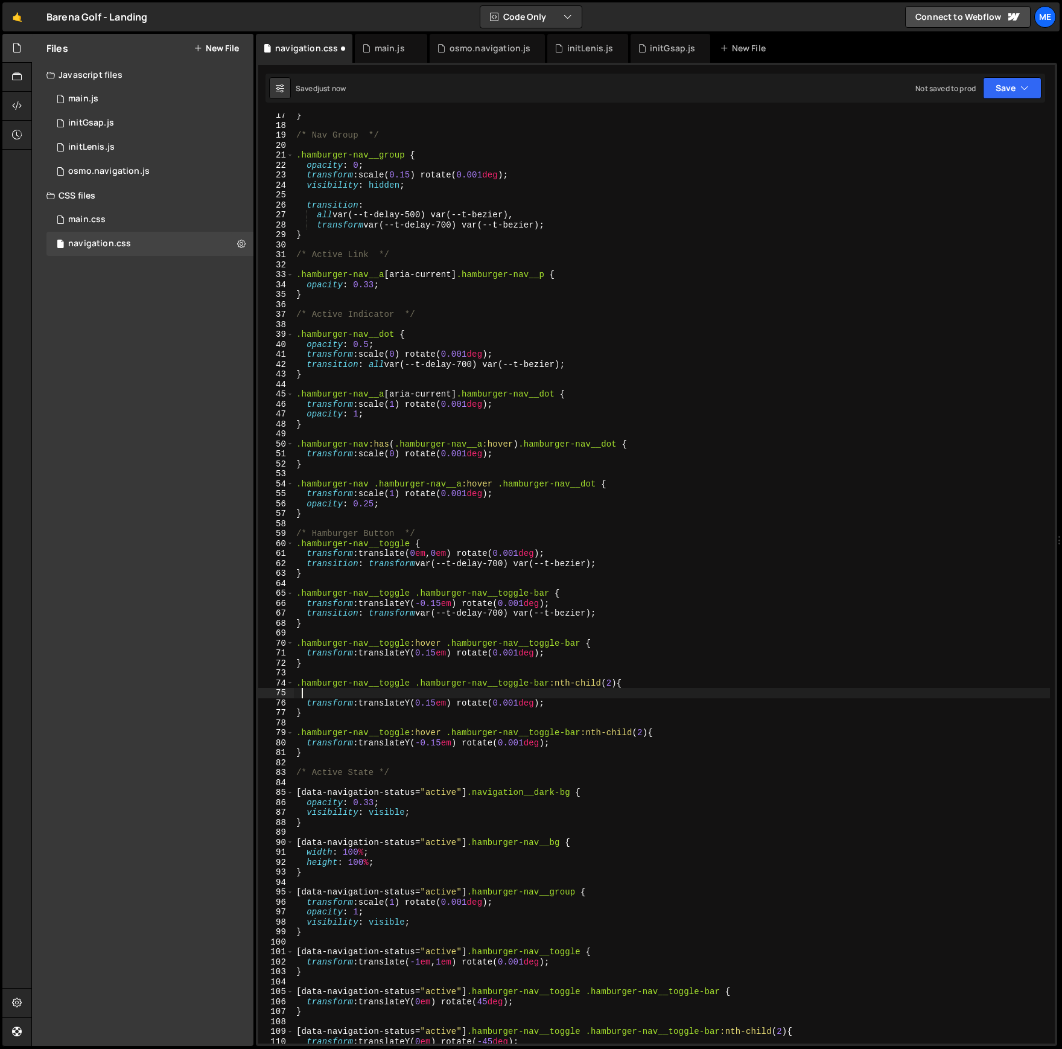
type textarea "transform: translateY(0.15em) rotate(0.001deg);"
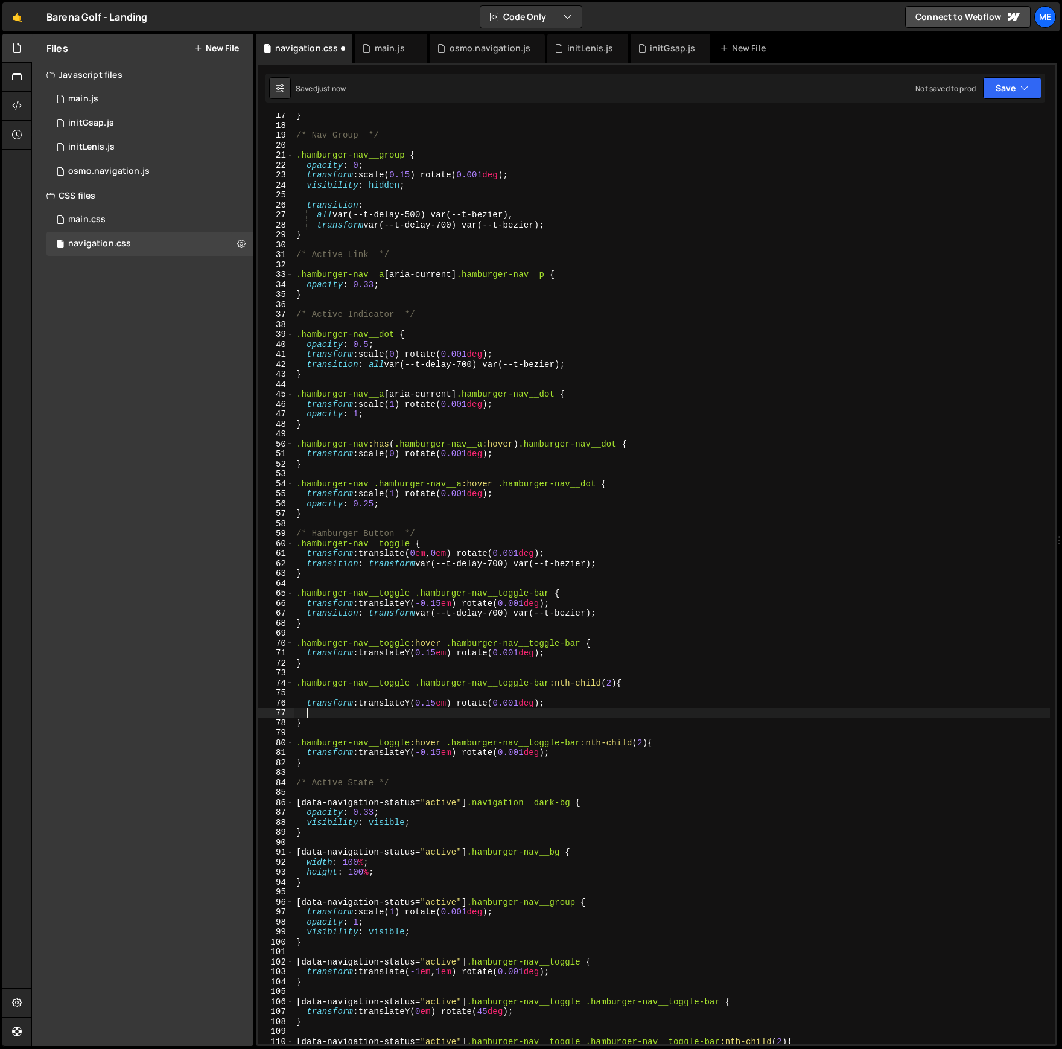
paste textarea "transition: transform var(--t-delay-700) var(--t-bezier);"
type textarea "transition: transform var(--t-delay-700) var(--t-bezier);"
drag, startPoint x: 565, startPoint y: 691, endPoint x: 298, endPoint y: 694, distance: 267.3
click at [299, 694] on div "} /* Nav Group */ .hamburger-nav__group { opacity : 0 ; transform : scale( 0.15…" at bounding box center [672, 585] width 756 height 950
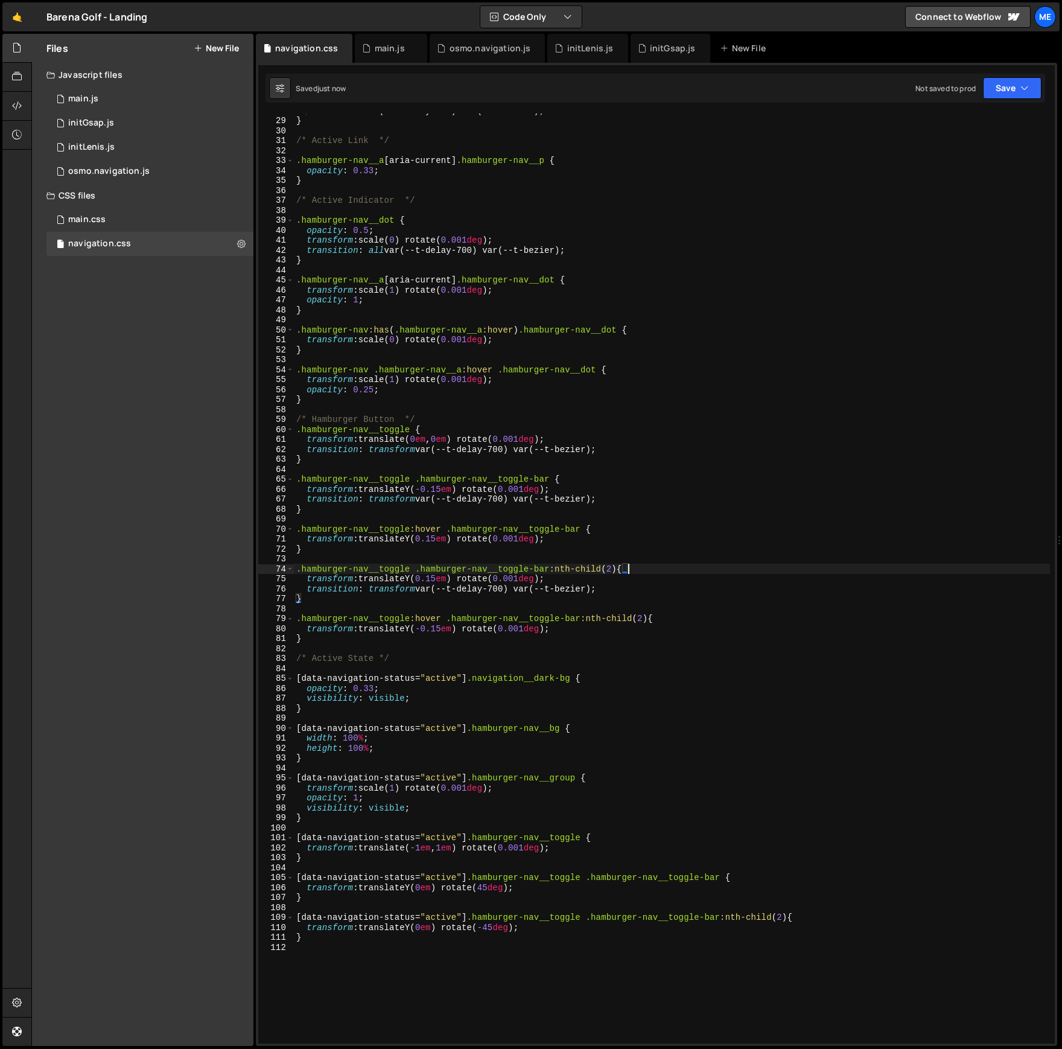
scroll to position [277, 0]
type textarea ".hamburger-nav__toggle .hamburger-nav__toggle-bar:nth-child(2) {"
